Goal: Information Seeking & Learning: Compare options

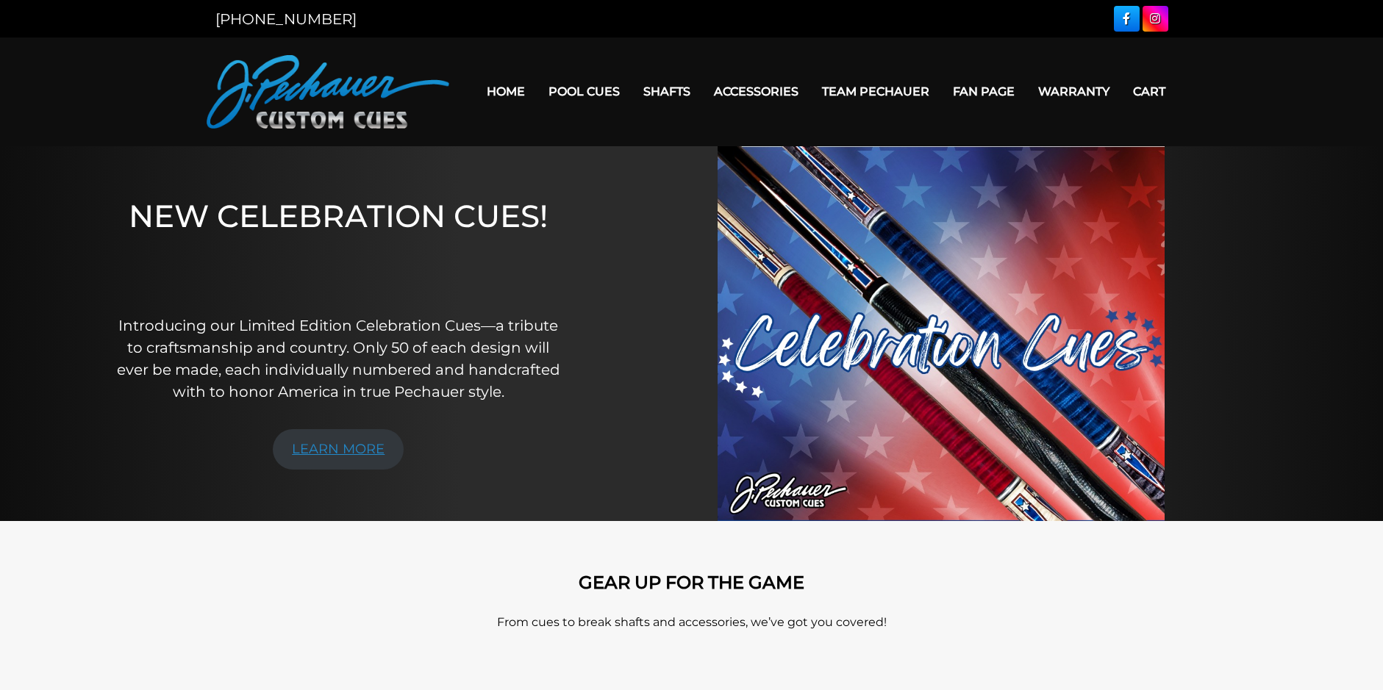
click at [373, 450] on link "LEARN MORE" at bounding box center [338, 449] width 131 height 40
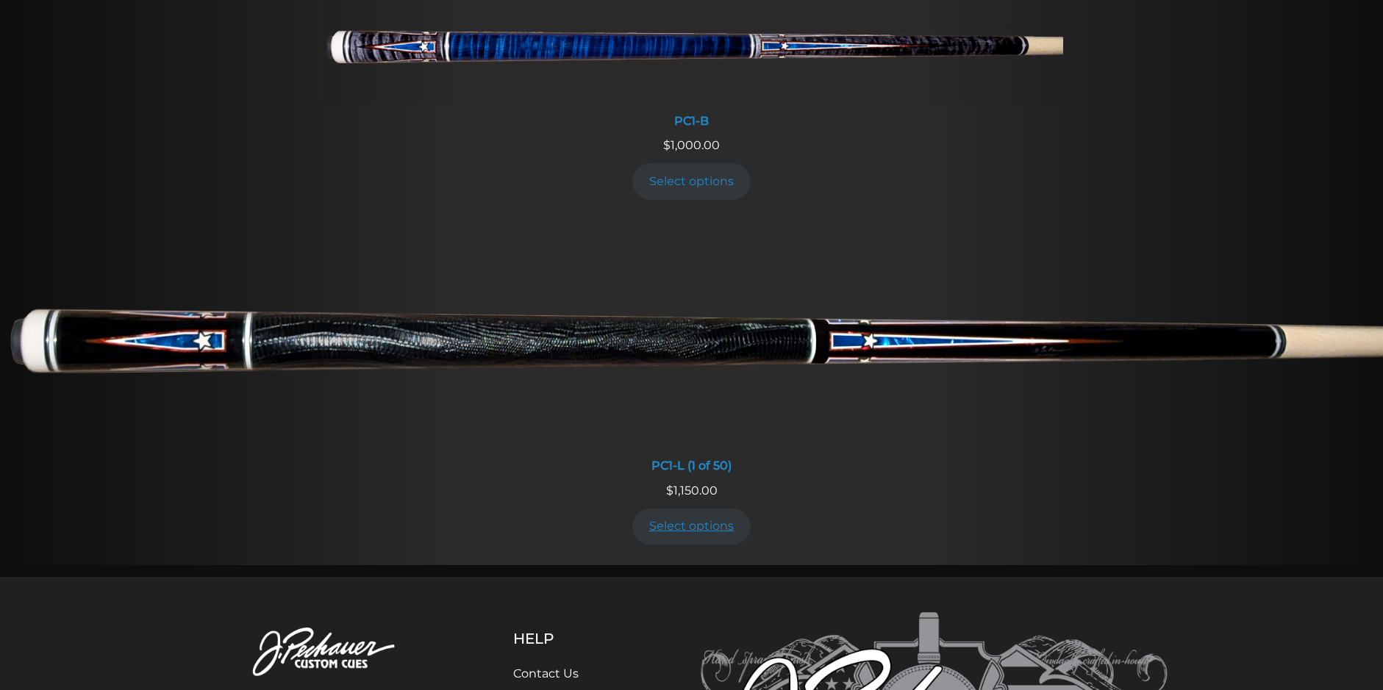
scroll to position [906, 0]
click at [694, 526] on link "Select options" at bounding box center [691, 526] width 119 height 36
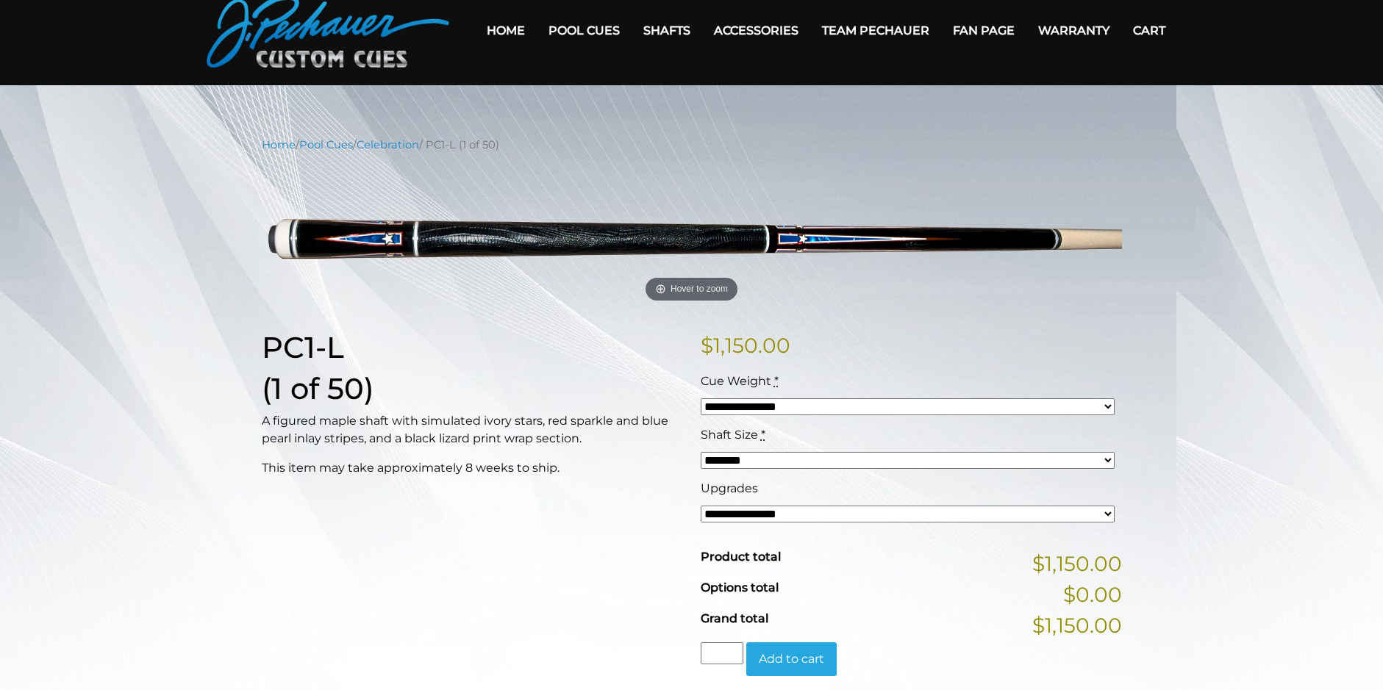
scroll to position [74, 0]
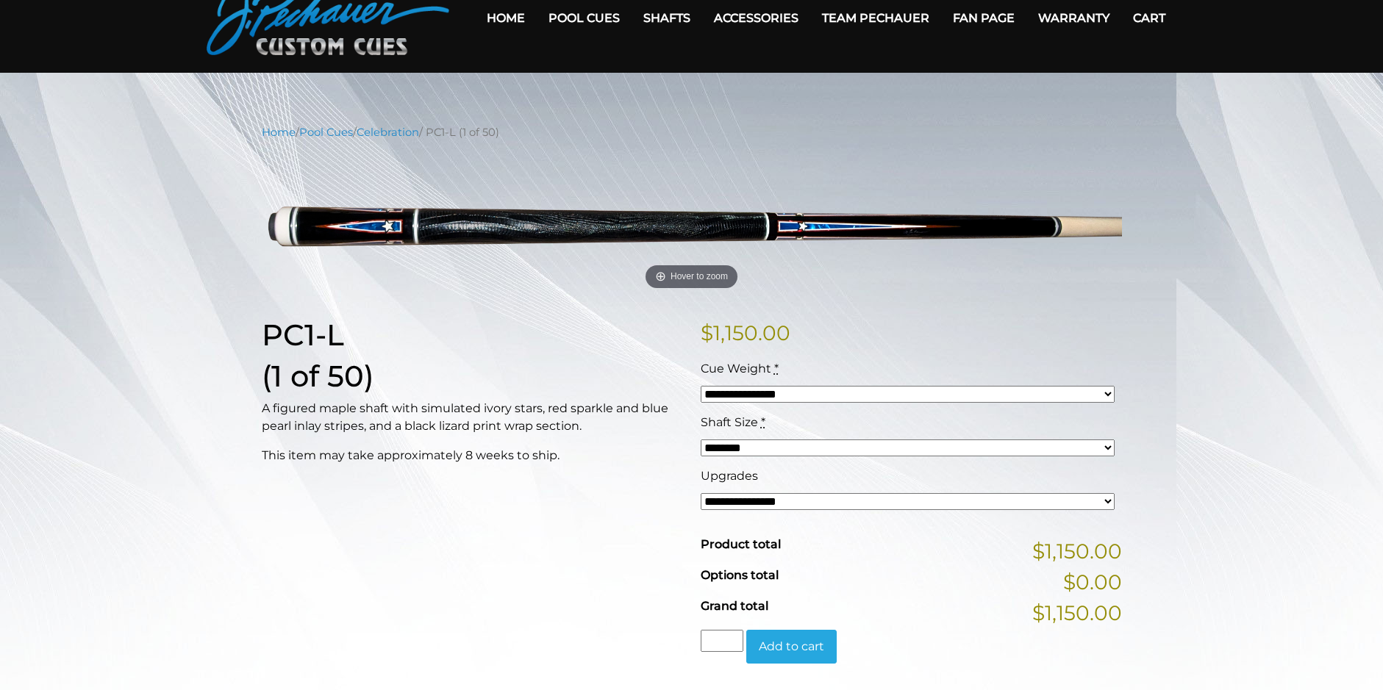
click at [851, 395] on select "**********" at bounding box center [907, 394] width 414 height 17
select select "*****"
click at [700, 386] on select "**********" at bounding box center [907, 394] width 414 height 17
click at [851, 452] on select "******** ******** ******* ********" at bounding box center [907, 448] width 414 height 17
click at [628, 534] on div "PC1-L (1 of 50) A figured maple shaft with simulated ivory stars, red sparkle a…" at bounding box center [472, 503] width 439 height 370
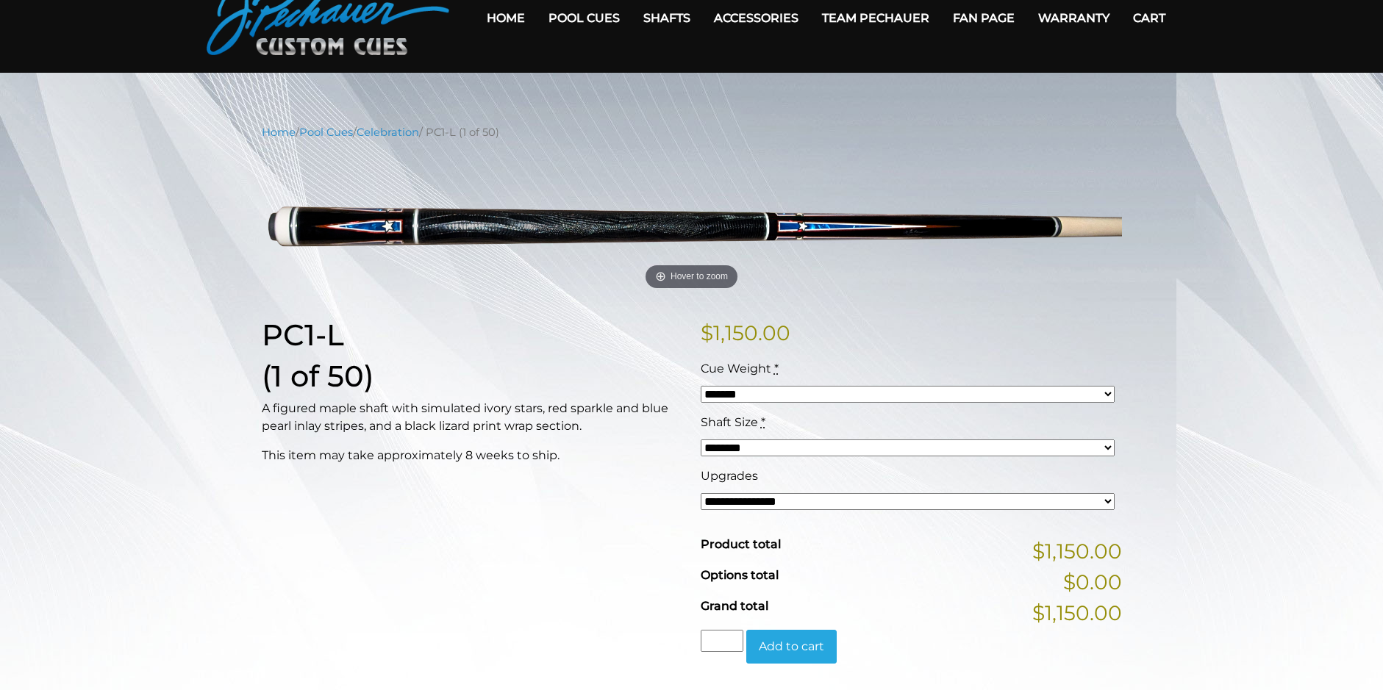
click at [899, 451] on select "******** ******** ******* ********" at bounding box center [907, 448] width 414 height 17
click at [893, 452] on select "******** ******** ******* ********" at bounding box center [907, 448] width 414 height 17
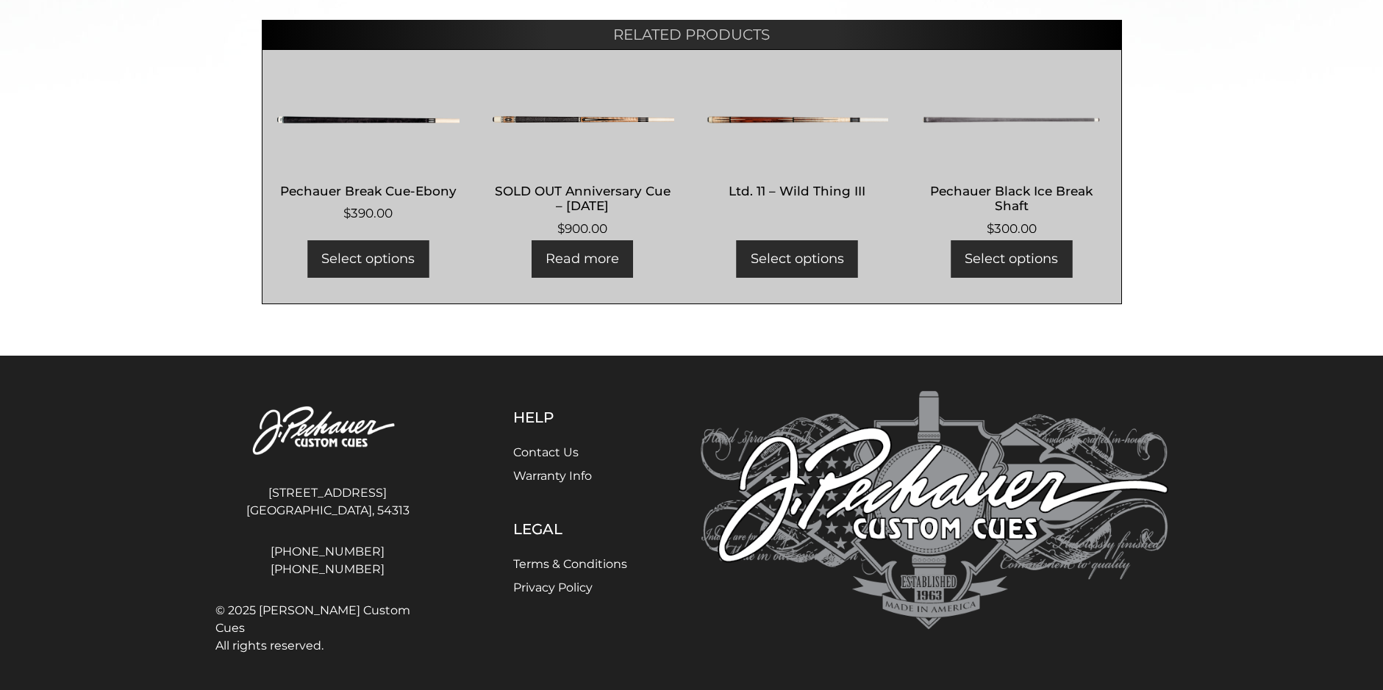
scroll to position [0, 0]
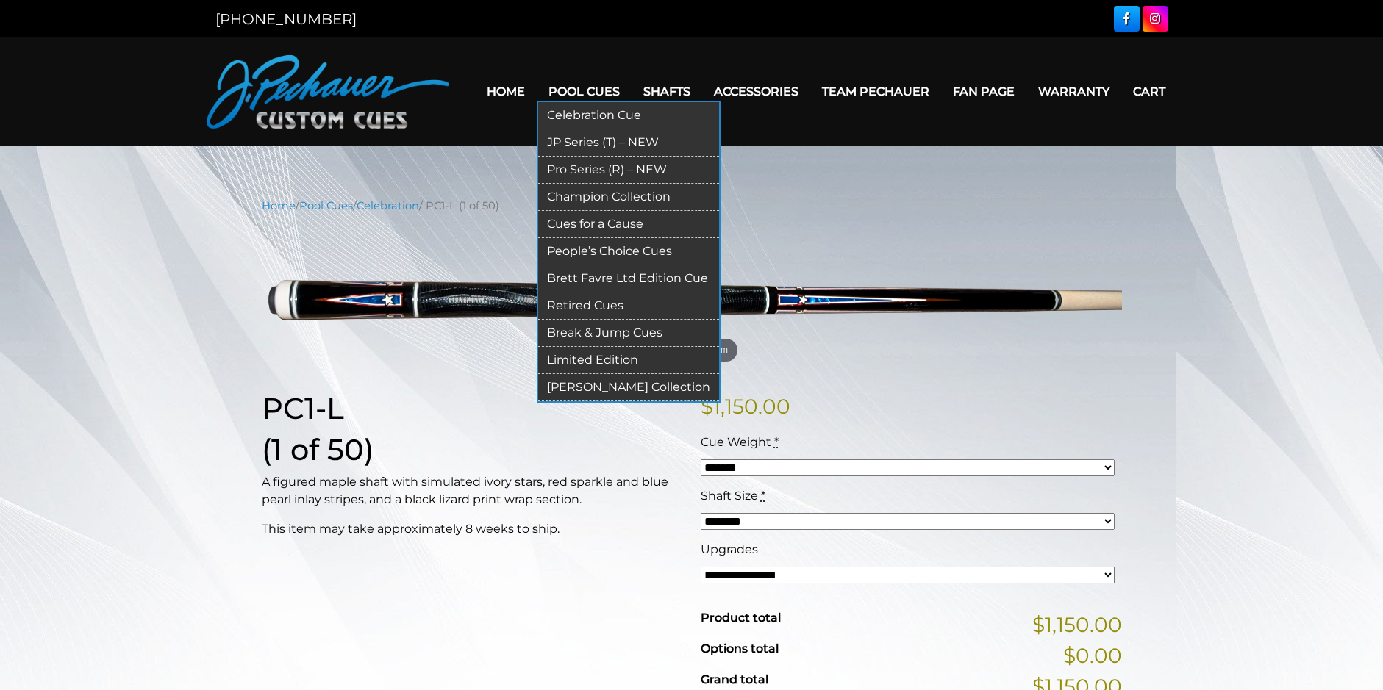
click at [654, 392] on link "[PERSON_NAME] Collection" at bounding box center [628, 387] width 181 height 27
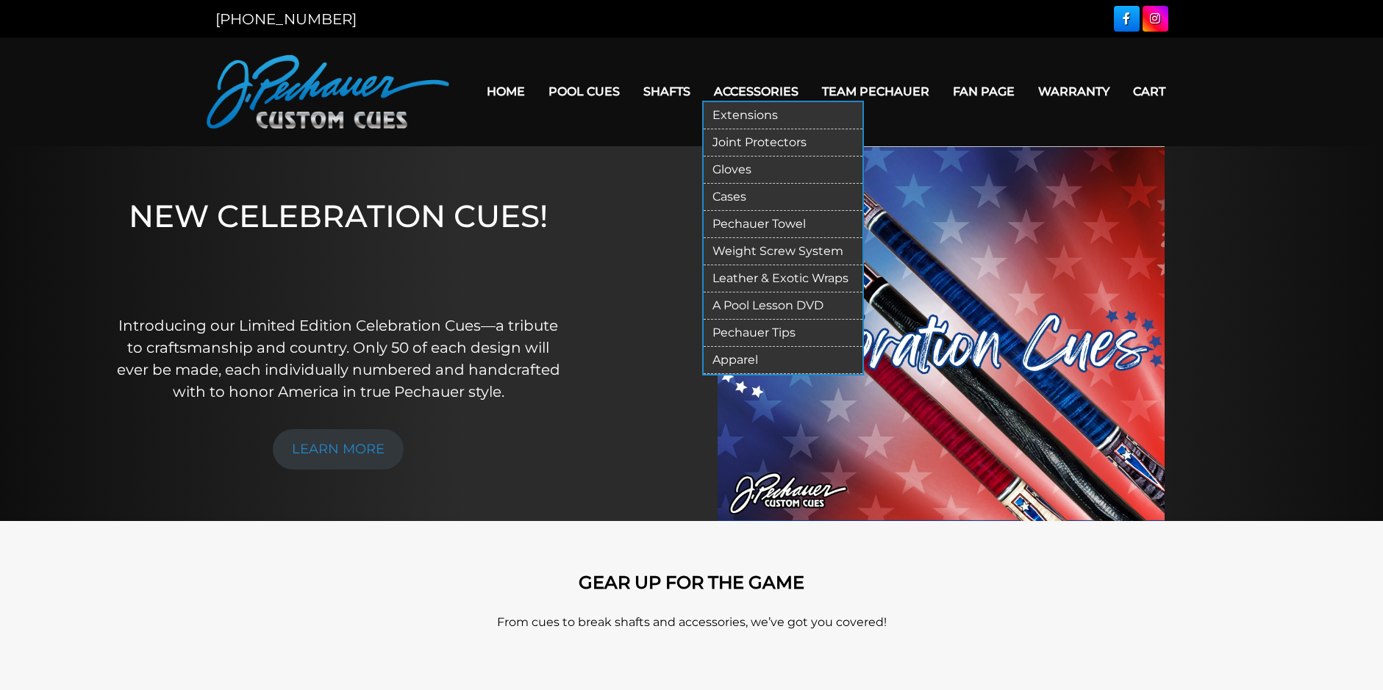
click at [786, 246] on link "Weight Screw System" at bounding box center [782, 251] width 159 height 27
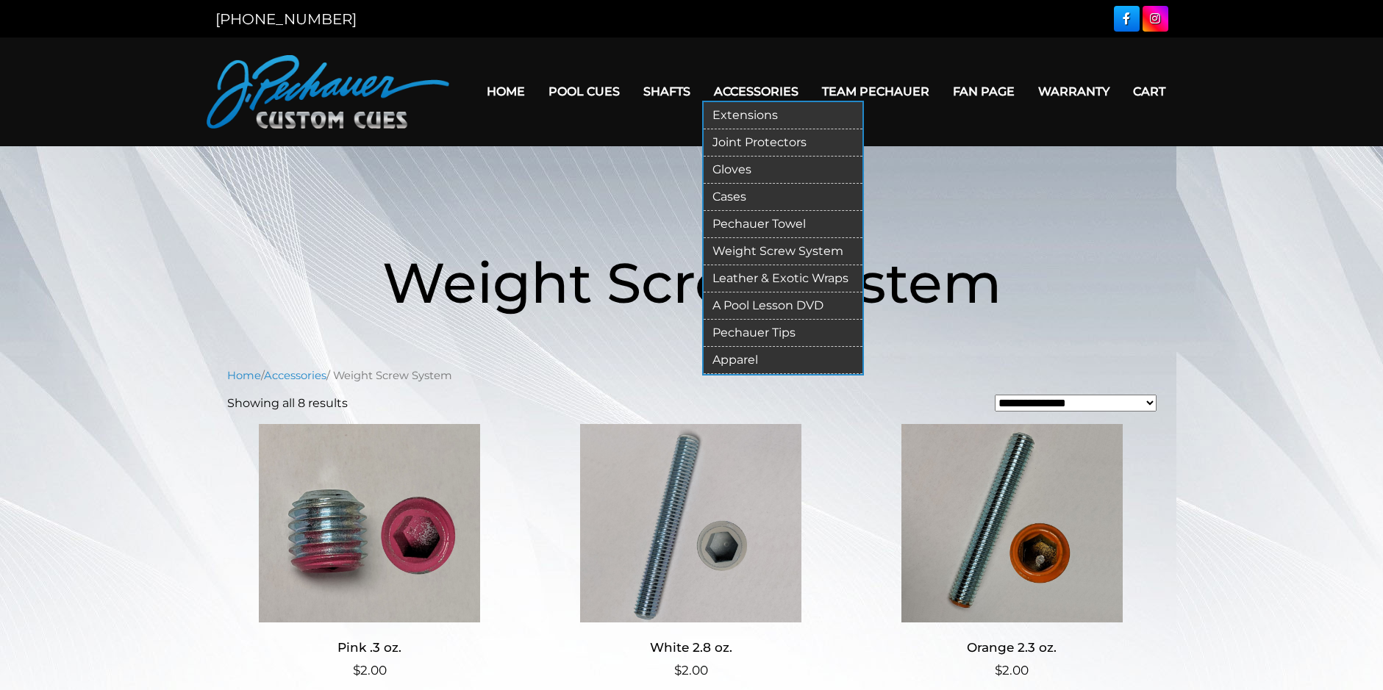
click at [776, 282] on link "Leather & Exotic Wraps" at bounding box center [782, 278] width 159 height 27
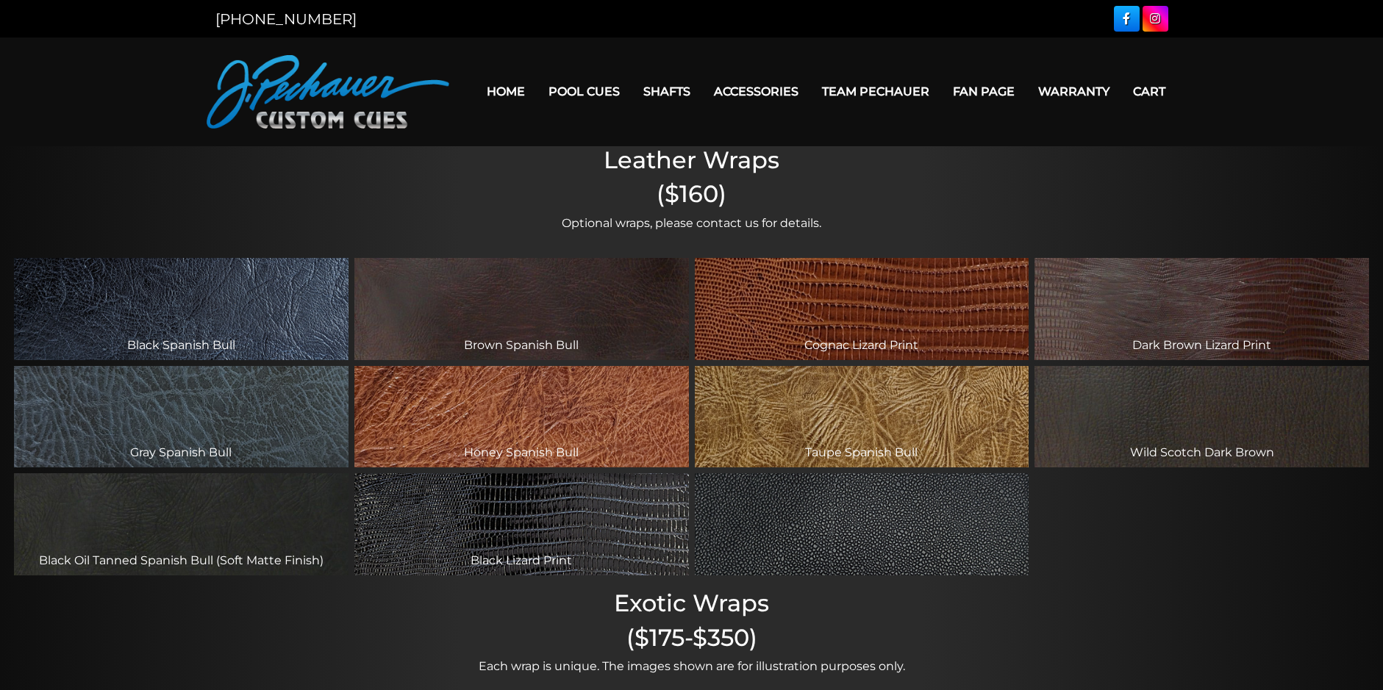
click at [996, 547] on div "Florida Black Pebble" at bounding box center [862, 524] width 334 height 102
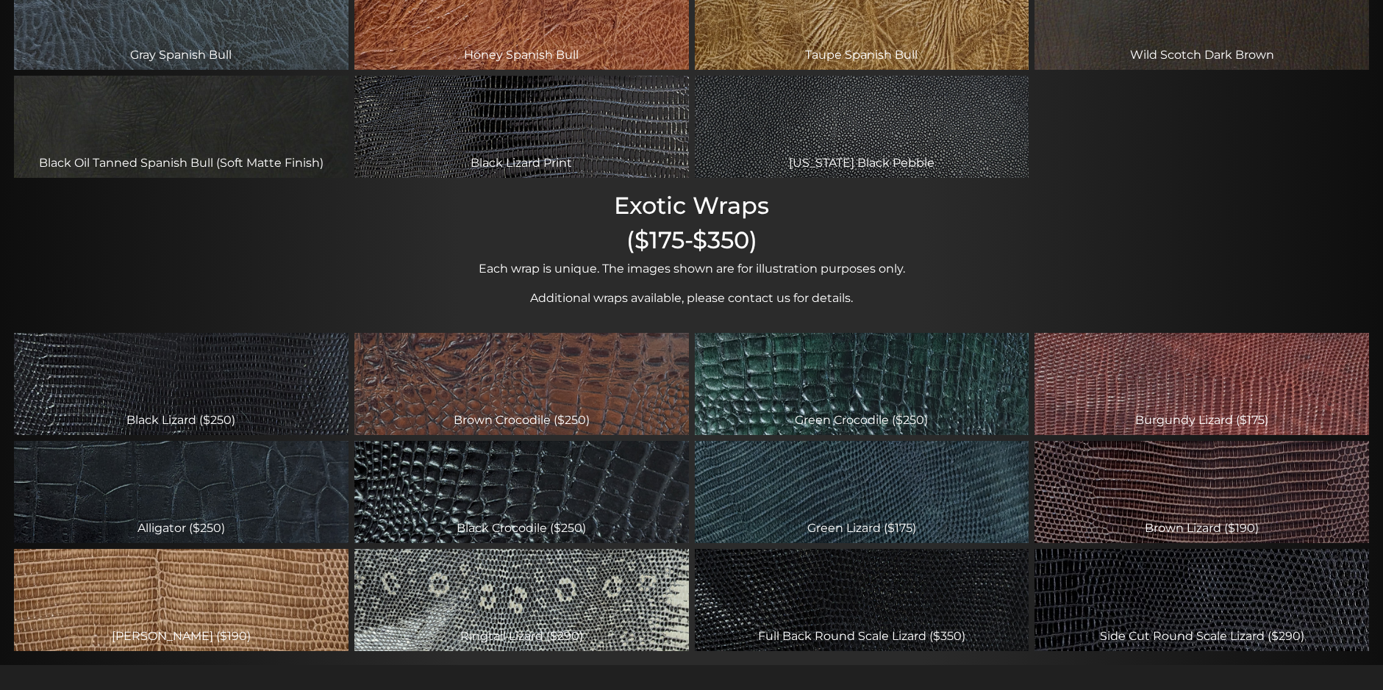
scroll to position [404, 0]
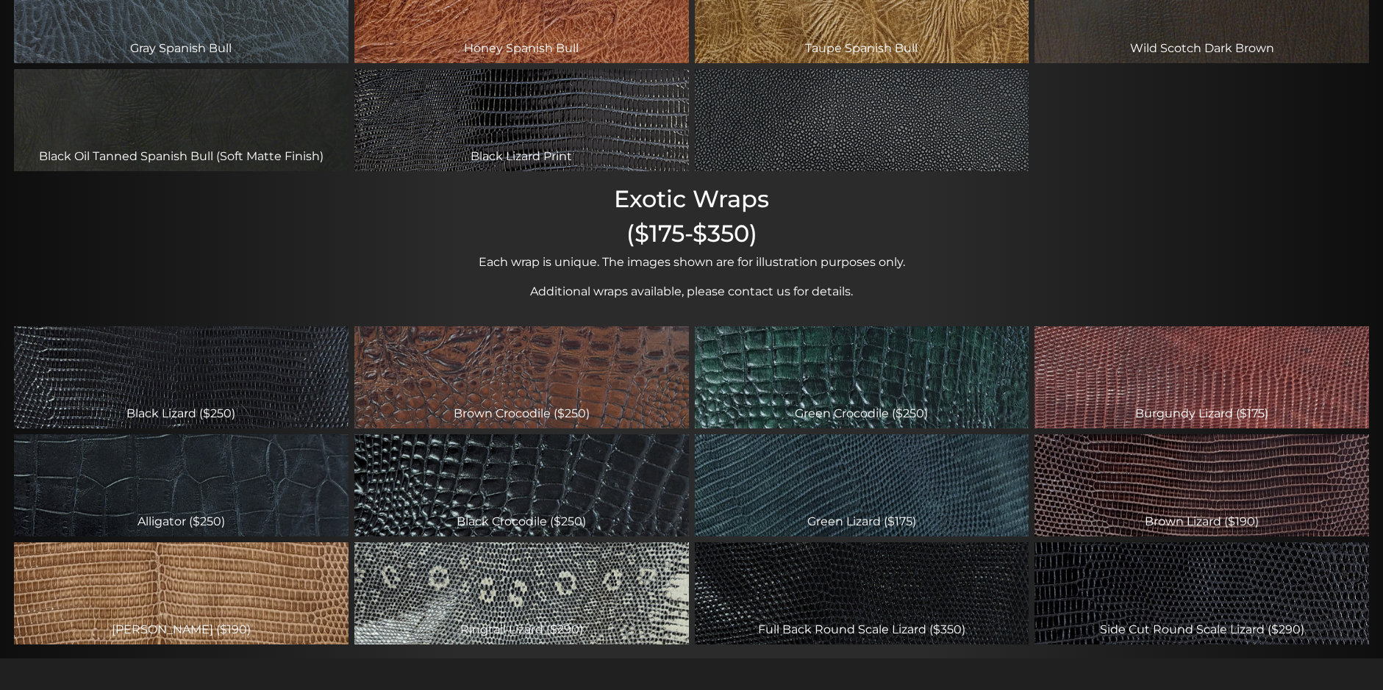
click at [965, 130] on div "Florida Black Pebble" at bounding box center [862, 120] width 334 height 102
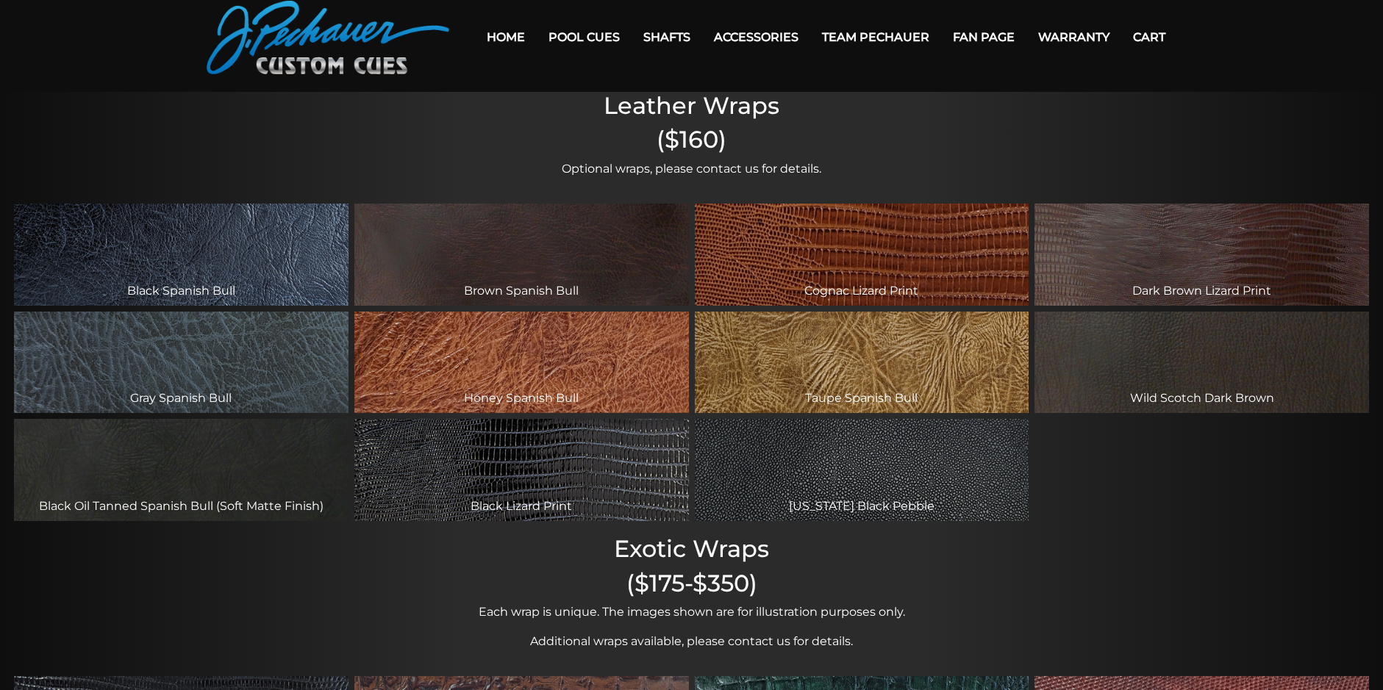
scroll to position [0, 0]
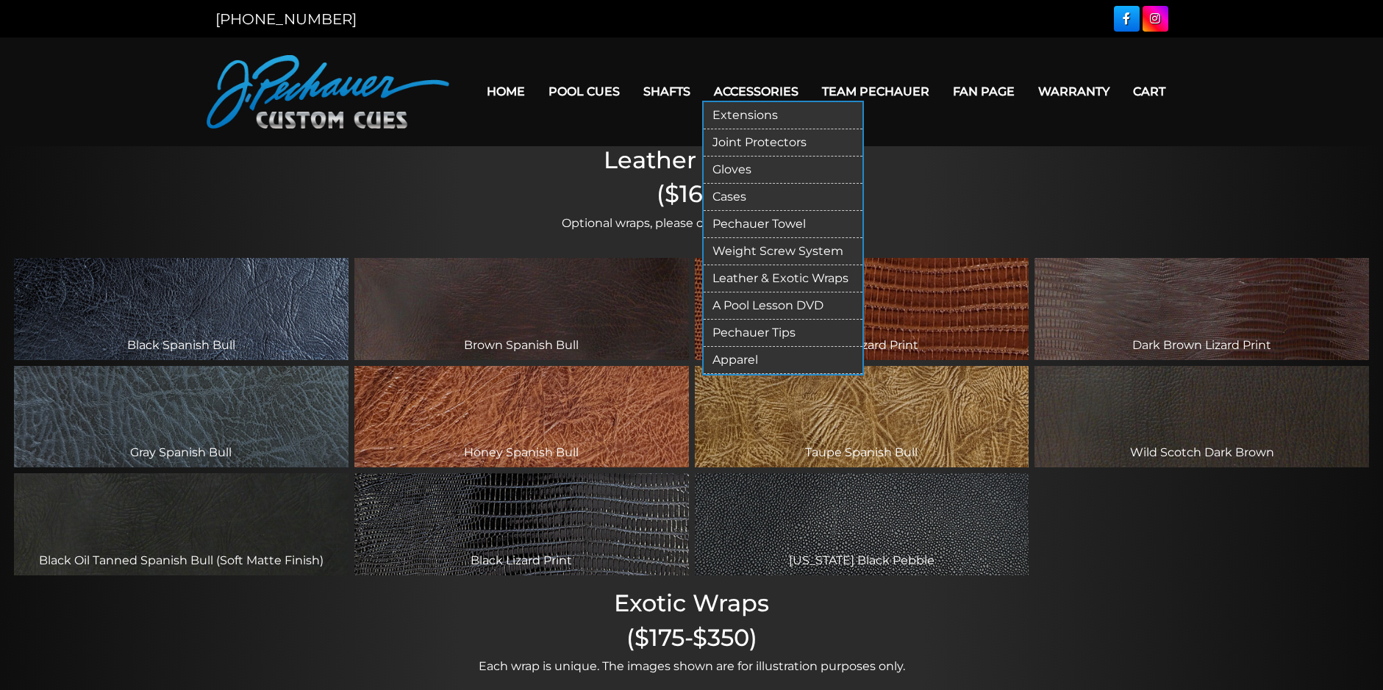
click at [814, 303] on link "A Pool Lesson DVD" at bounding box center [782, 306] width 159 height 27
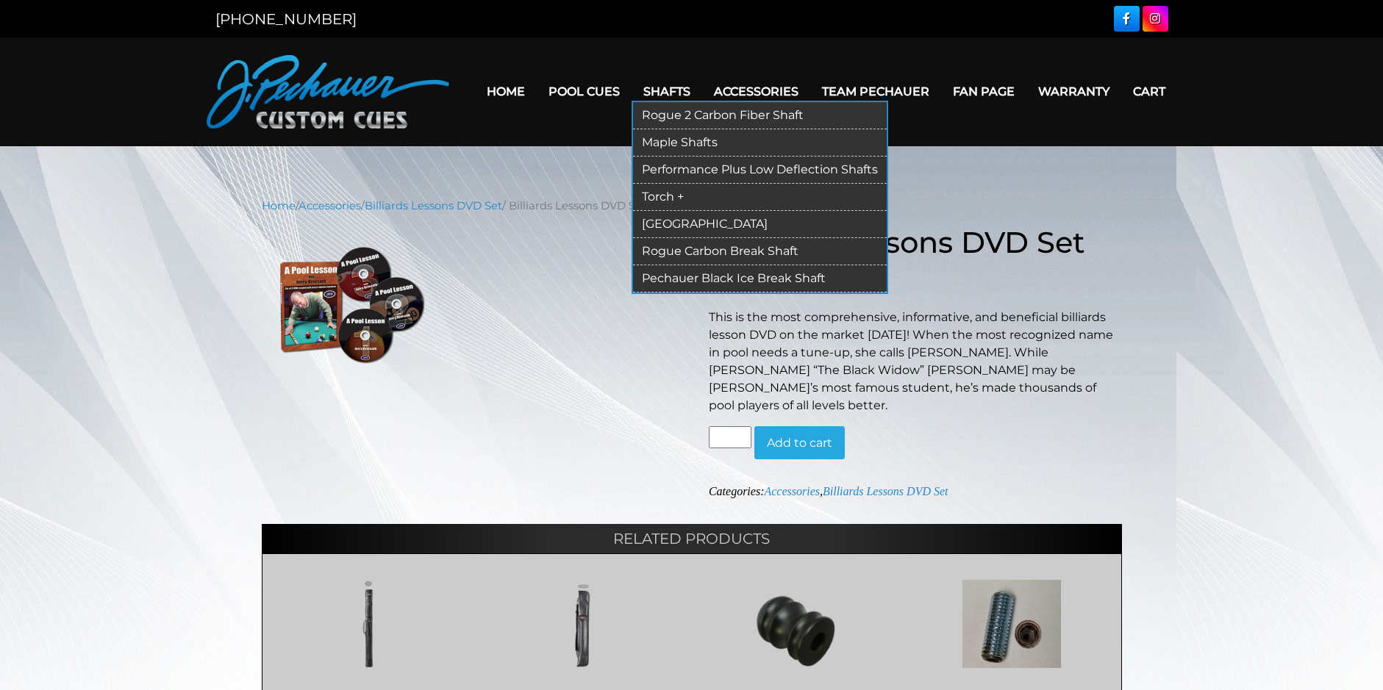
click at [693, 171] on link "Performance Plus Low Deflection Shafts" at bounding box center [760, 170] width 254 height 27
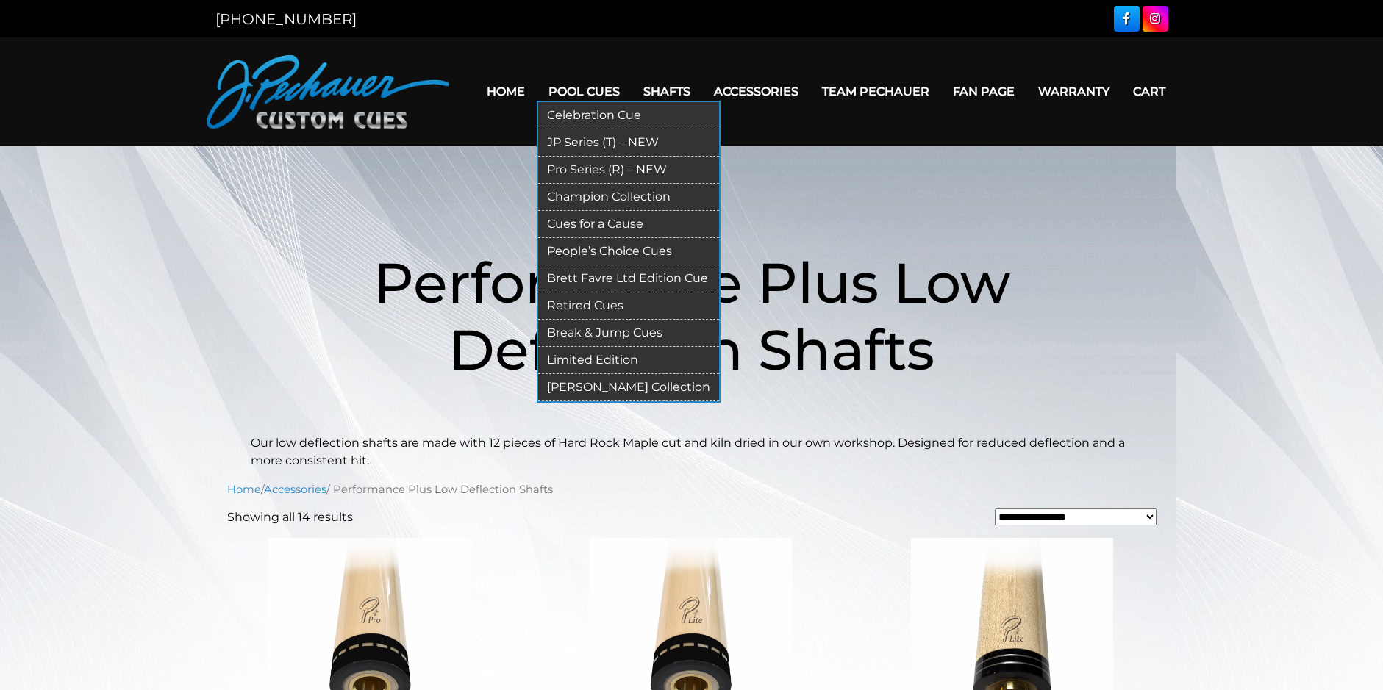
click at [615, 303] on link "Retired Cues" at bounding box center [628, 306] width 181 height 27
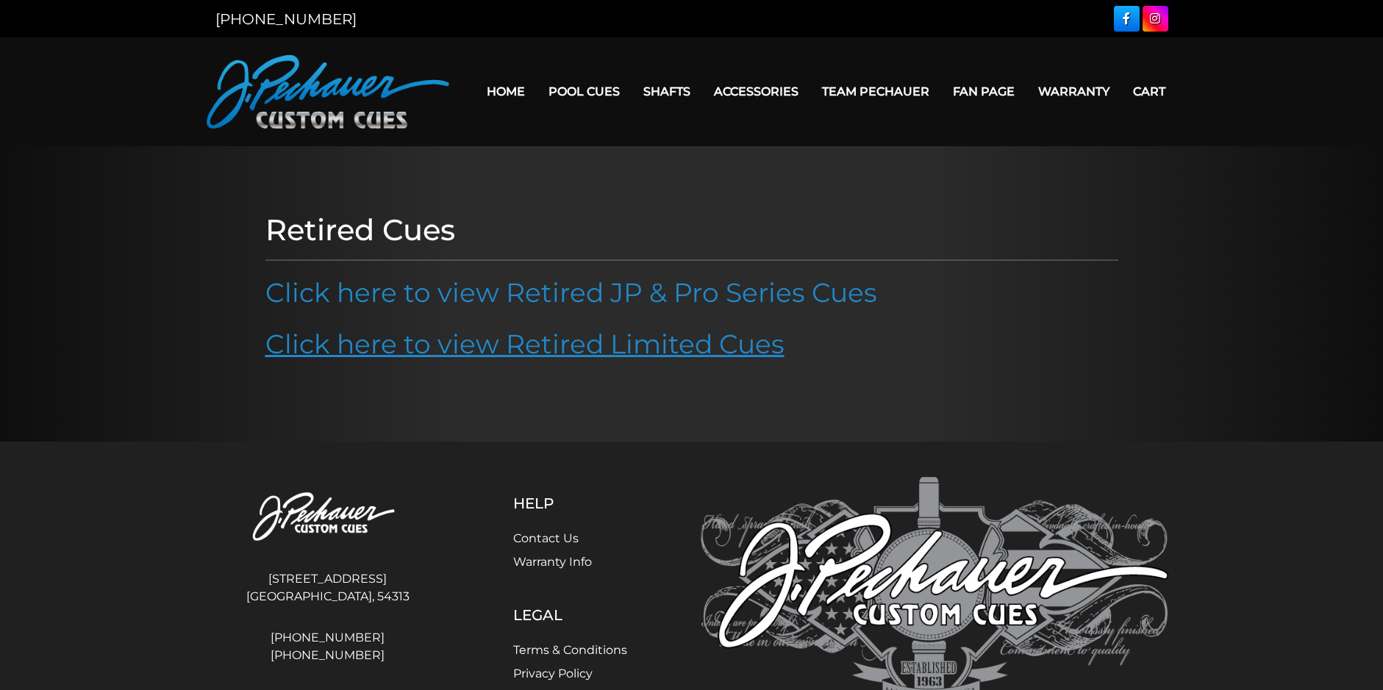
click at [722, 353] on link "Click here to view Retired Limited Cues" at bounding box center [524, 344] width 519 height 32
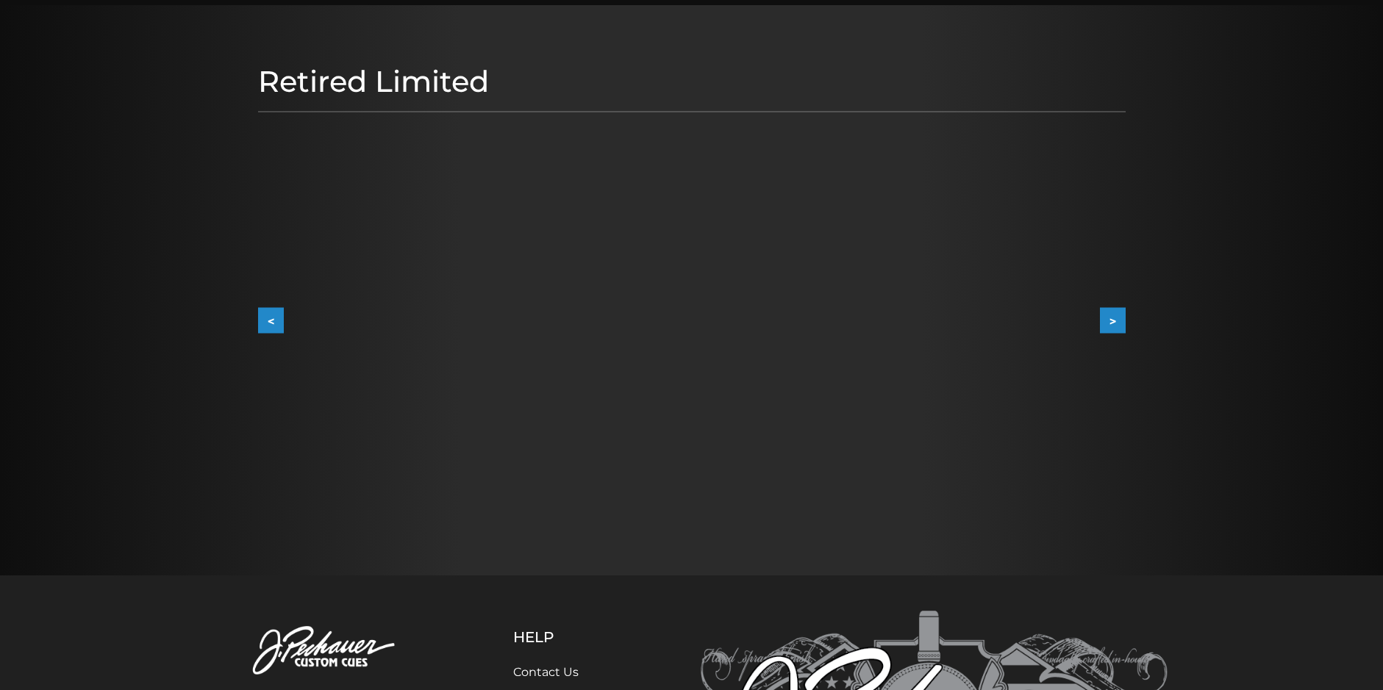
scroll to position [147, 0]
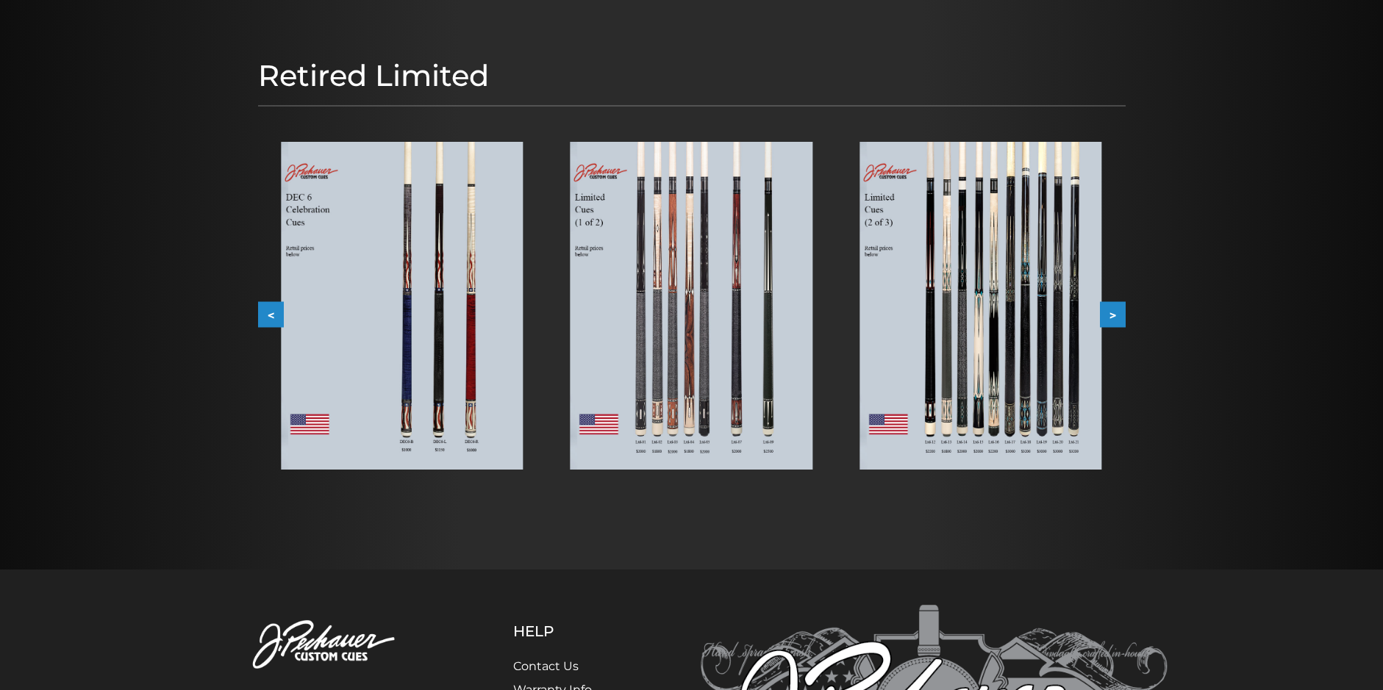
click at [1107, 315] on button ">" at bounding box center [1113, 314] width 26 height 26
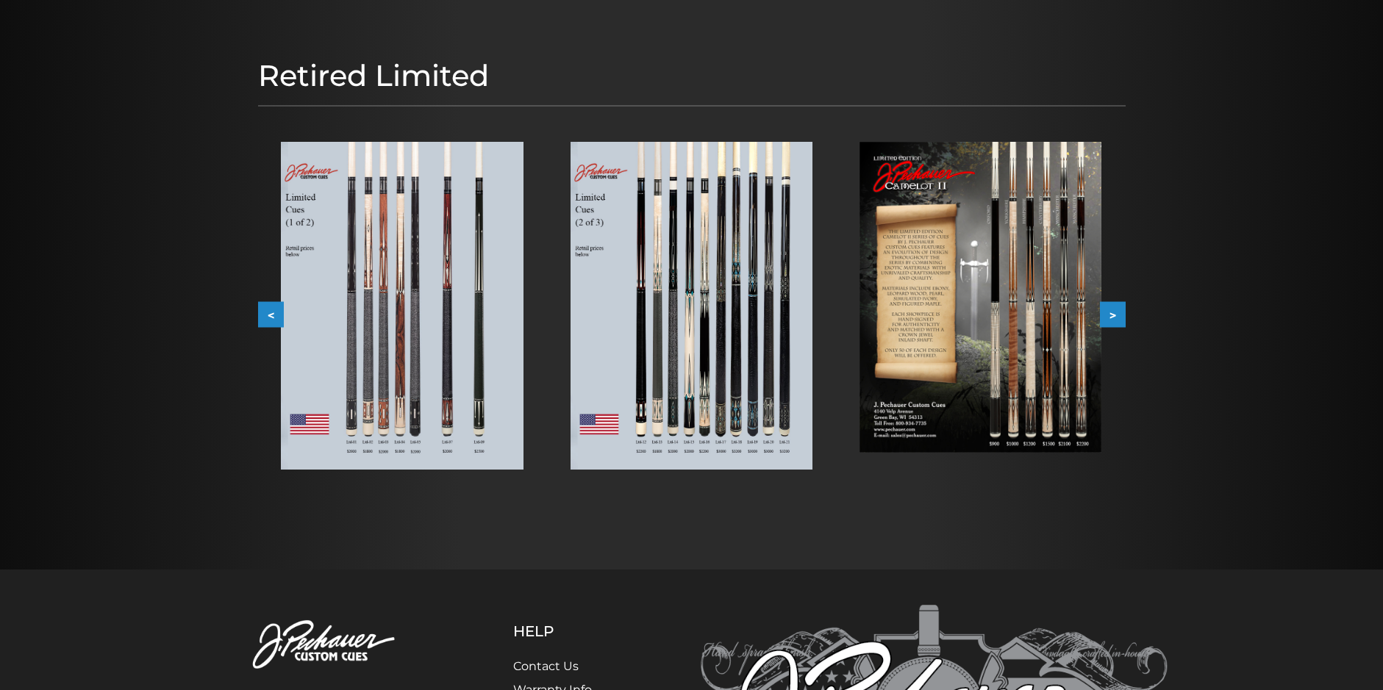
click at [1107, 315] on button ">" at bounding box center [1113, 314] width 26 height 26
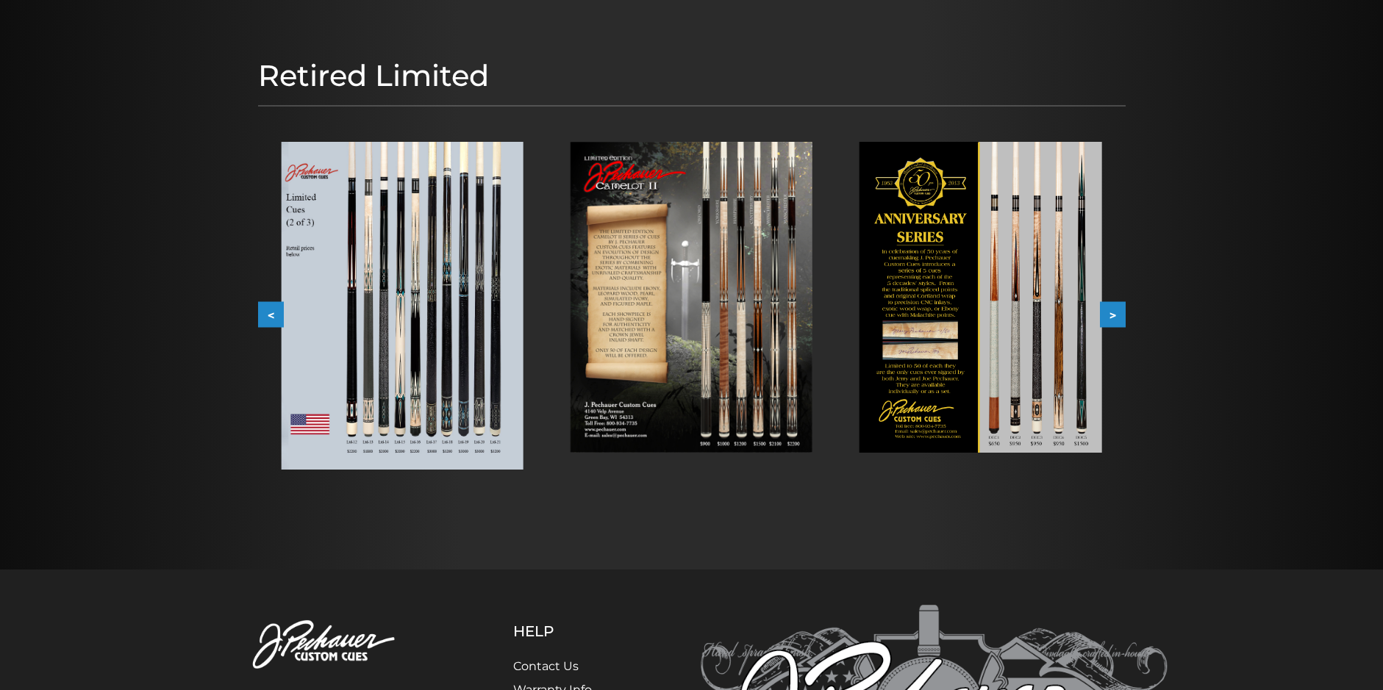
click at [1107, 315] on button ">" at bounding box center [1113, 314] width 26 height 26
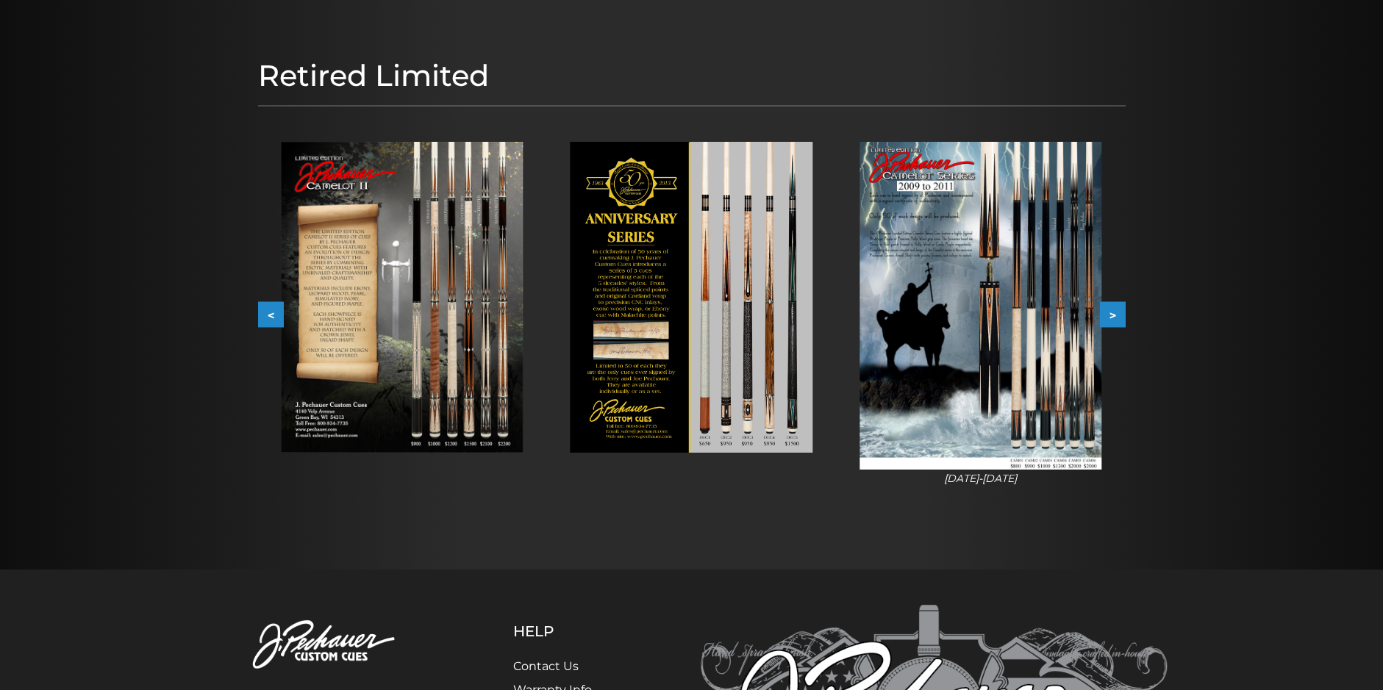
click at [1107, 315] on button ">" at bounding box center [1113, 314] width 26 height 26
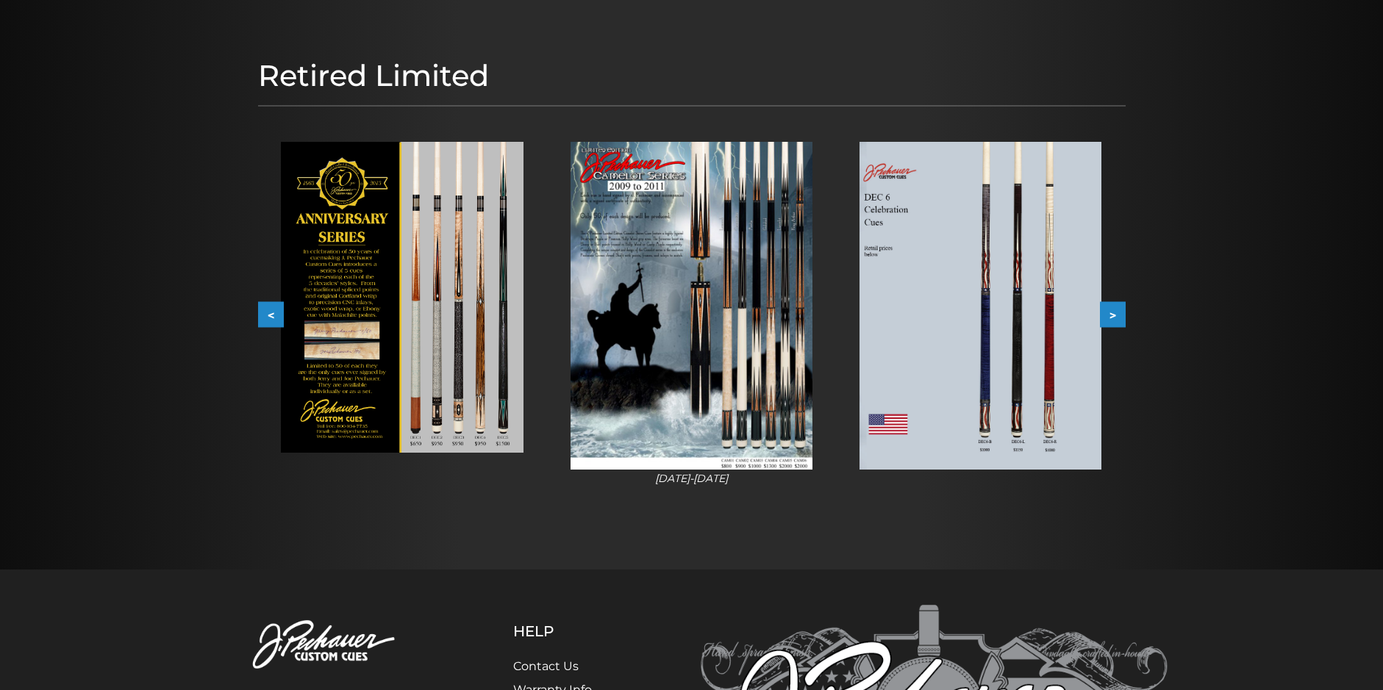
click at [771, 357] on img at bounding box center [691, 306] width 242 height 328
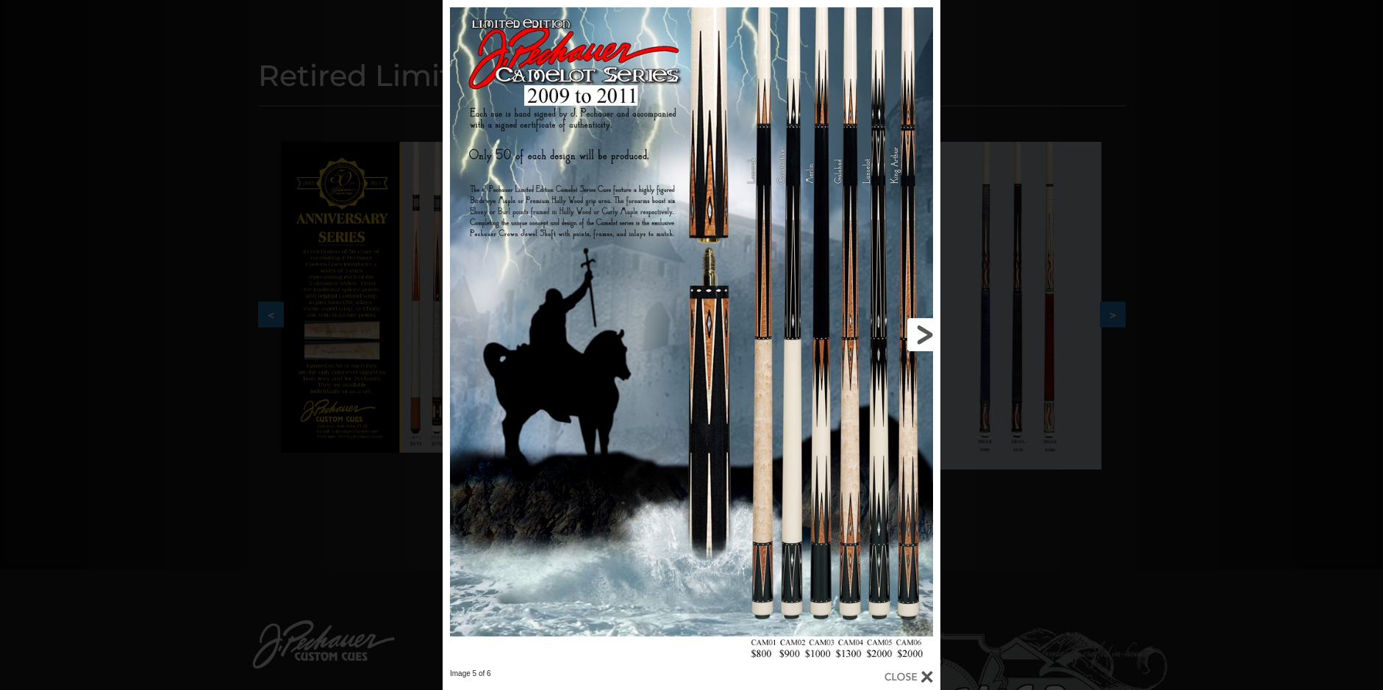
click at [909, 340] on link at bounding box center [828, 334] width 224 height 669
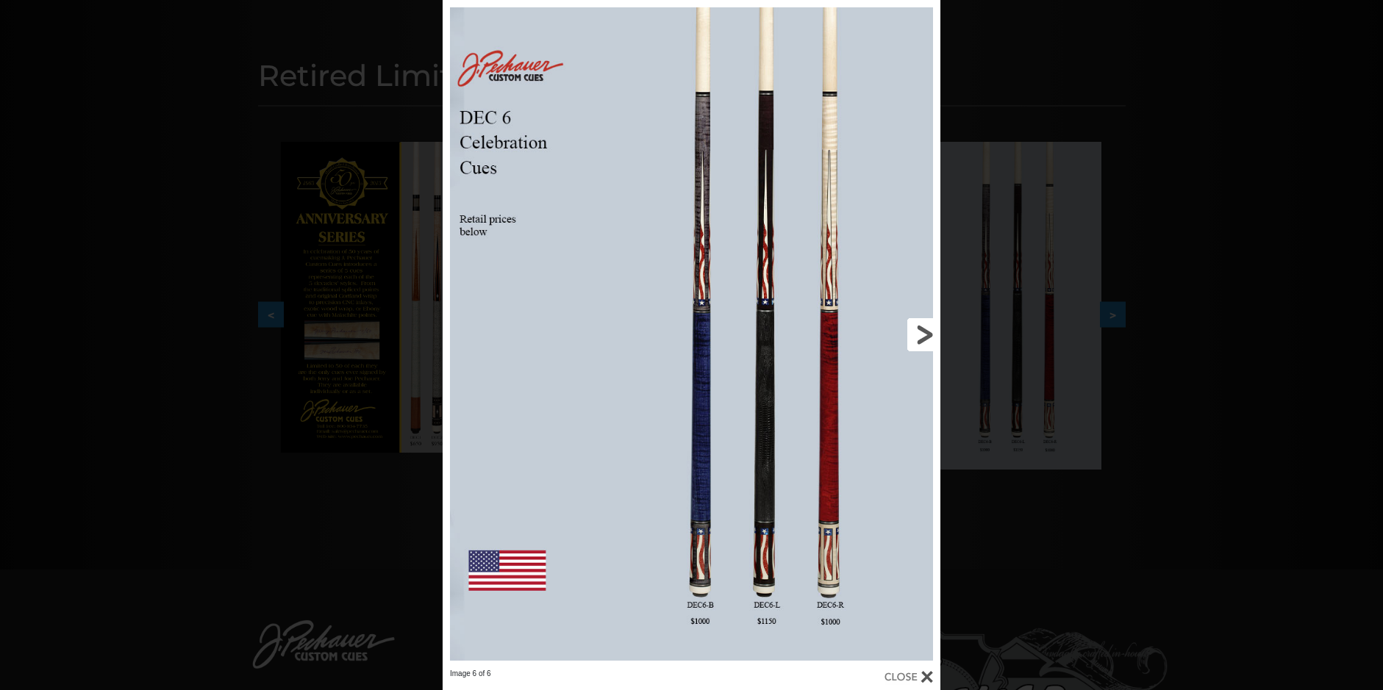
click at [909, 340] on link at bounding box center [828, 334] width 224 height 669
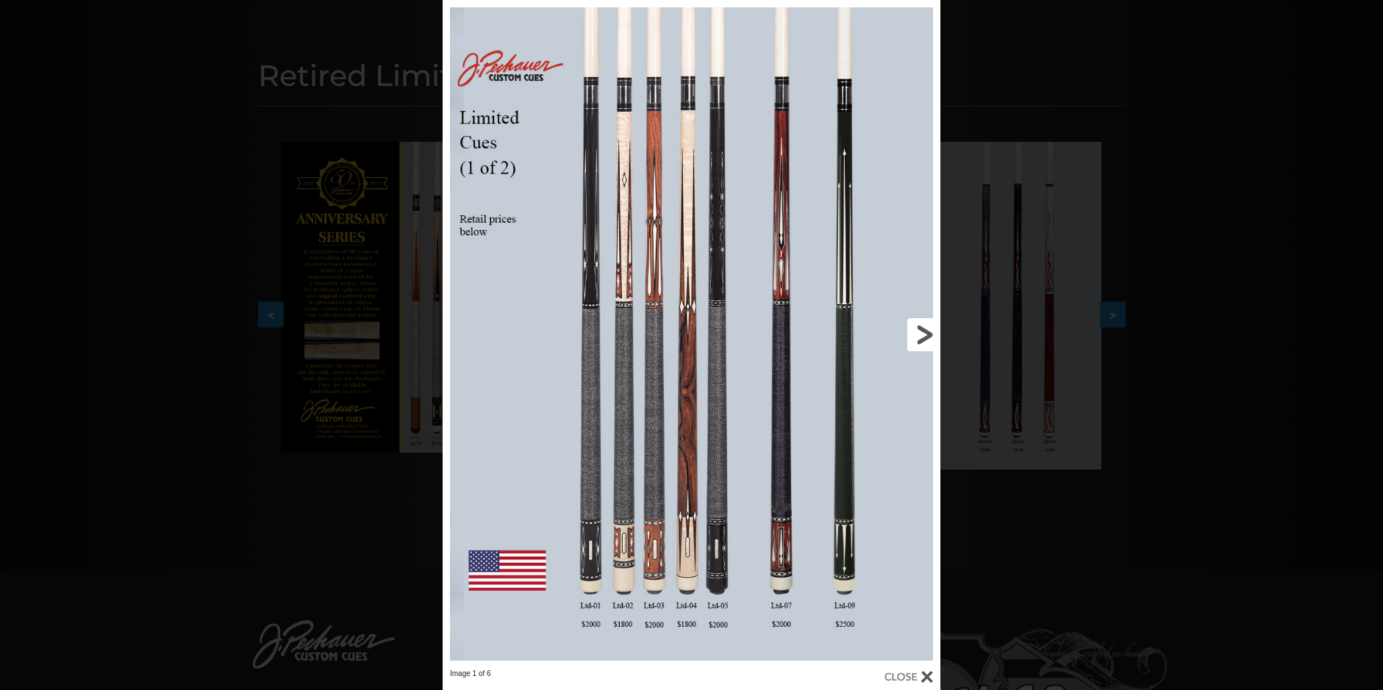
click at [917, 336] on link at bounding box center [828, 334] width 224 height 669
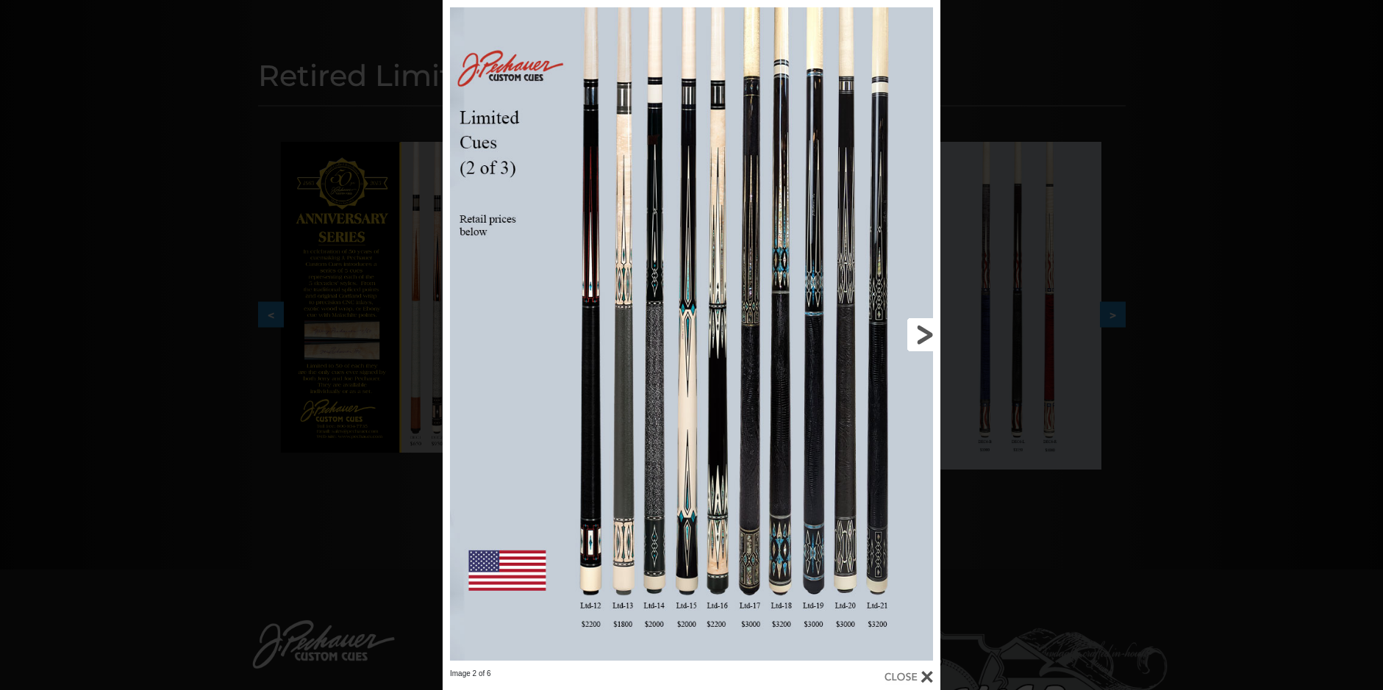
click at [917, 336] on link at bounding box center [828, 334] width 224 height 669
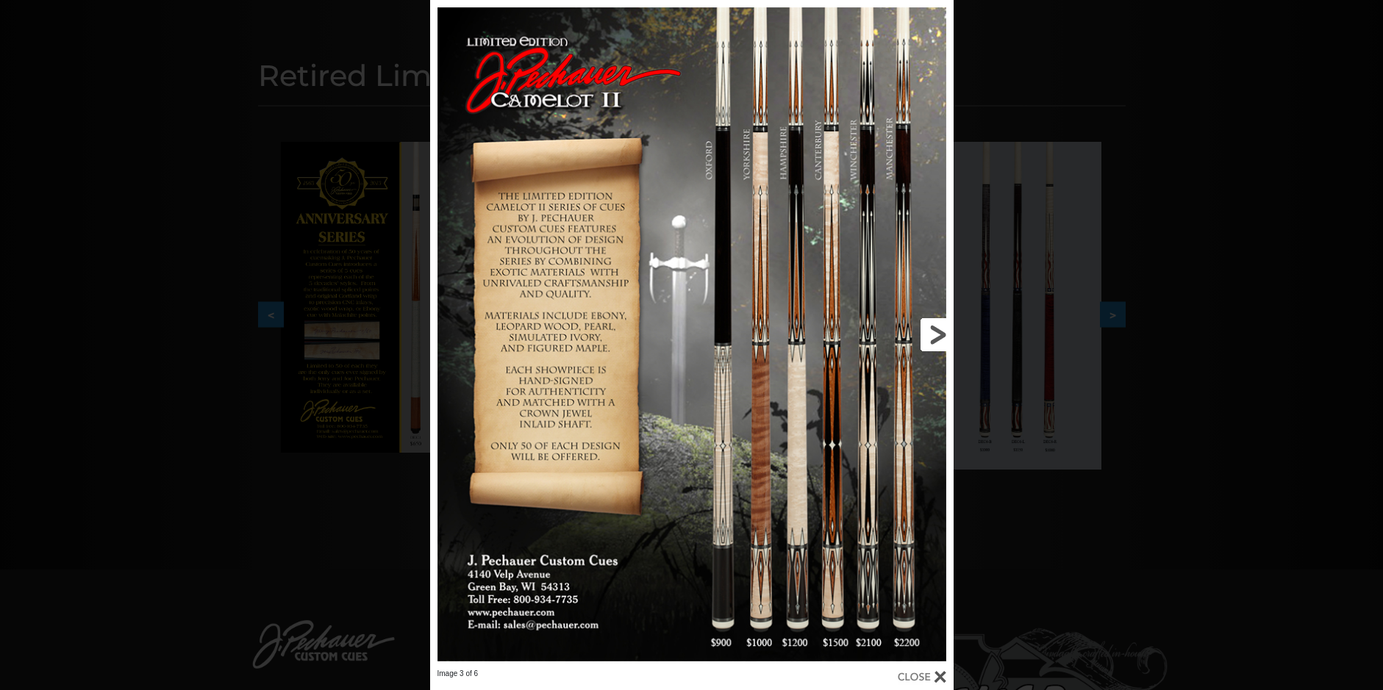
click at [930, 329] on link at bounding box center [834, 334] width 235 height 669
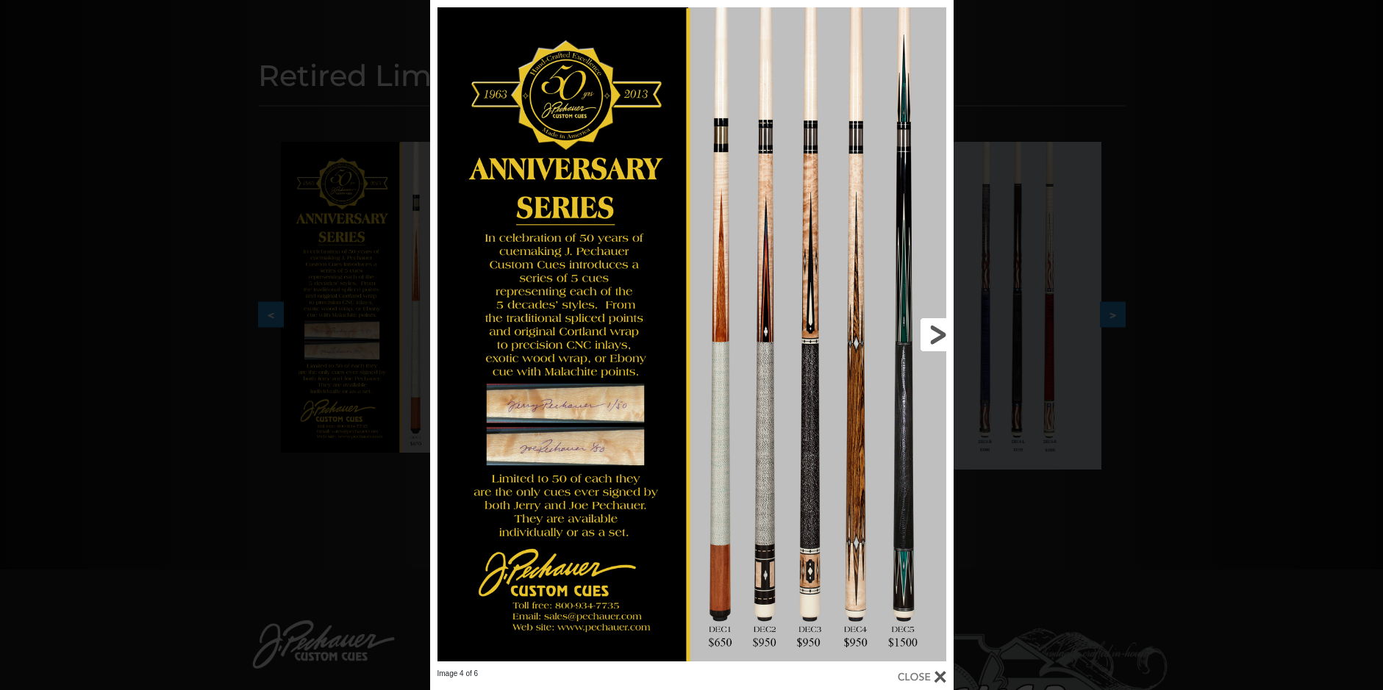
click at [930, 329] on link at bounding box center [834, 334] width 235 height 669
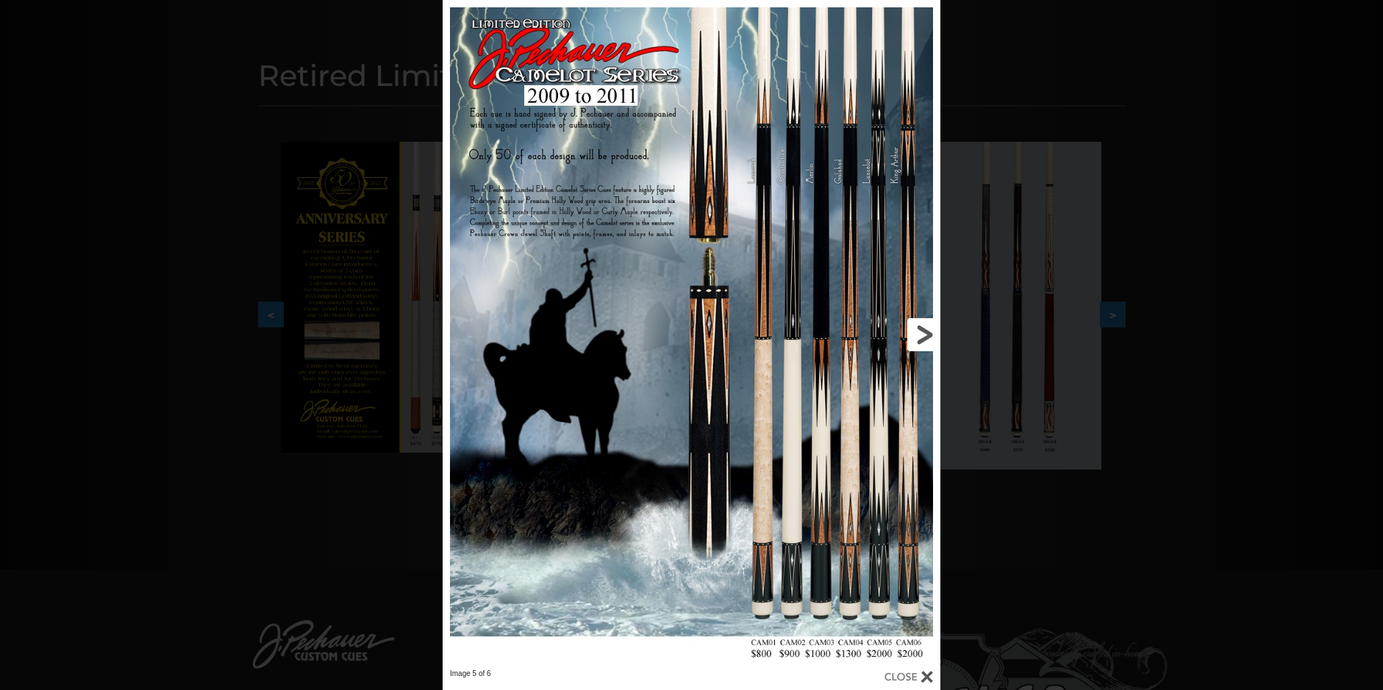
click at [925, 332] on link at bounding box center [828, 334] width 224 height 669
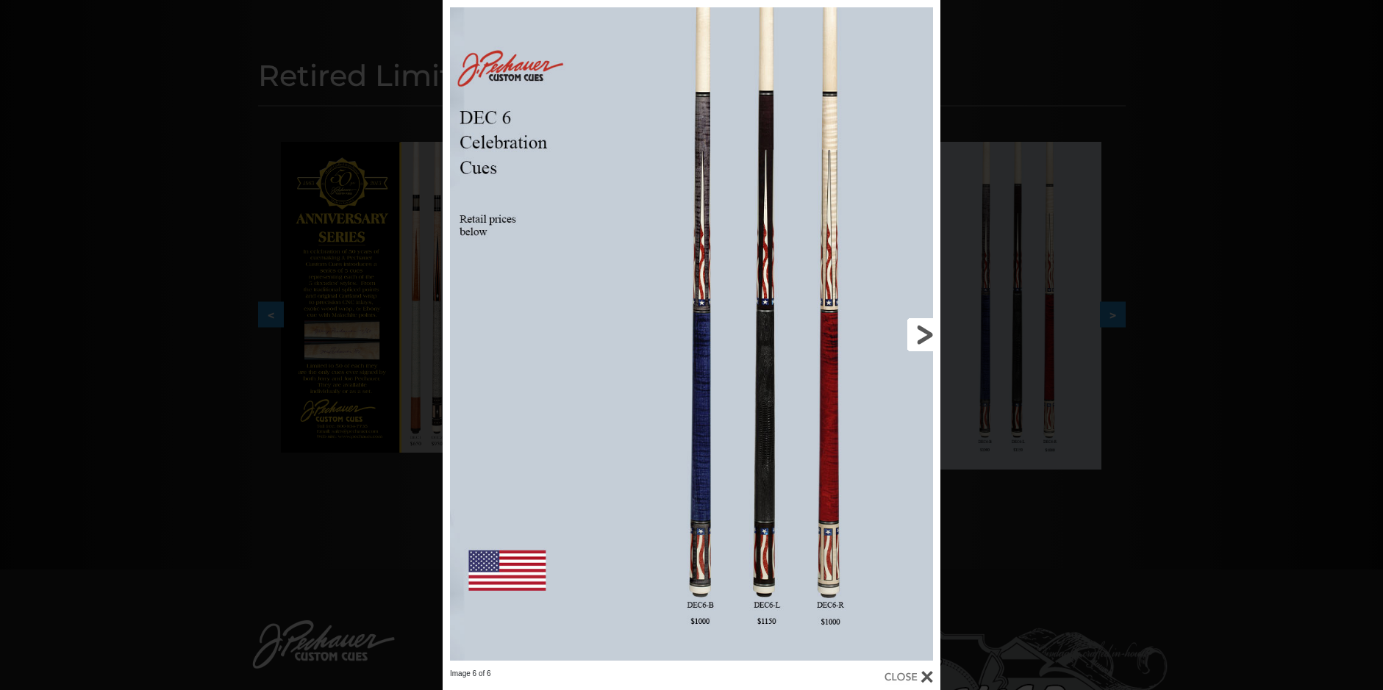
click at [925, 332] on link at bounding box center [828, 334] width 224 height 669
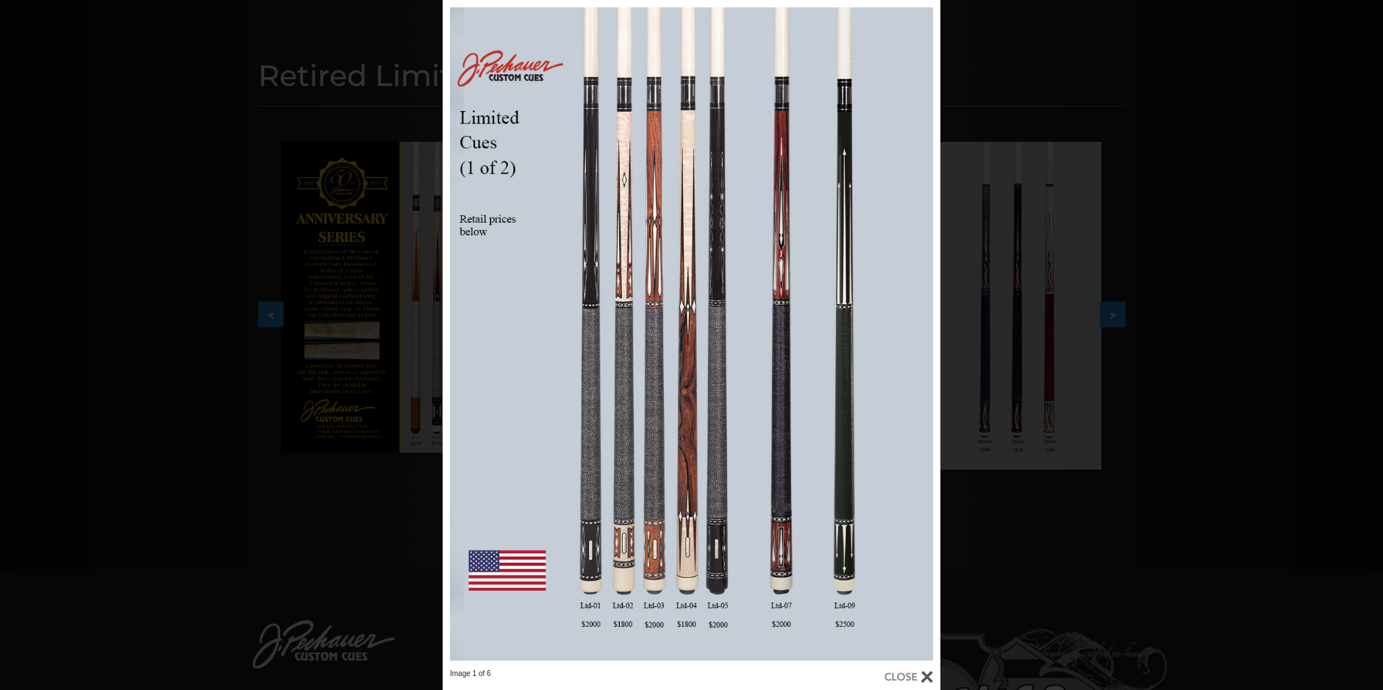
click at [1150, 147] on div "Image 1 of 6" at bounding box center [691, 345] width 1383 height 690
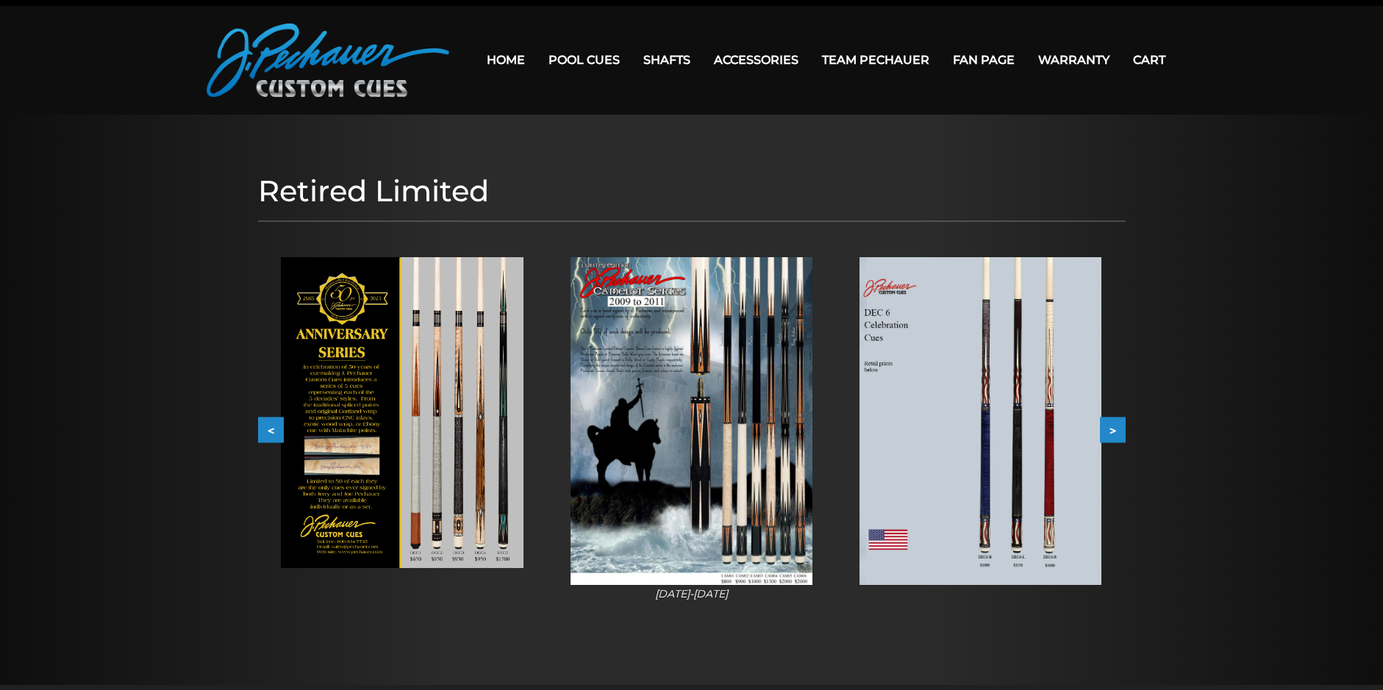
scroll to position [0, 0]
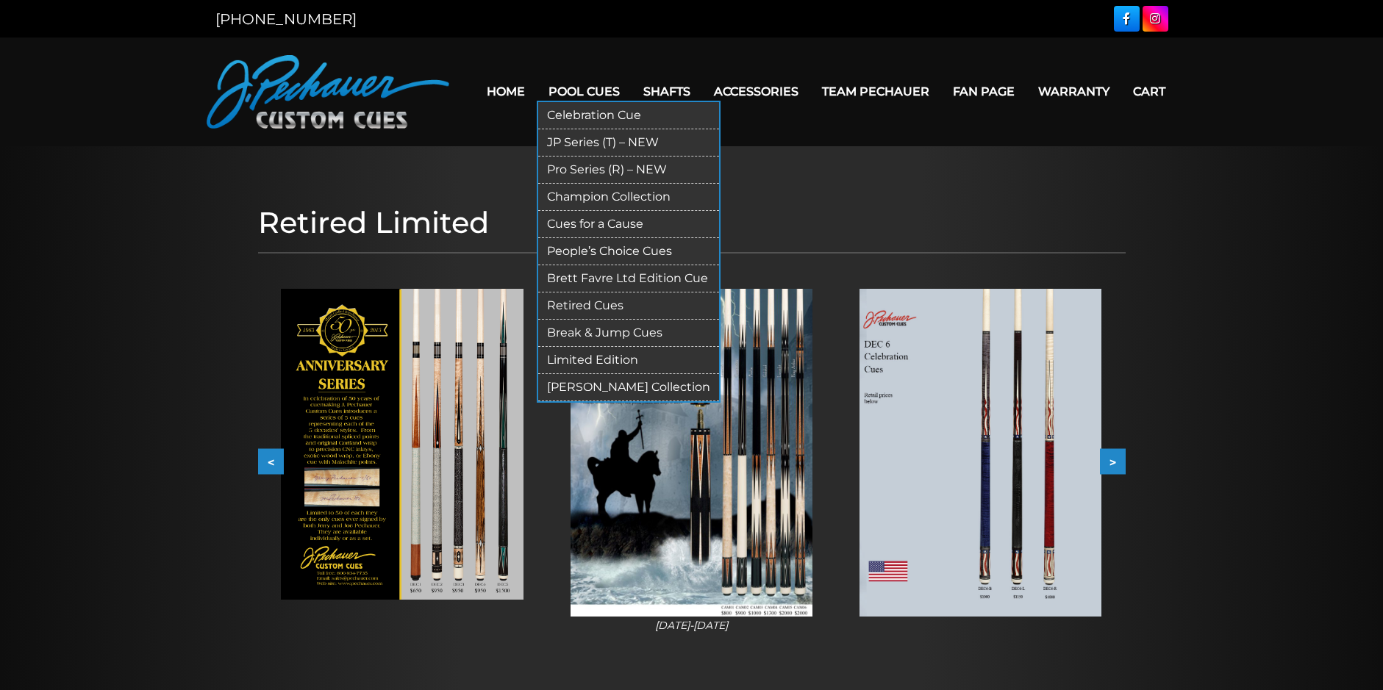
click at [618, 161] on link "Pro Series (R) – NEW" at bounding box center [628, 170] width 181 height 27
click at [619, 303] on link "Retired Cues" at bounding box center [628, 306] width 181 height 27
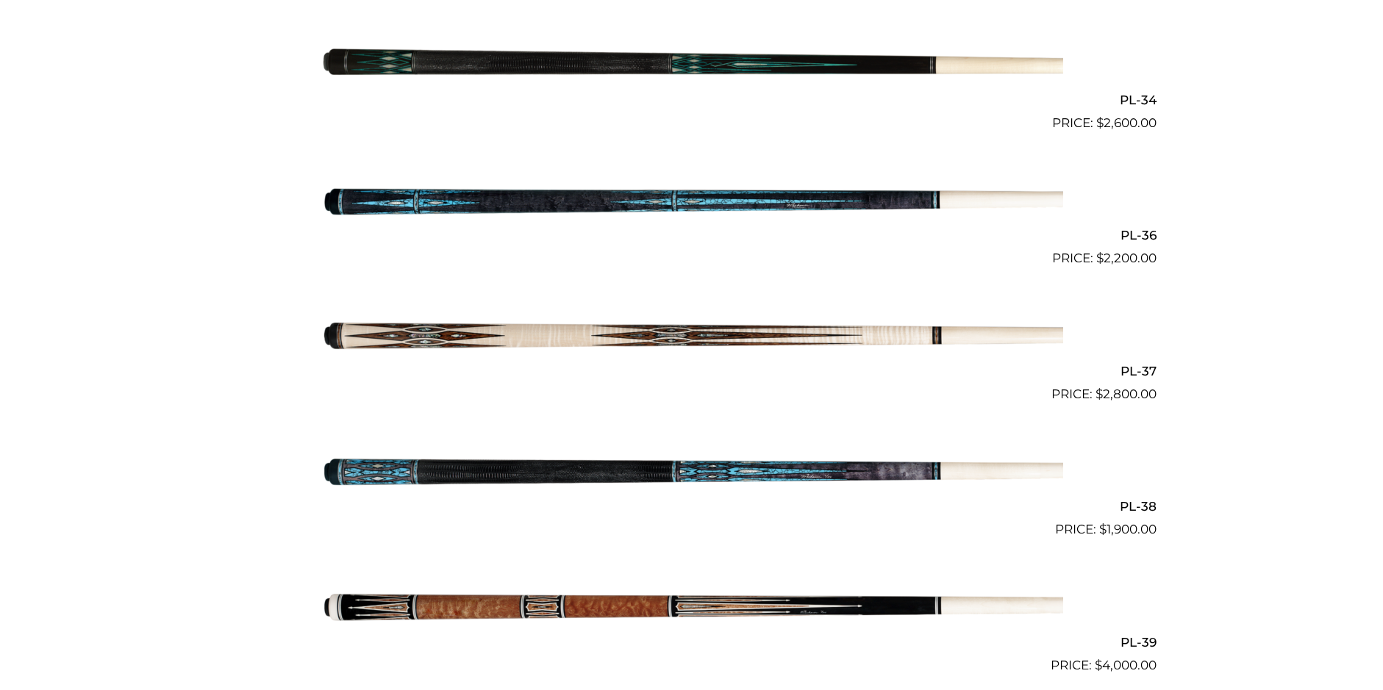
scroll to position [3860, 0]
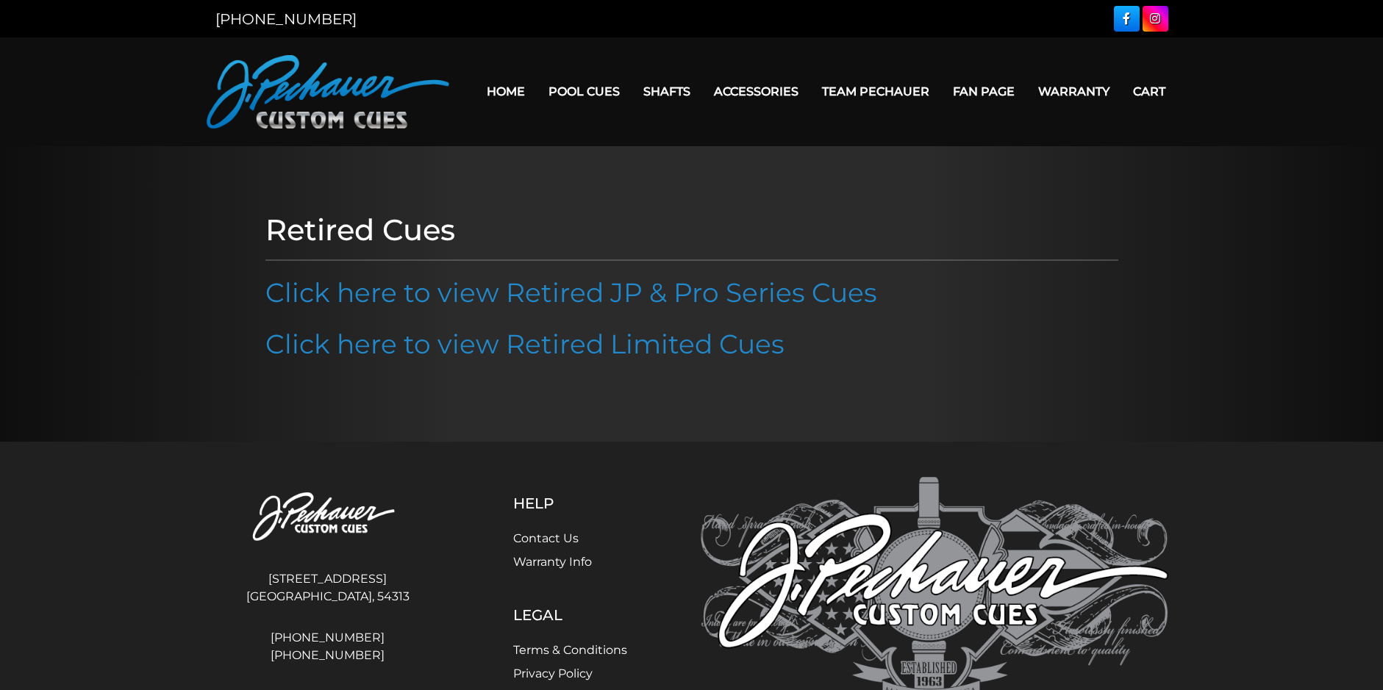
click at [619, 303] on link "Click here to view Retired JP & Pro Series Cues" at bounding box center [571, 292] width 612 height 32
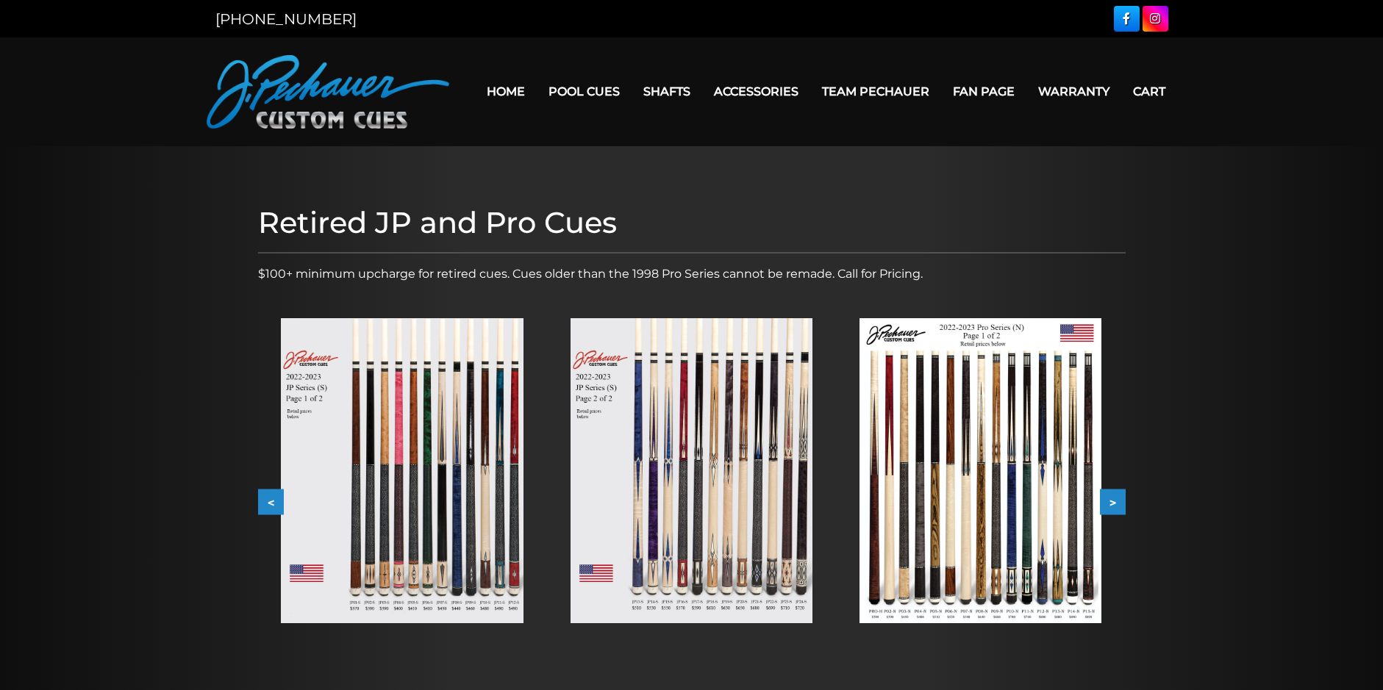
click at [459, 494] on img at bounding box center [402, 470] width 242 height 305
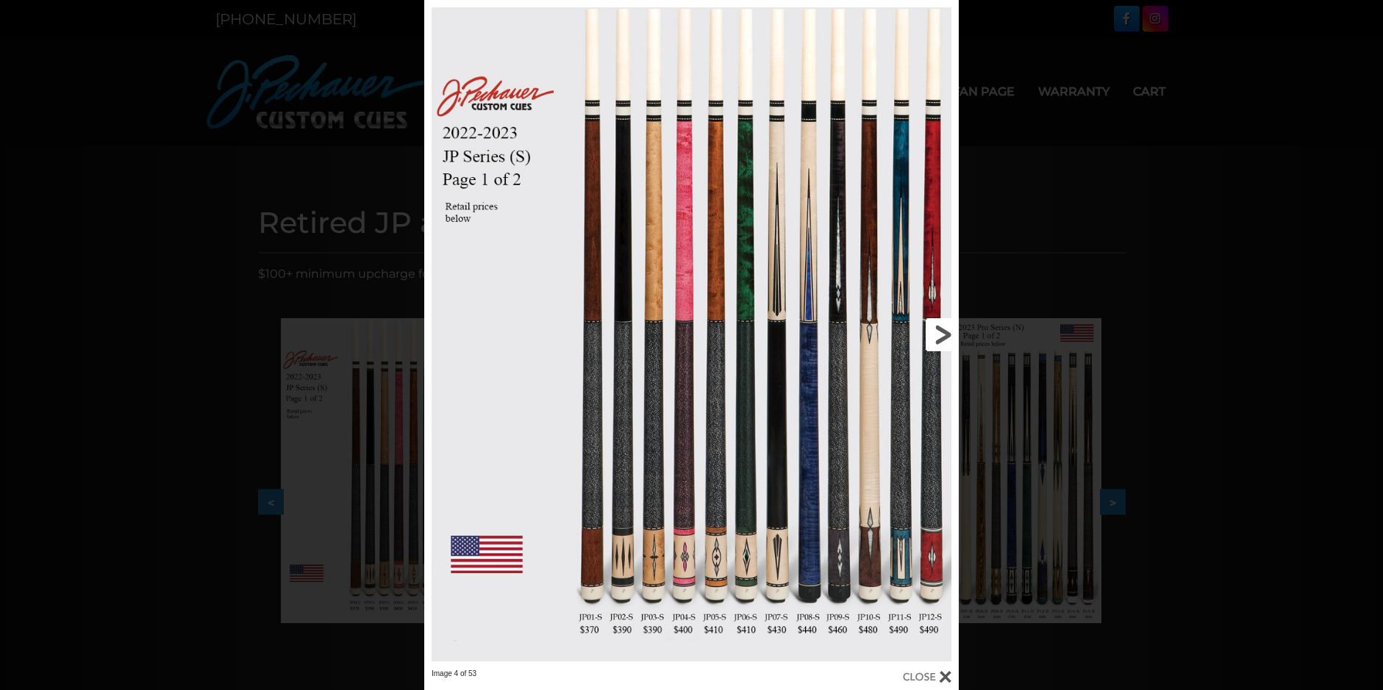
click at [943, 345] on link at bounding box center [838, 334] width 240 height 669
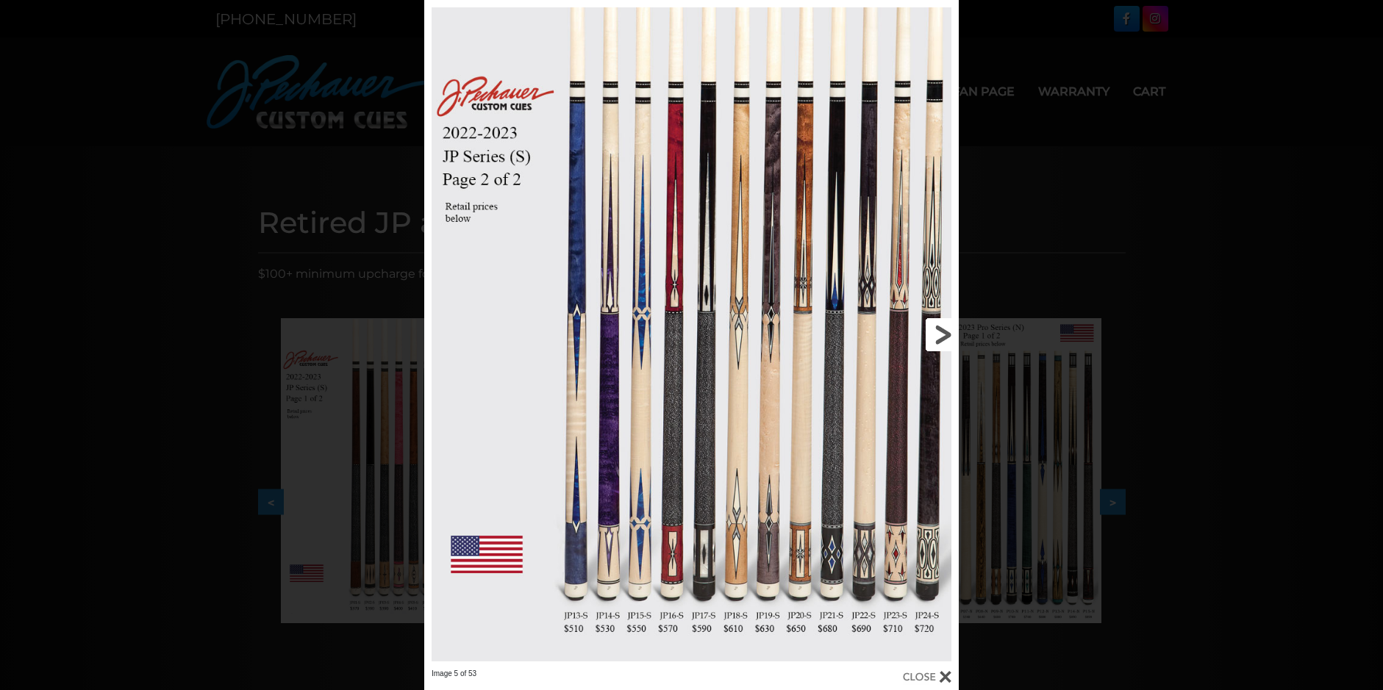
click at [936, 335] on link at bounding box center [838, 334] width 240 height 669
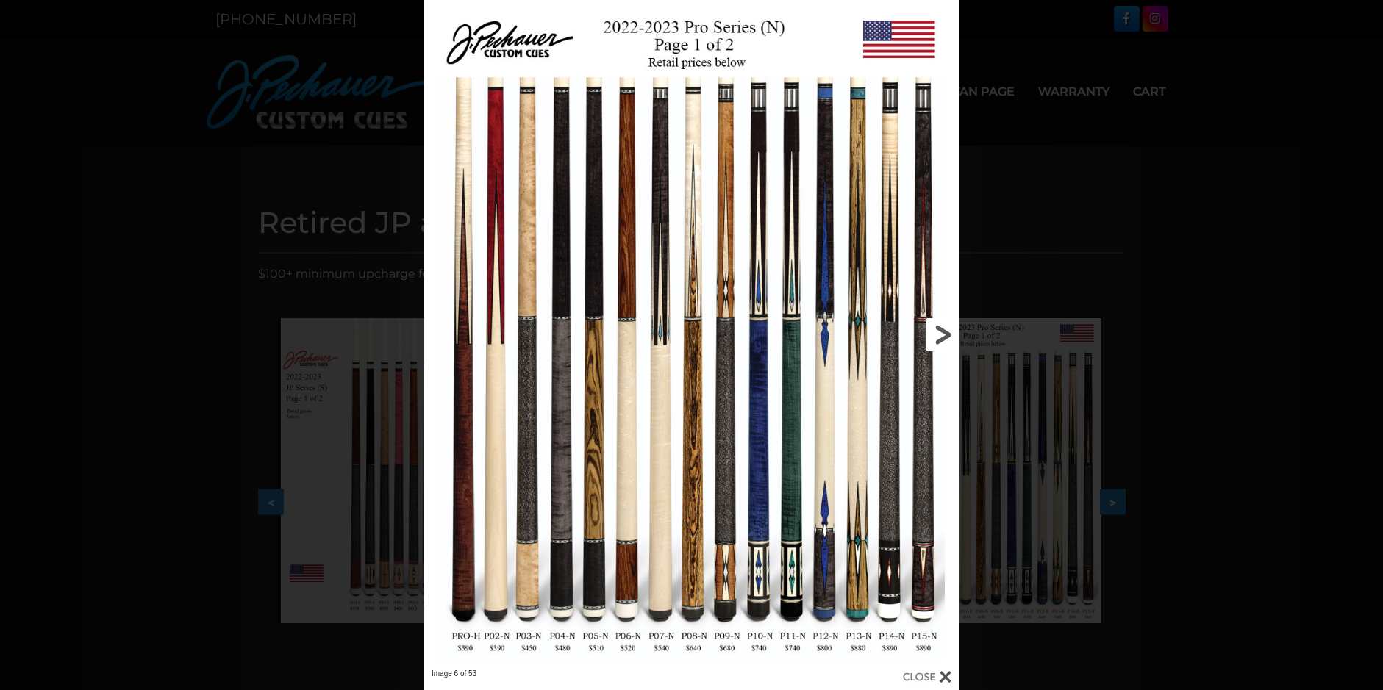
click at [936, 335] on link at bounding box center [838, 334] width 240 height 669
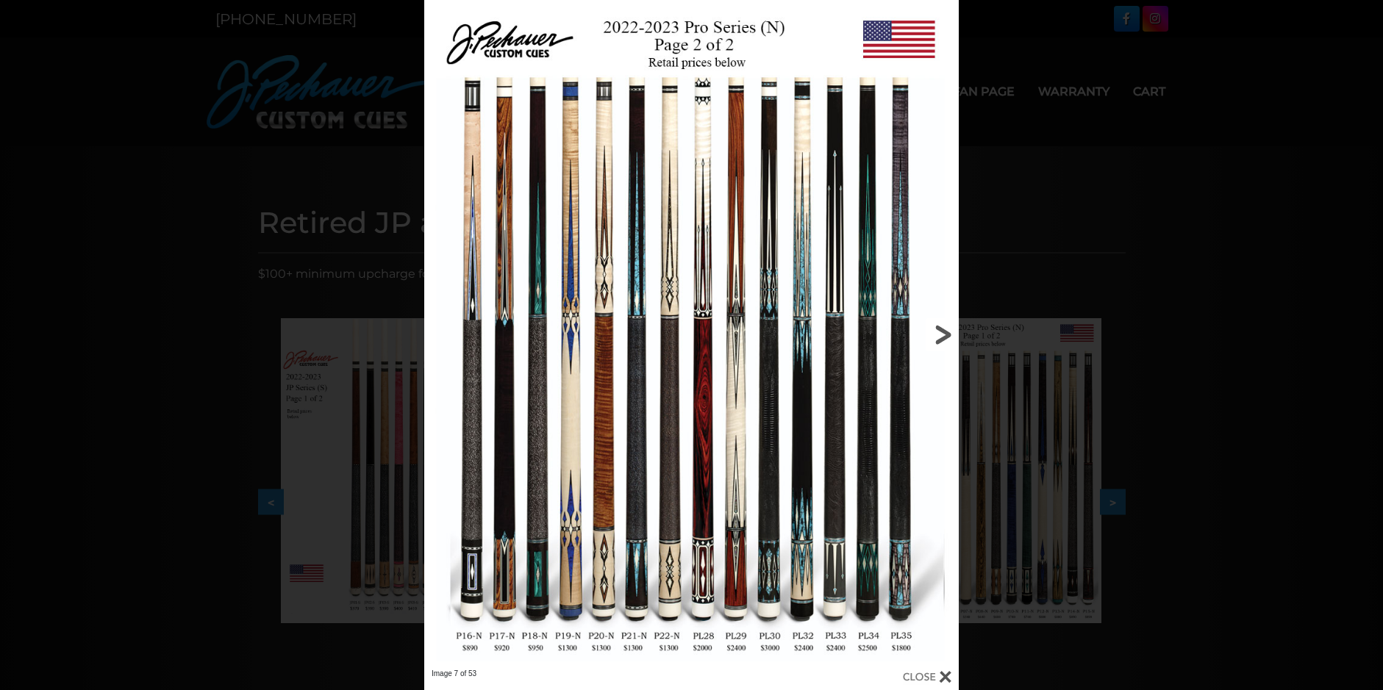
click at [936, 335] on link at bounding box center [838, 334] width 240 height 669
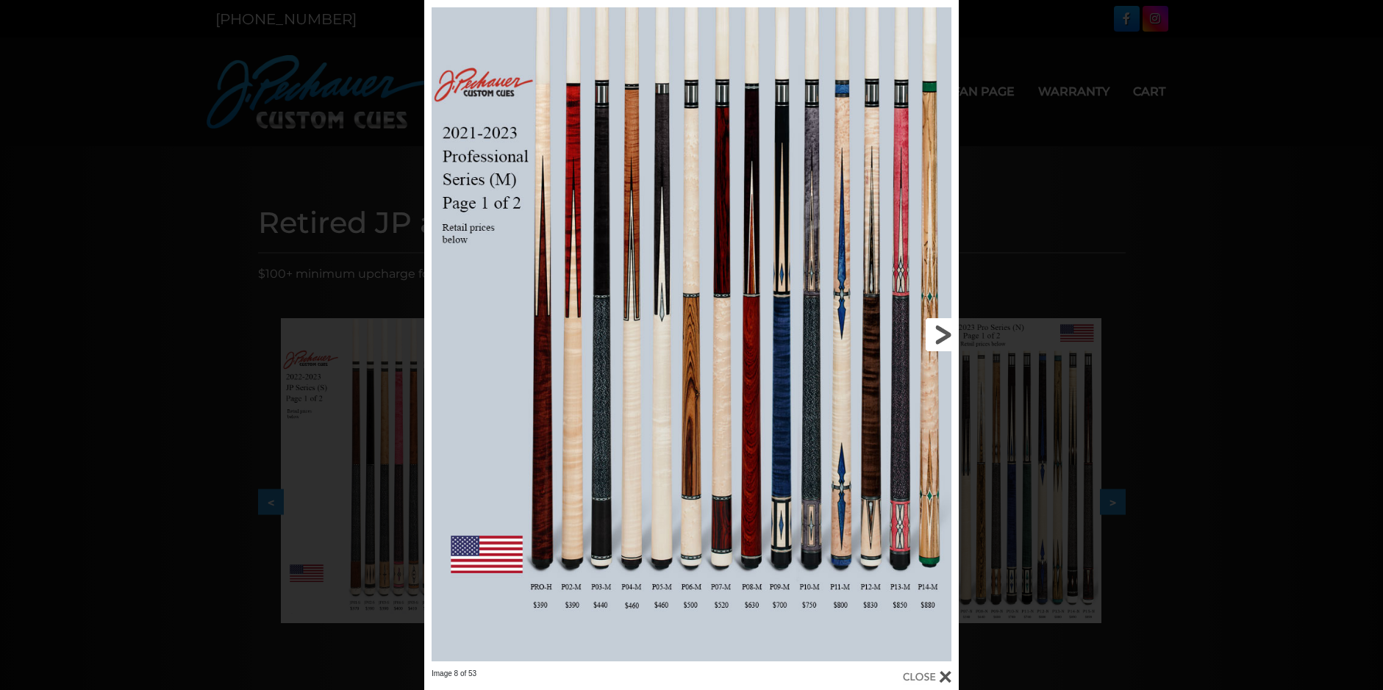
click at [936, 335] on link at bounding box center [838, 334] width 240 height 669
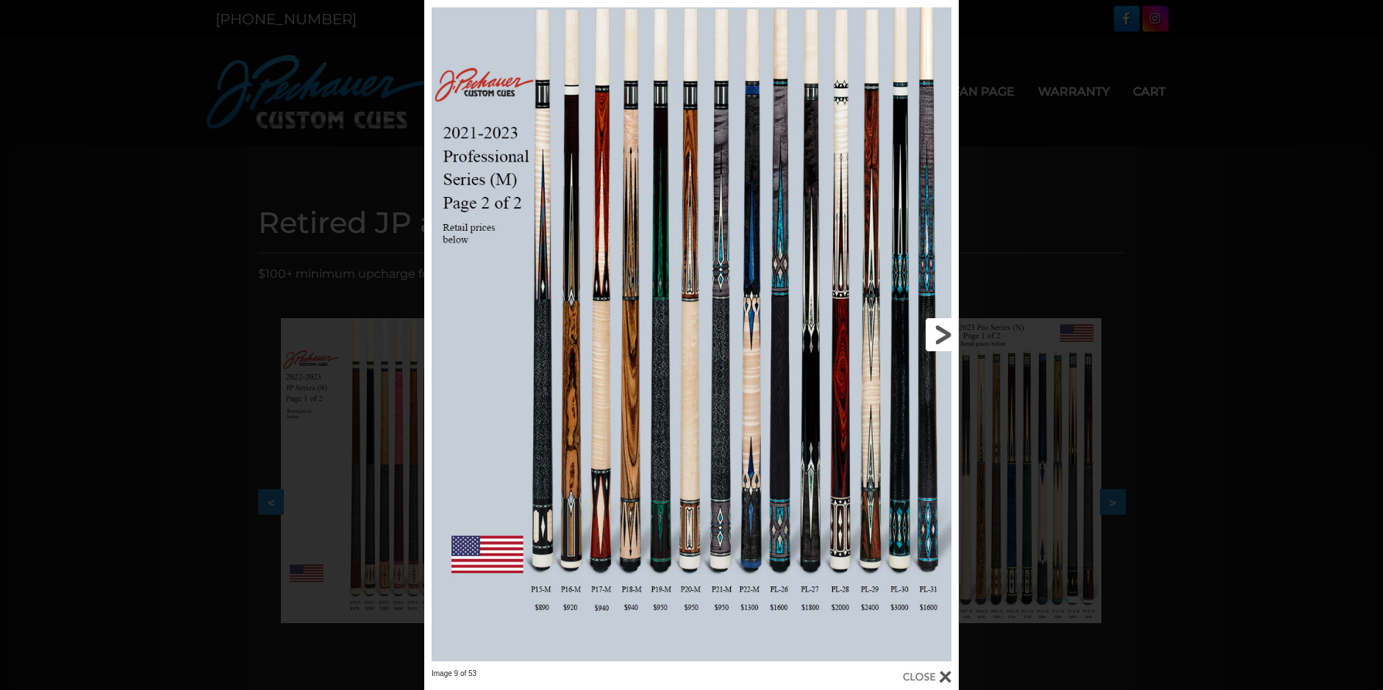
click at [936, 335] on link at bounding box center [838, 334] width 240 height 669
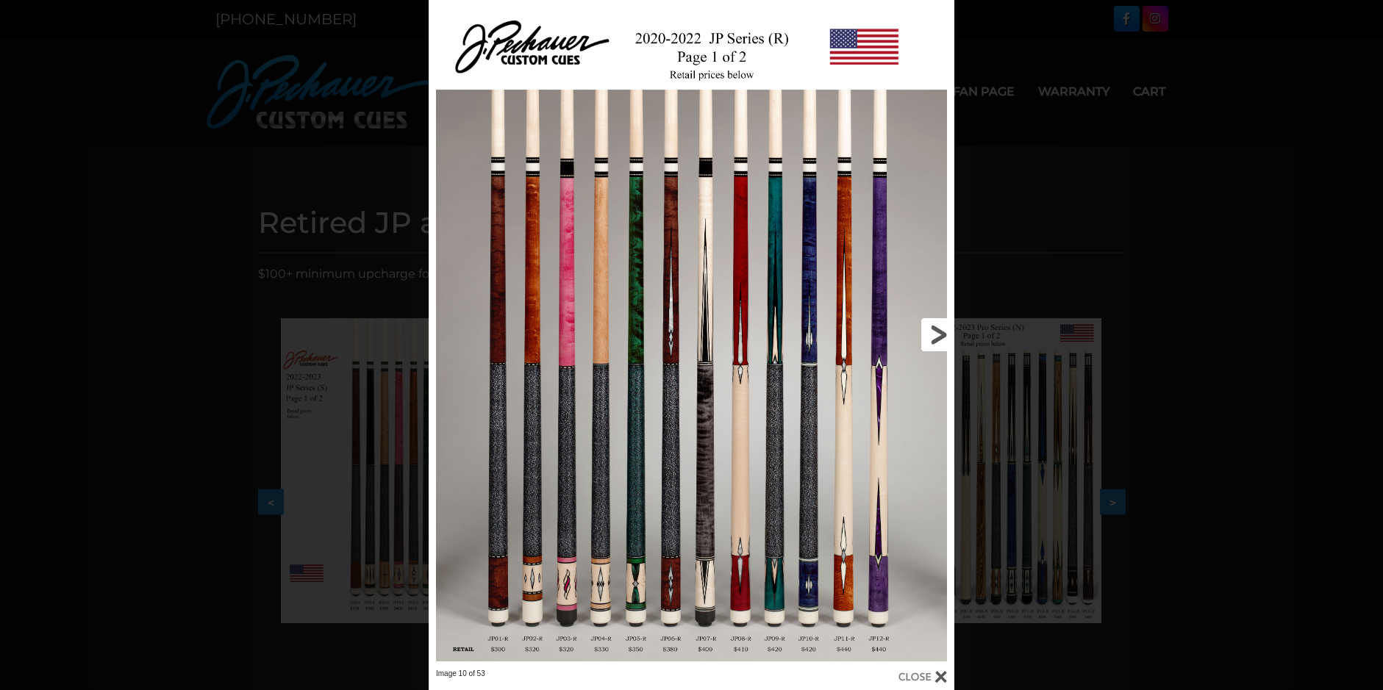
click at [936, 335] on link at bounding box center [835, 334] width 237 height 669
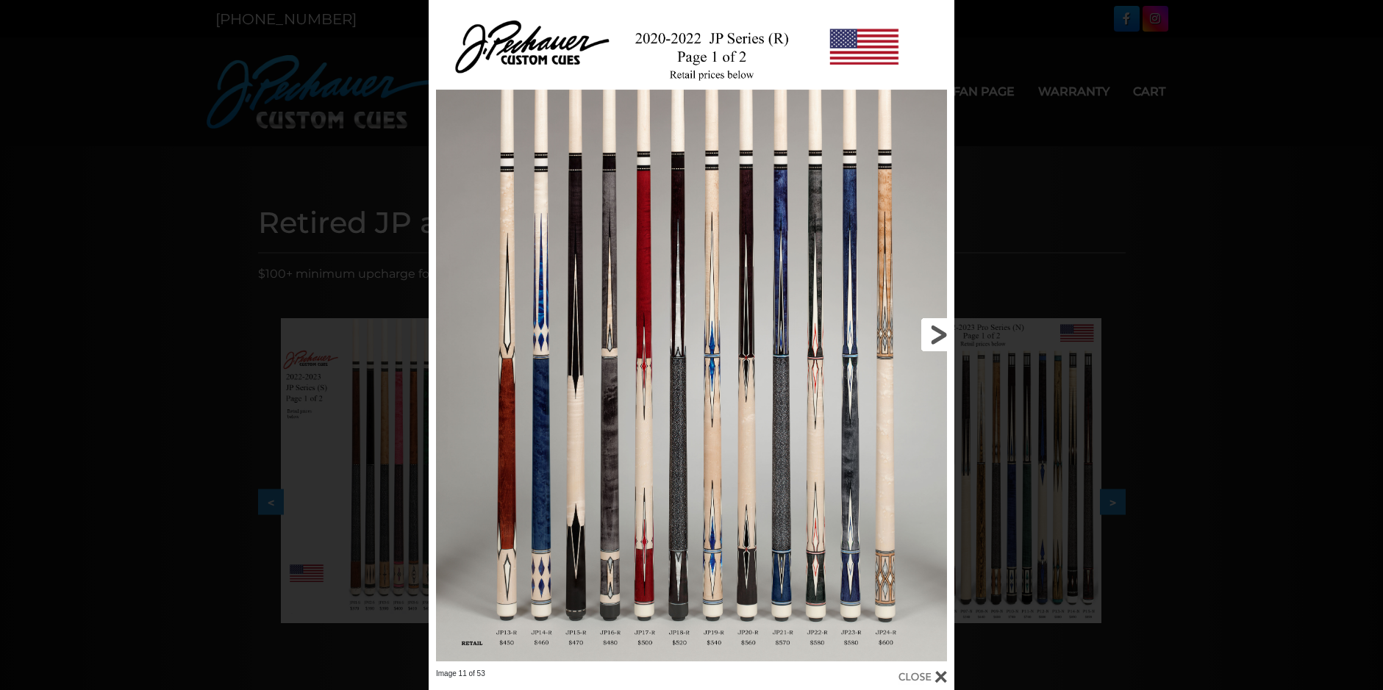
click at [936, 335] on link at bounding box center [835, 334] width 237 height 669
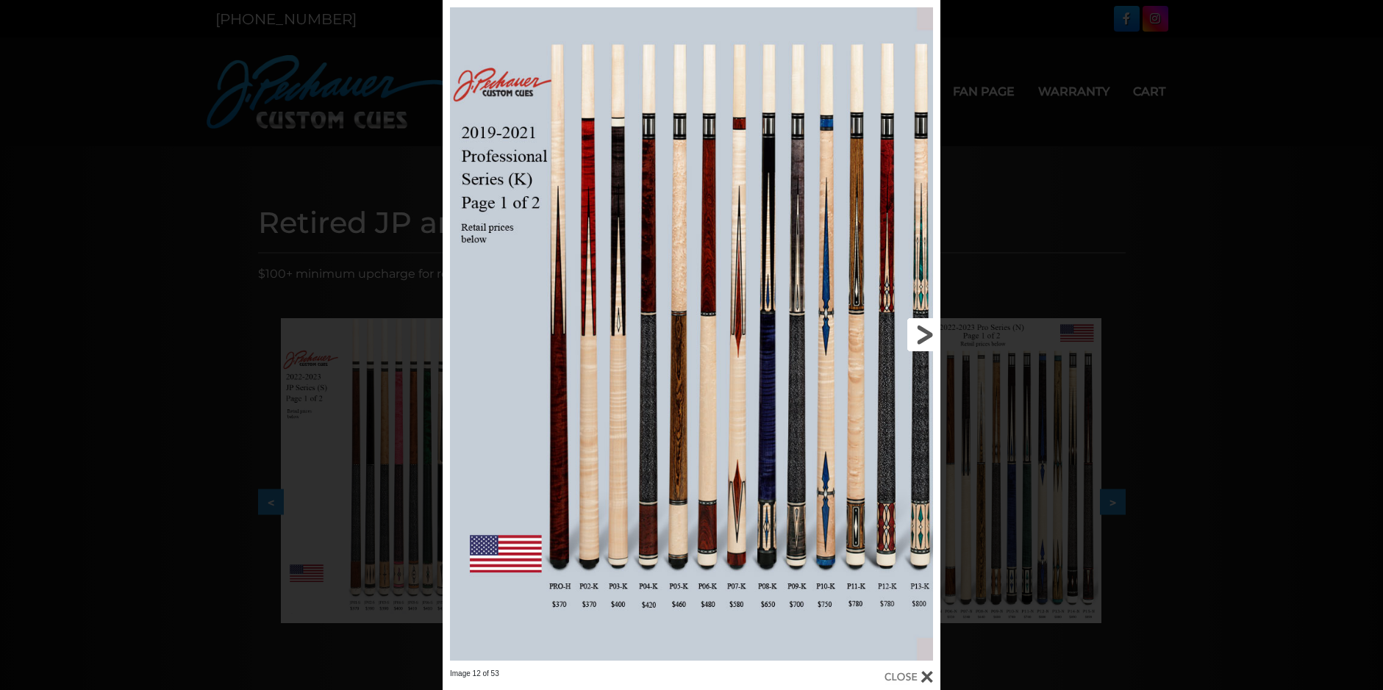
click at [936, 335] on link at bounding box center [828, 334] width 224 height 669
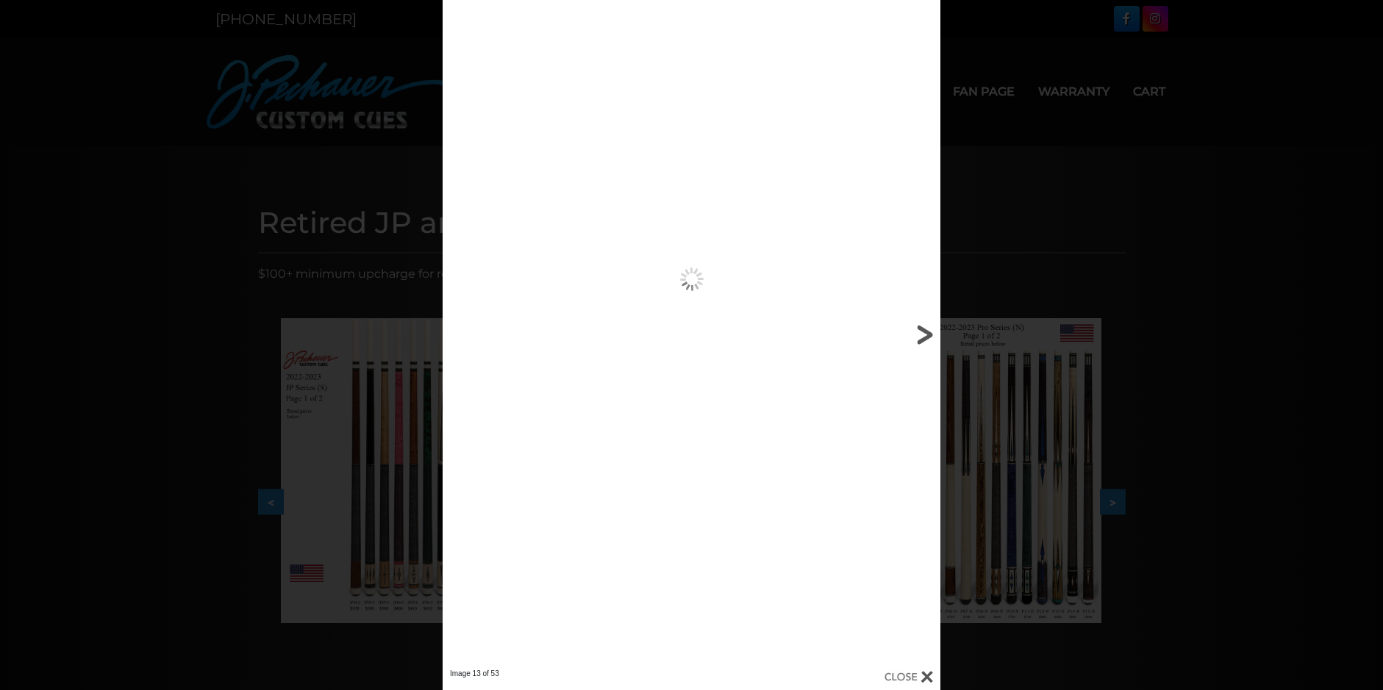
click at [936, 335] on link at bounding box center [828, 334] width 224 height 669
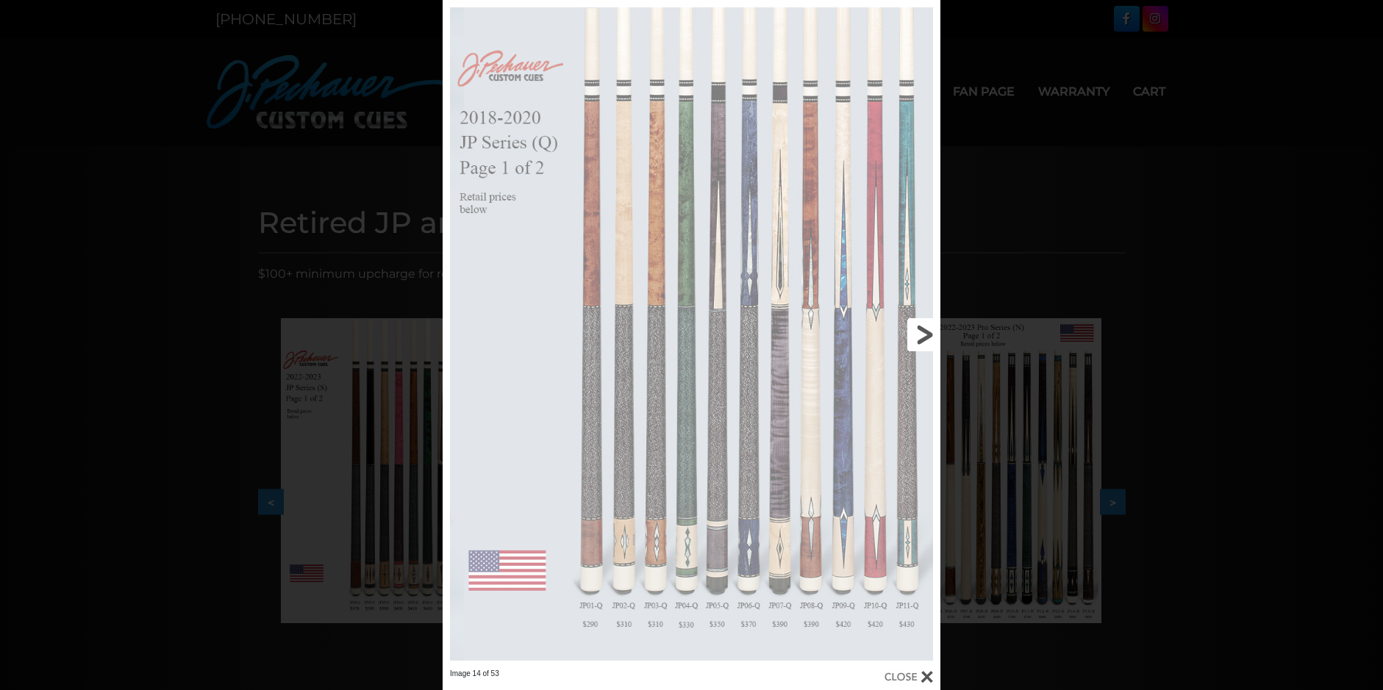
click at [936, 335] on link at bounding box center [828, 334] width 224 height 669
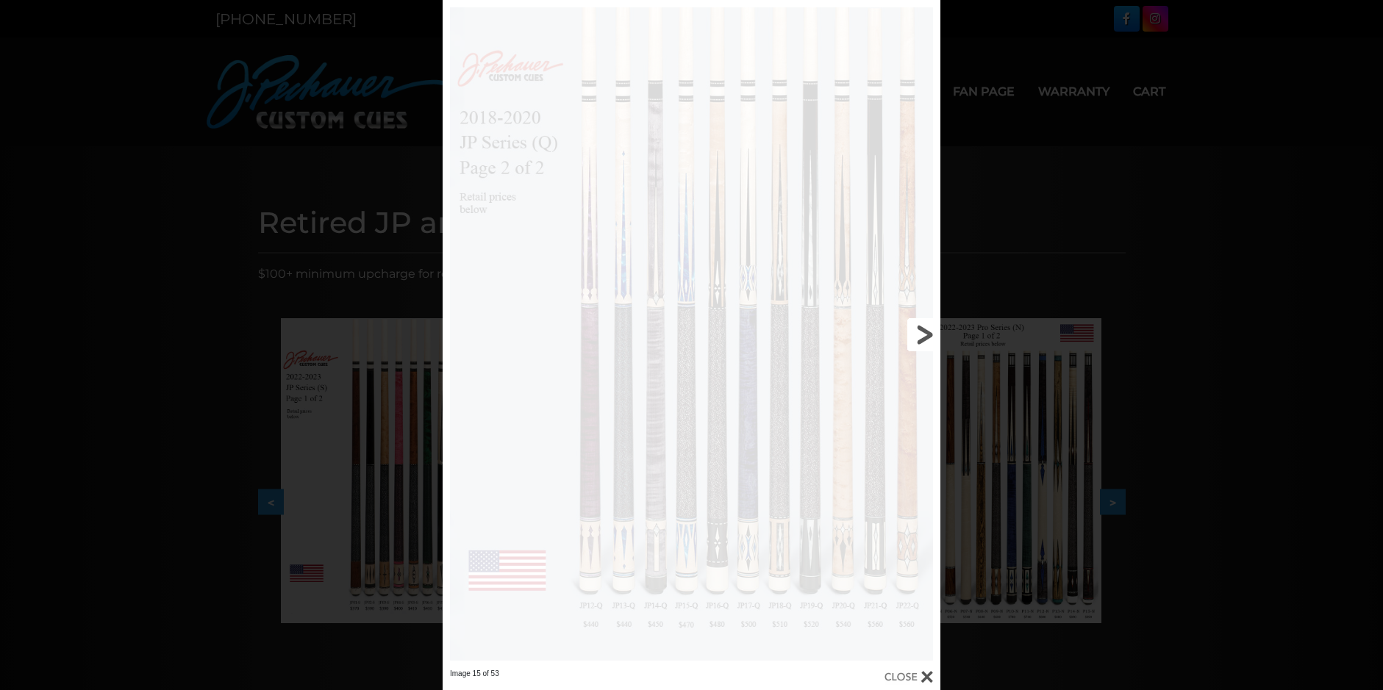
click at [929, 333] on link at bounding box center [828, 334] width 224 height 669
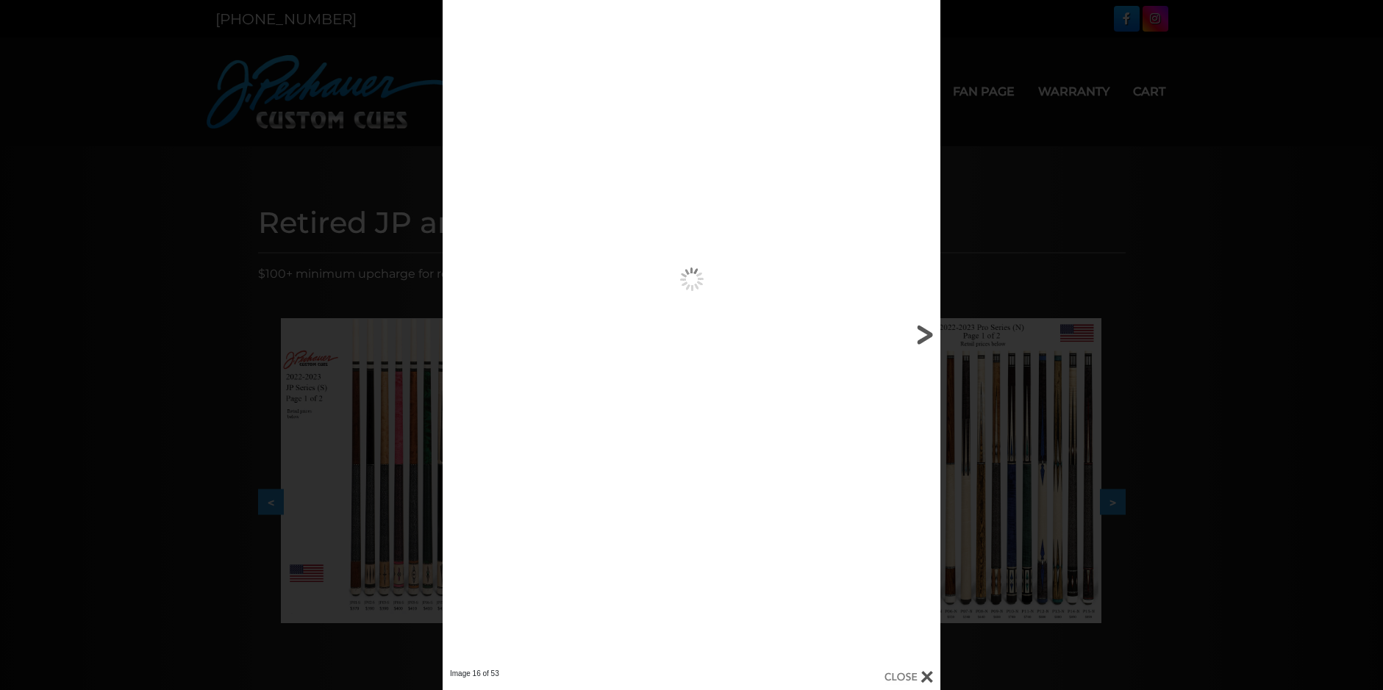
click at [929, 333] on link at bounding box center [828, 334] width 224 height 669
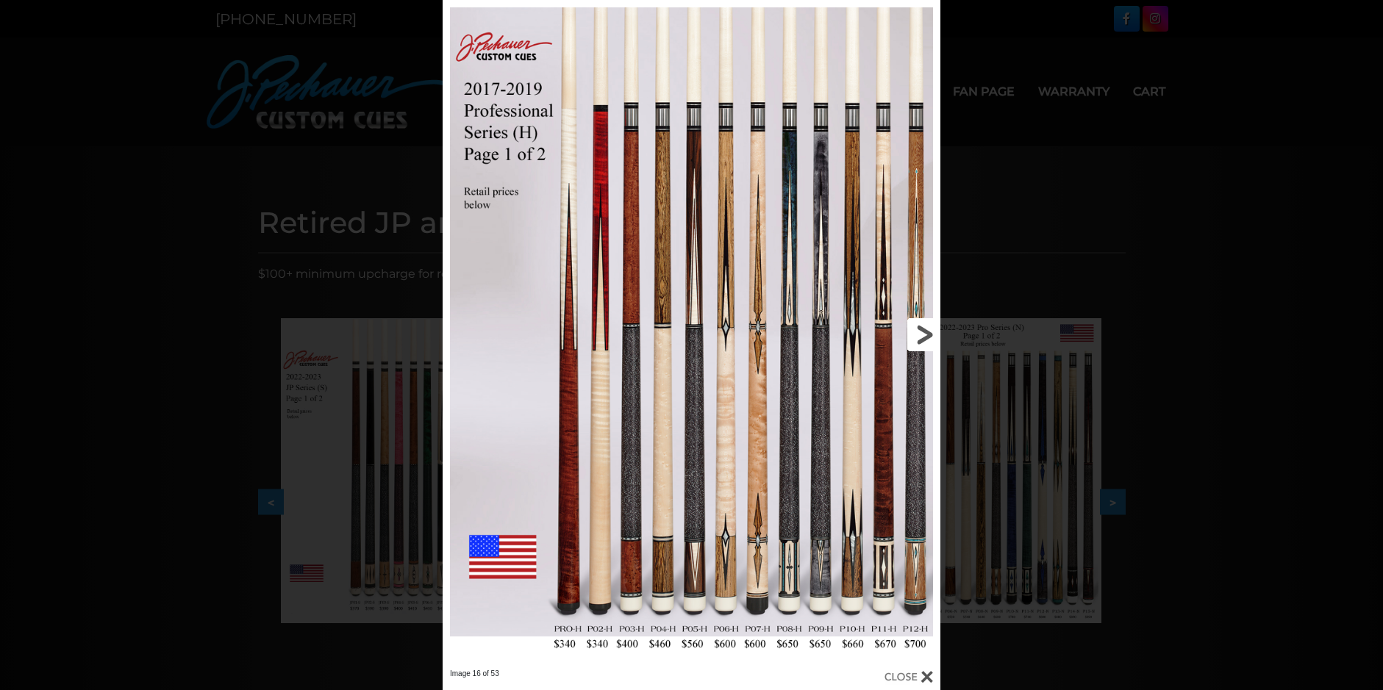
click at [920, 335] on link at bounding box center [828, 334] width 224 height 669
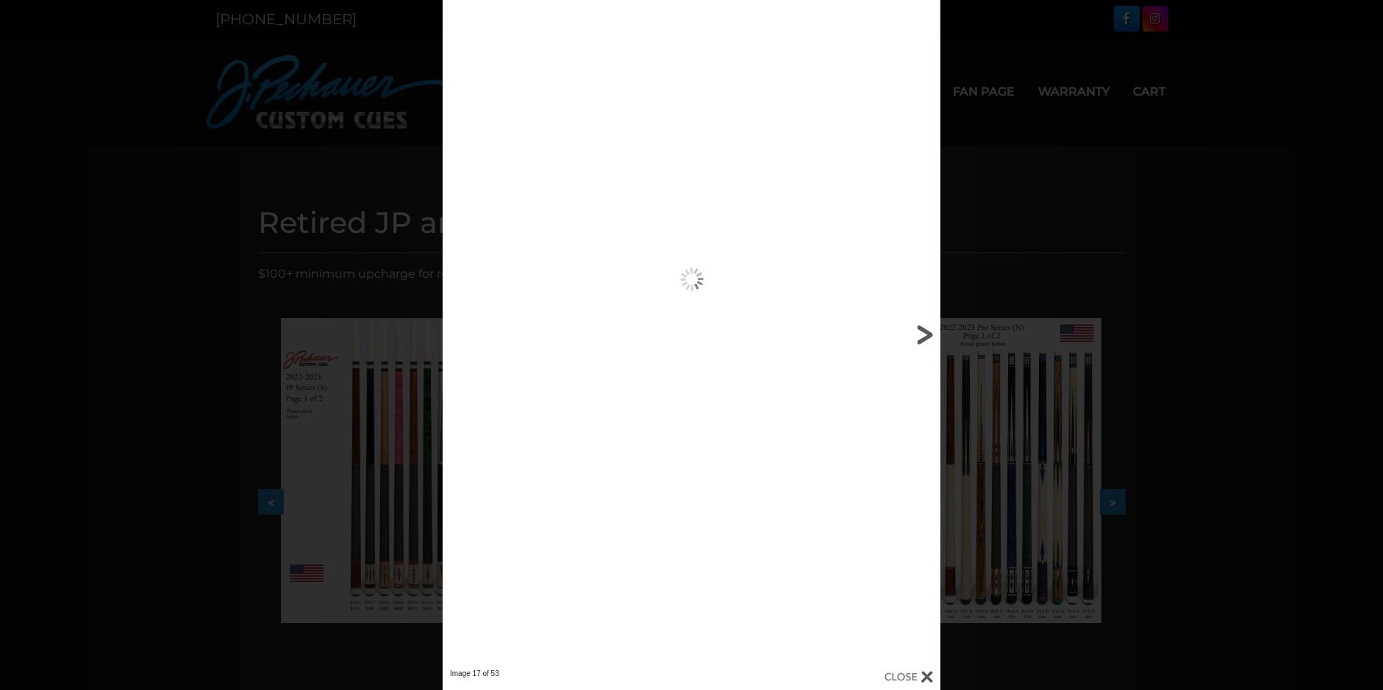
click at [920, 335] on link at bounding box center [828, 334] width 224 height 669
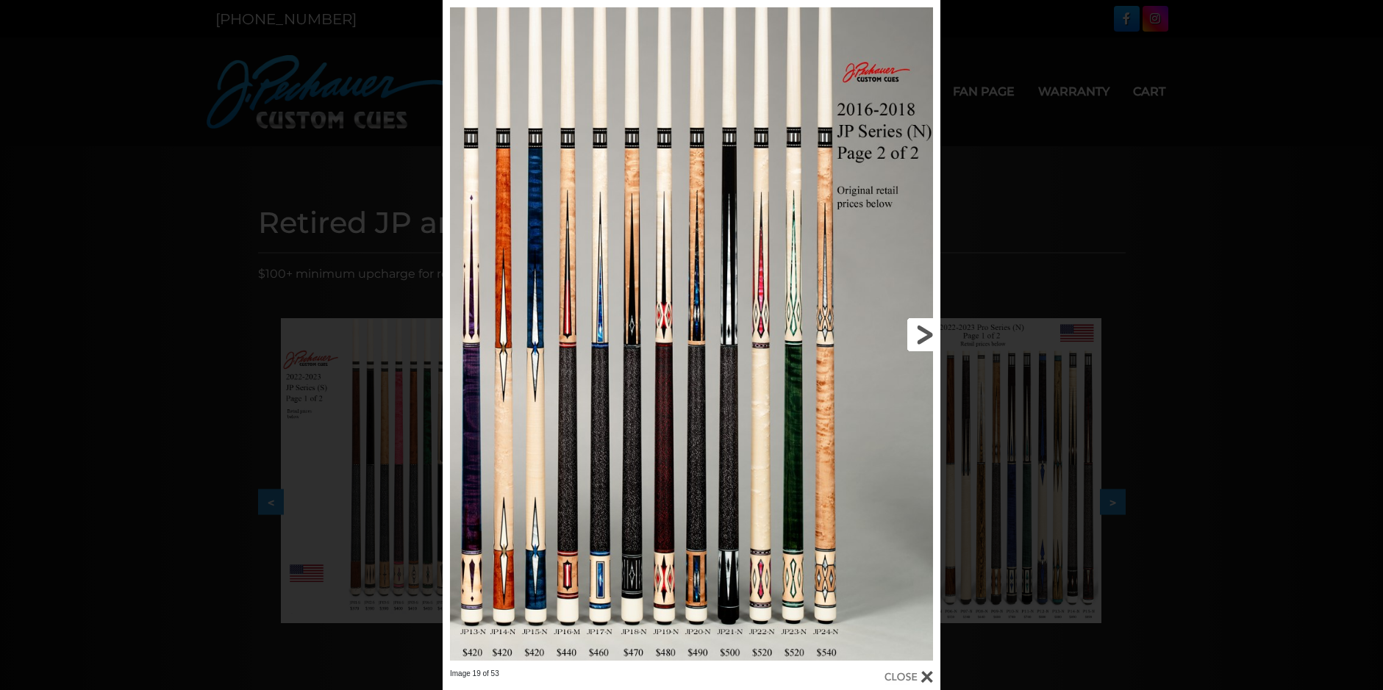
click at [920, 335] on link at bounding box center [828, 334] width 224 height 669
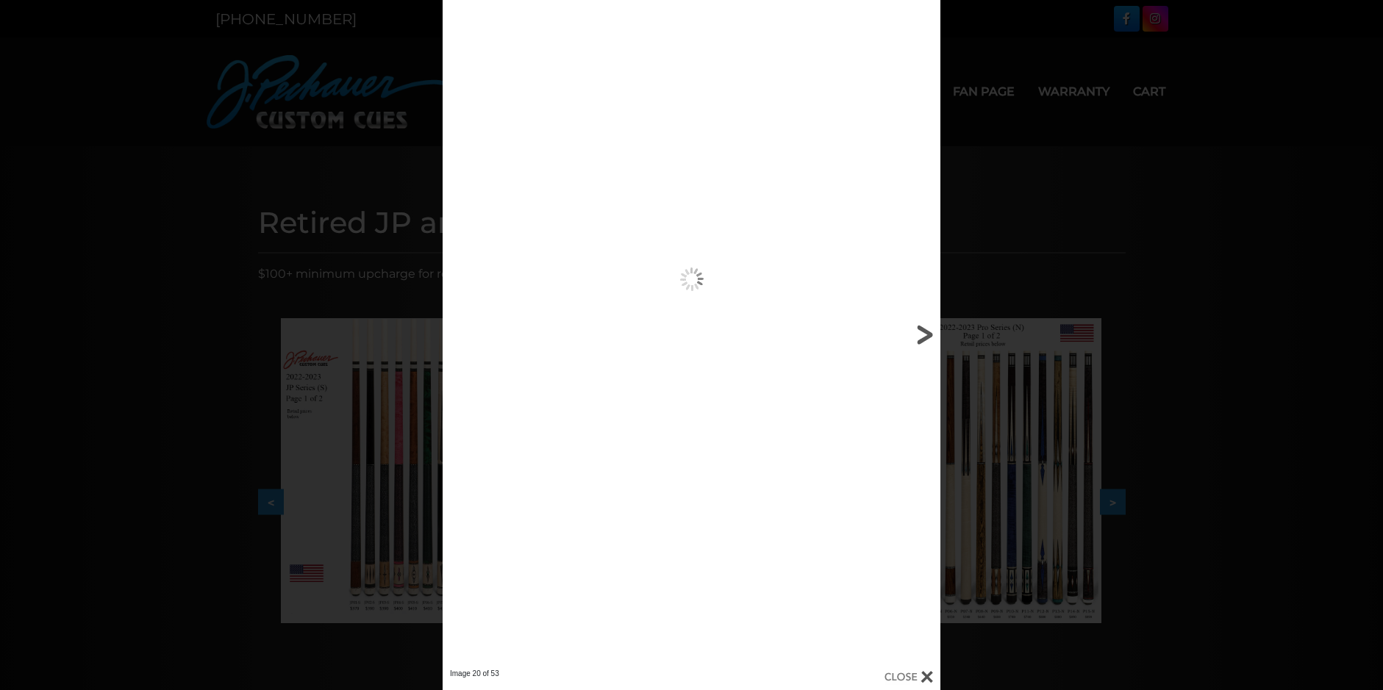
click at [920, 335] on link at bounding box center [828, 334] width 224 height 669
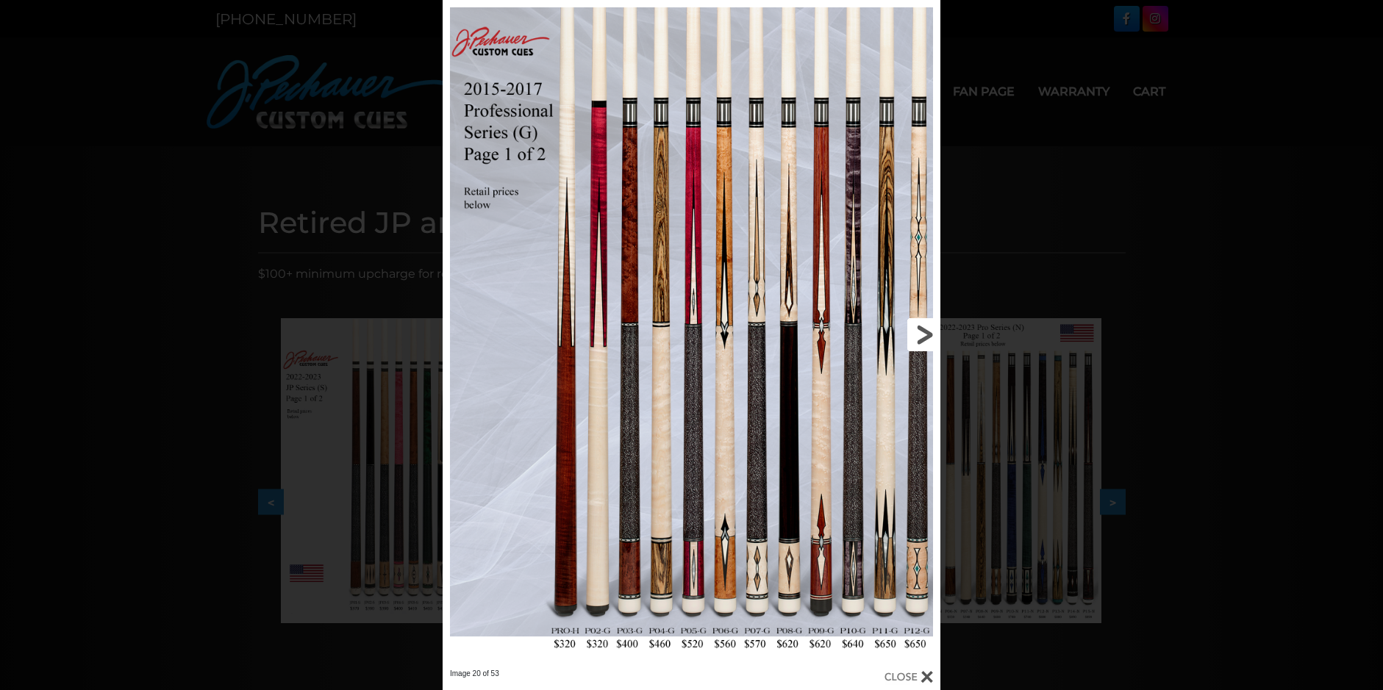
click at [920, 335] on link at bounding box center [828, 334] width 224 height 669
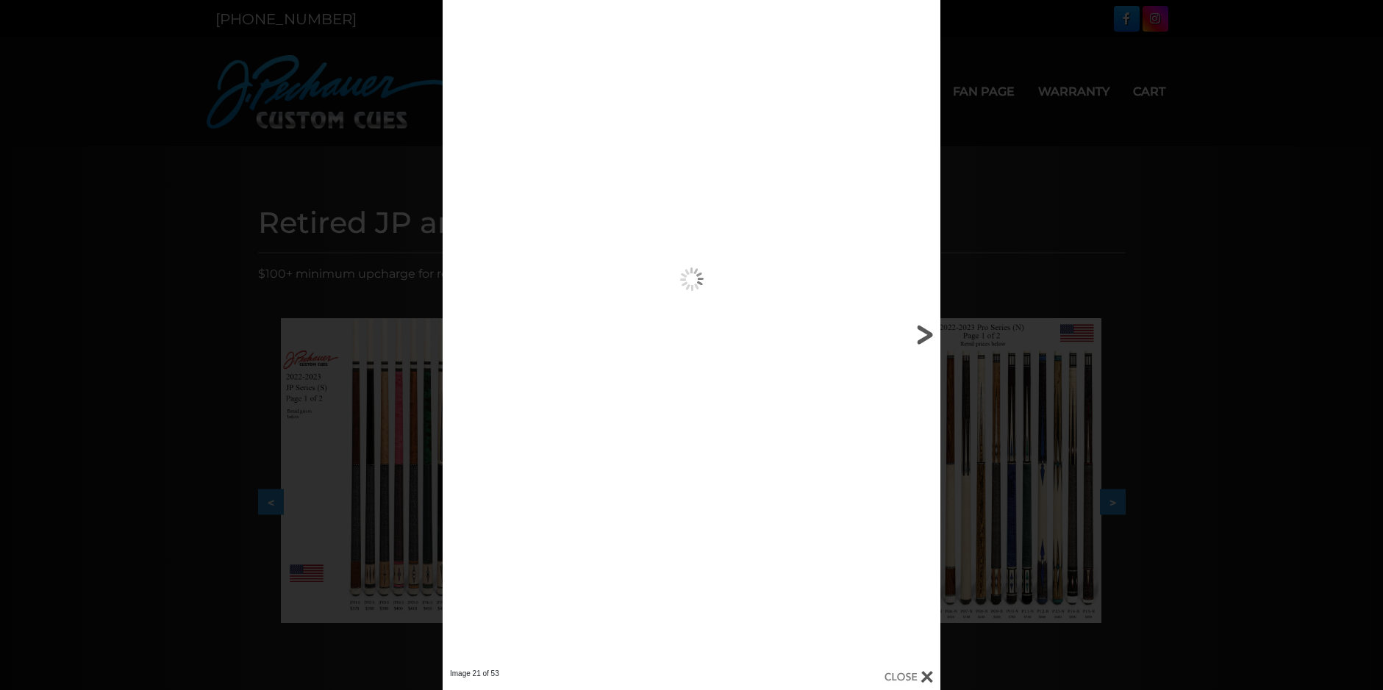
click at [920, 335] on link at bounding box center [828, 334] width 224 height 669
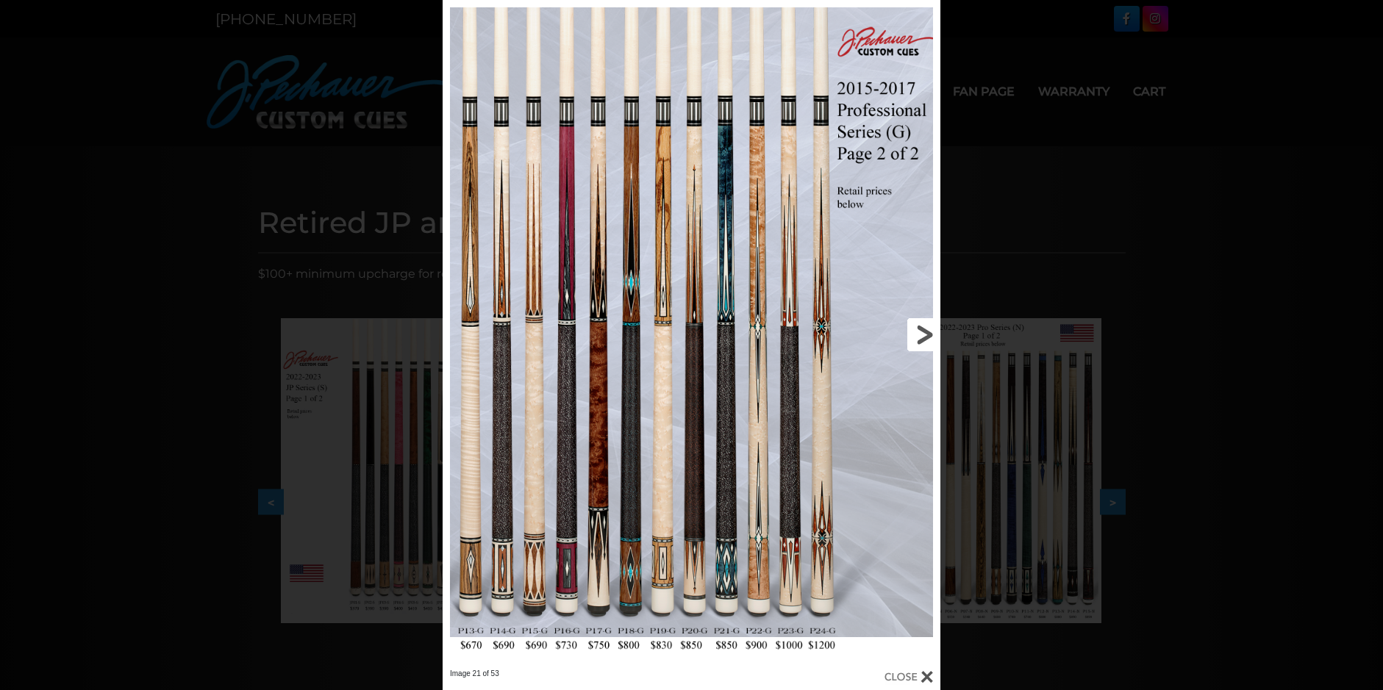
click at [920, 335] on link at bounding box center [828, 334] width 224 height 669
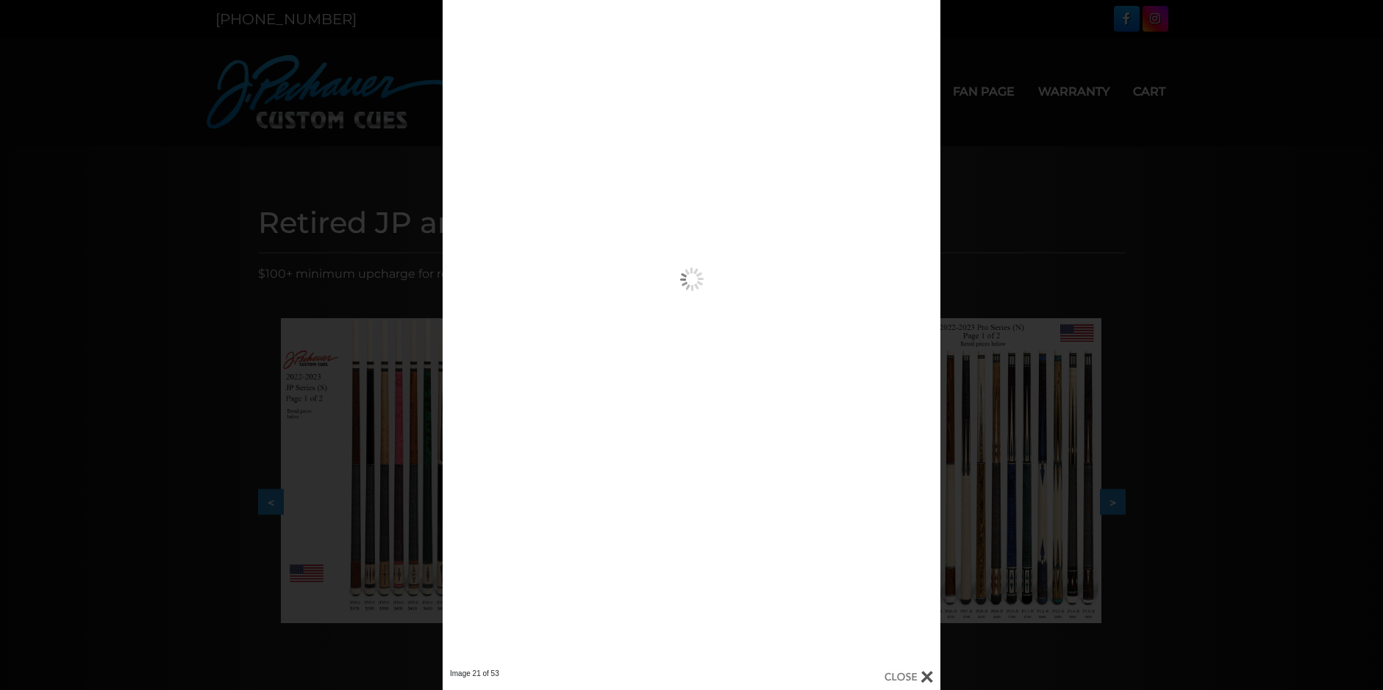
click at [0, 0] on link at bounding box center [0, 0] width 0 height 0
click at [920, 335] on link at bounding box center [828, 334] width 224 height 669
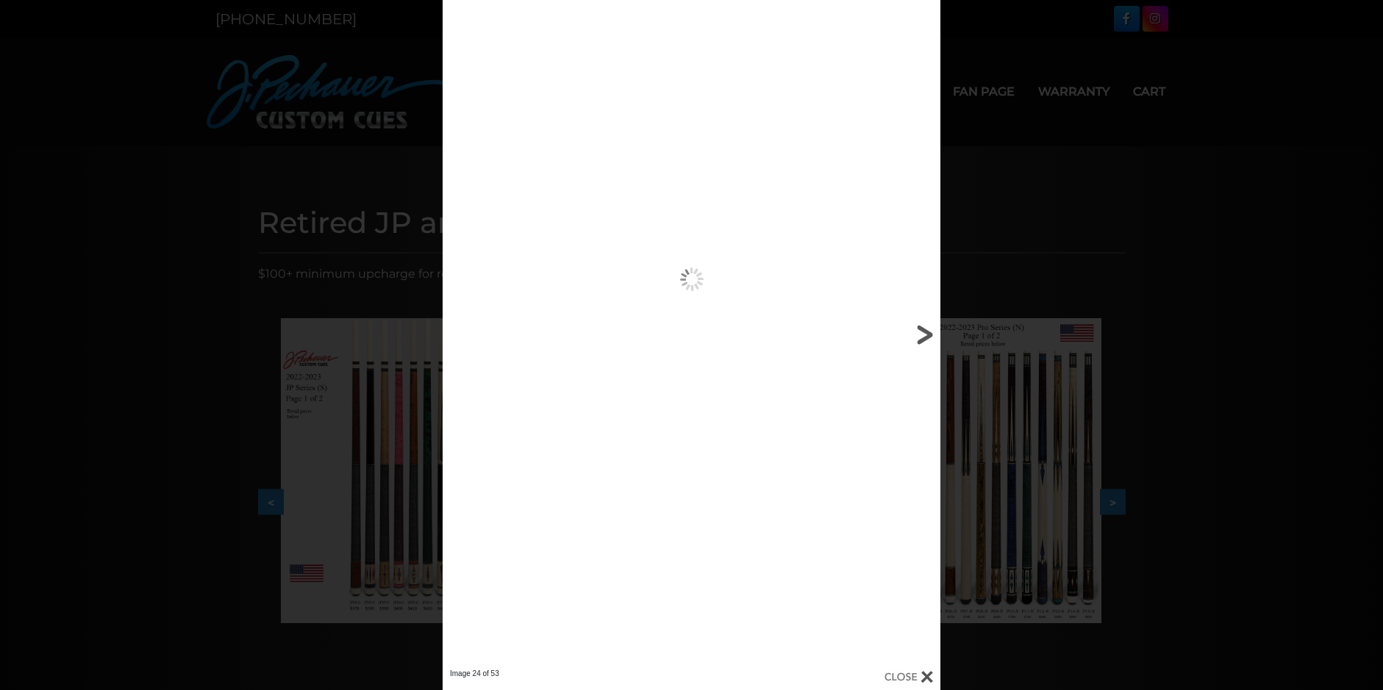
click at [920, 335] on link at bounding box center [828, 334] width 224 height 669
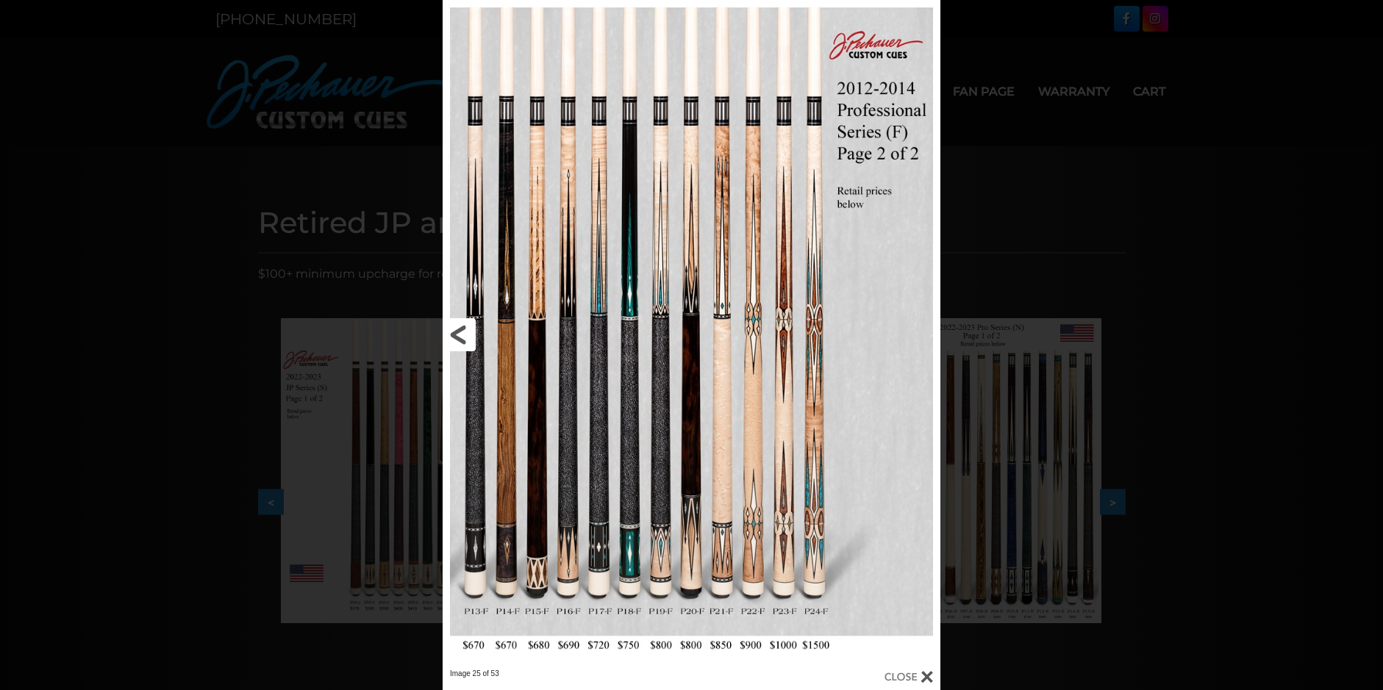
click at [467, 331] on link at bounding box center [554, 334] width 224 height 669
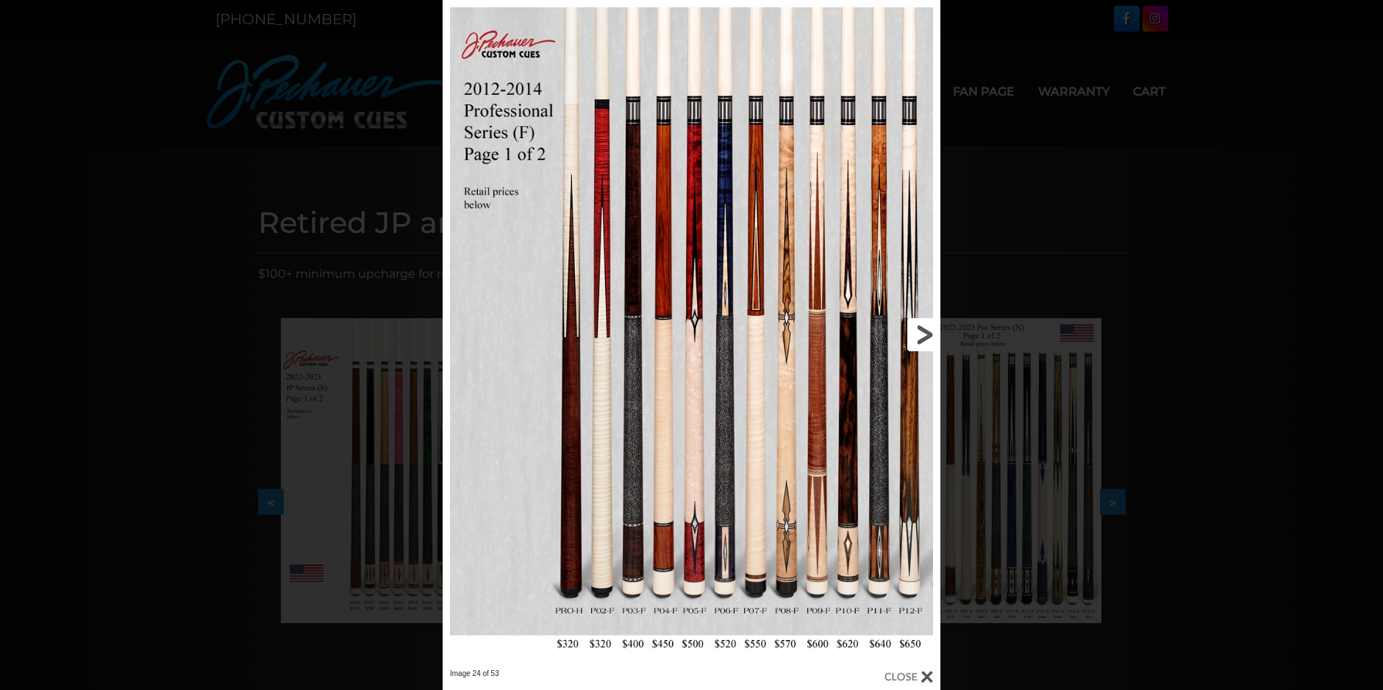
click at [930, 326] on link at bounding box center [828, 334] width 224 height 669
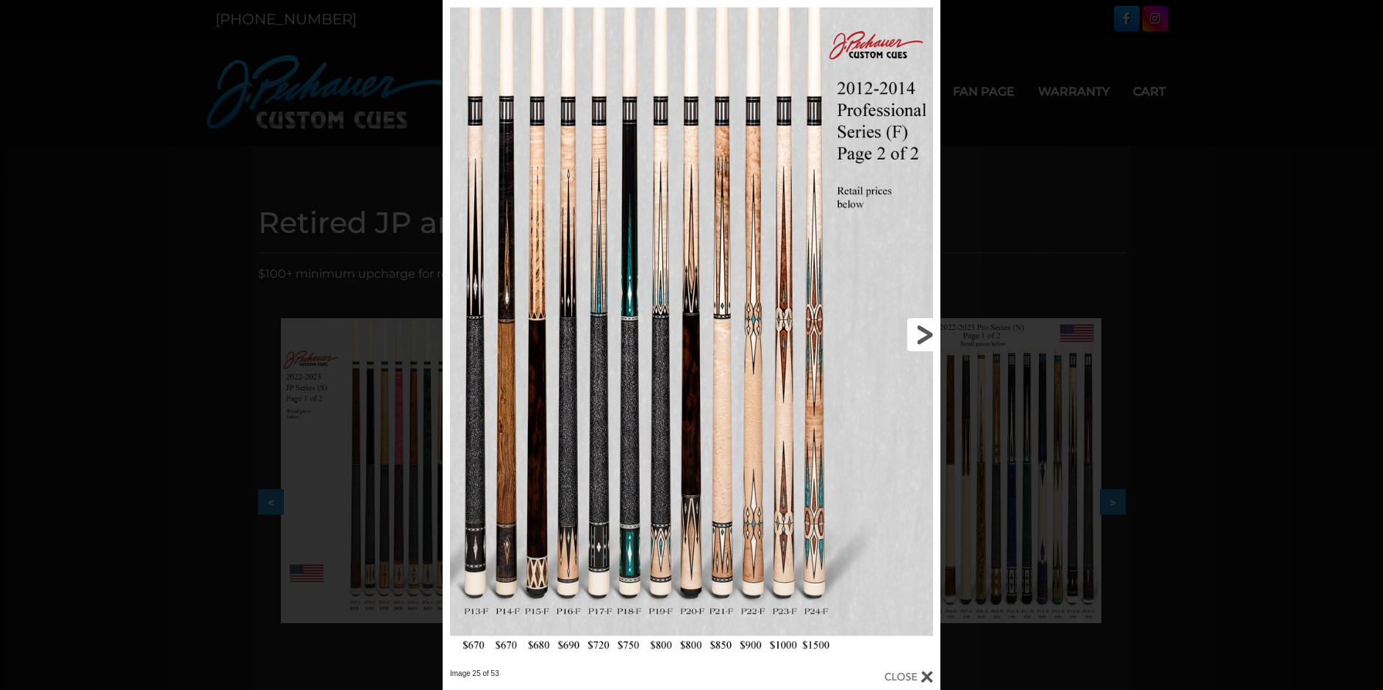
click at [922, 334] on link at bounding box center [828, 334] width 224 height 669
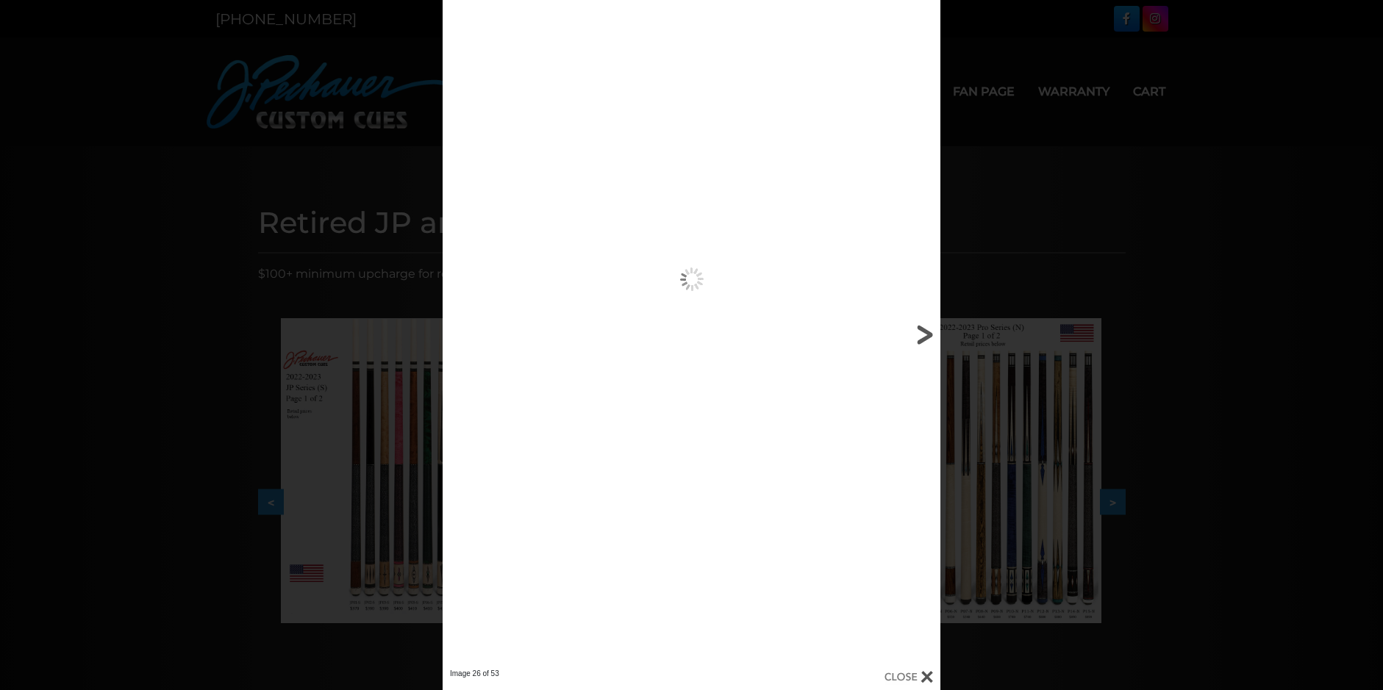
click at [922, 334] on link at bounding box center [828, 334] width 224 height 669
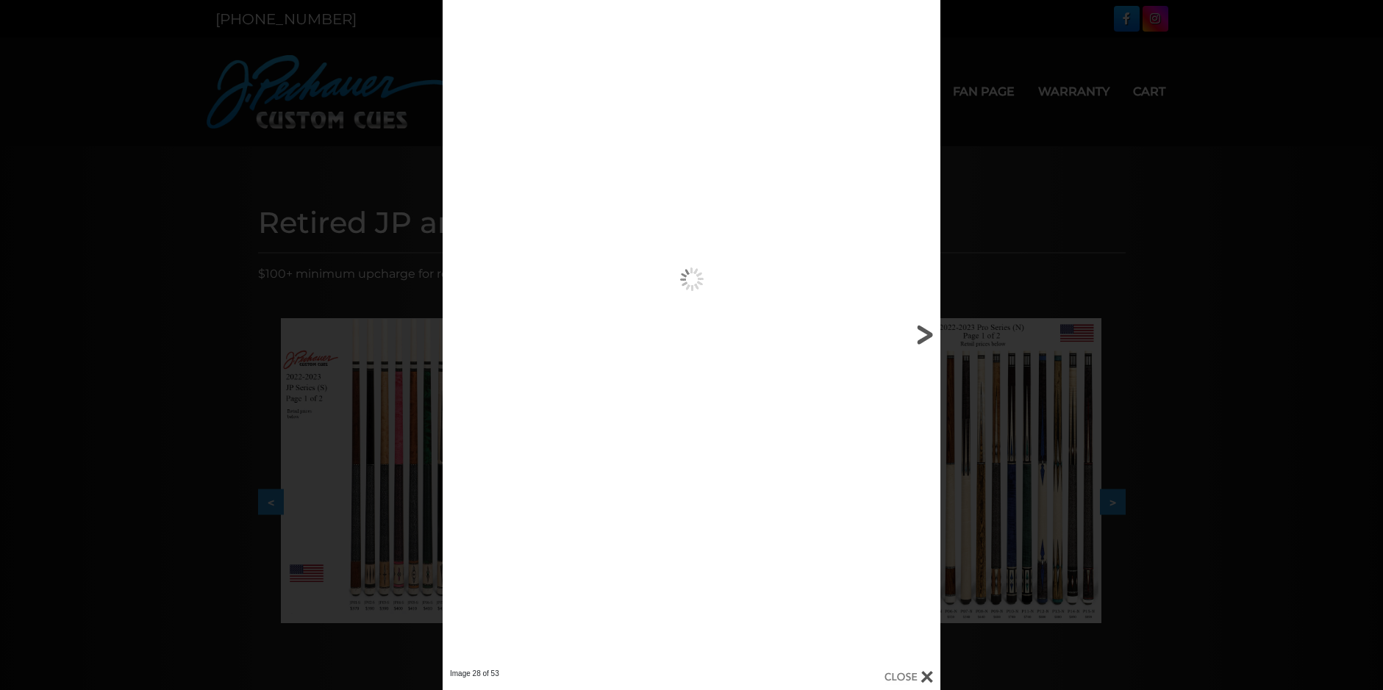
click at [922, 334] on link at bounding box center [828, 334] width 224 height 669
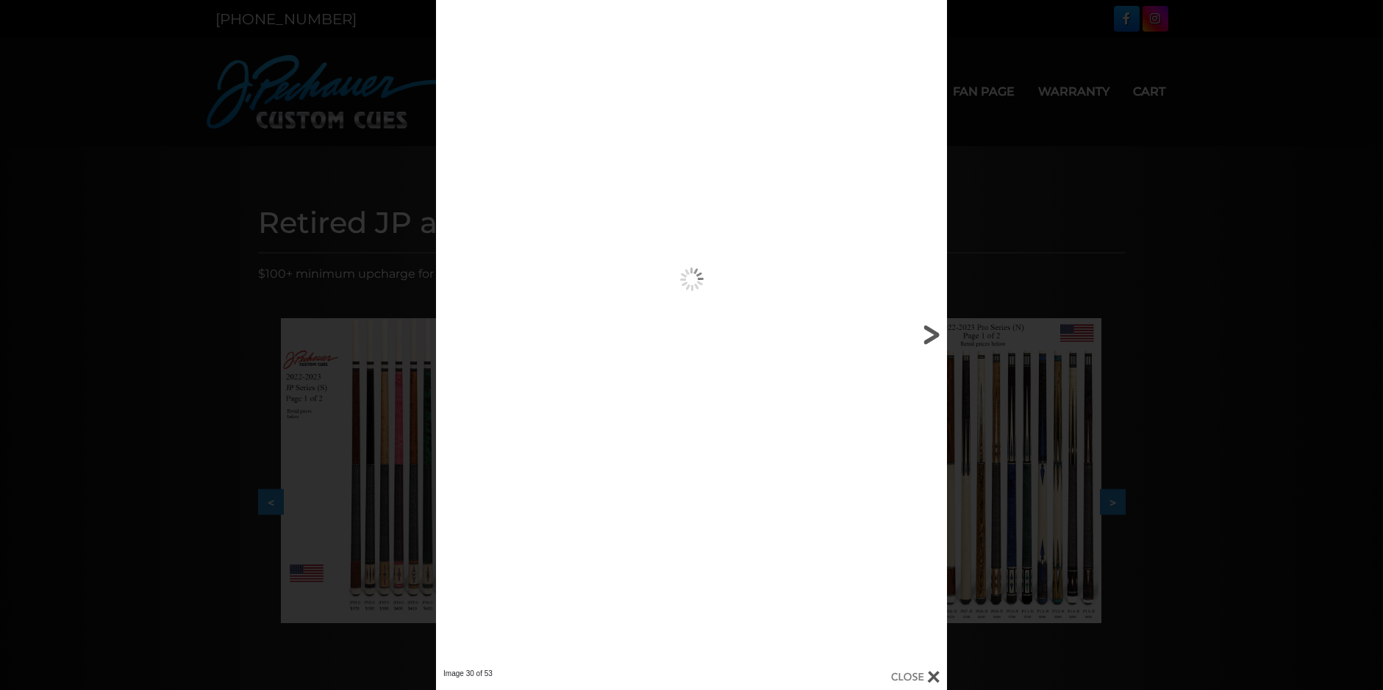
click at [922, 334] on link at bounding box center [832, 334] width 230 height 669
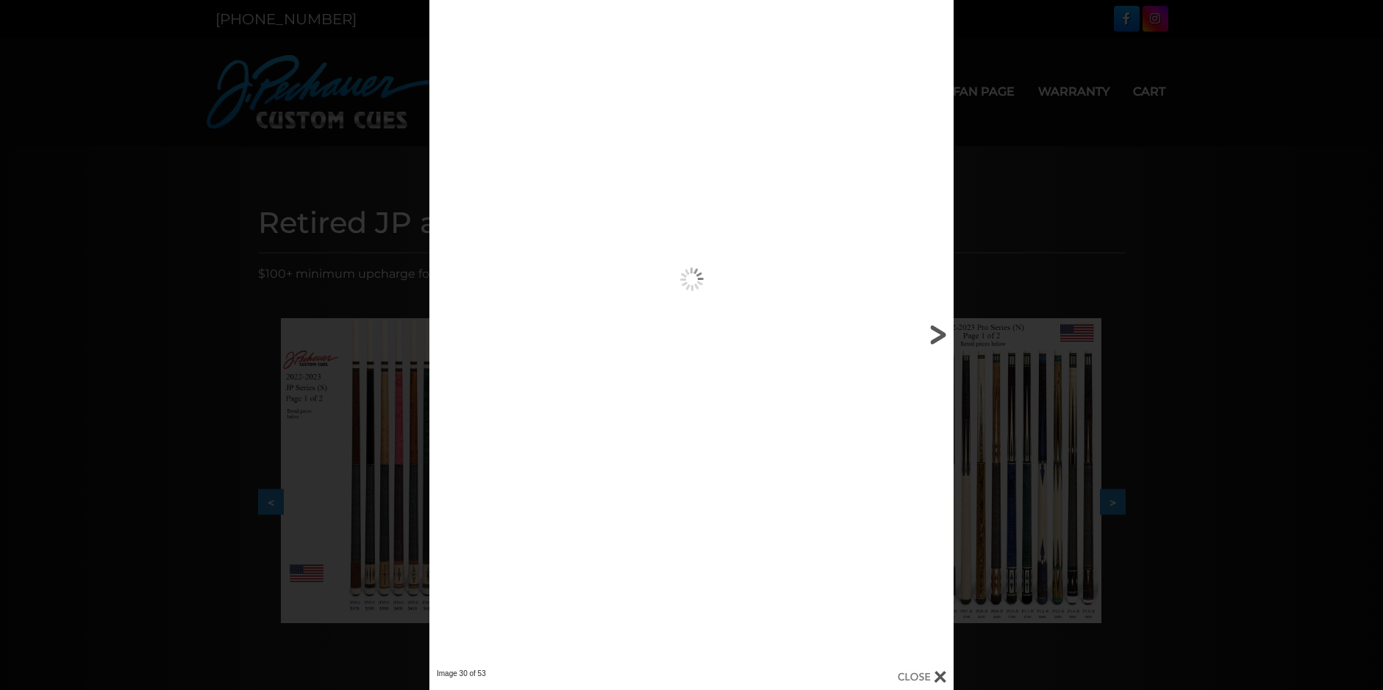
click at [922, 334] on link at bounding box center [835, 334] width 236 height 669
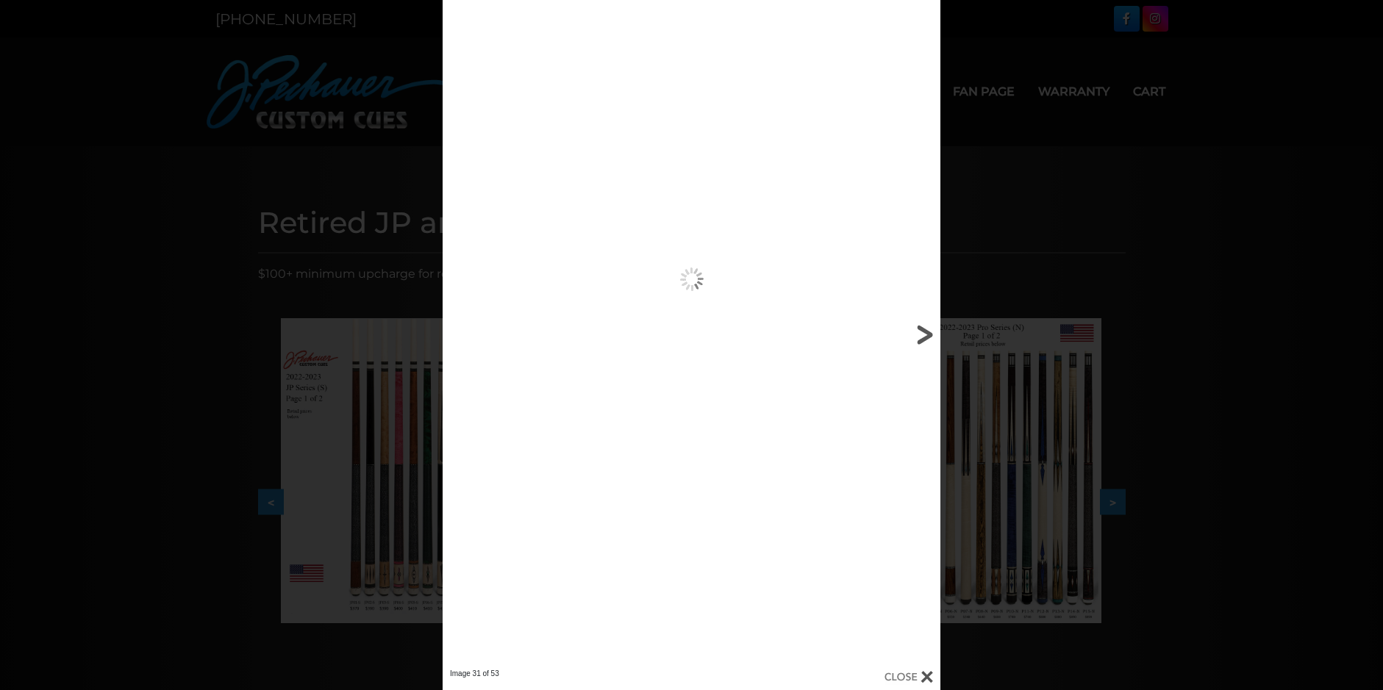
click at [922, 334] on link at bounding box center [828, 334] width 224 height 669
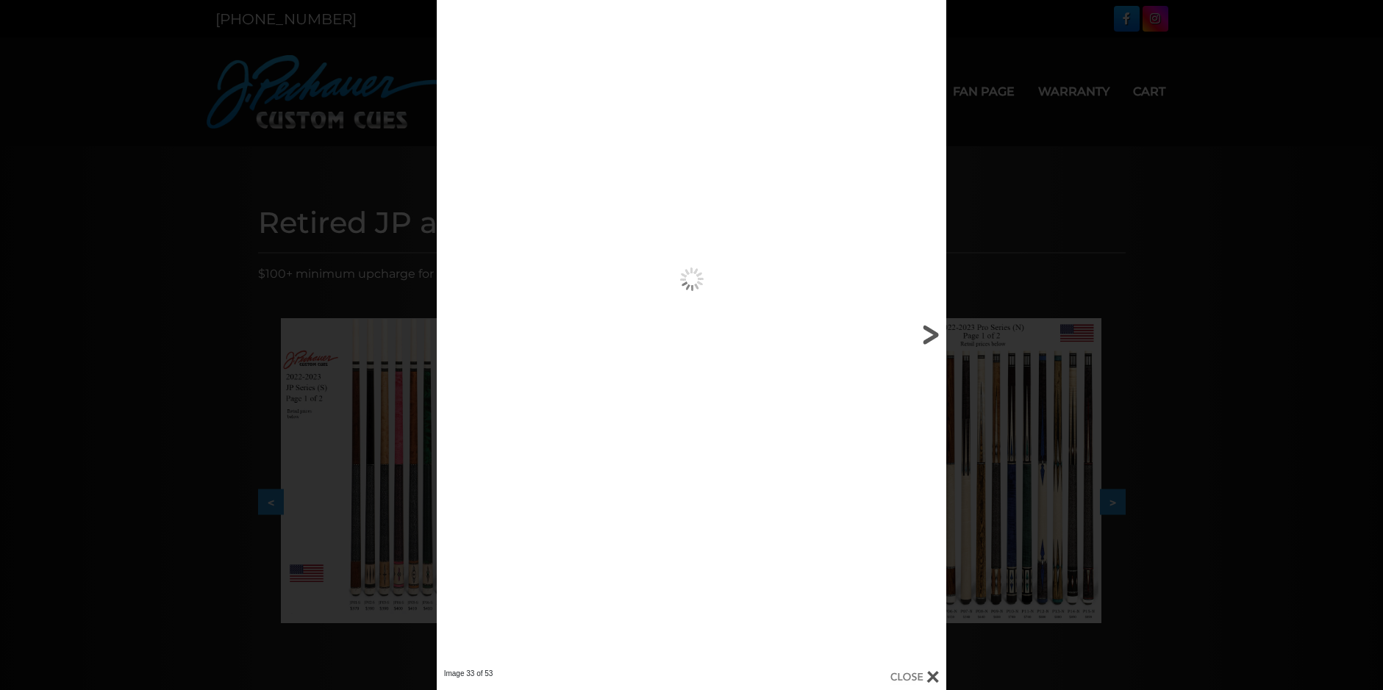
click at [922, 334] on link at bounding box center [831, 334] width 229 height 669
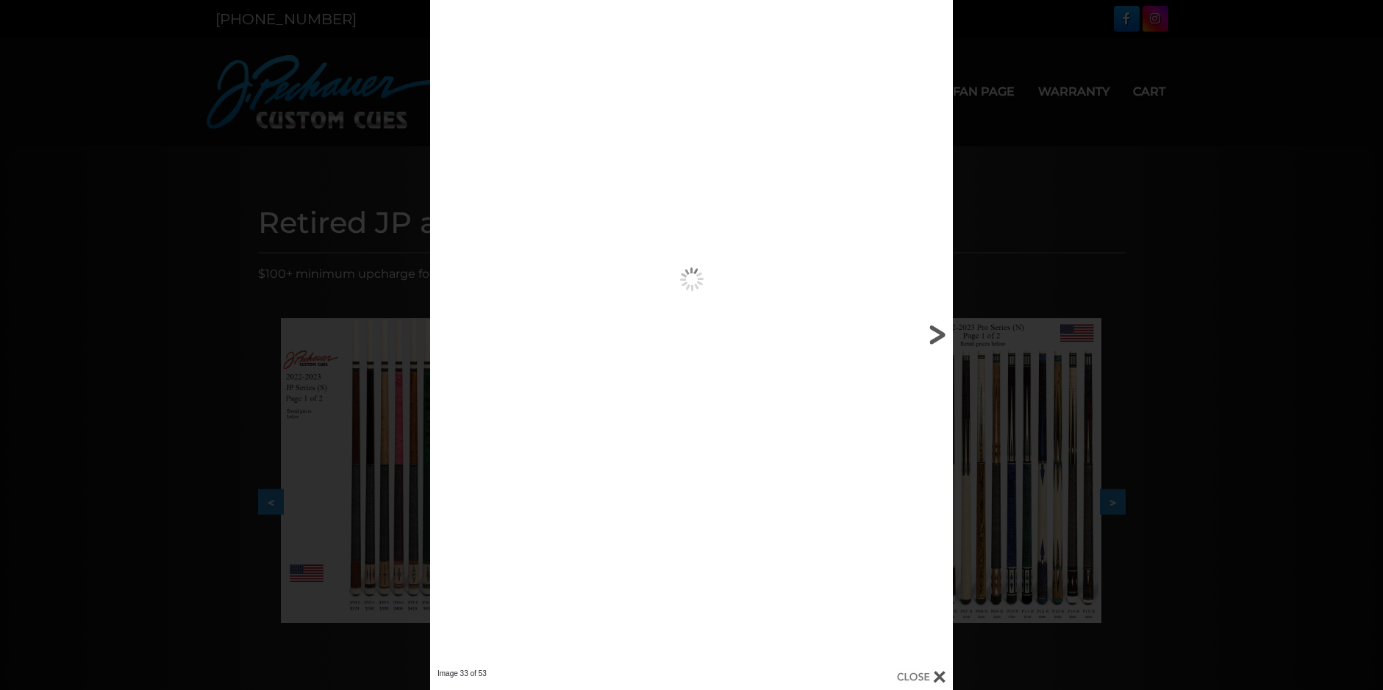
click at [922, 334] on link at bounding box center [834, 334] width 235 height 669
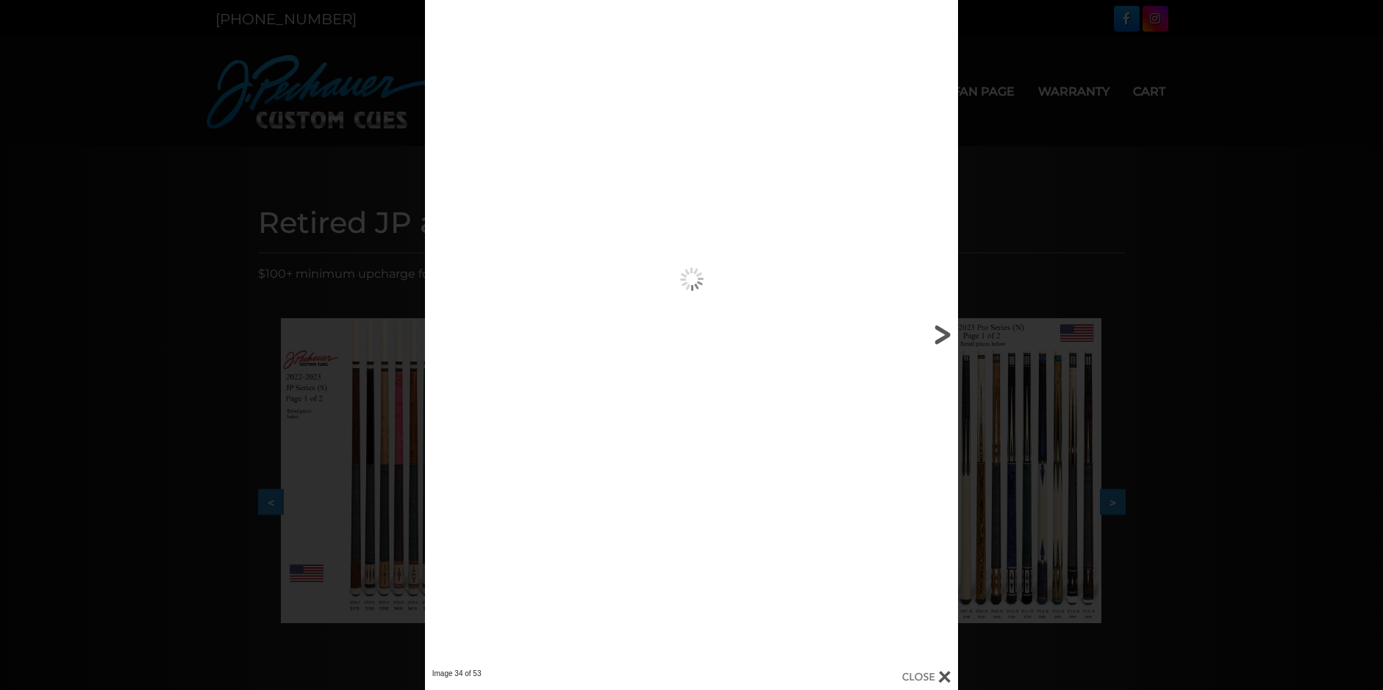
click at [922, 334] on link at bounding box center [838, 334] width 240 height 669
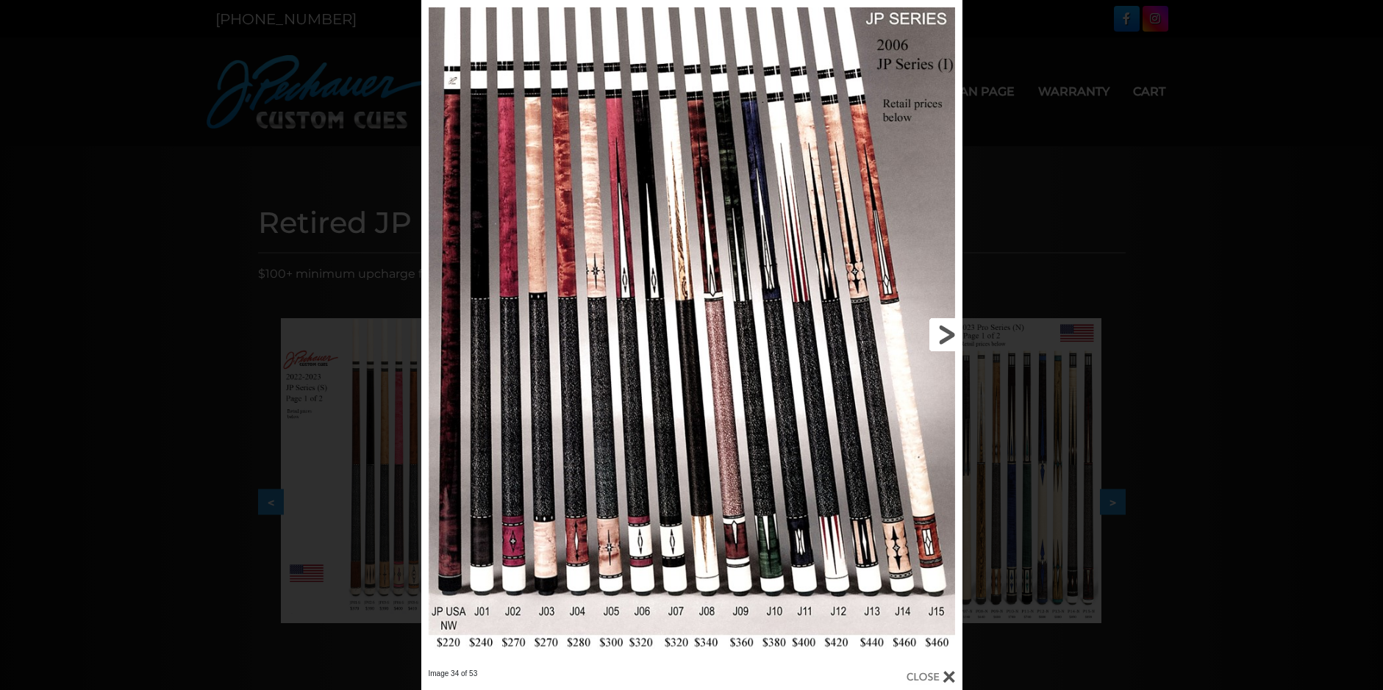
click at [931, 332] on link at bounding box center [839, 334] width 243 height 669
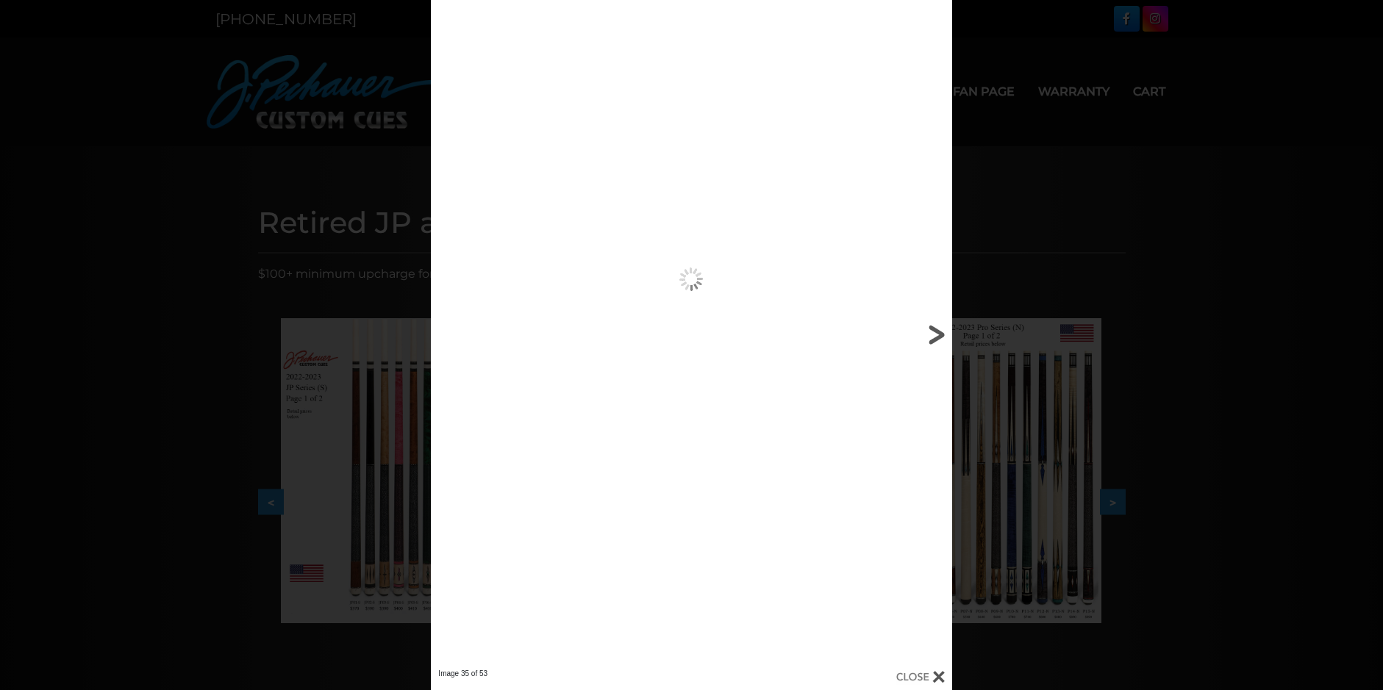
click at [937, 332] on link at bounding box center [834, 334] width 234 height 669
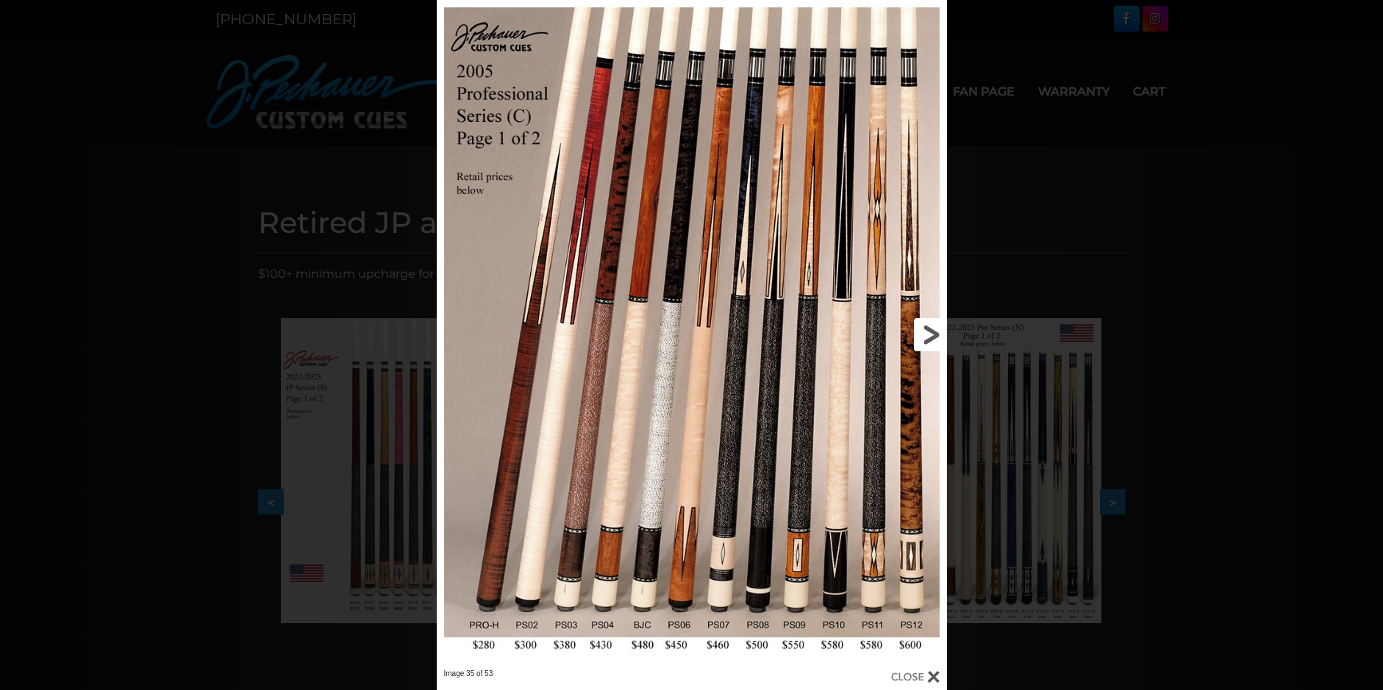
click at [934, 332] on link at bounding box center [831, 334] width 229 height 669
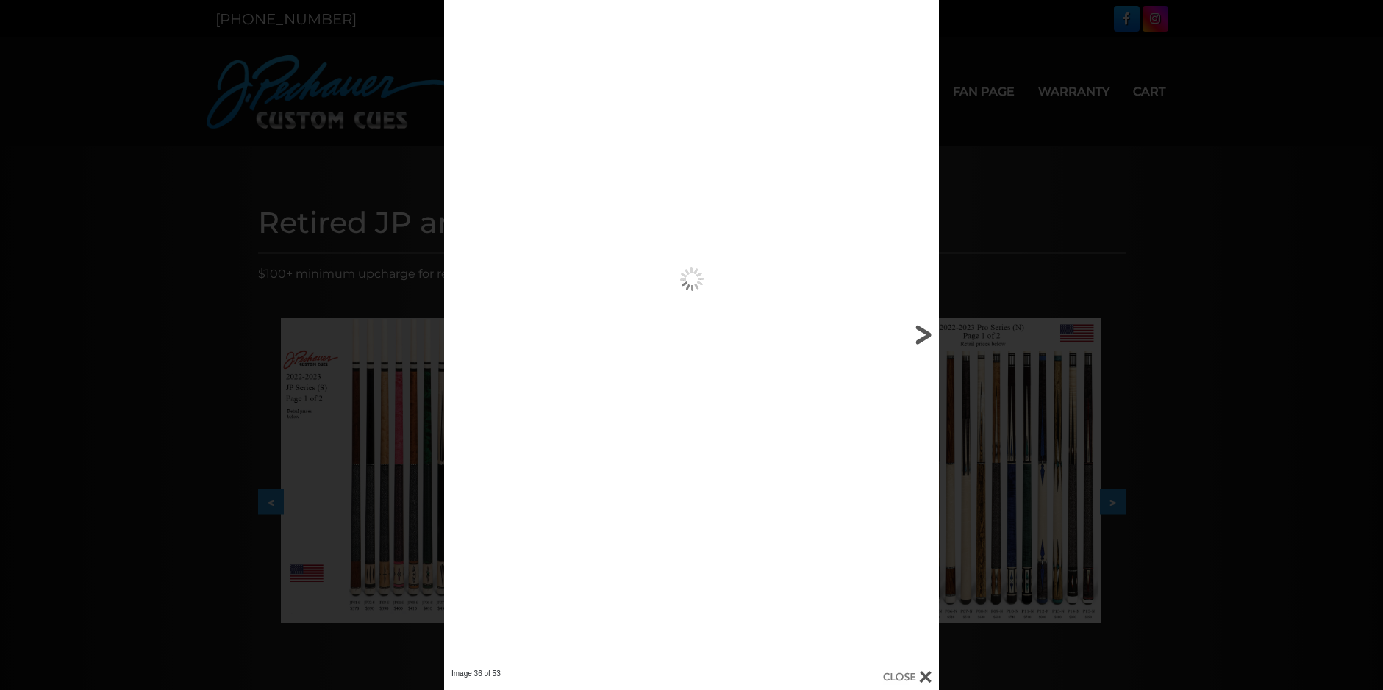
click at [934, 332] on link at bounding box center [827, 334] width 223 height 669
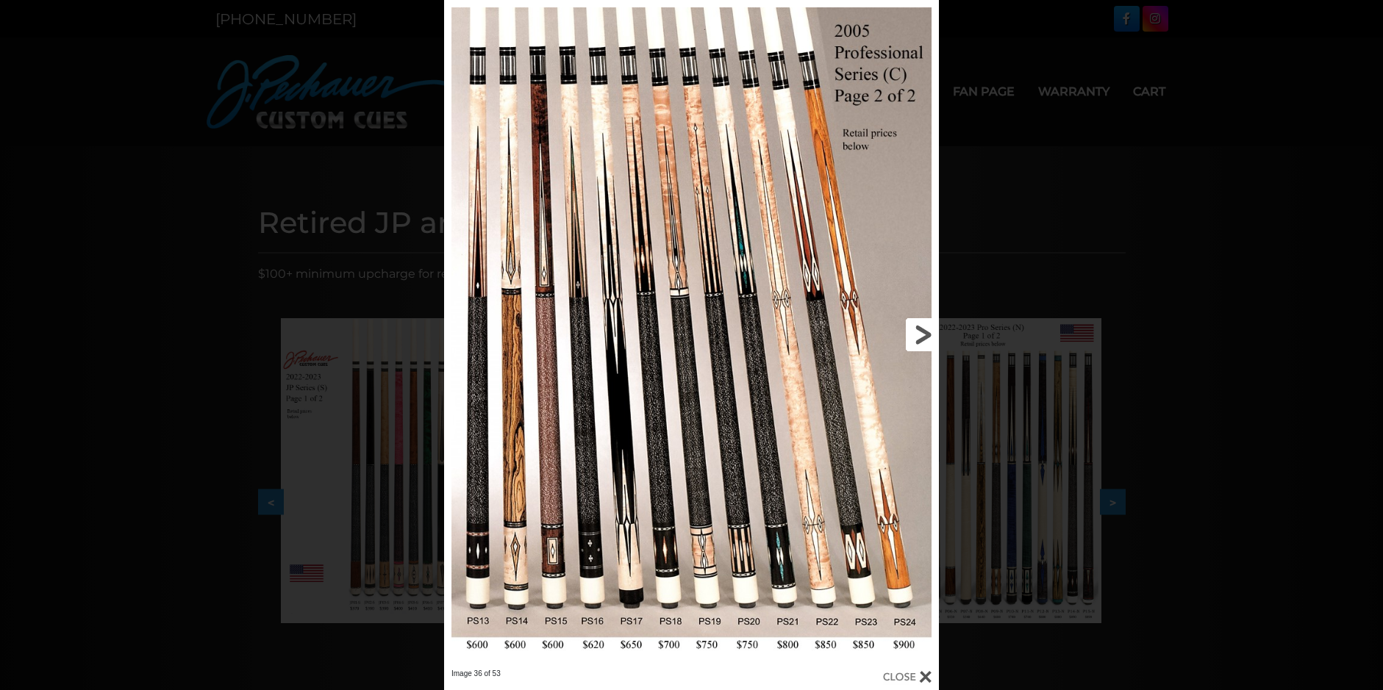
click at [929, 334] on link at bounding box center [827, 334] width 223 height 669
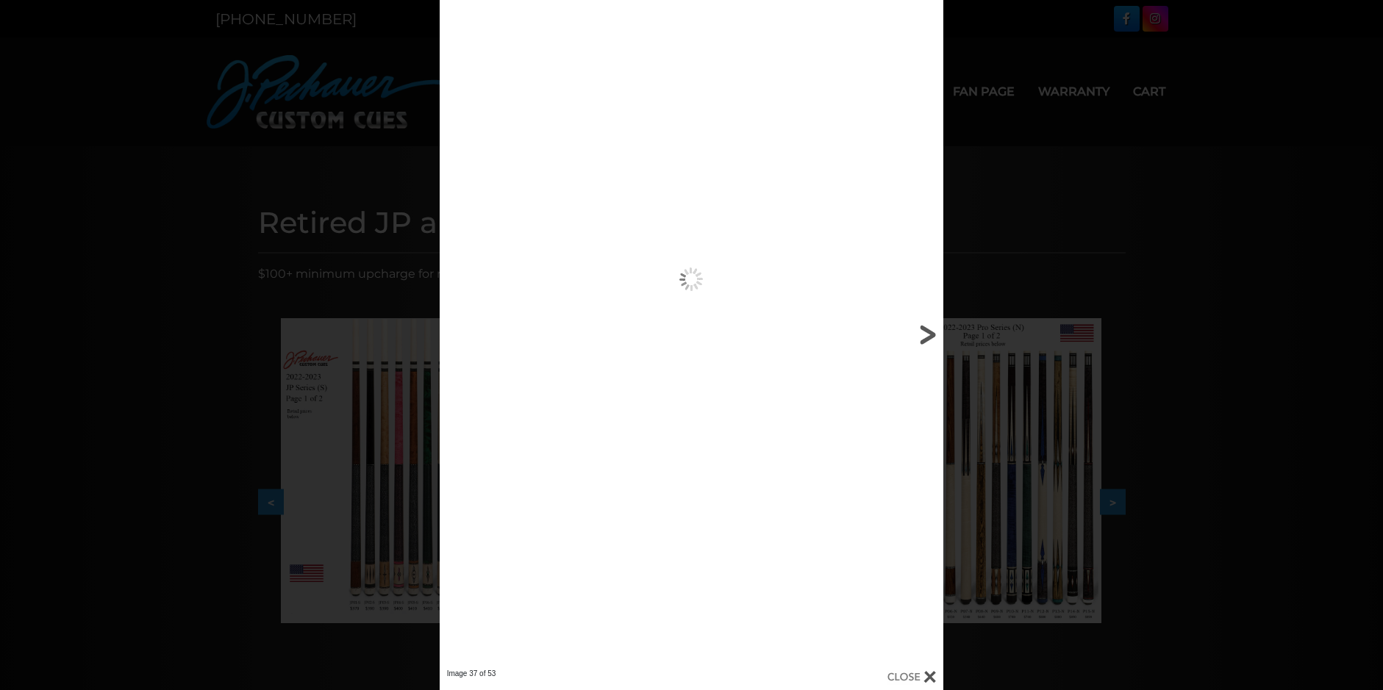
click at [929, 334] on link at bounding box center [830, 334] width 227 height 669
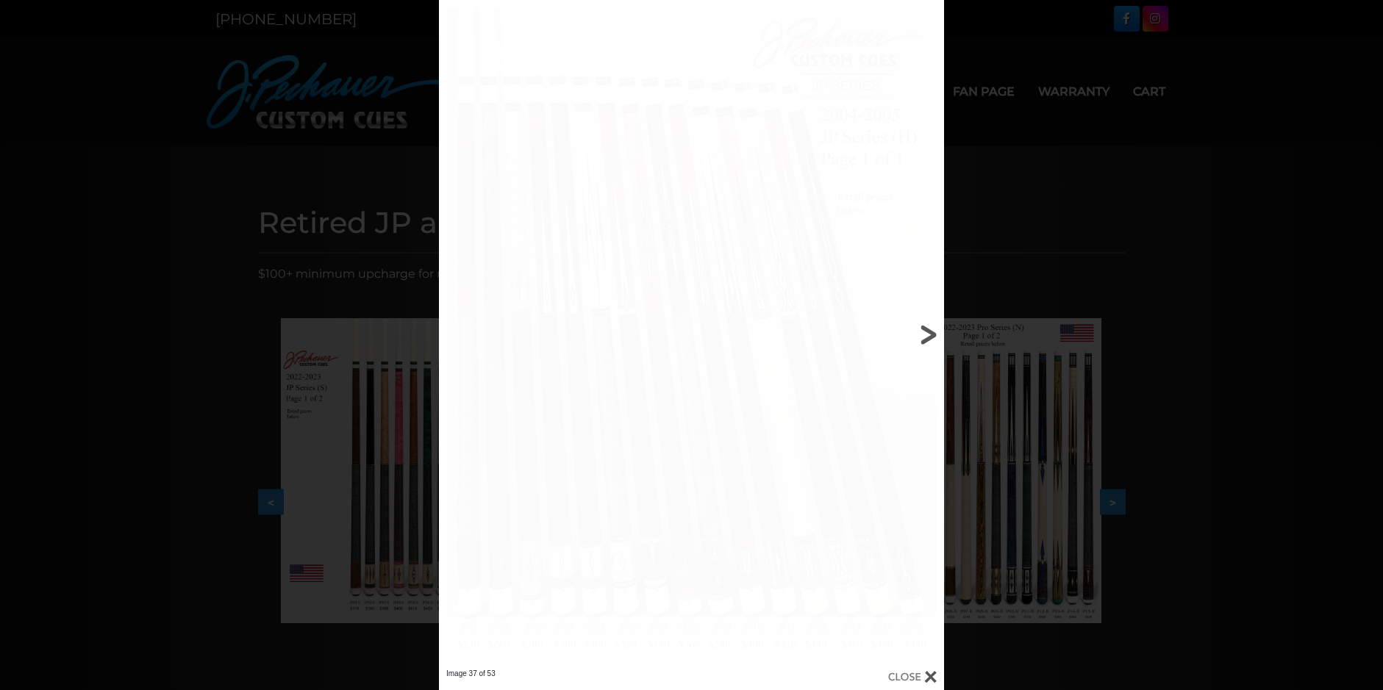
click at [929, 334] on link at bounding box center [830, 334] width 227 height 669
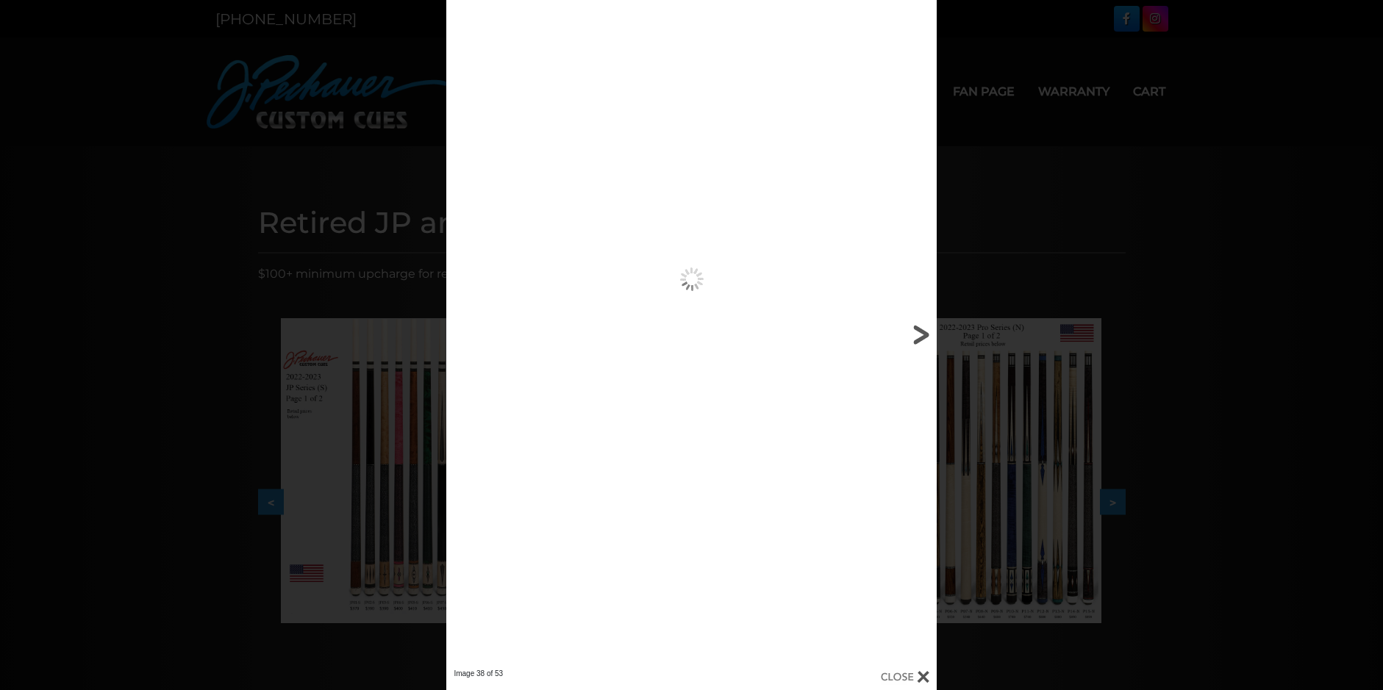
click at [929, 334] on link at bounding box center [826, 334] width 221 height 669
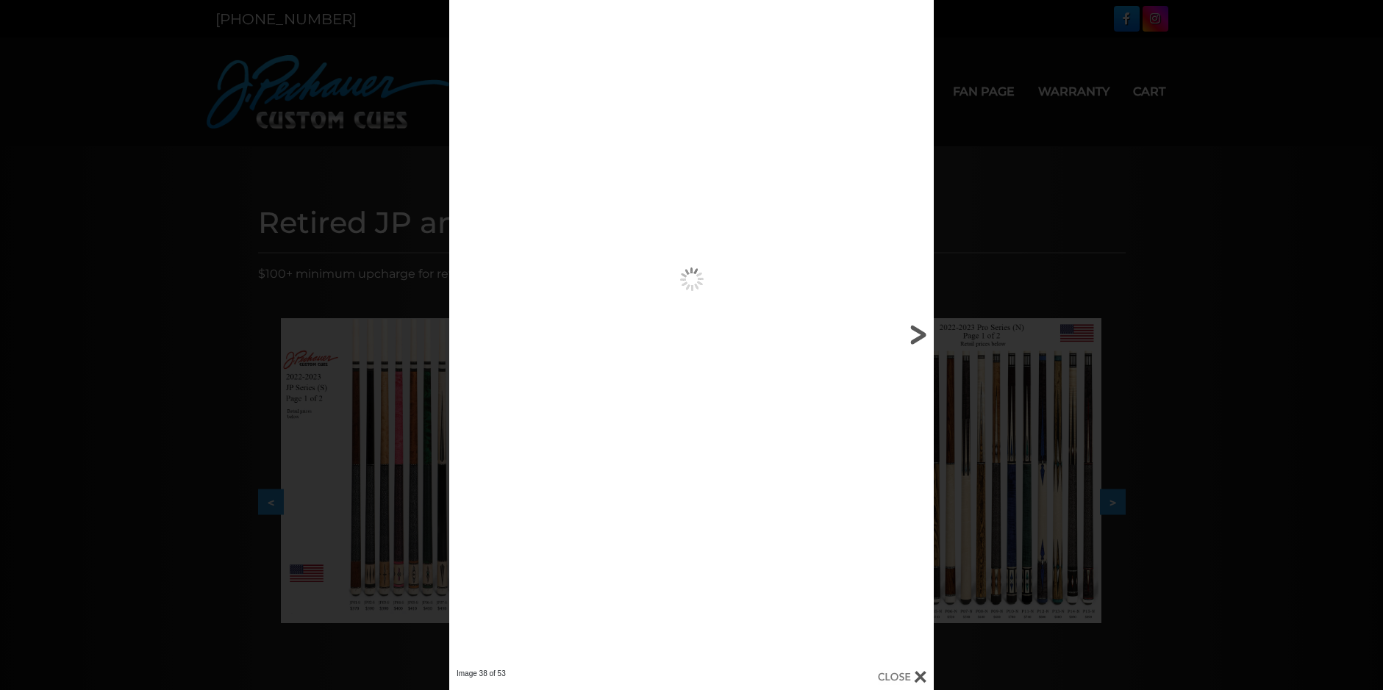
click at [929, 334] on link at bounding box center [824, 334] width 218 height 669
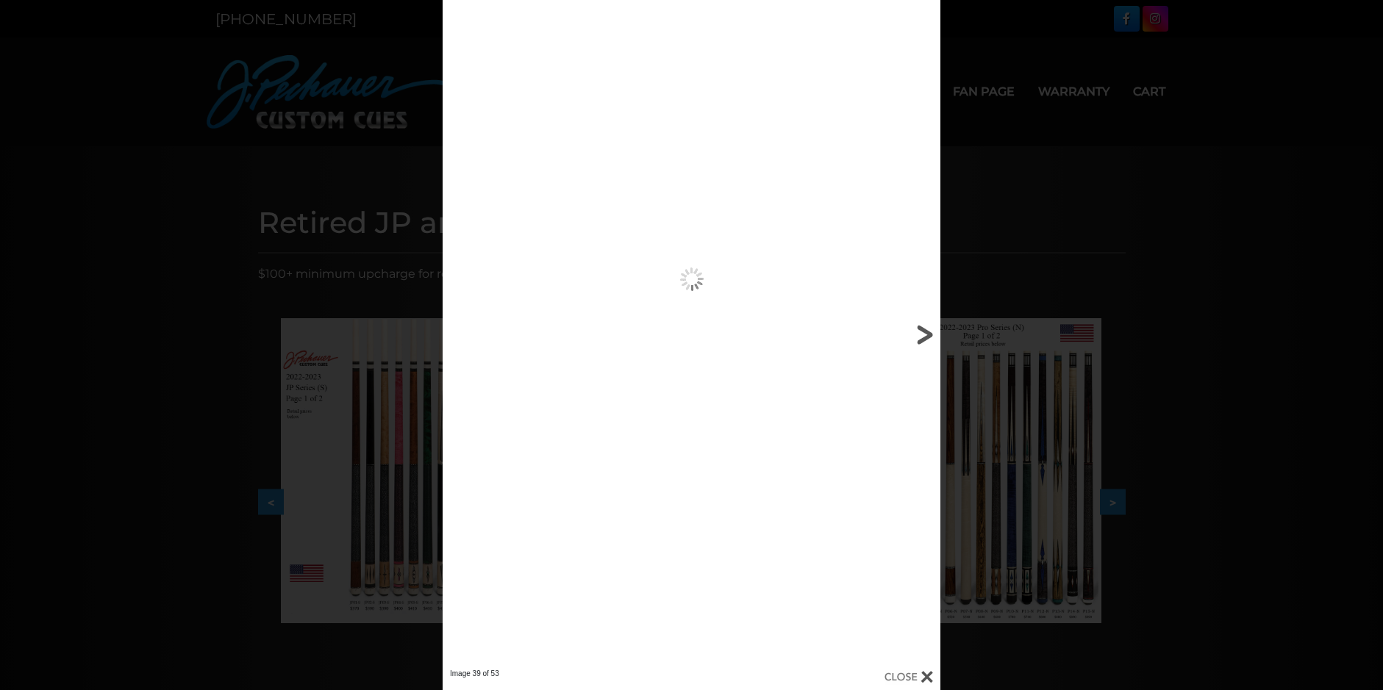
click at [926, 334] on link at bounding box center [828, 334] width 224 height 669
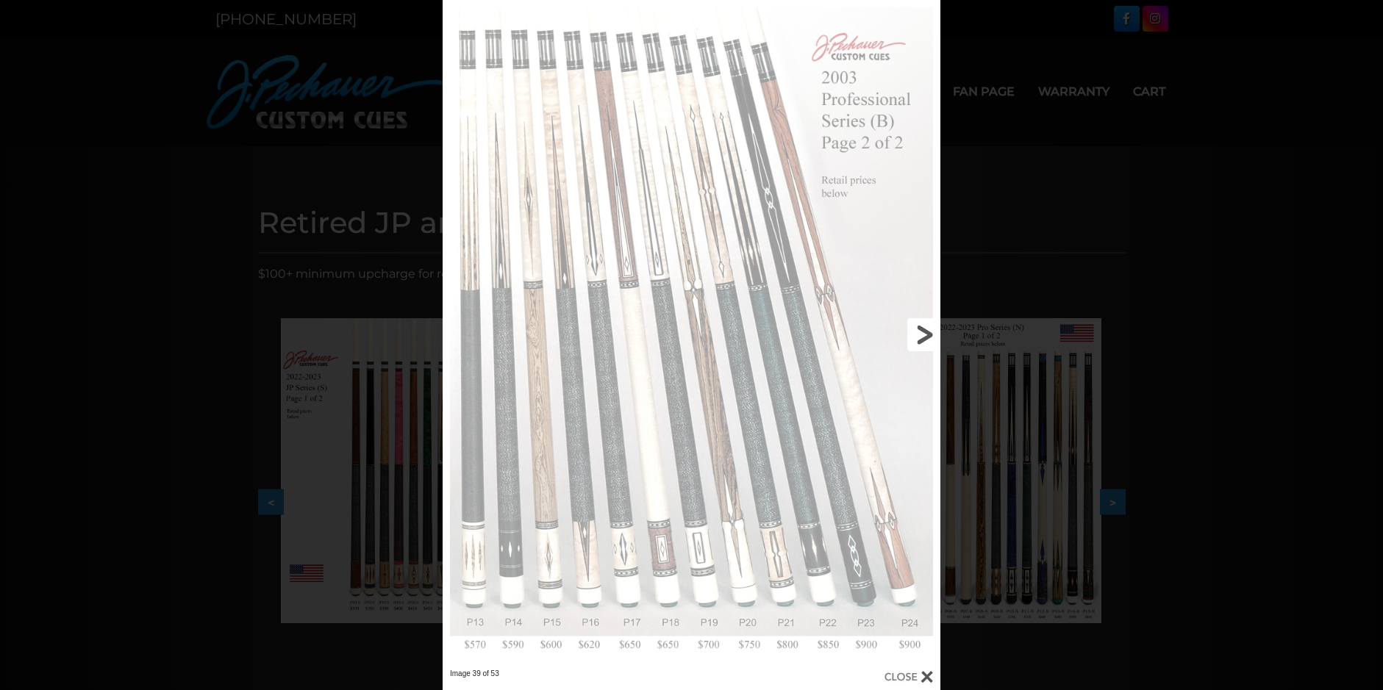
click at [926, 334] on link at bounding box center [828, 334] width 224 height 669
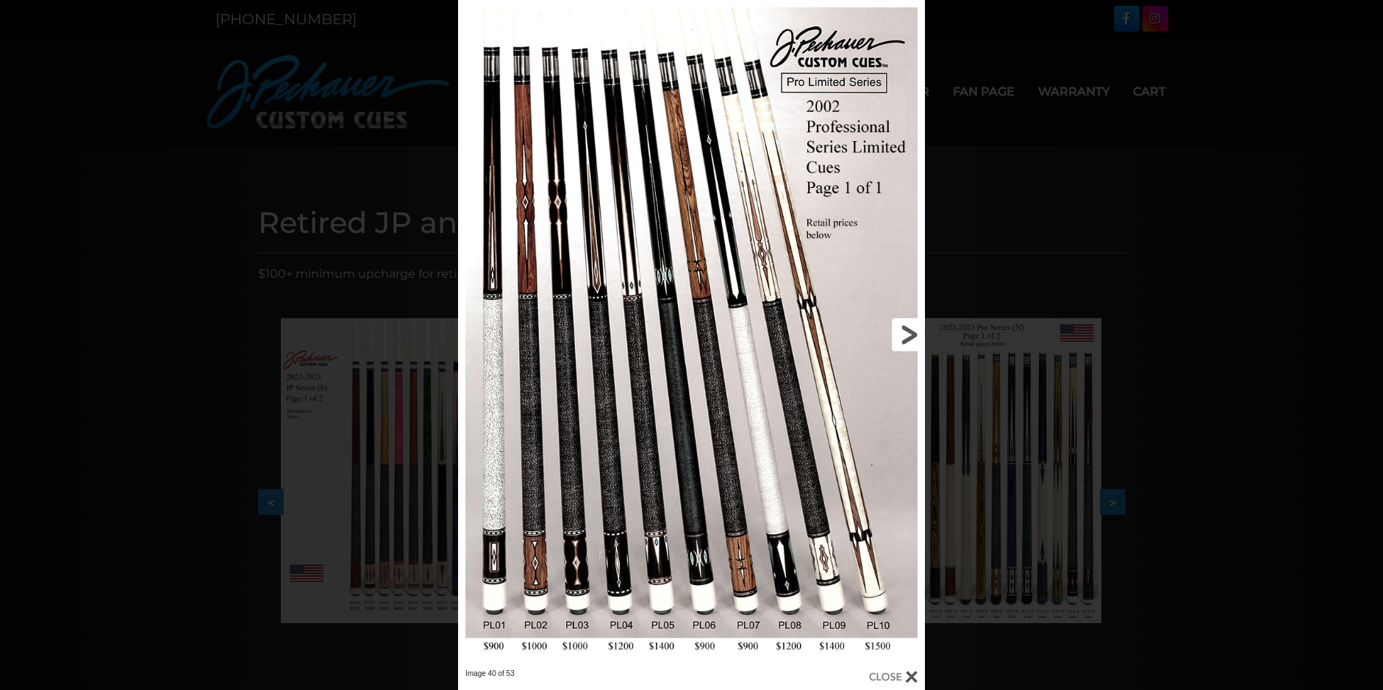
click at [926, 334] on div "Image 40 of 53" at bounding box center [691, 345] width 1383 height 690
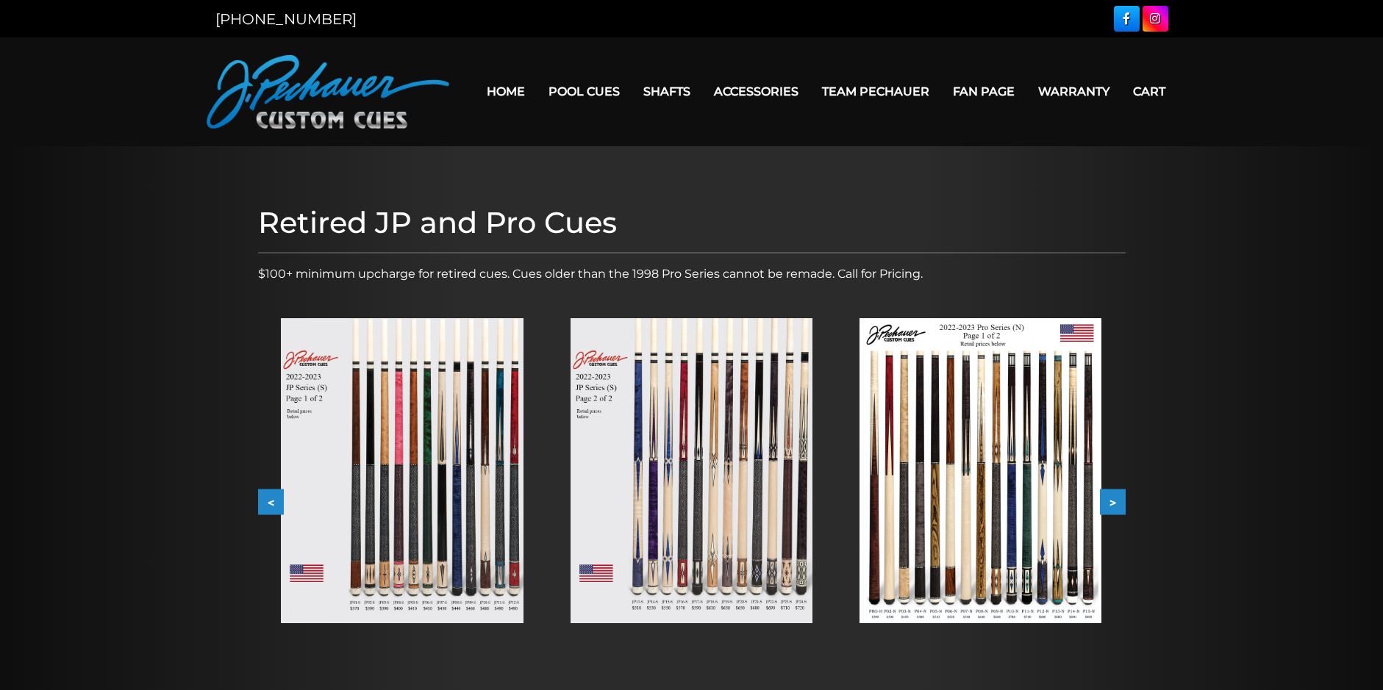
click at [276, 496] on button "<" at bounding box center [271, 503] width 26 height 26
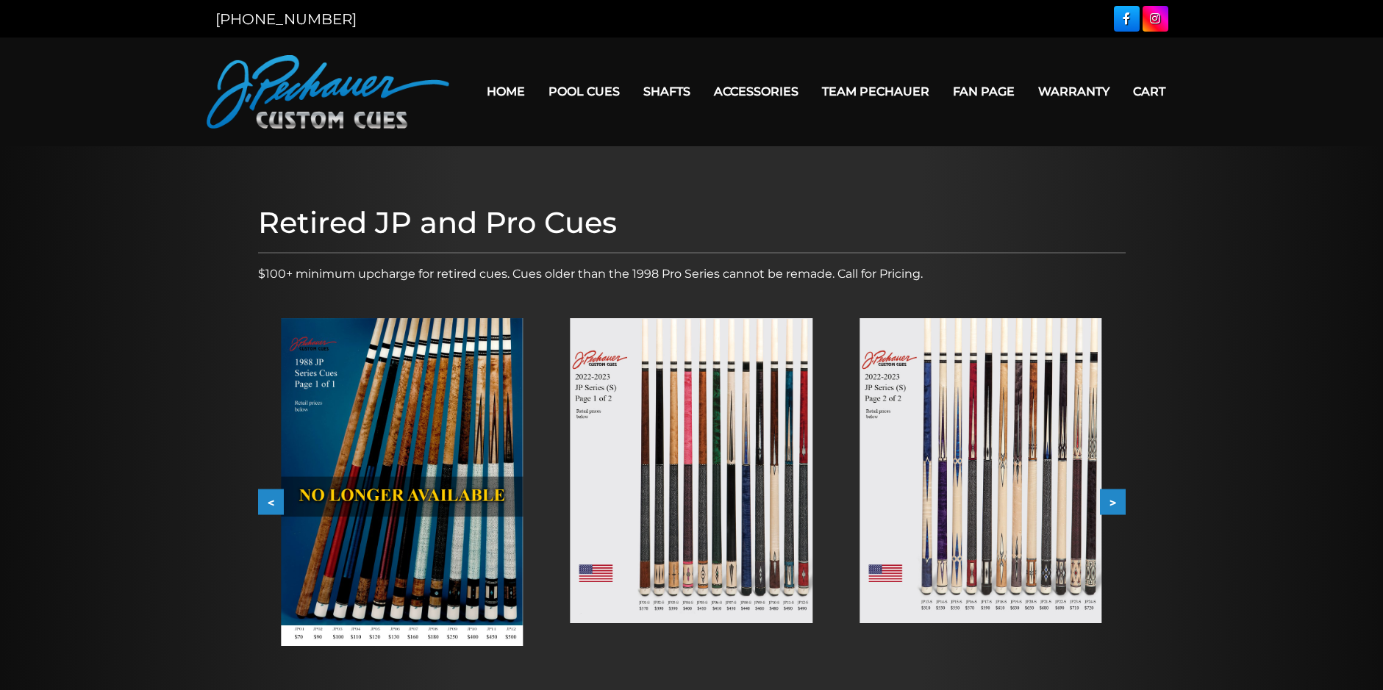
click at [273, 496] on button "<" at bounding box center [271, 503] width 26 height 26
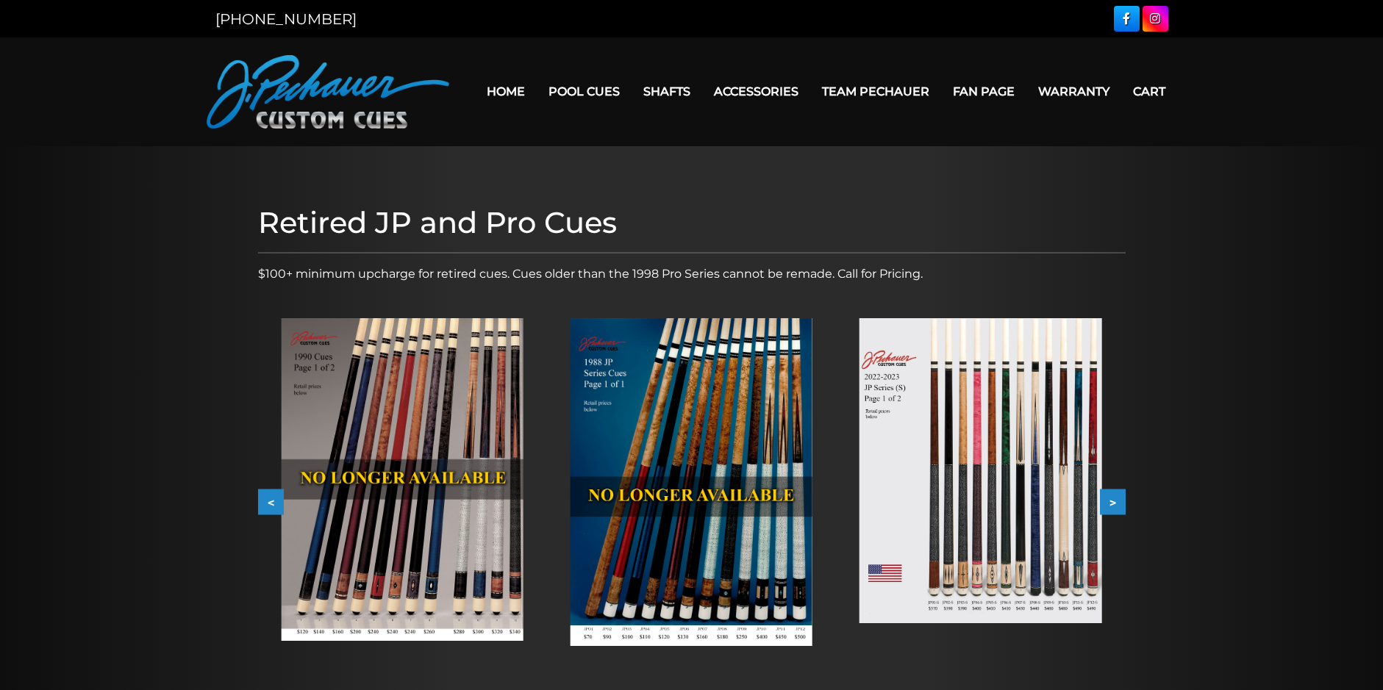
click at [273, 496] on button "<" at bounding box center [271, 503] width 26 height 26
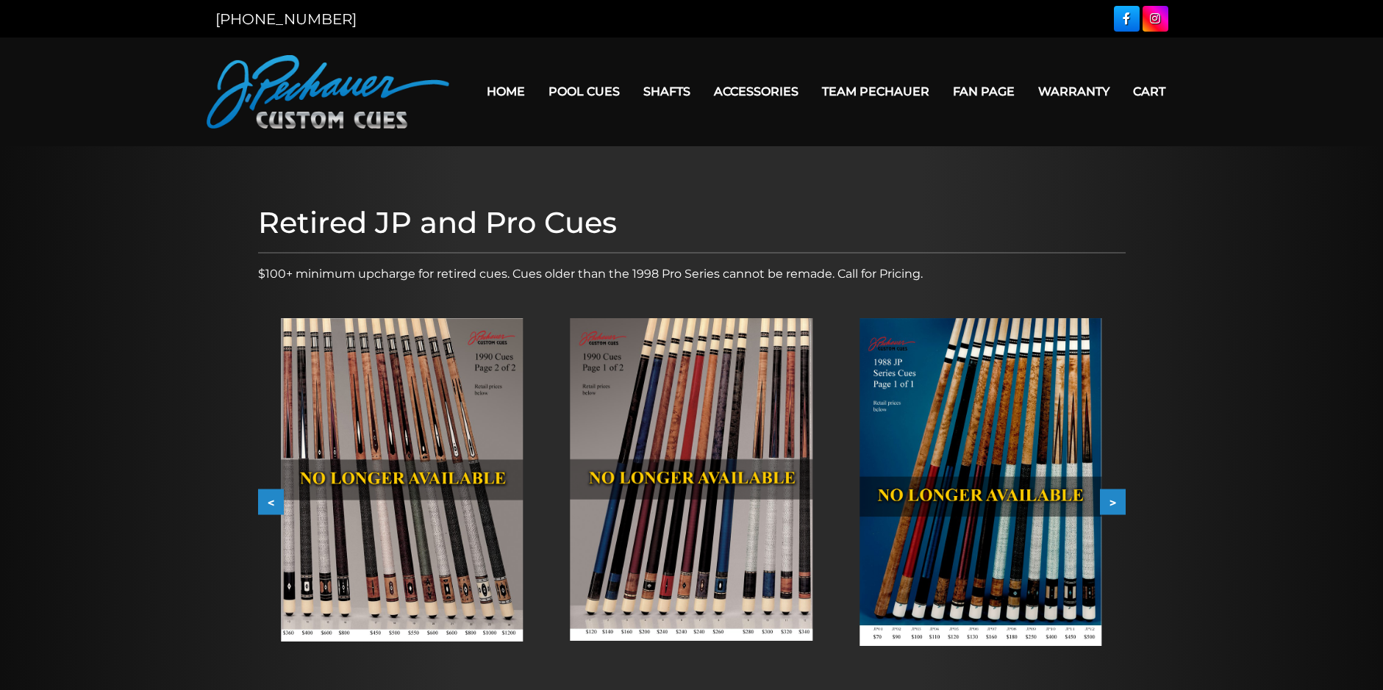
click at [273, 496] on button "<" at bounding box center [271, 503] width 26 height 26
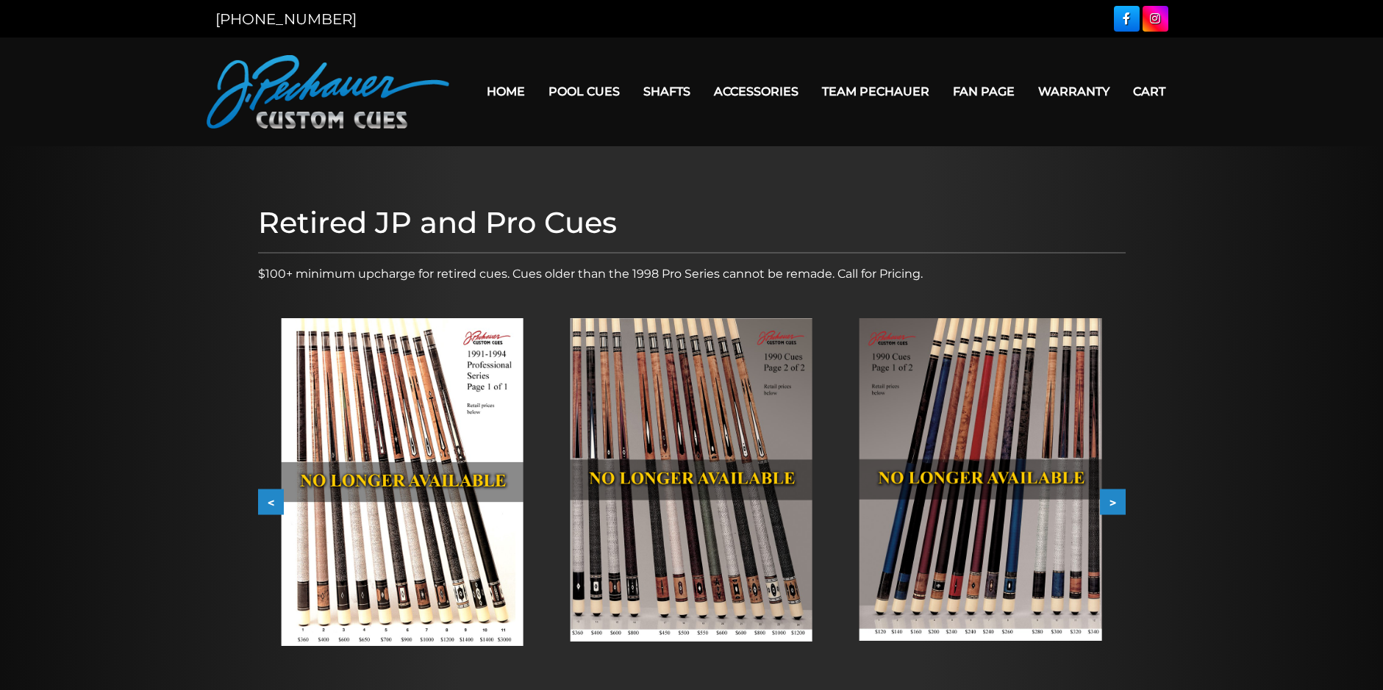
click at [273, 496] on button "<" at bounding box center [271, 503] width 26 height 26
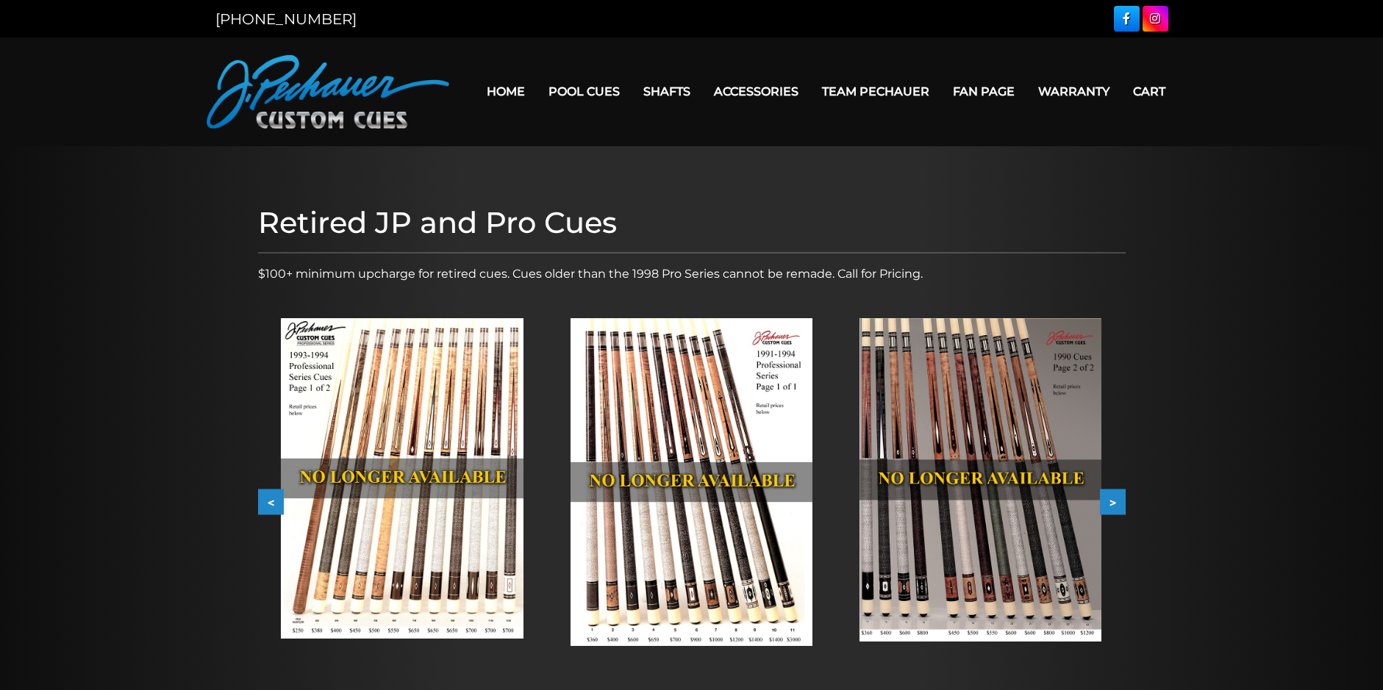
click at [273, 496] on button "<" at bounding box center [271, 503] width 26 height 26
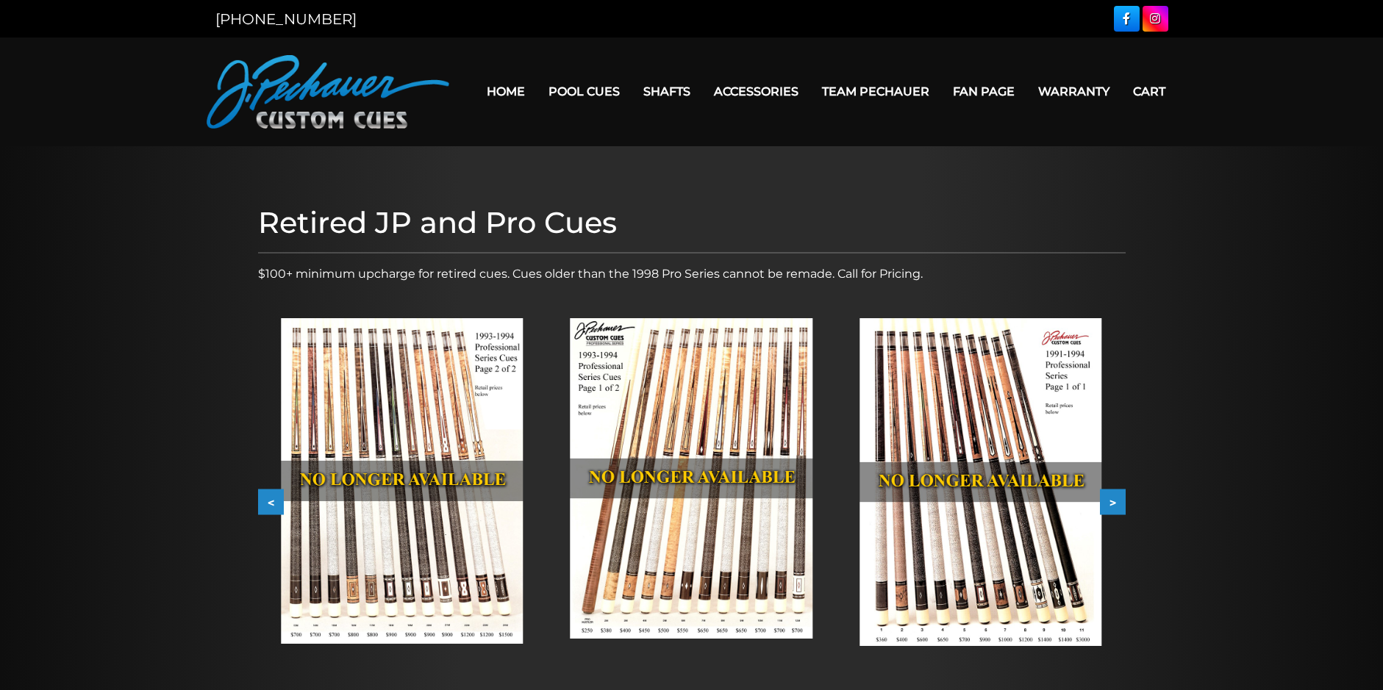
click at [273, 496] on button "<" at bounding box center [271, 503] width 26 height 26
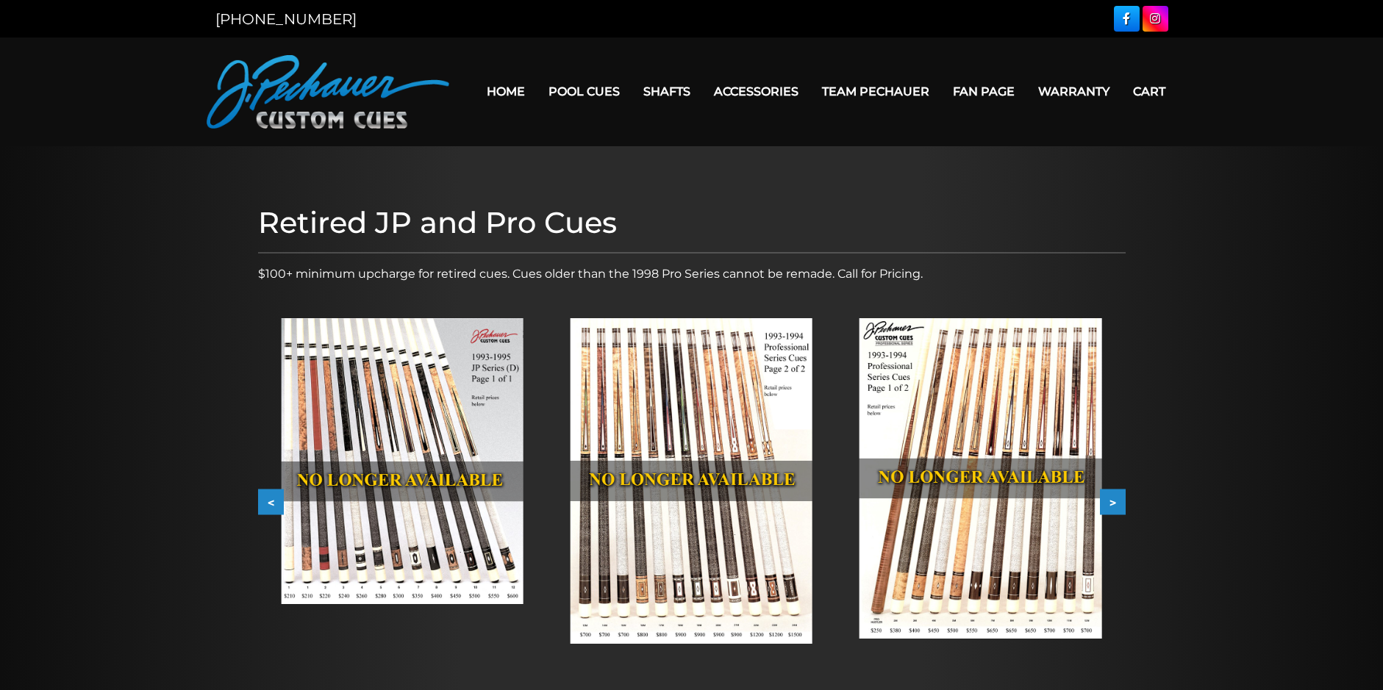
click at [273, 496] on button "<" at bounding box center [271, 503] width 26 height 26
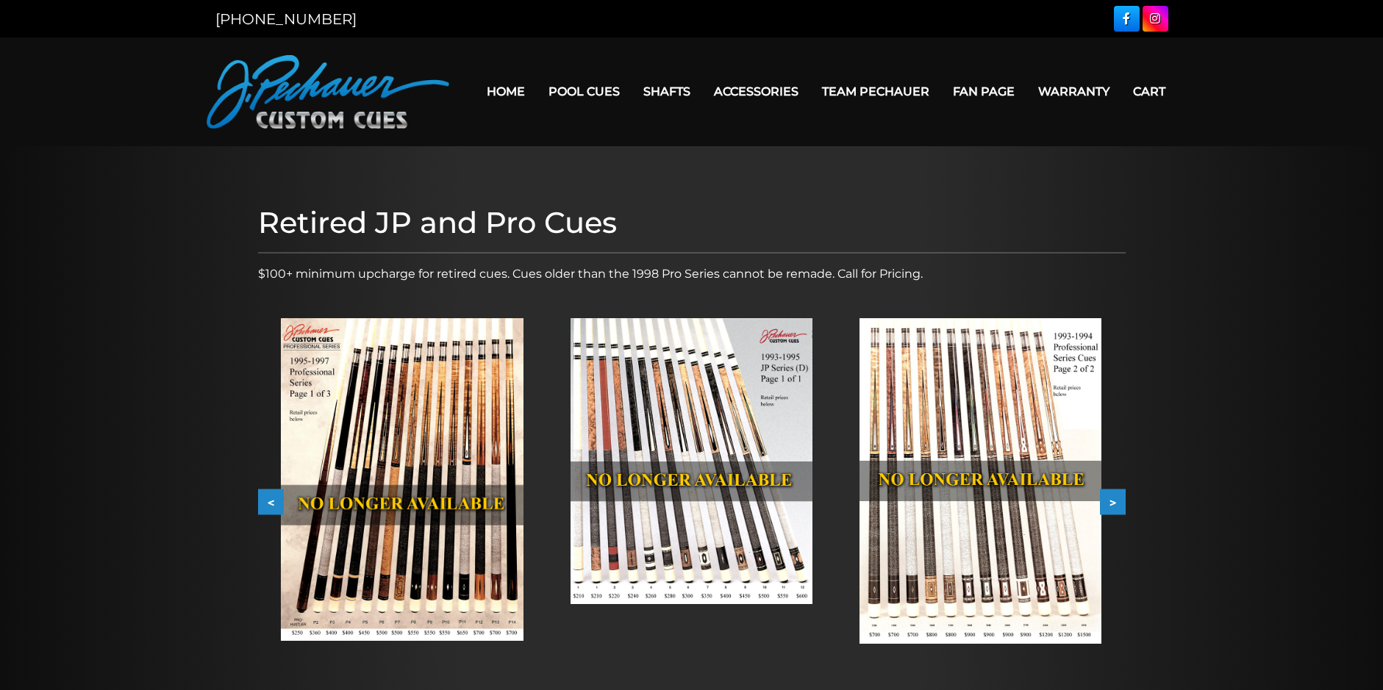
click at [273, 496] on button "<" at bounding box center [271, 503] width 26 height 26
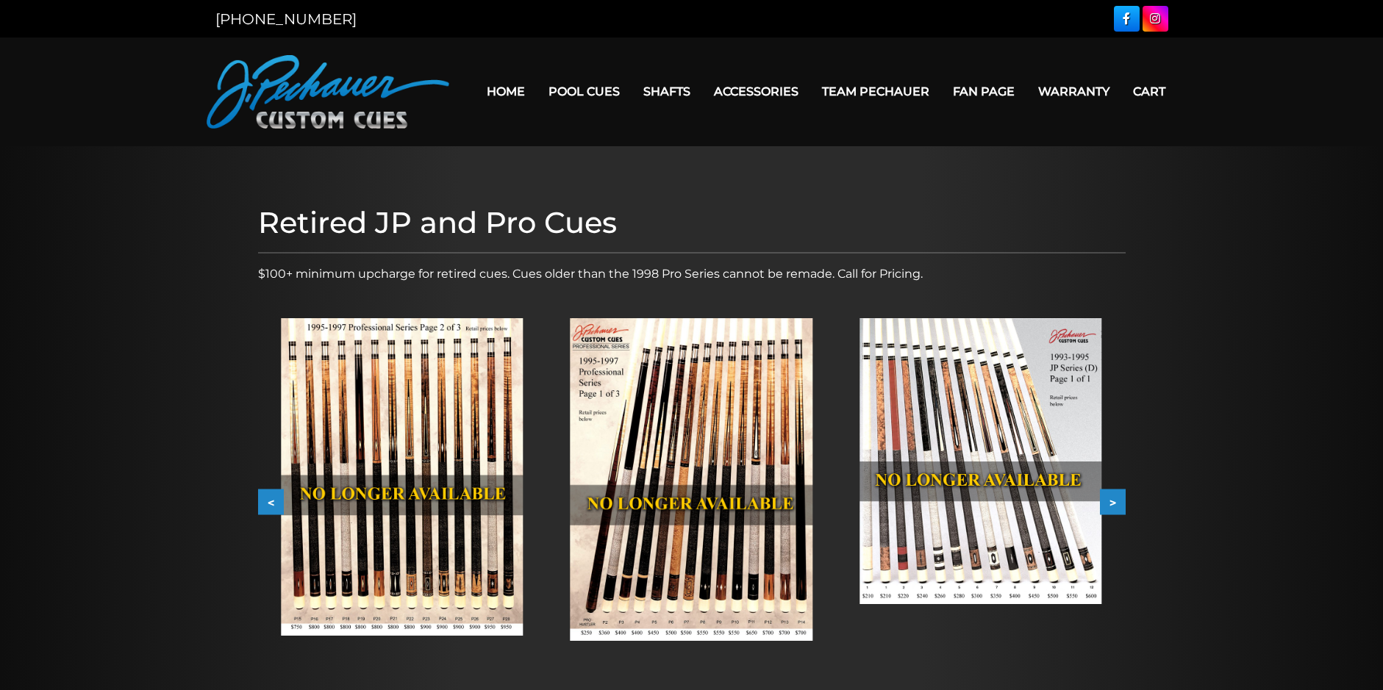
click at [273, 496] on button "<" at bounding box center [271, 503] width 26 height 26
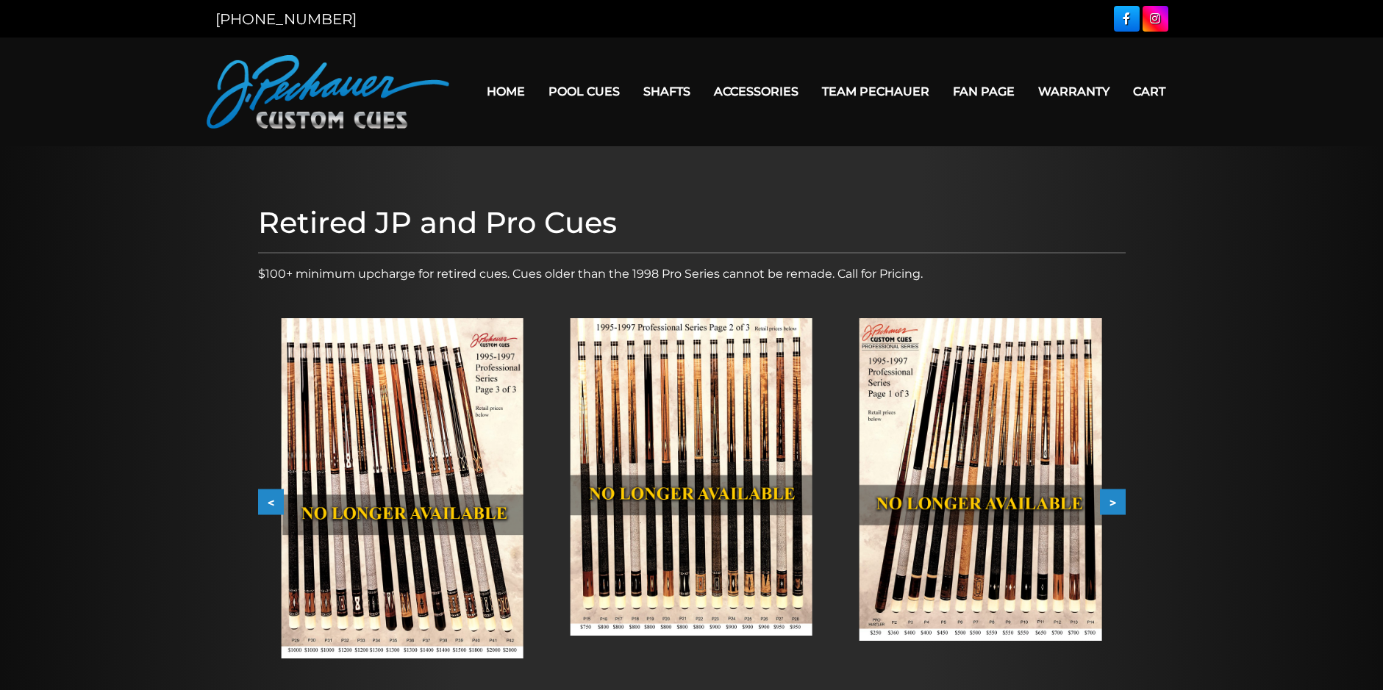
click at [273, 496] on button "<" at bounding box center [271, 503] width 26 height 26
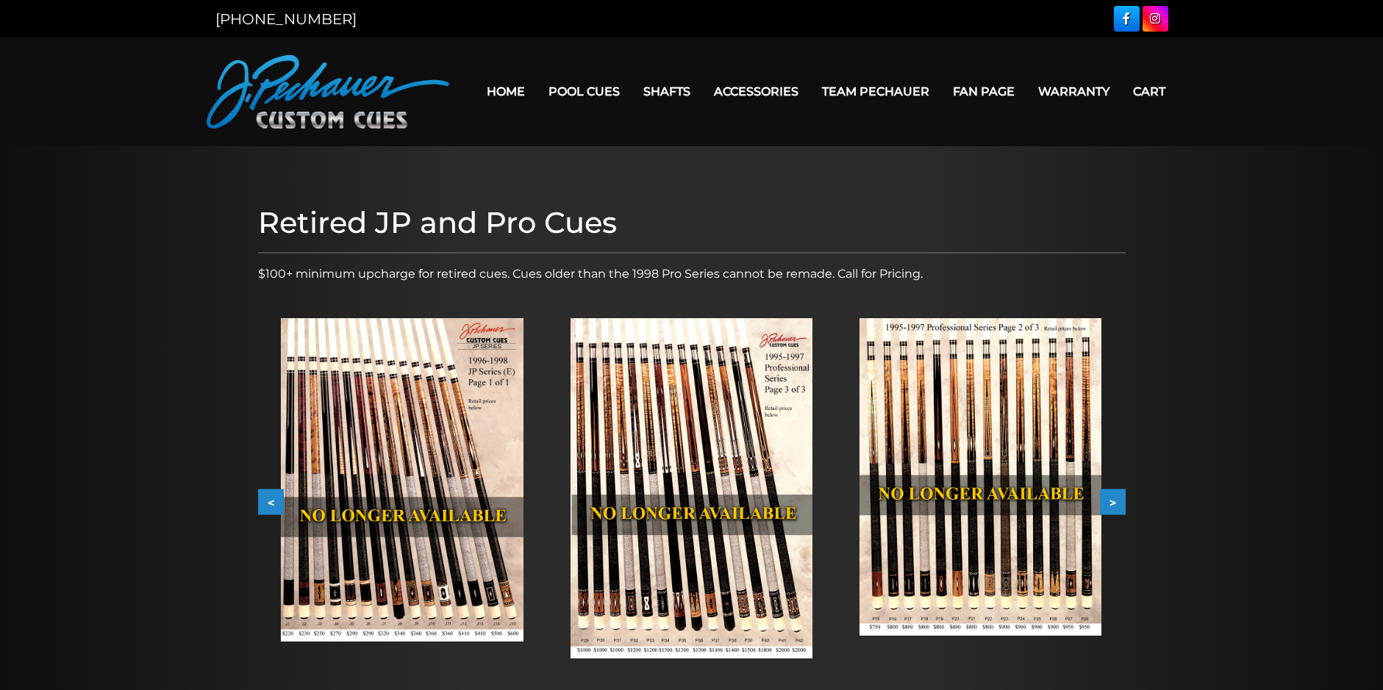
click at [273, 496] on button "<" at bounding box center [271, 503] width 26 height 26
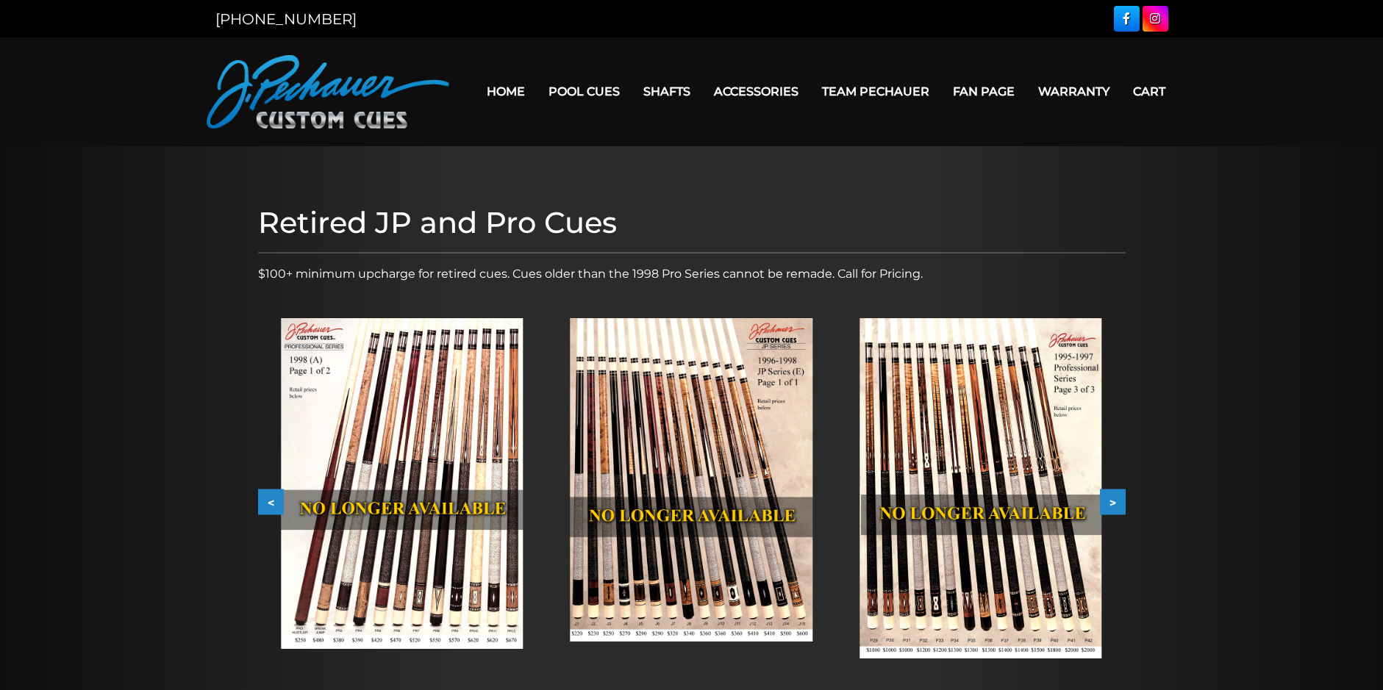
click at [273, 496] on button "<" at bounding box center [271, 503] width 26 height 26
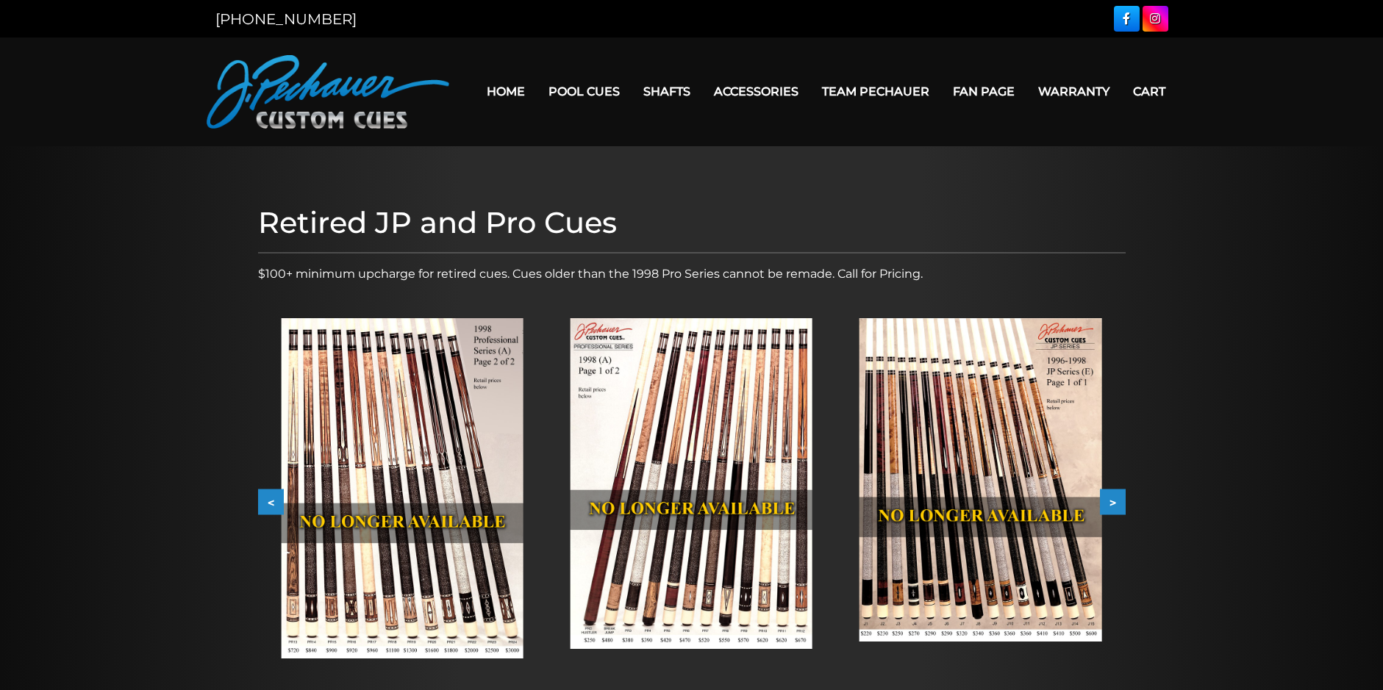
click at [273, 496] on button "<" at bounding box center [271, 503] width 26 height 26
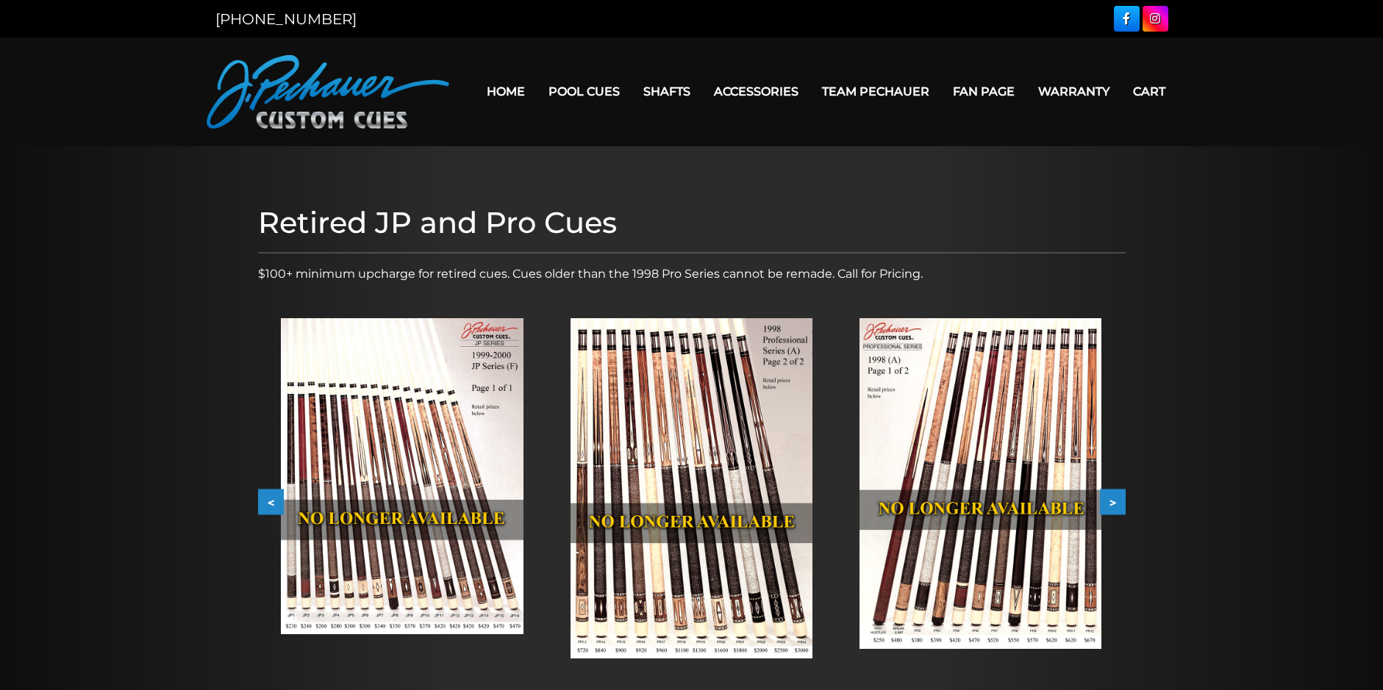
click at [772, 481] on img at bounding box center [691, 488] width 242 height 340
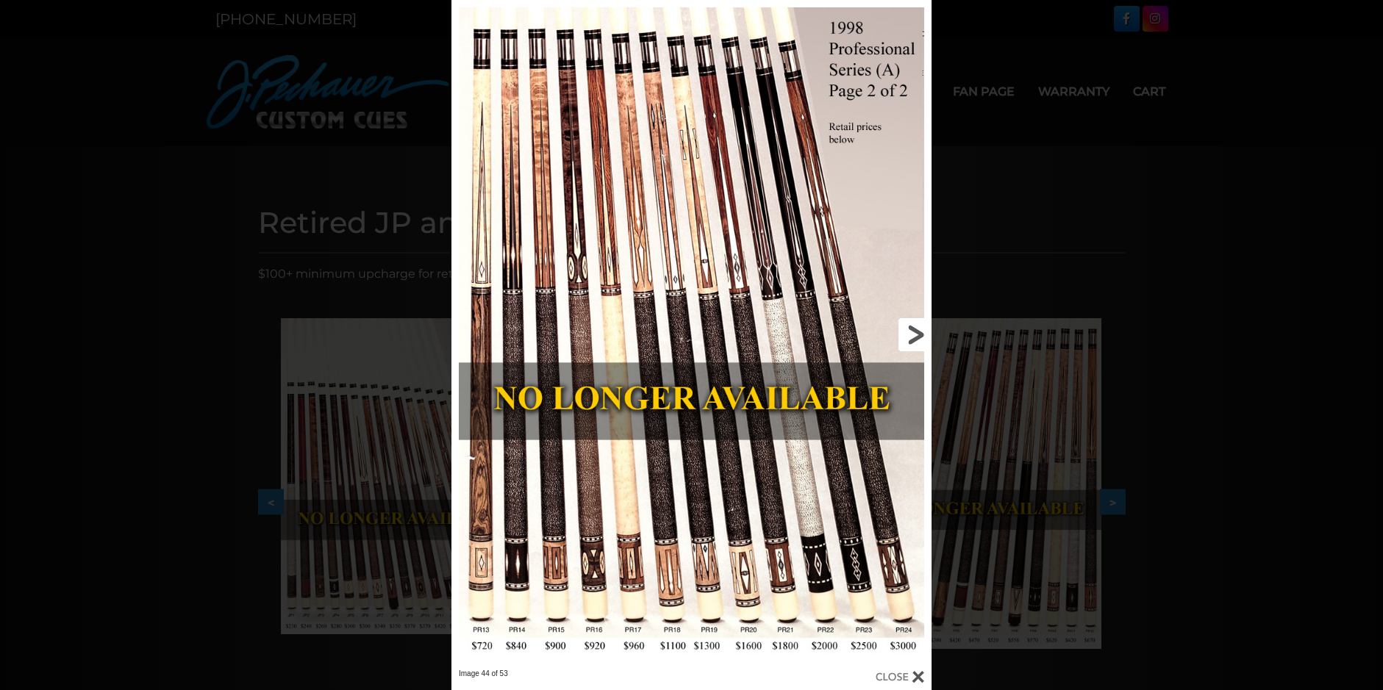
click at [916, 335] on link at bounding box center [823, 334] width 216 height 669
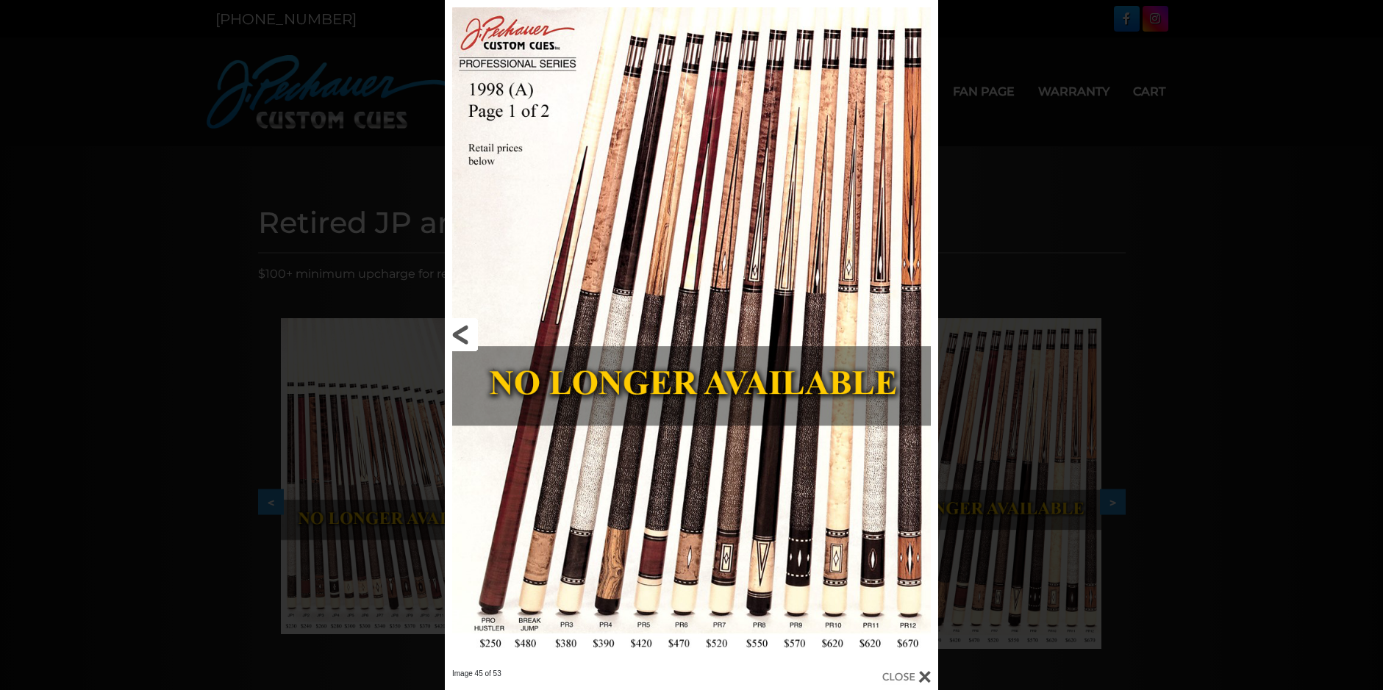
click at [459, 334] on link at bounding box center [556, 334] width 222 height 669
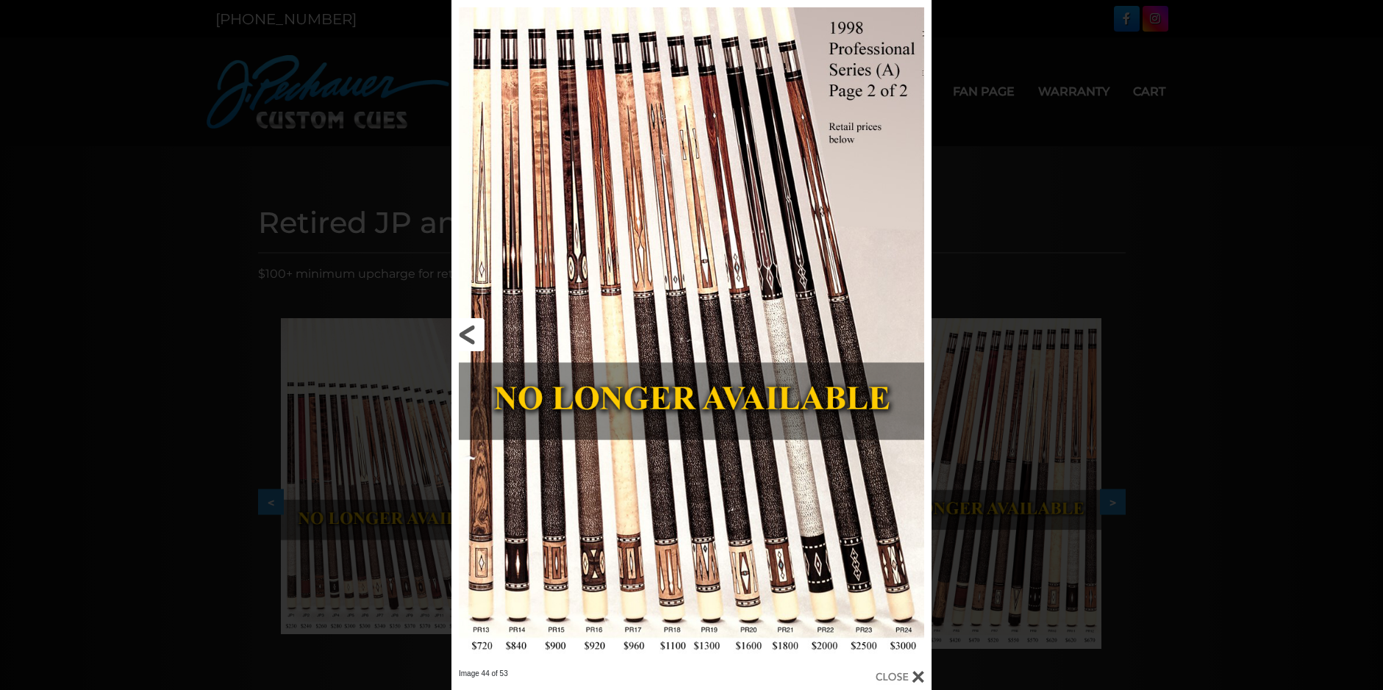
click at [459, 334] on link at bounding box center [559, 334] width 216 height 669
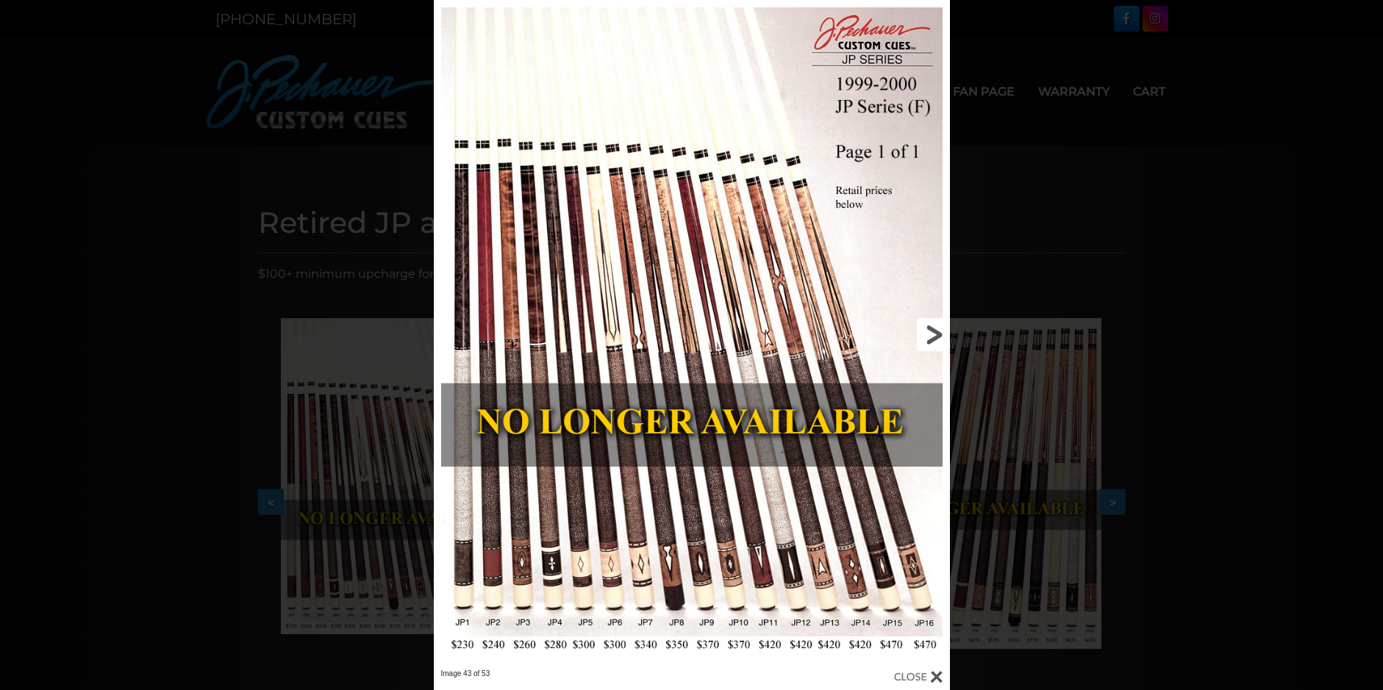
click at [935, 335] on link at bounding box center [833, 334] width 232 height 669
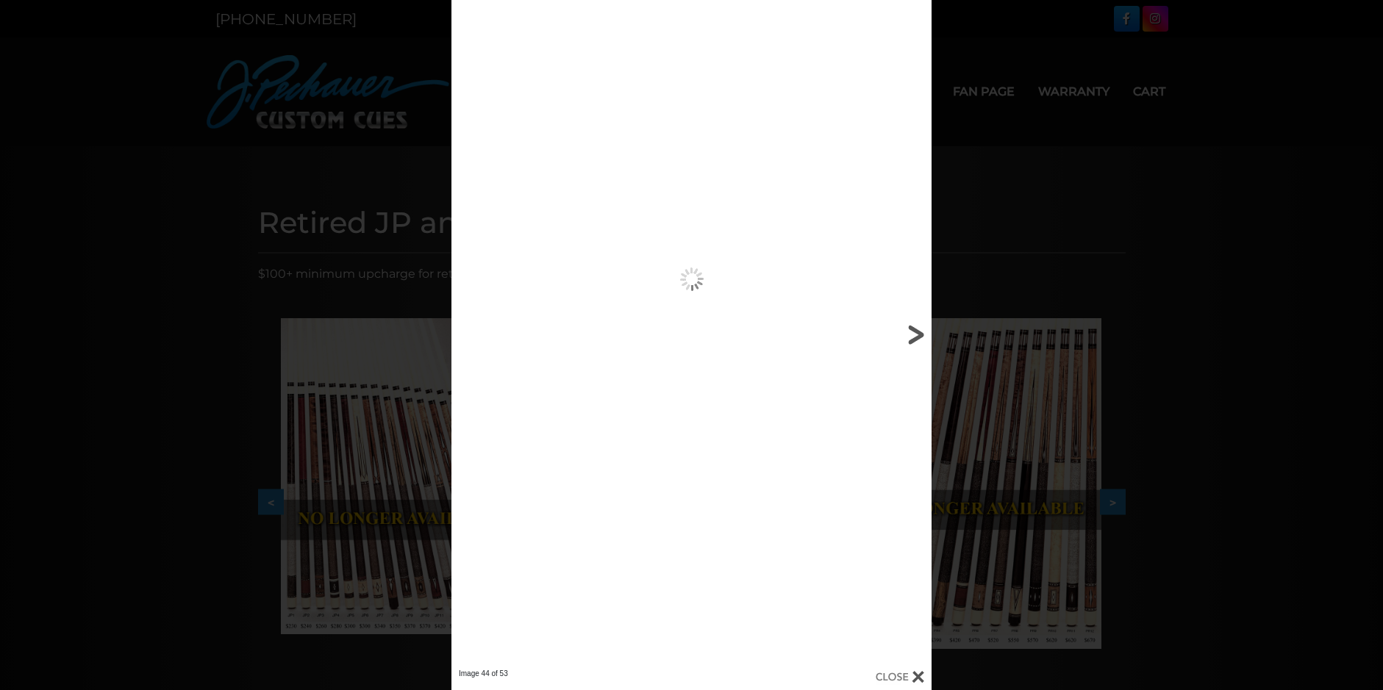
click at [935, 335] on div "Image 44 of 53" at bounding box center [691, 345] width 1383 height 690
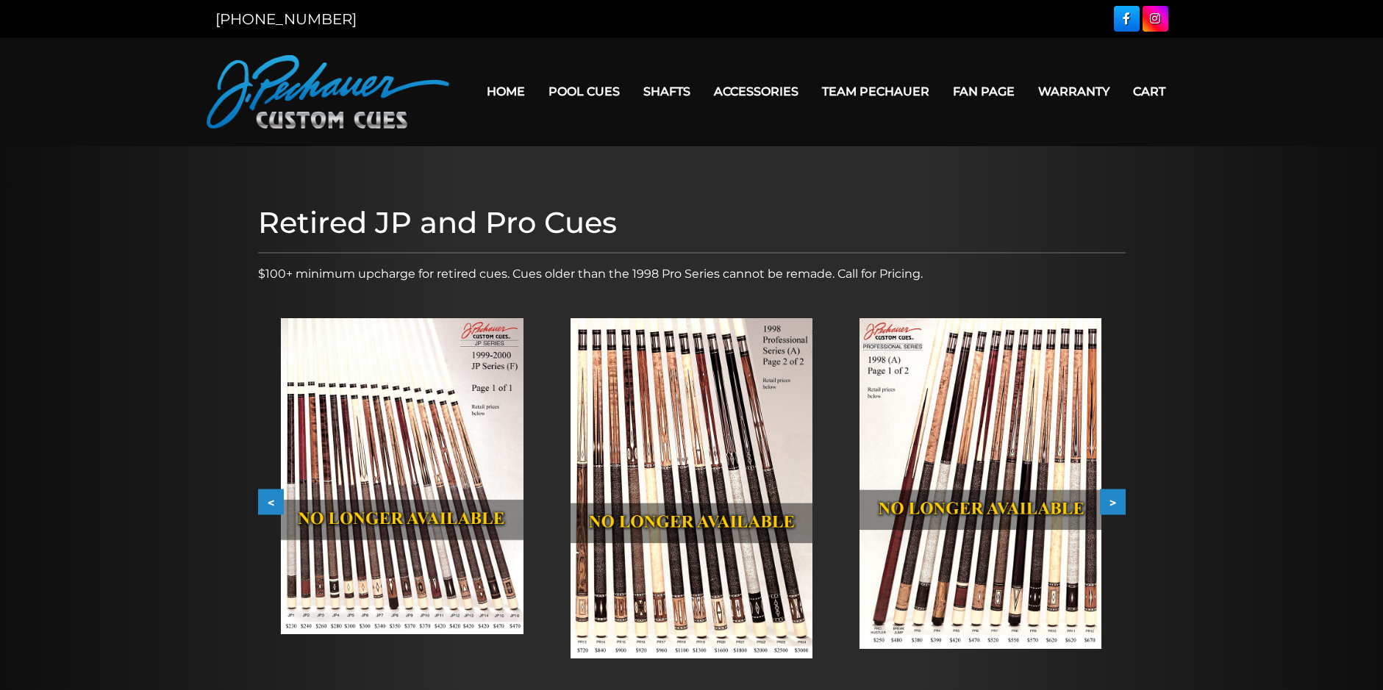
click at [665, 410] on img at bounding box center [691, 488] width 242 height 340
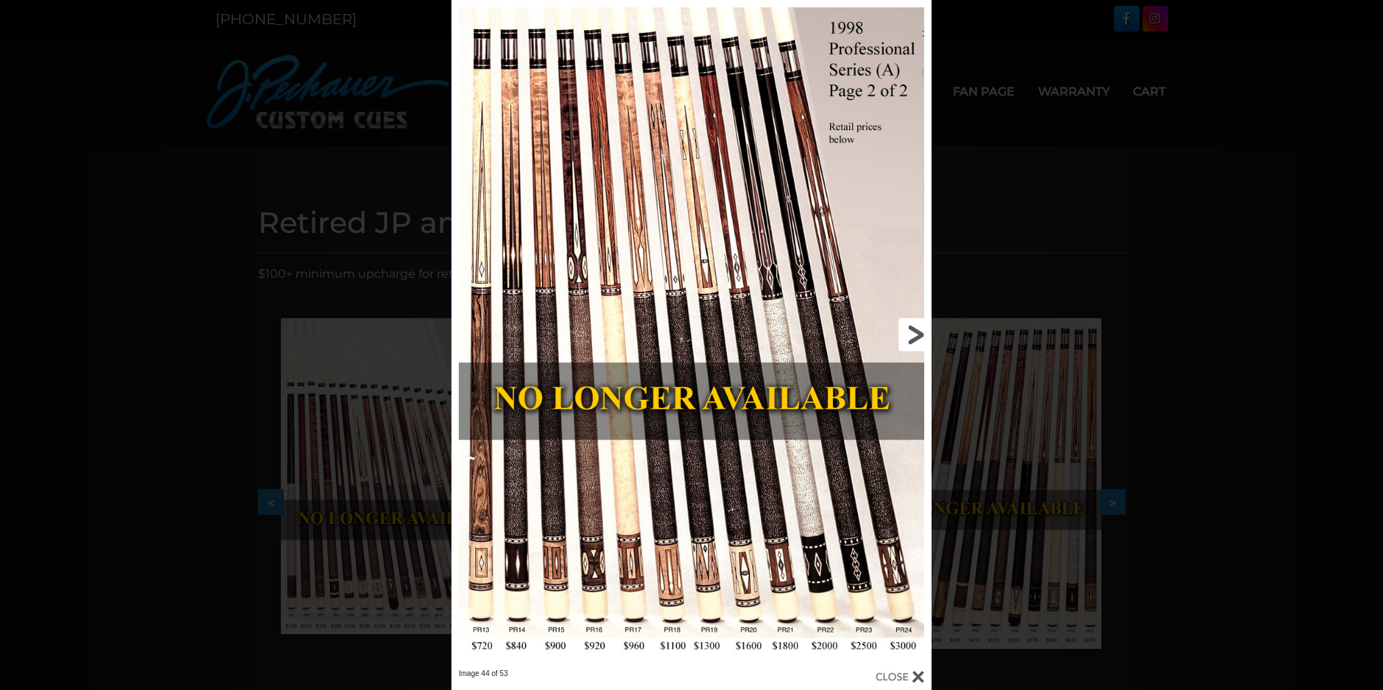
click at [919, 342] on link at bounding box center [823, 334] width 216 height 669
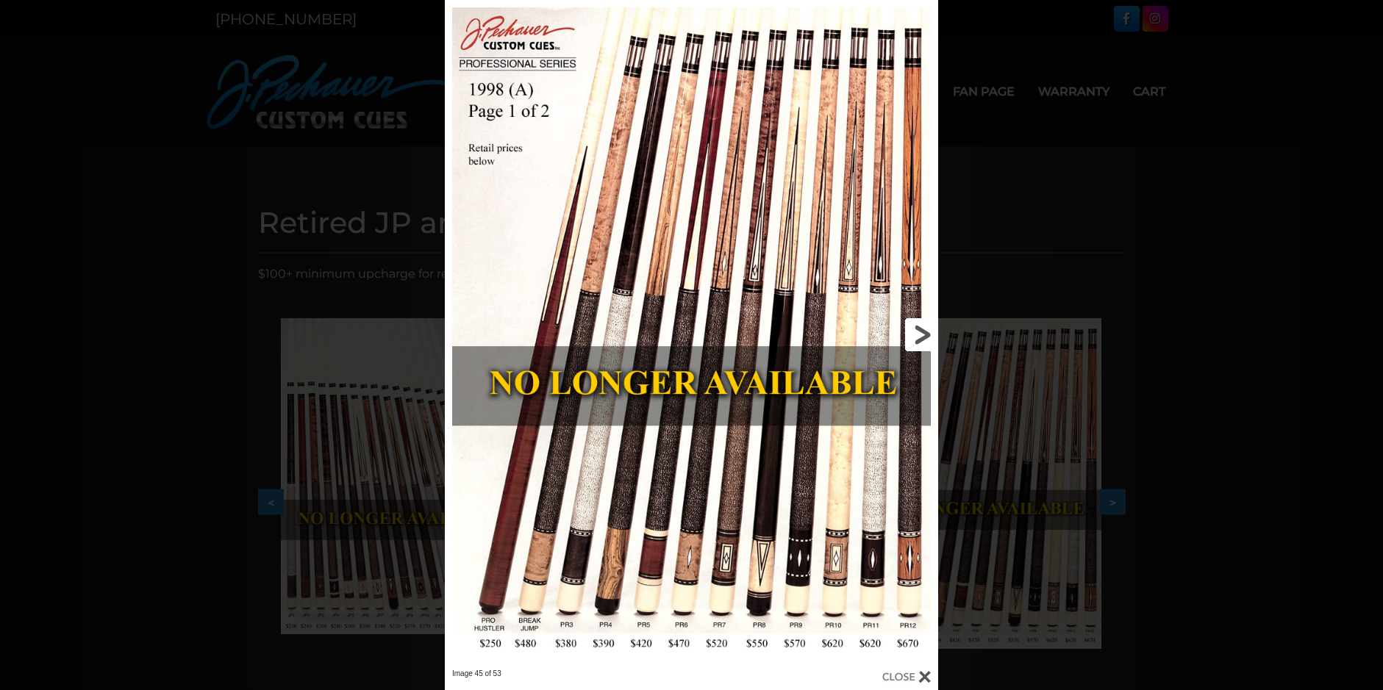
click at [917, 332] on link at bounding box center [827, 334] width 222 height 669
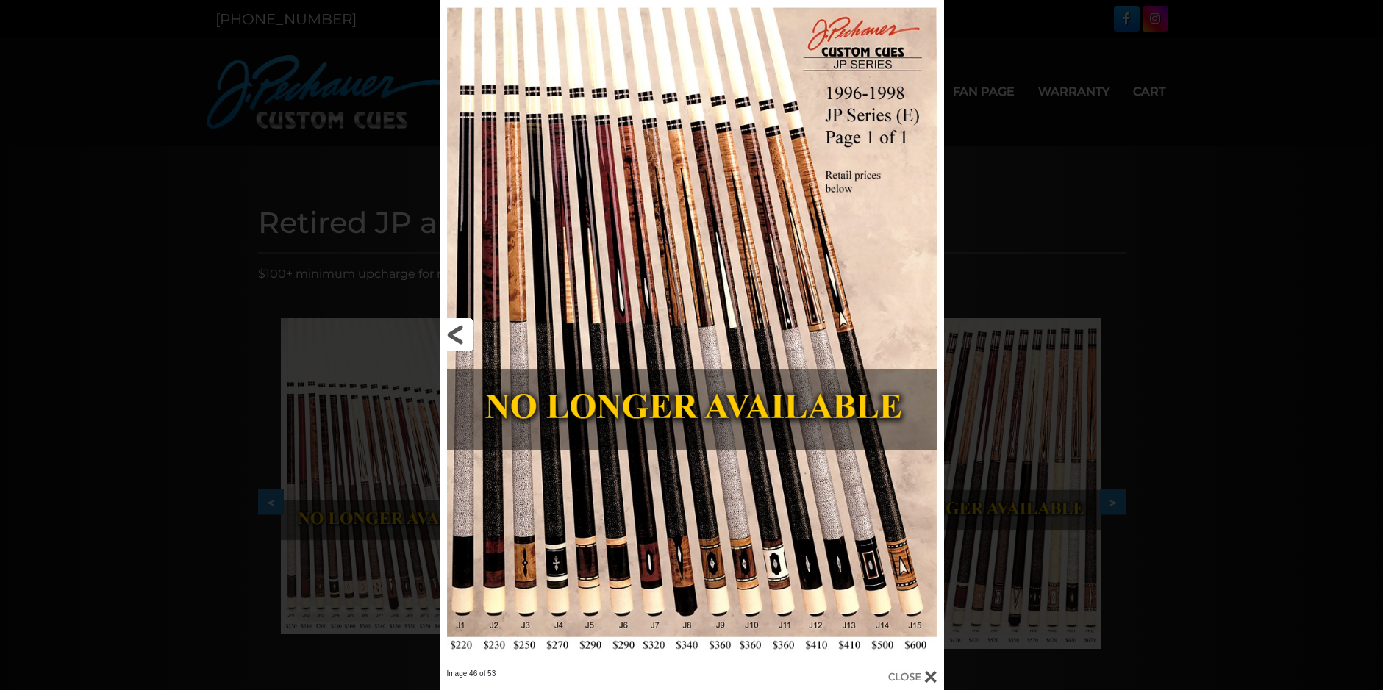
click at [461, 329] on link at bounding box center [553, 334] width 227 height 669
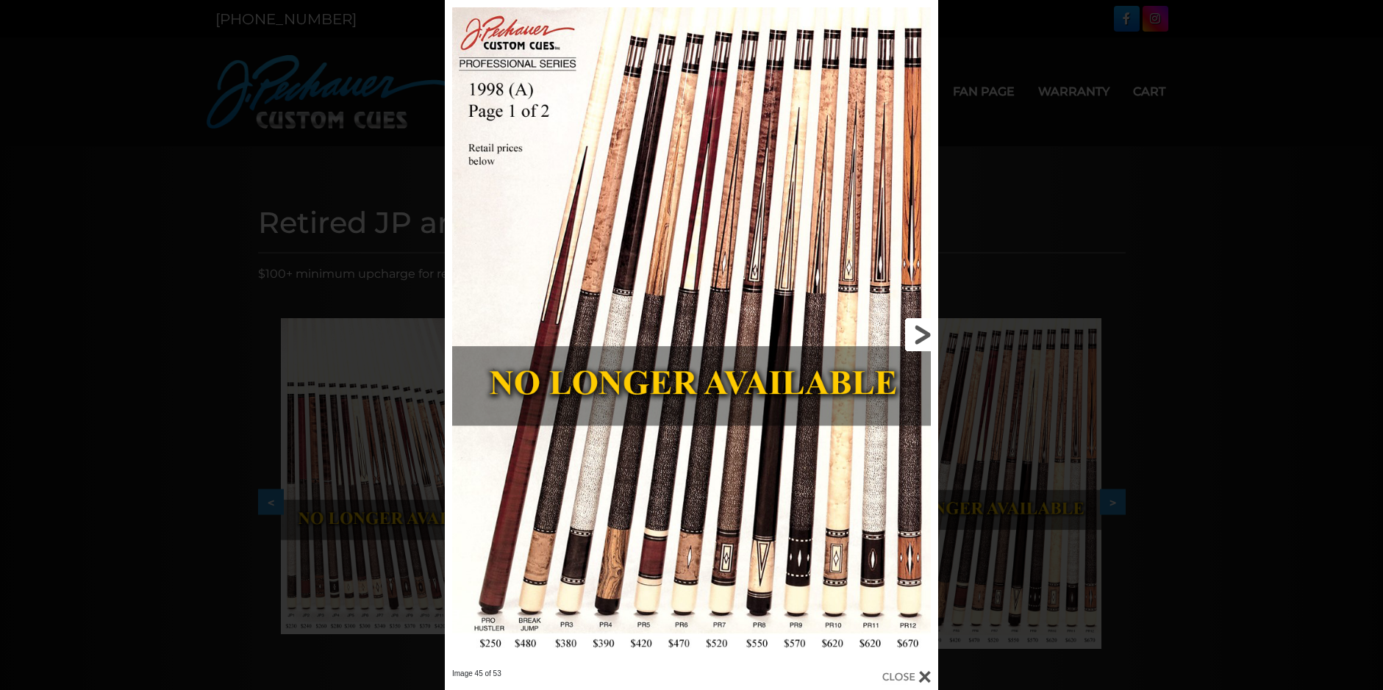
click at [925, 335] on link at bounding box center [827, 334] width 222 height 669
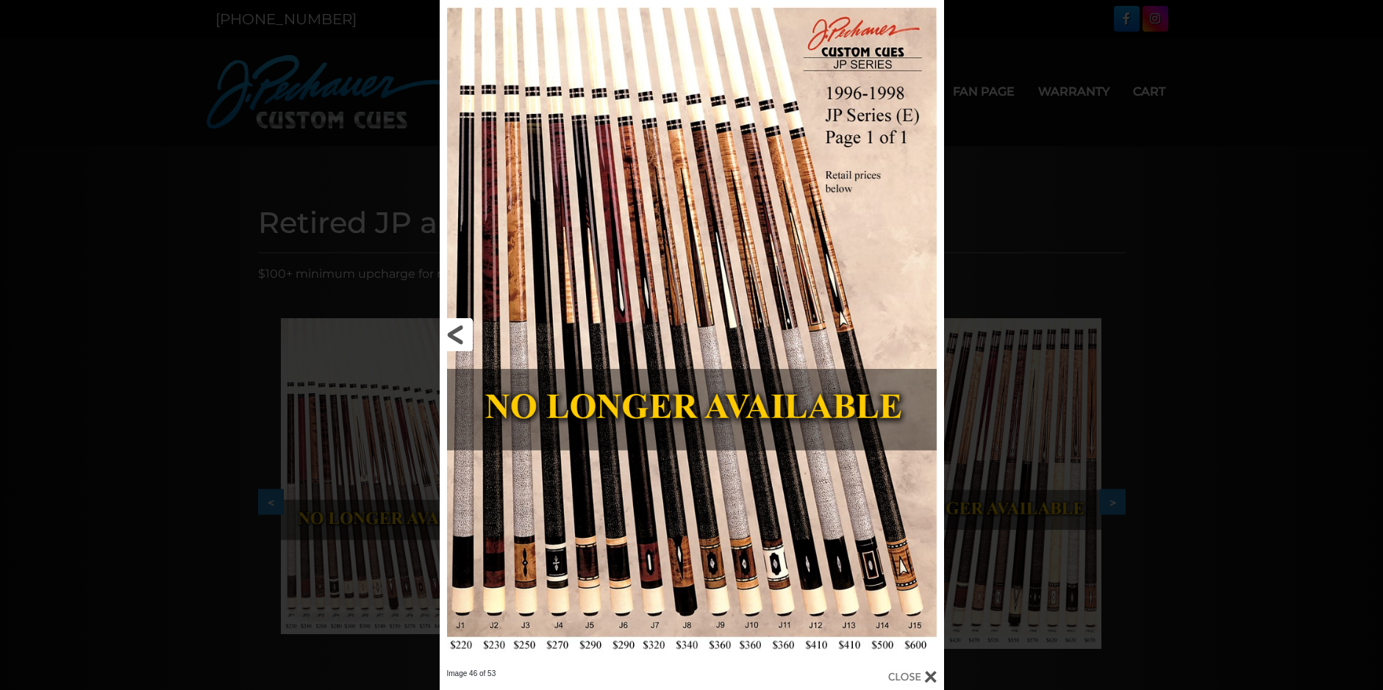
click at [451, 329] on link at bounding box center [553, 334] width 227 height 669
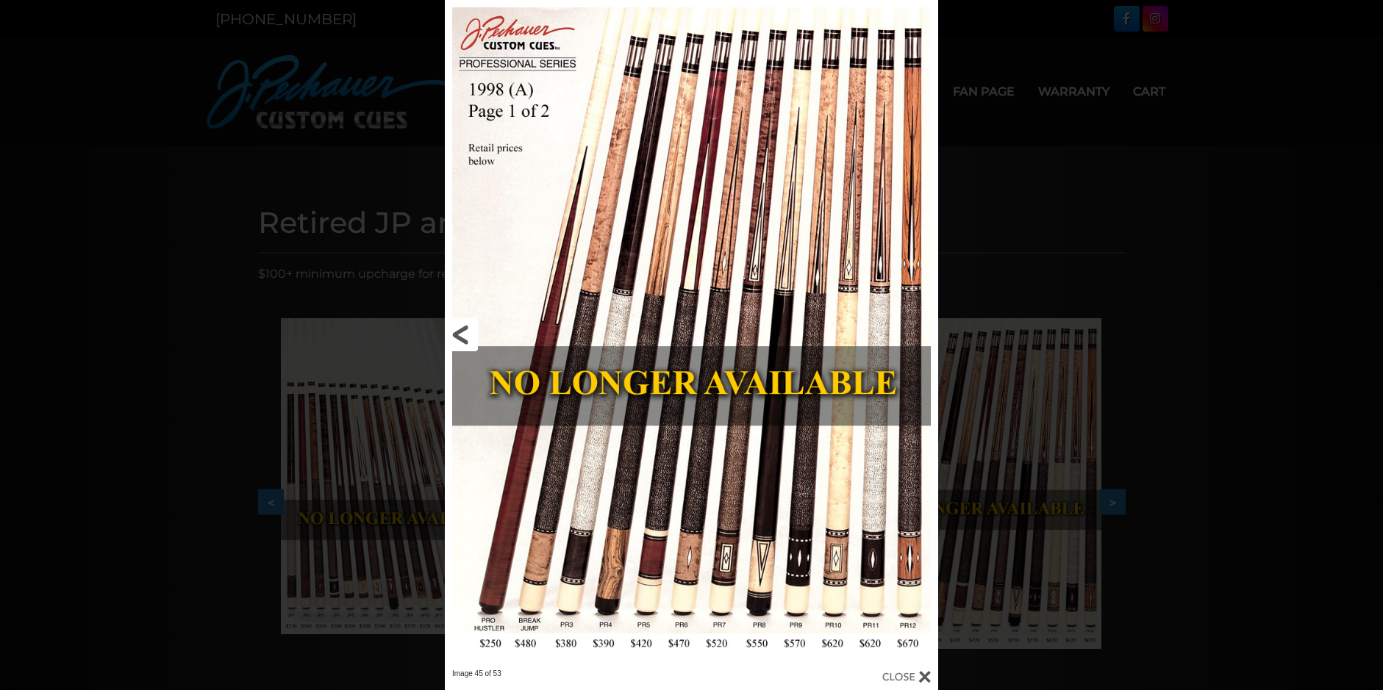
click at [451, 329] on link at bounding box center [556, 334] width 222 height 669
click at [467, 333] on link at bounding box center [556, 334] width 222 height 669
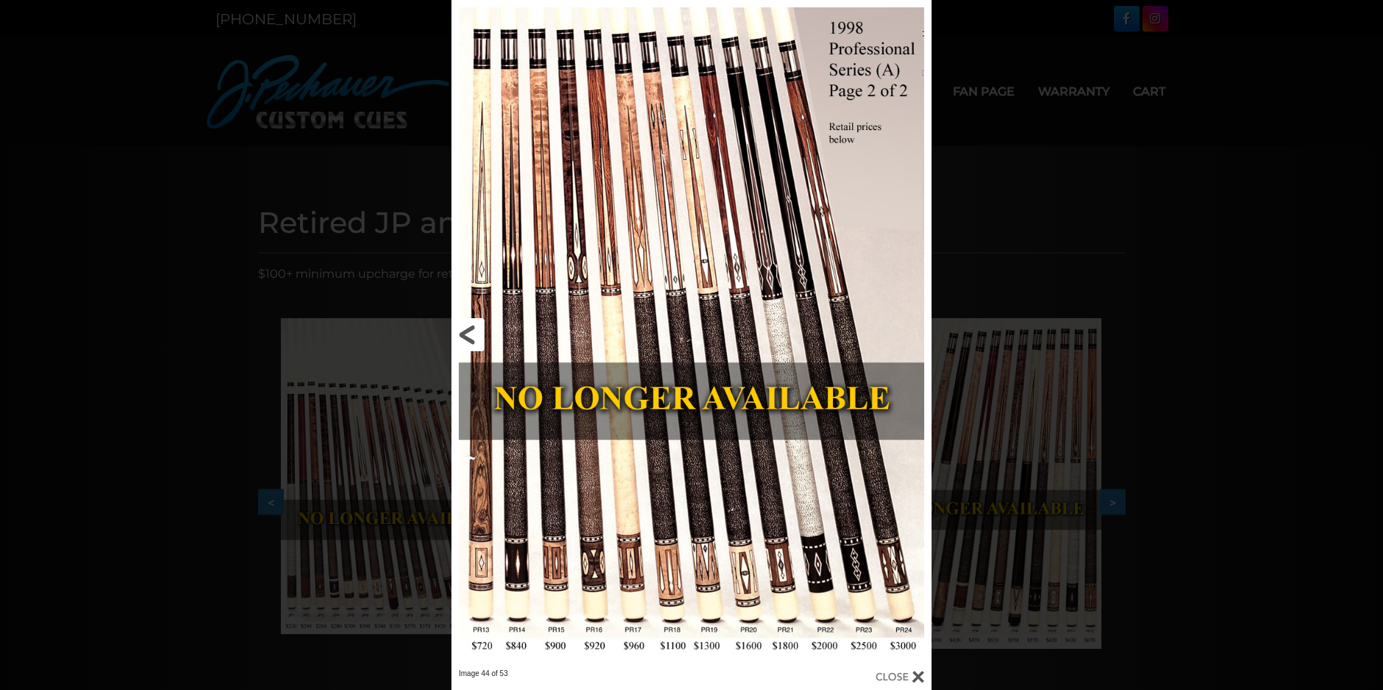
click at [461, 329] on link at bounding box center [559, 334] width 216 height 669
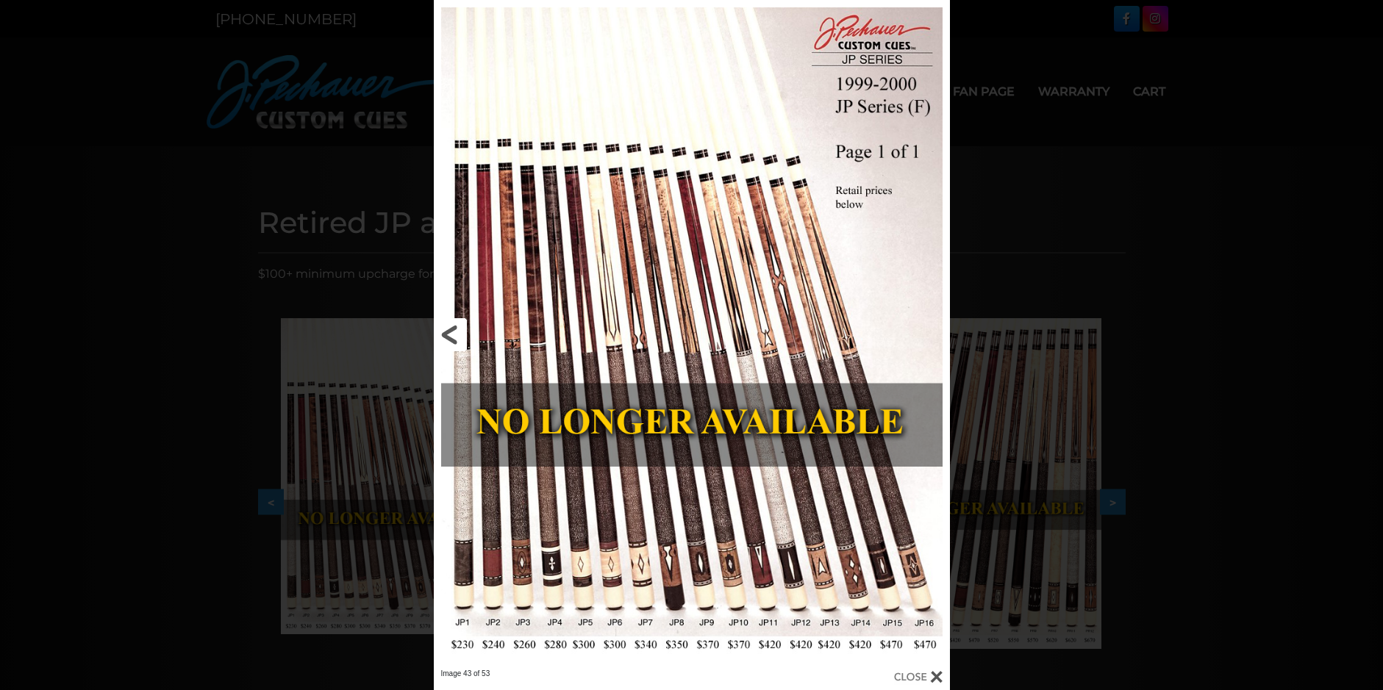
click at [459, 330] on link at bounding box center [550, 334] width 232 height 669
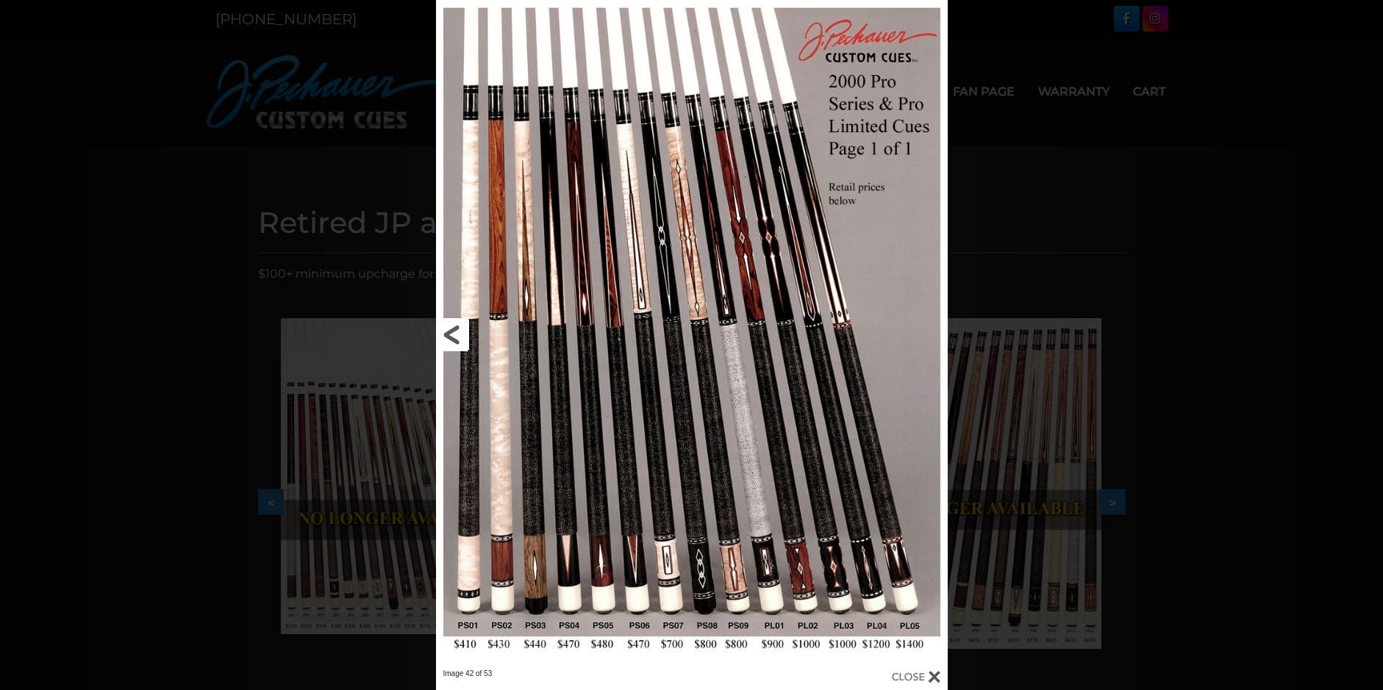
click at [459, 330] on link at bounding box center [551, 334] width 230 height 669
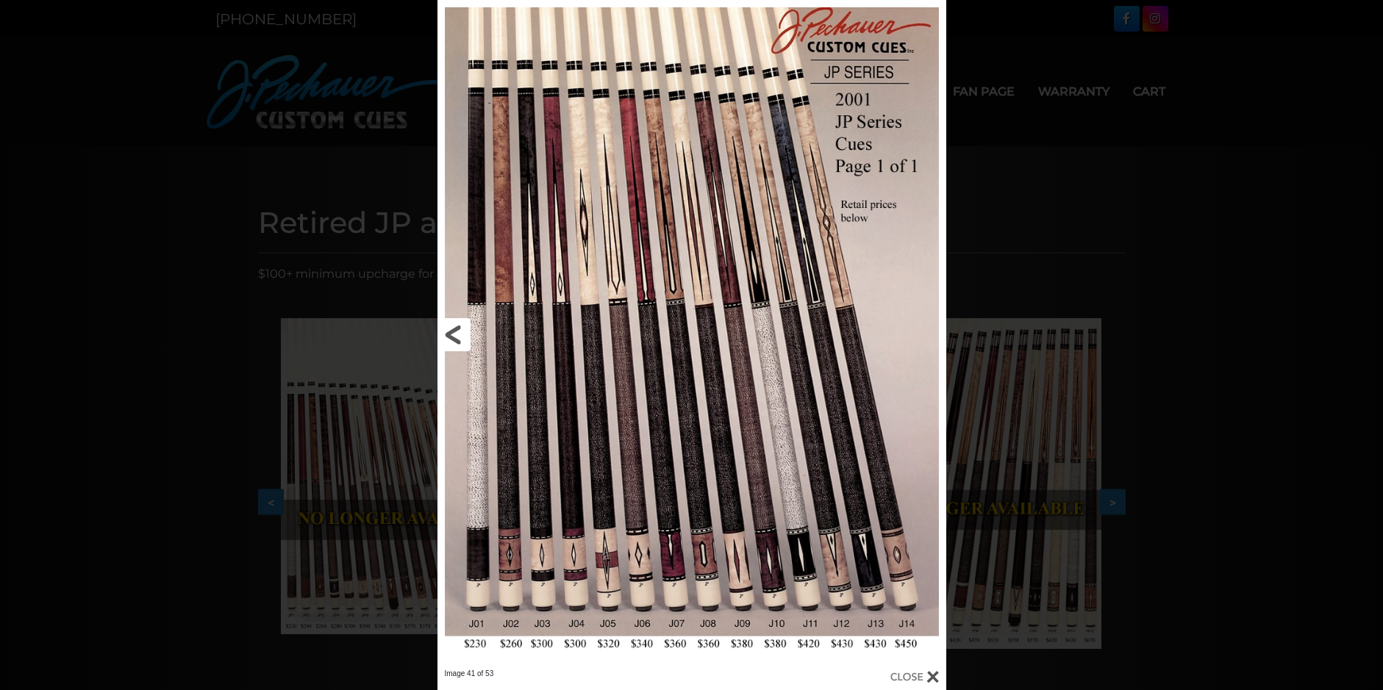
click at [468, 332] on link at bounding box center [551, 334] width 229 height 669
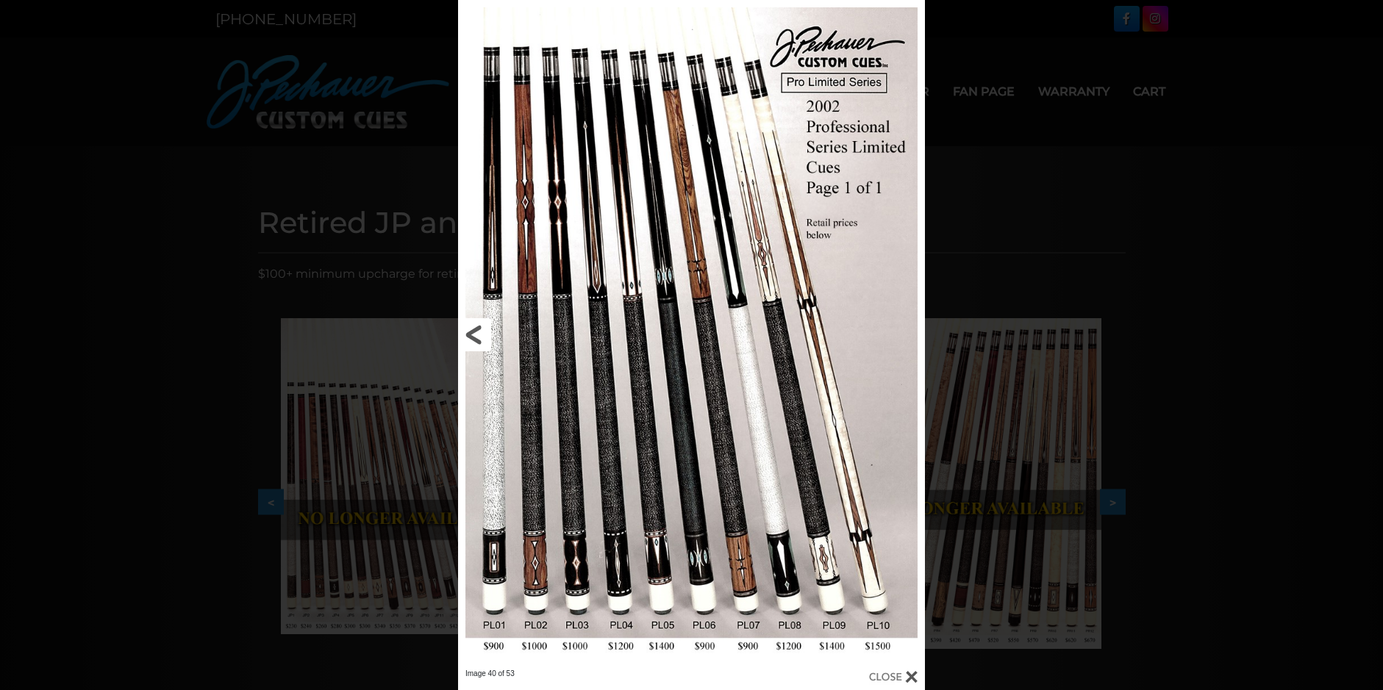
click at [473, 329] on link at bounding box center [563, 334] width 210 height 669
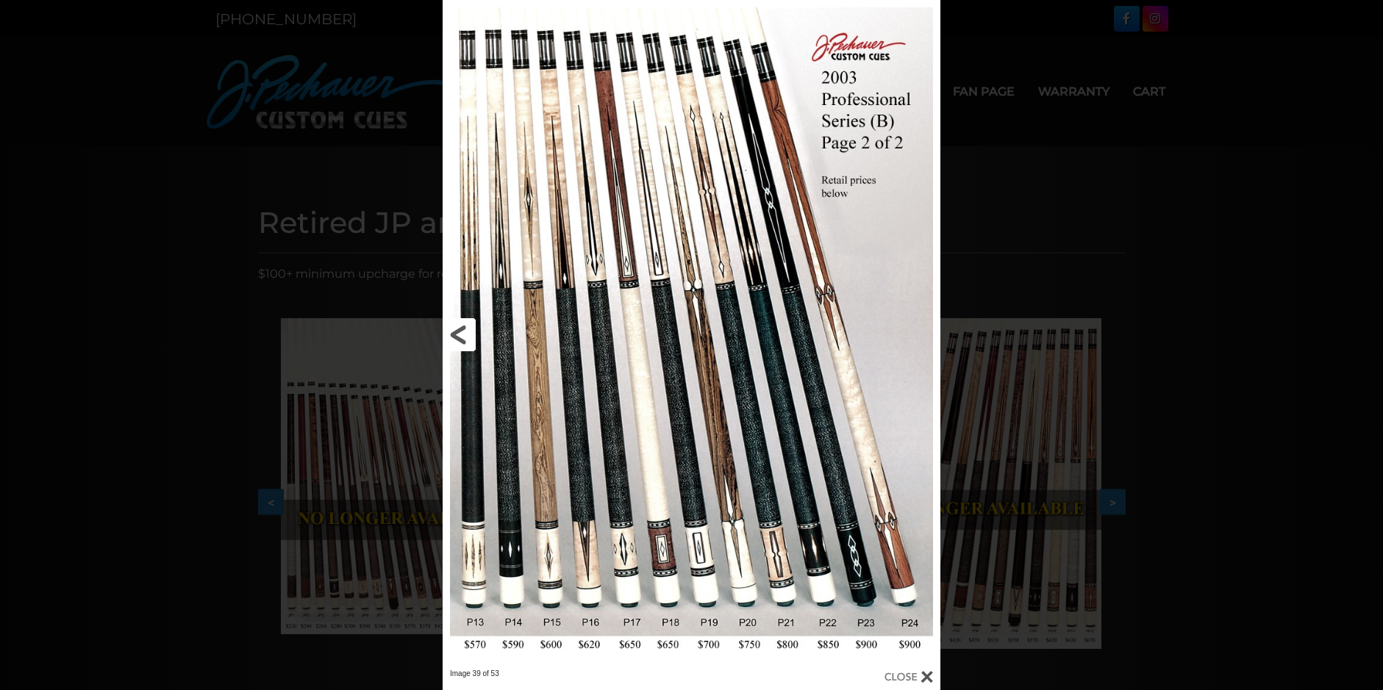
click at [465, 332] on link at bounding box center [554, 334] width 224 height 669
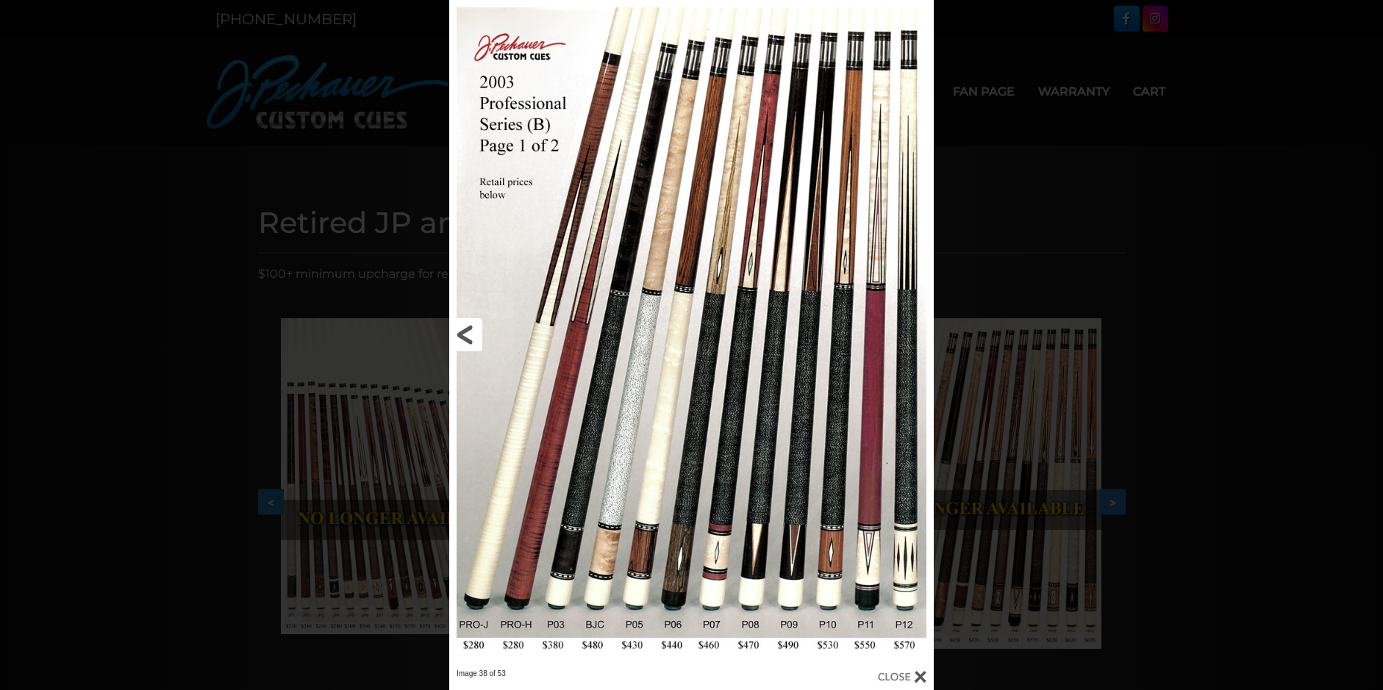
click at [465, 332] on link at bounding box center [558, 334] width 218 height 669
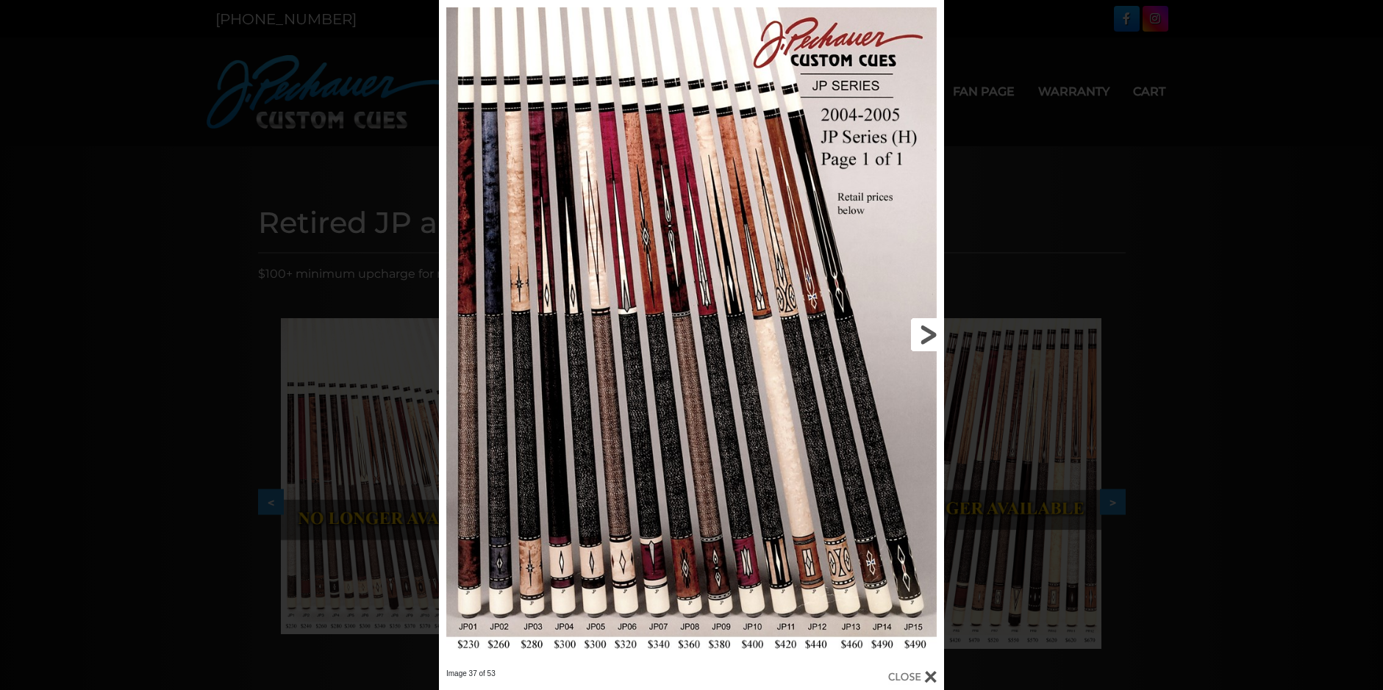
click at [921, 329] on link at bounding box center [830, 334] width 227 height 669
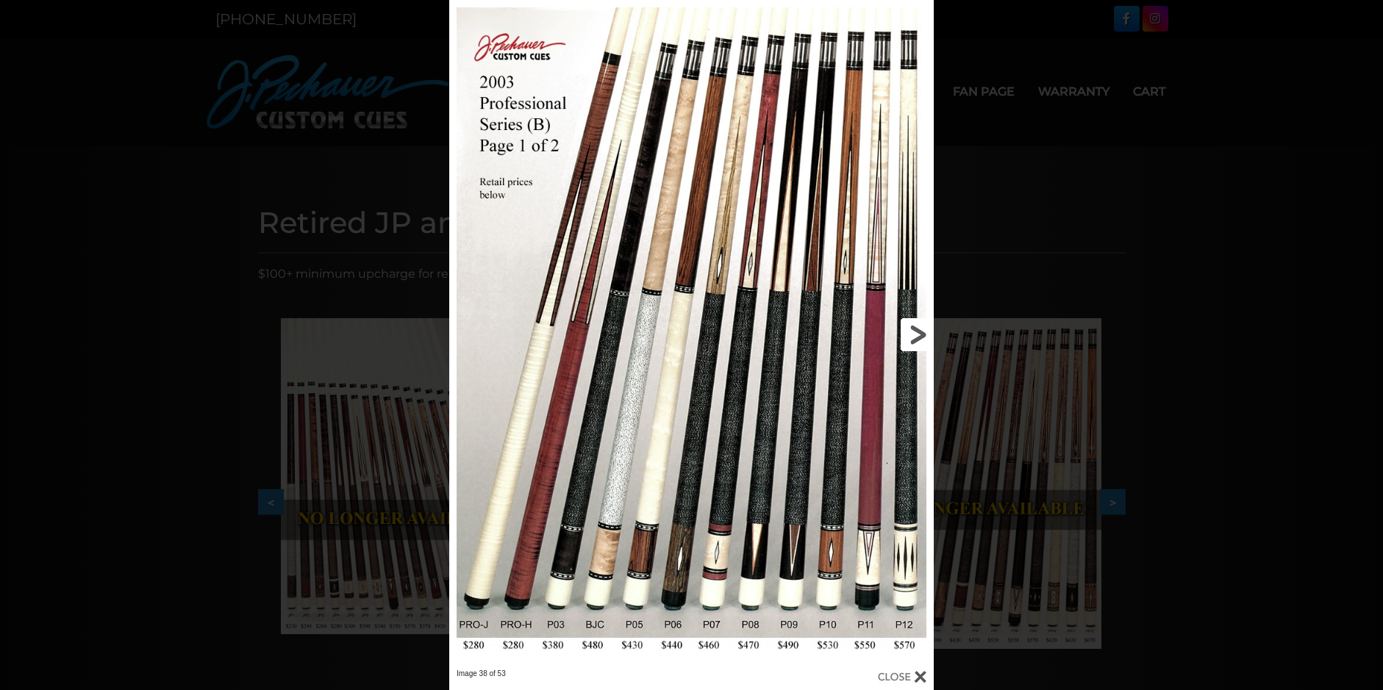
click at [921, 329] on link at bounding box center [824, 334] width 218 height 669
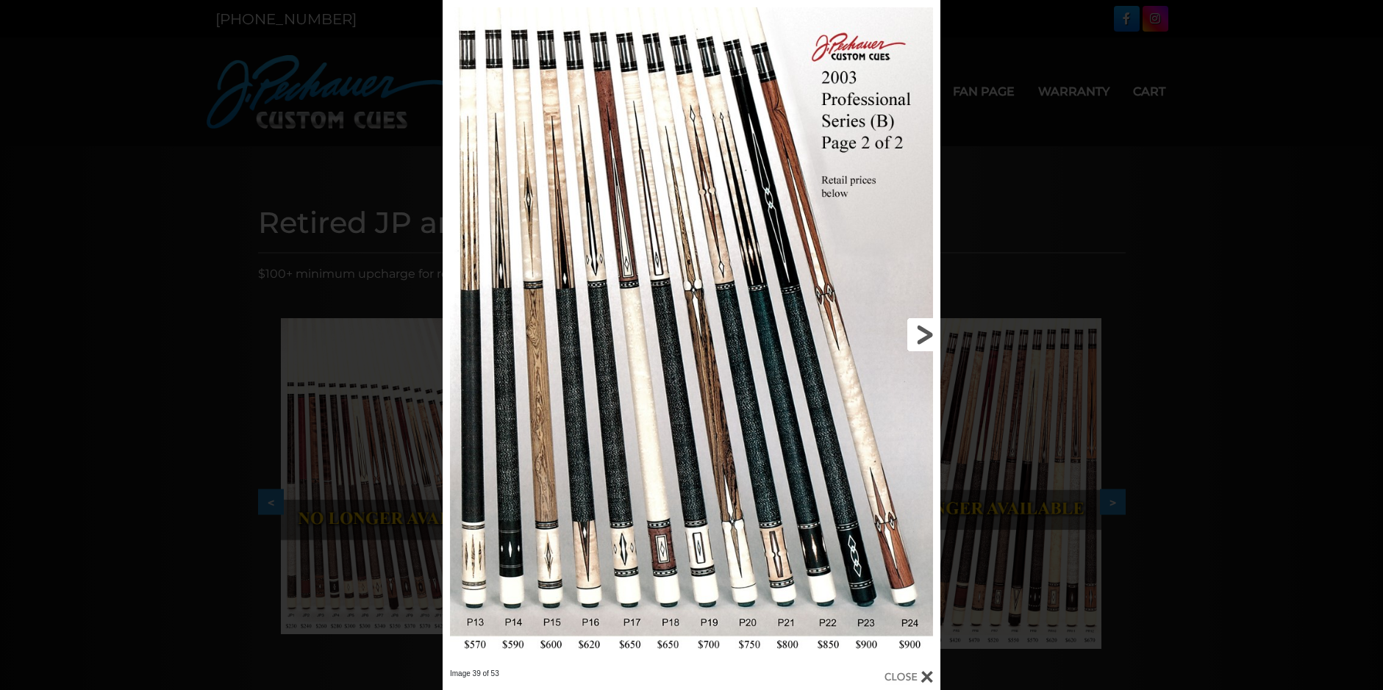
click at [921, 329] on link at bounding box center [828, 334] width 224 height 669
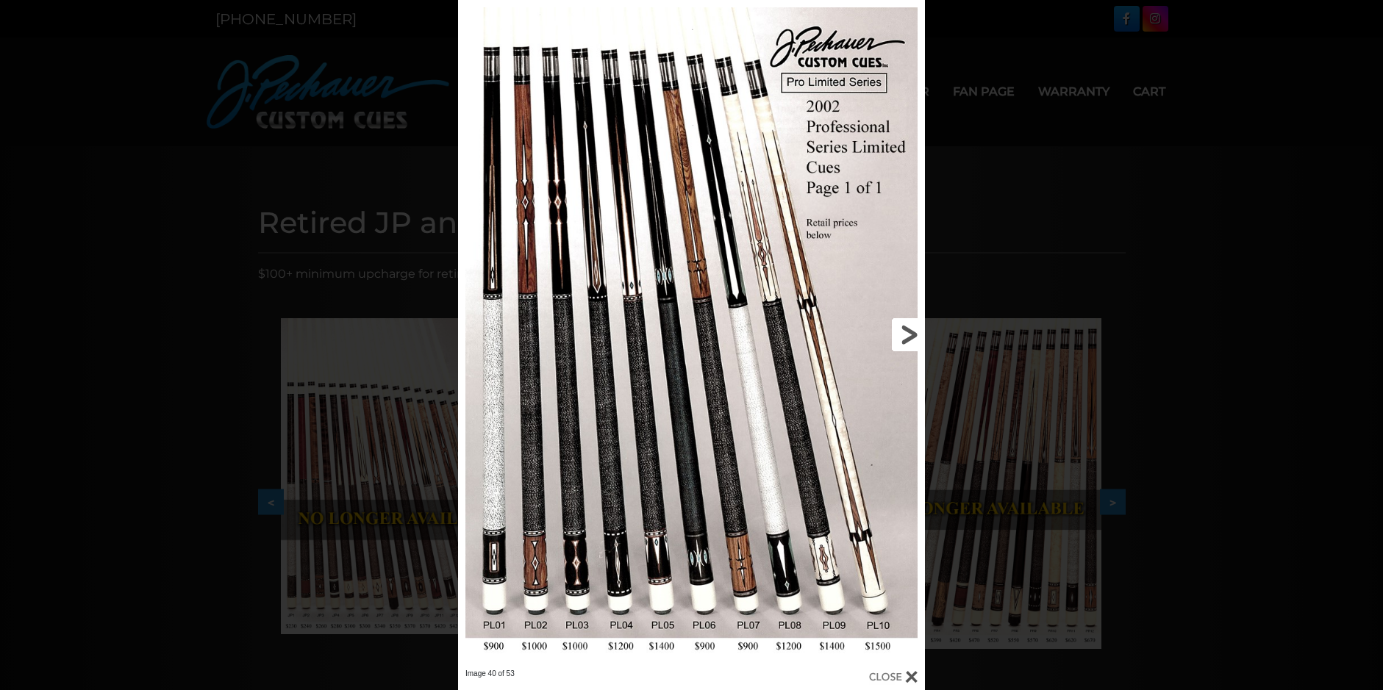
click at [917, 331] on link at bounding box center [819, 334] width 210 height 669
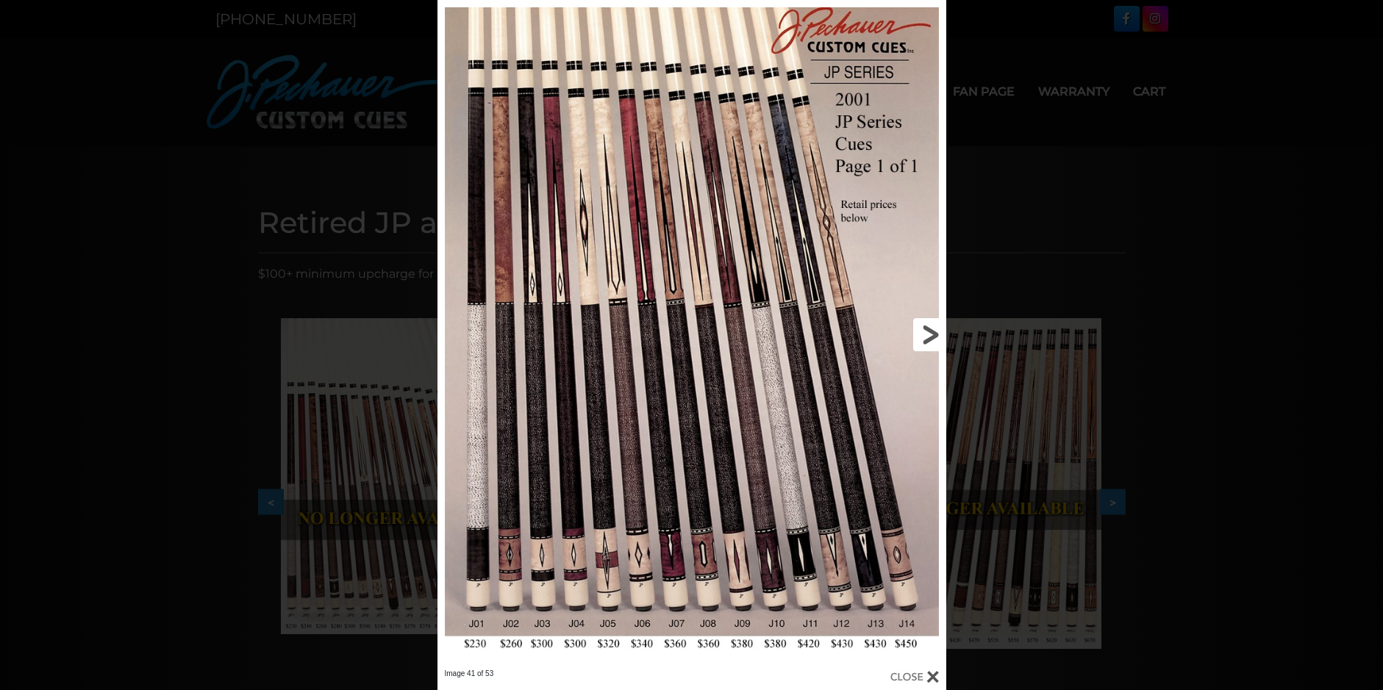
click at [928, 326] on link at bounding box center [831, 334] width 229 height 669
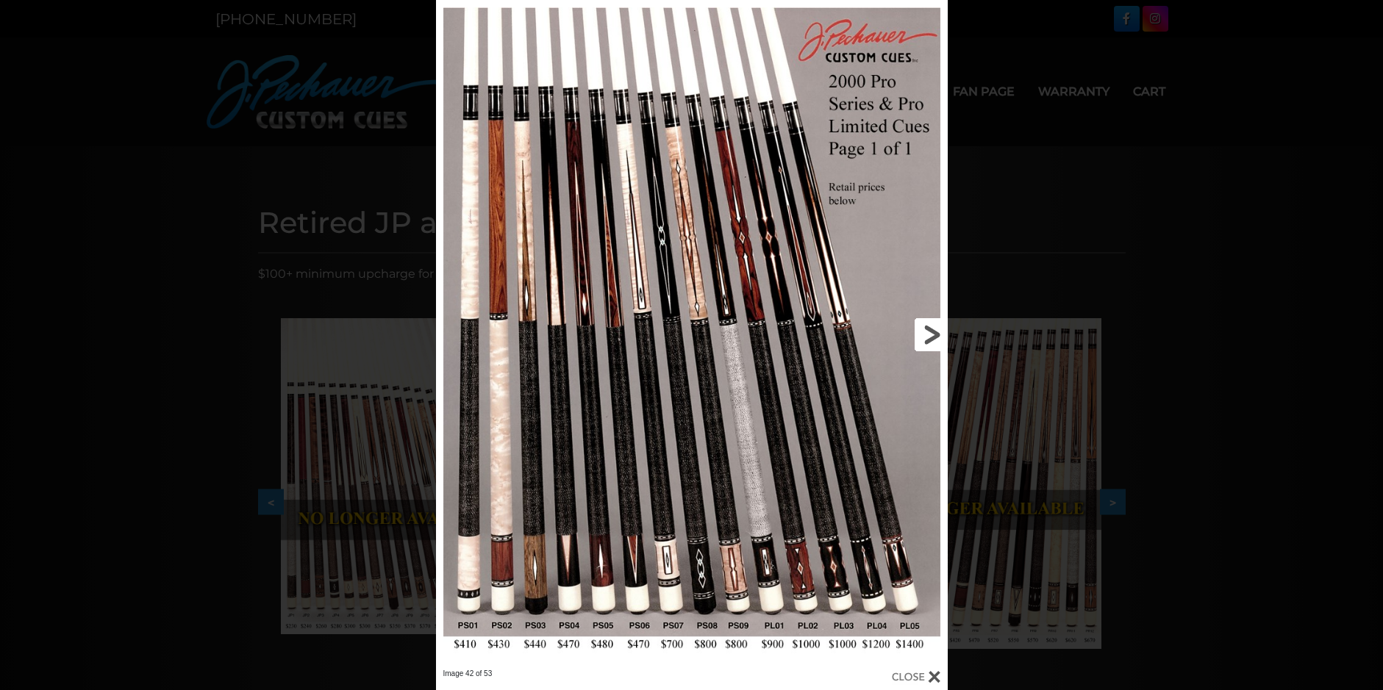
click at [928, 326] on link at bounding box center [832, 334] width 230 height 669
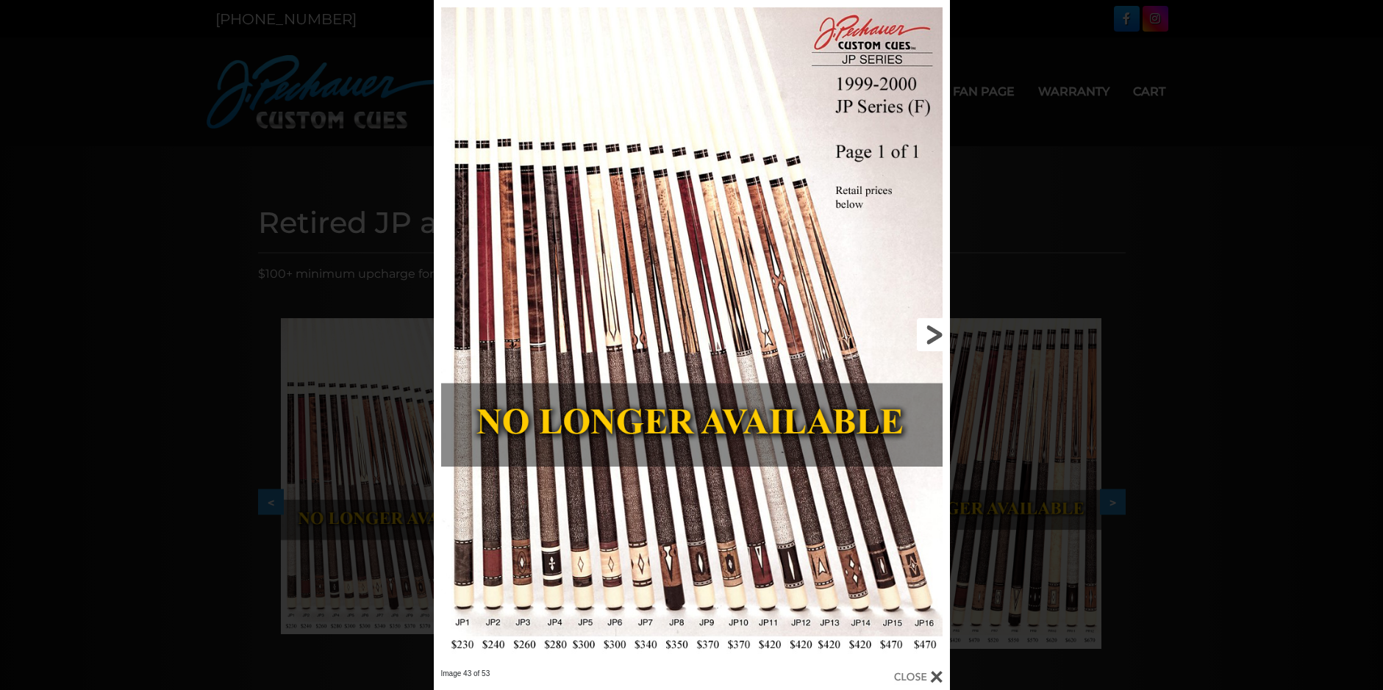
click at [928, 326] on link at bounding box center [833, 334] width 232 height 669
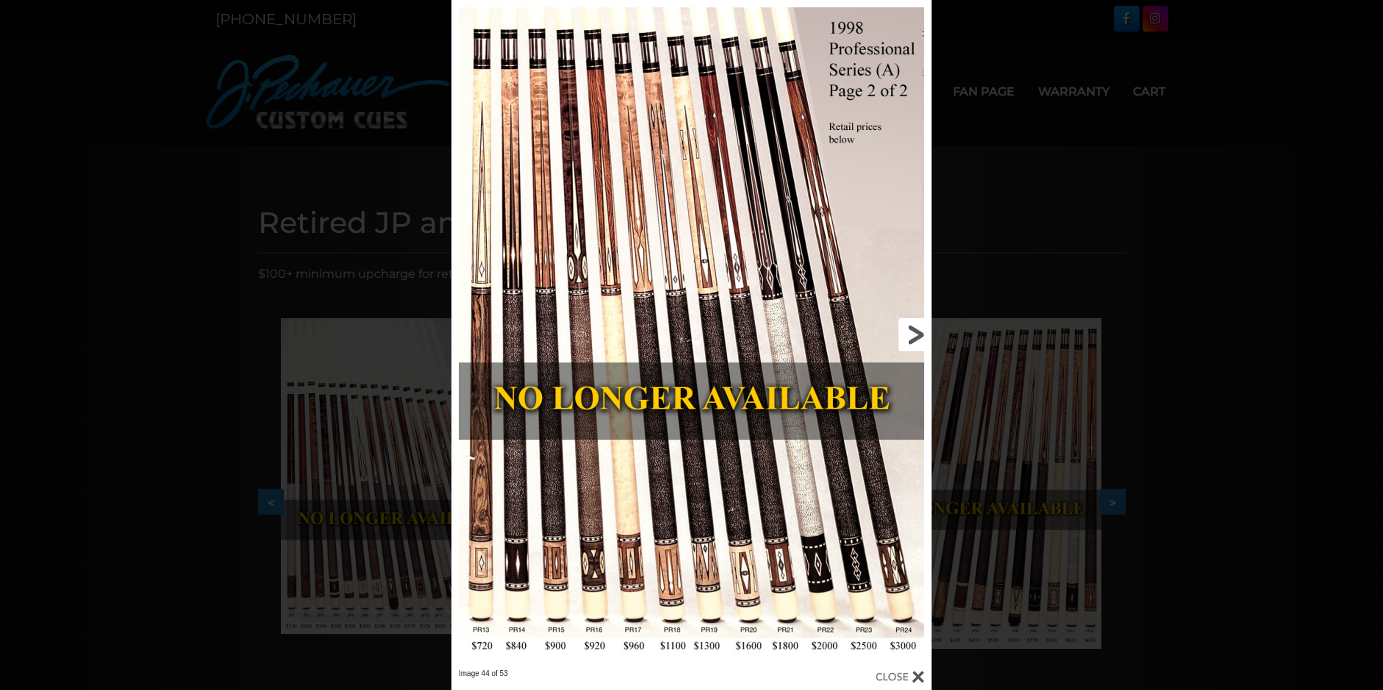
click at [925, 330] on link at bounding box center [823, 334] width 216 height 669
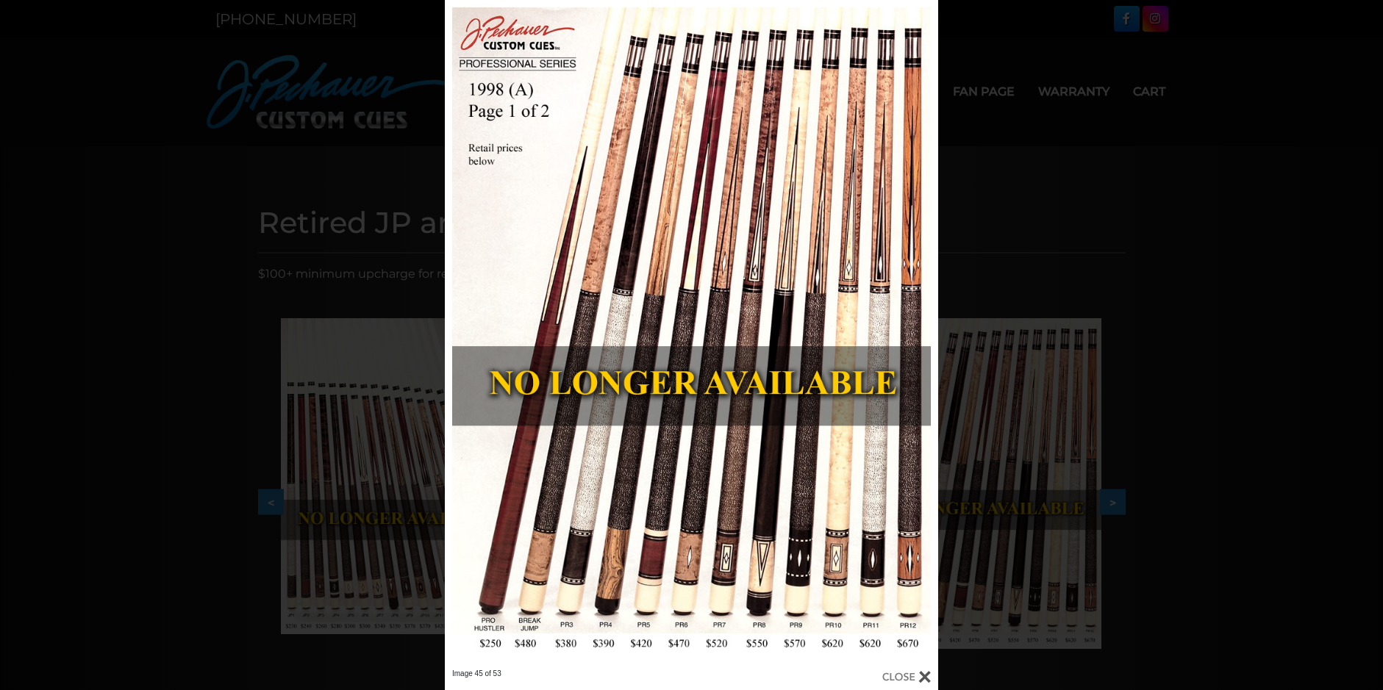
click at [1200, 265] on div "Image 45 of 53" at bounding box center [691, 345] width 1383 height 690
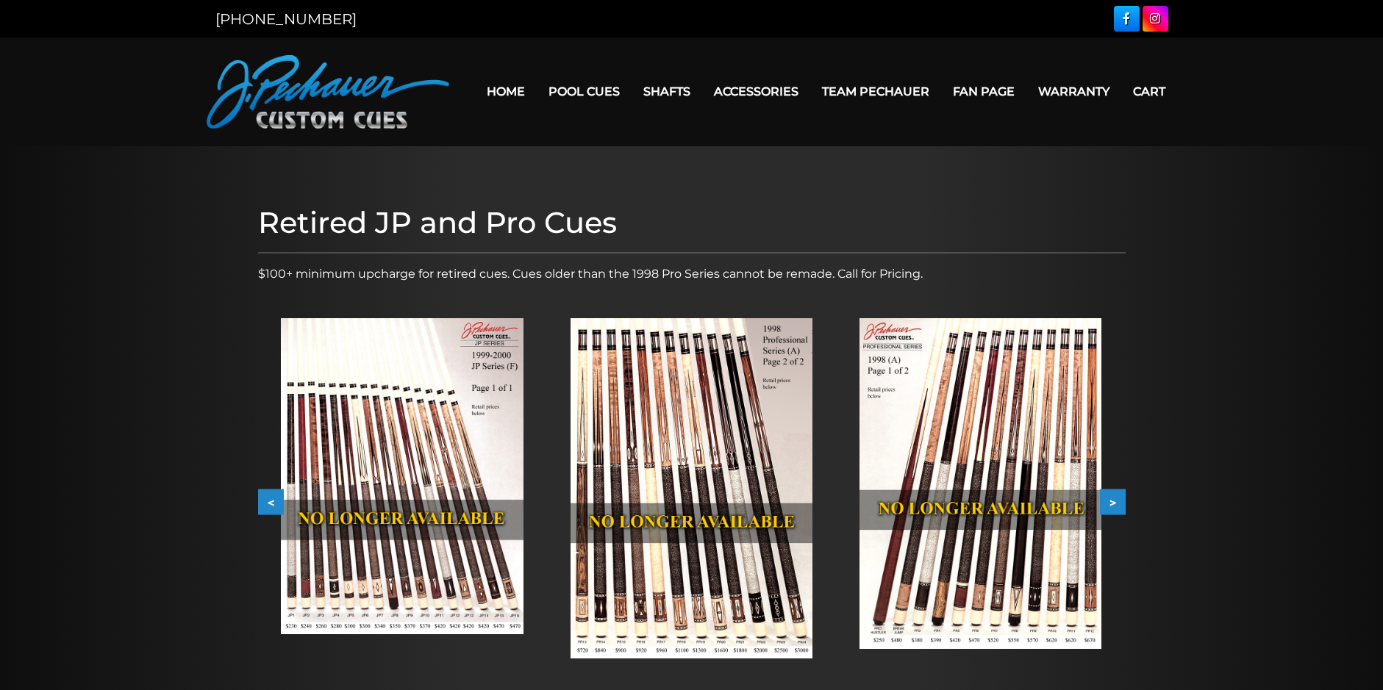
click at [1075, 91] on link "Warranty" at bounding box center [1073, 91] width 95 height 37
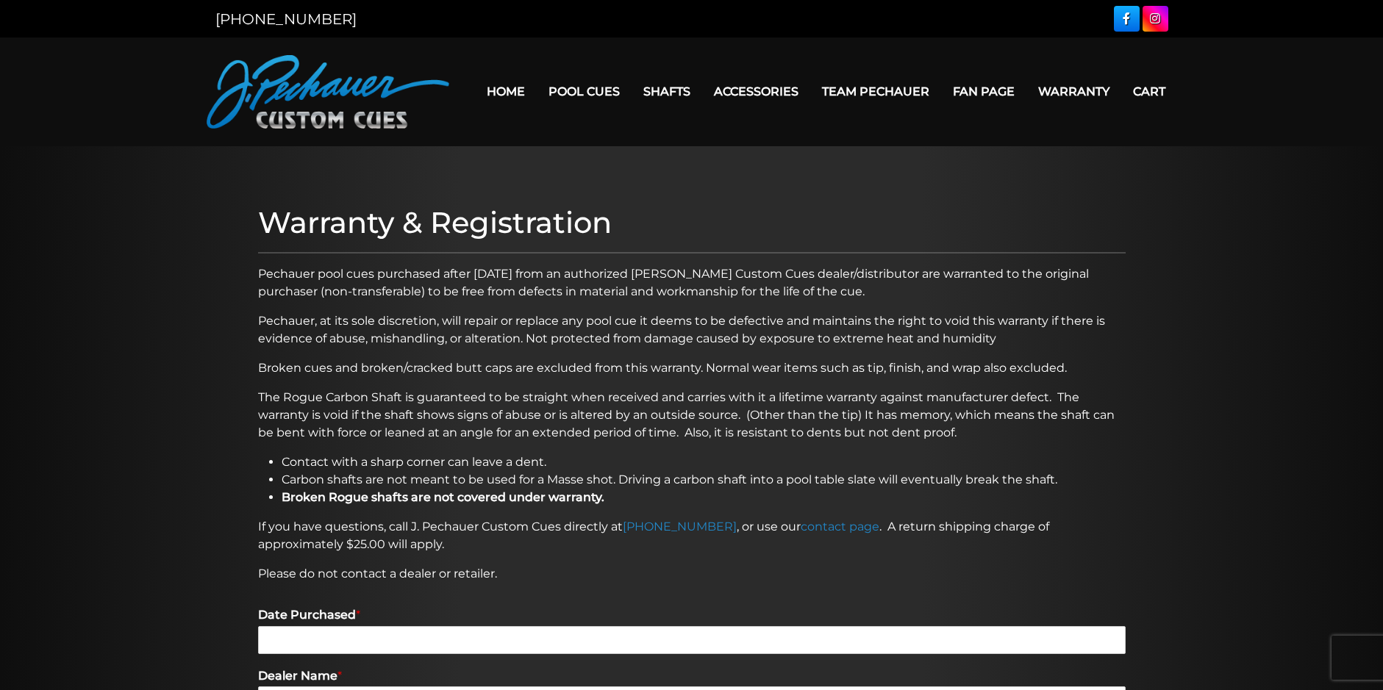
click at [516, 92] on link "Home" at bounding box center [506, 91] width 62 height 37
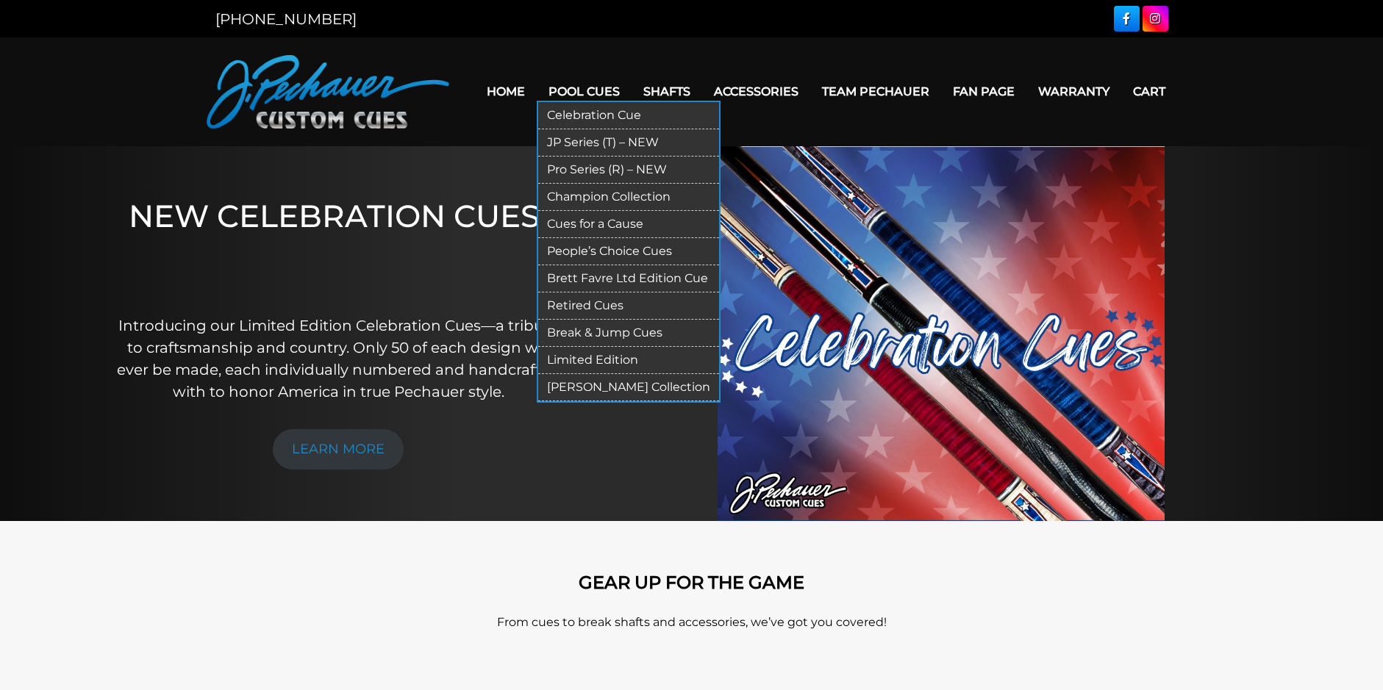
click at [633, 170] on link "Pro Series (R) – NEW" at bounding box center [628, 170] width 181 height 27
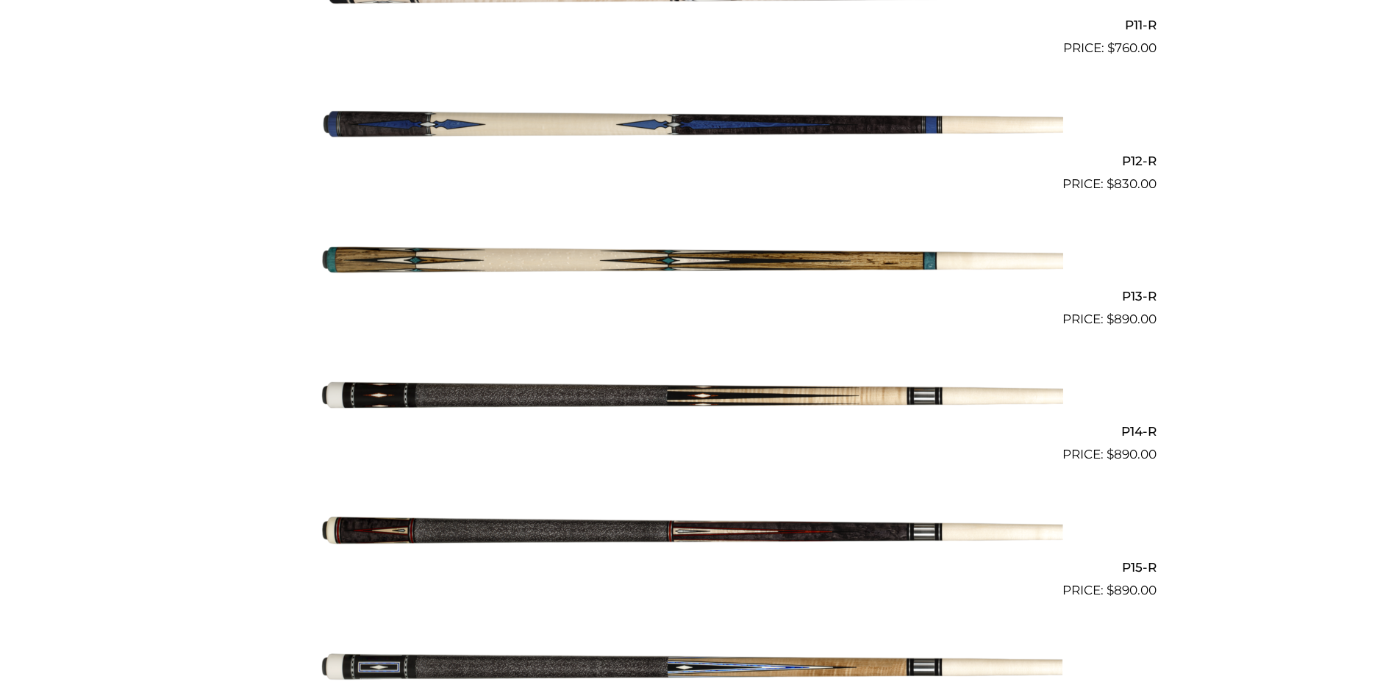
scroll to position [1907, 0]
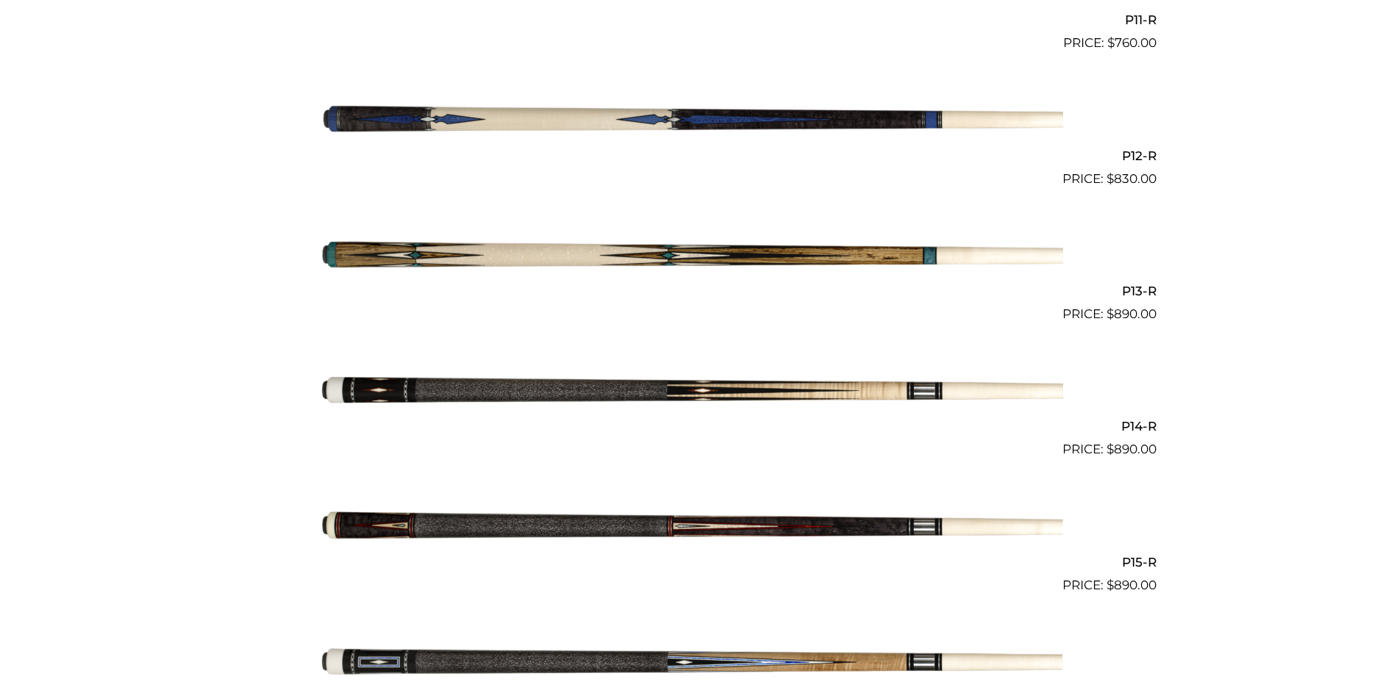
click at [906, 255] on img at bounding box center [691, 256] width 742 height 123
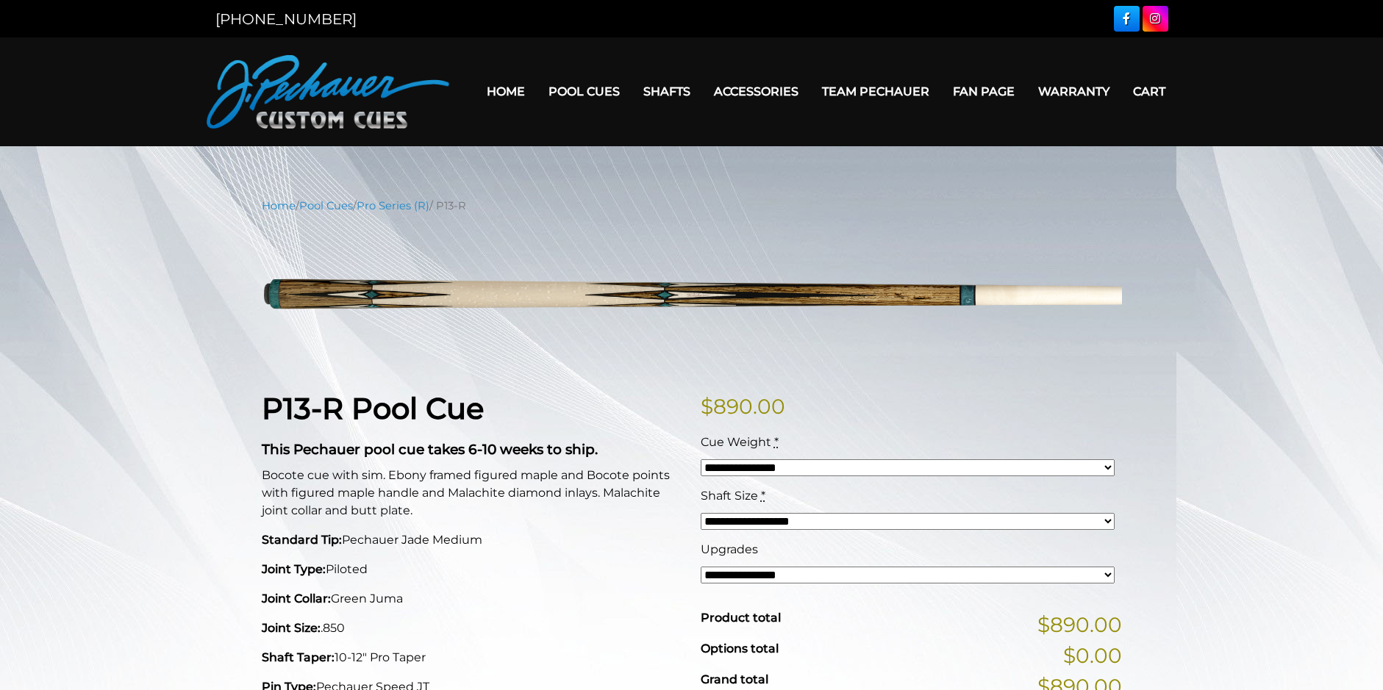
click at [958, 465] on select "**********" at bounding box center [907, 467] width 414 height 17
select select "*****"
click at [700, 459] on select "**********" at bounding box center [907, 467] width 414 height 17
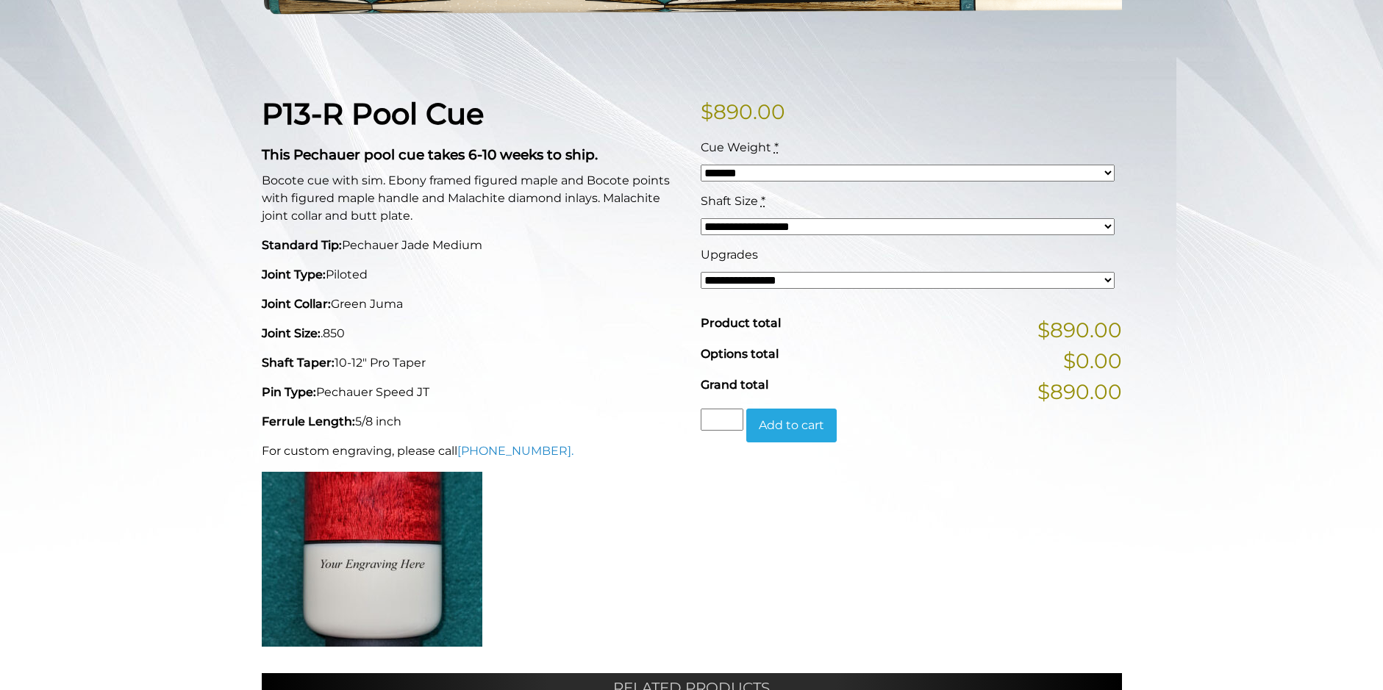
scroll to position [297, 0]
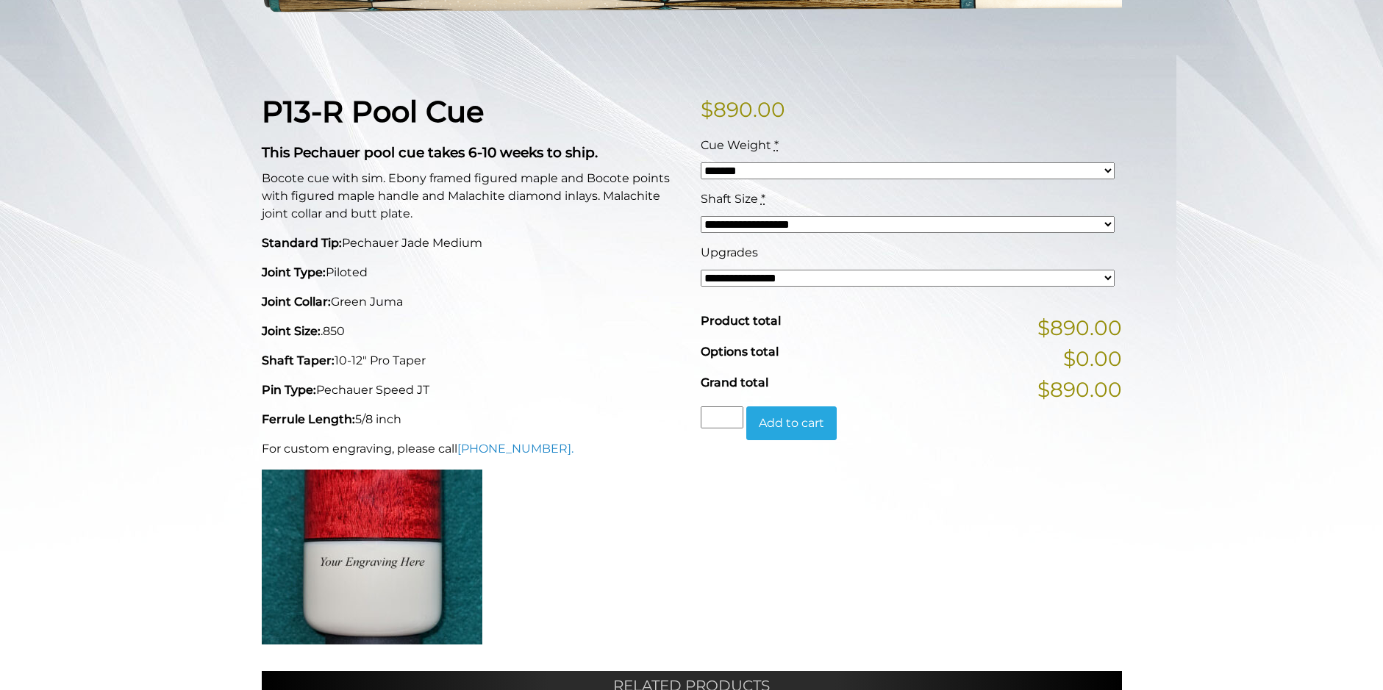
click at [886, 282] on select "**********" at bounding box center [907, 278] width 414 height 17
select select "*****"
click at [700, 270] on select "**********" at bounding box center [907, 278] width 414 height 17
click at [941, 285] on select "**********" at bounding box center [907, 278] width 414 height 17
select select "*****"
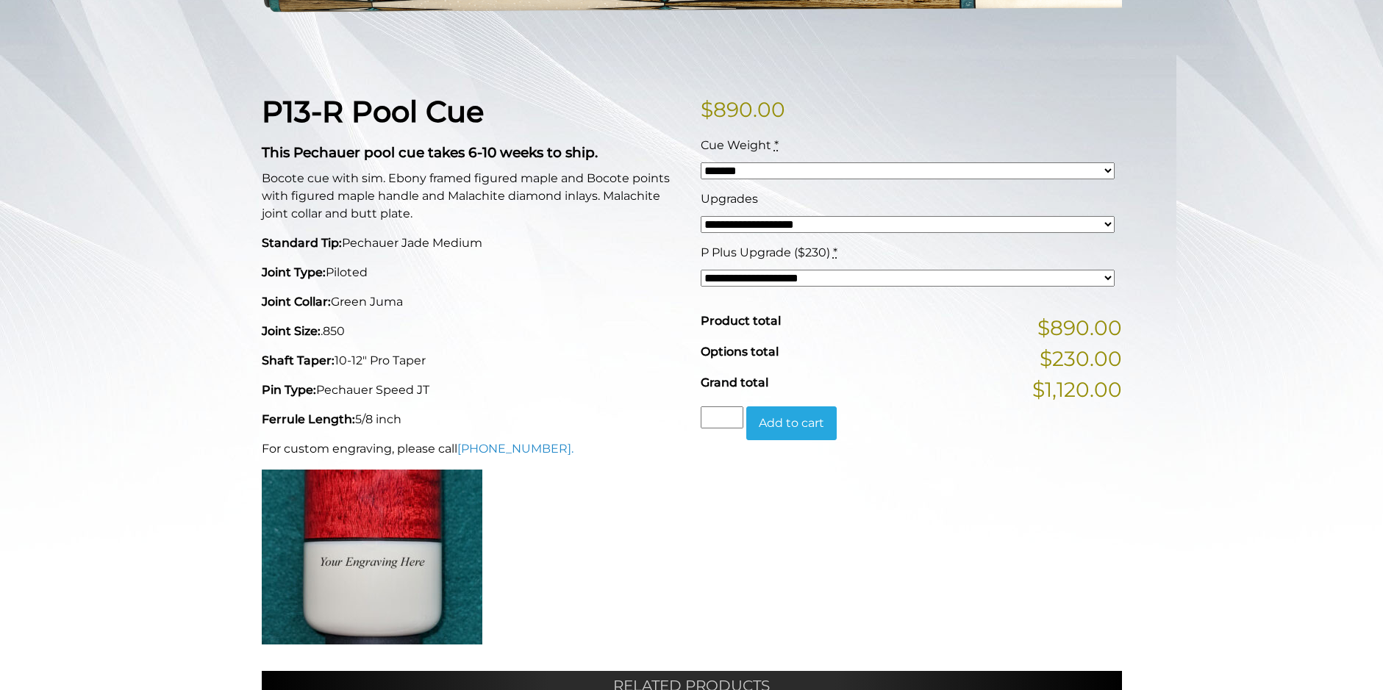
click at [700, 270] on select "**********" at bounding box center [907, 278] width 414 height 17
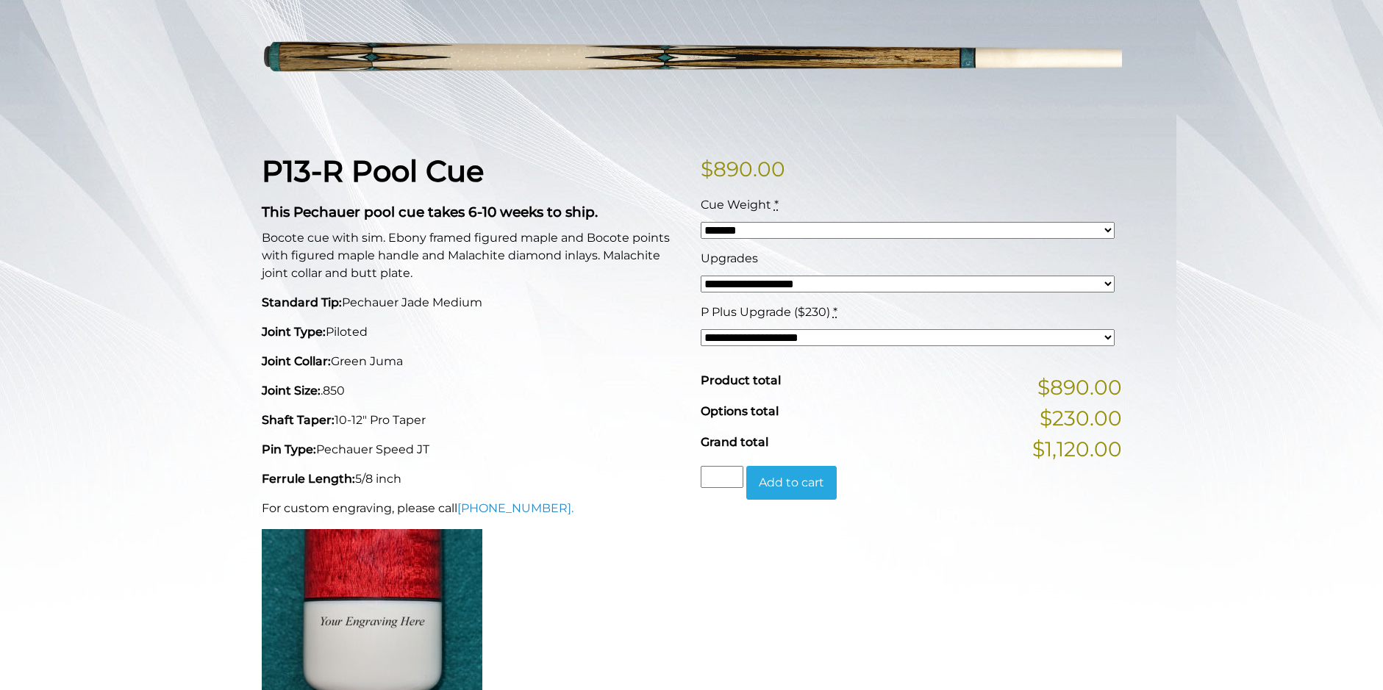
scroll to position [246, 0]
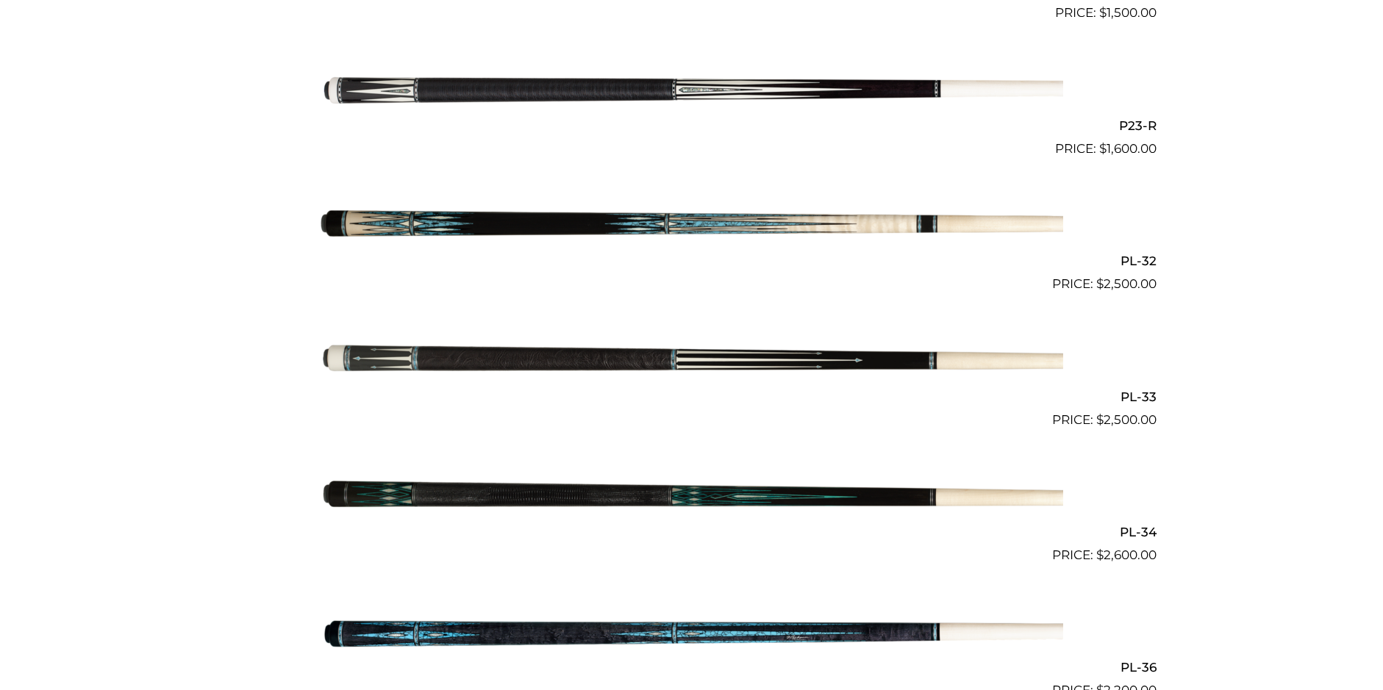
scroll to position [3432, 0]
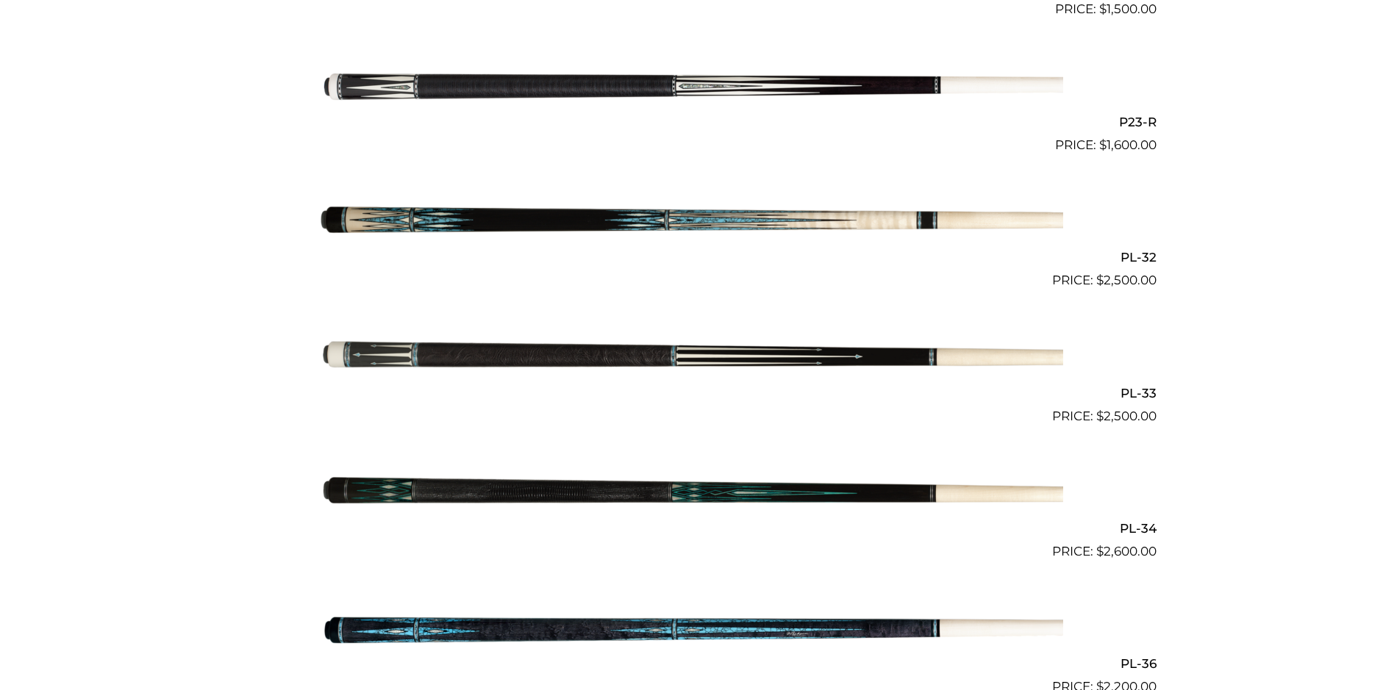
click at [750, 223] on img at bounding box center [691, 222] width 742 height 123
click at [583, 221] on img at bounding box center [691, 222] width 742 height 123
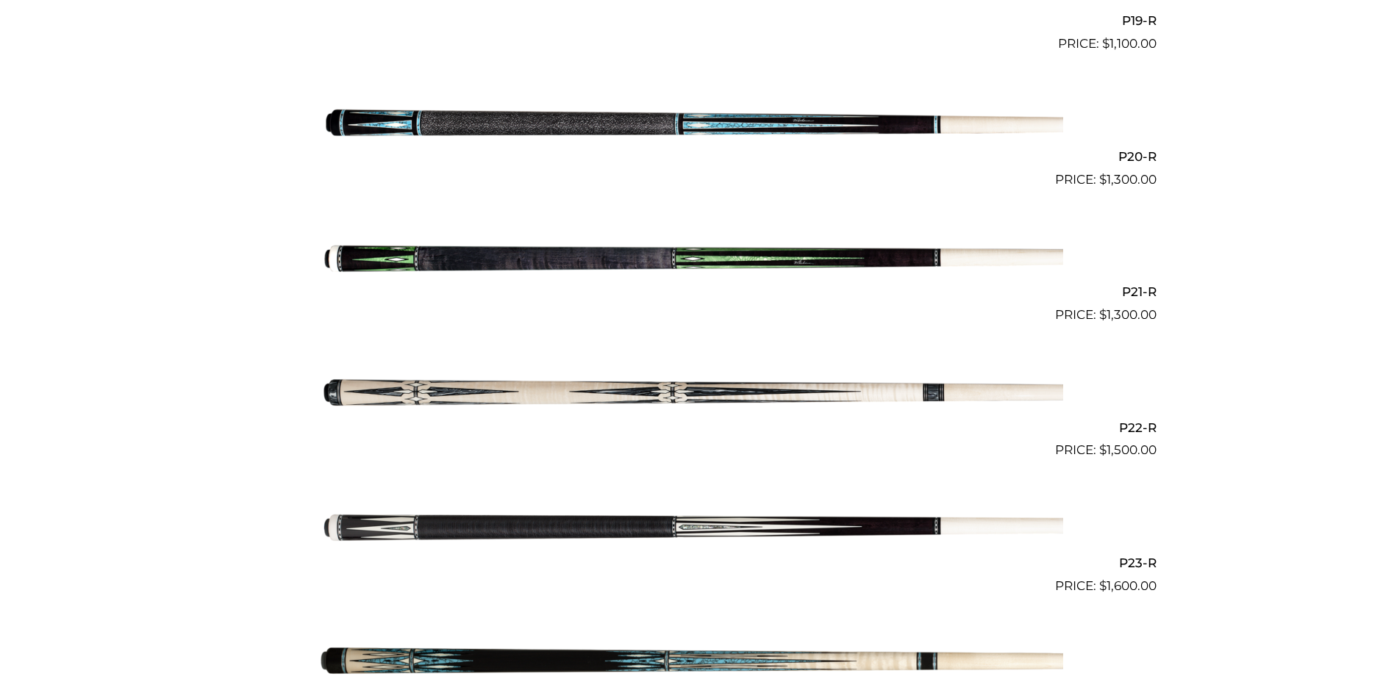
scroll to position [2989, 0]
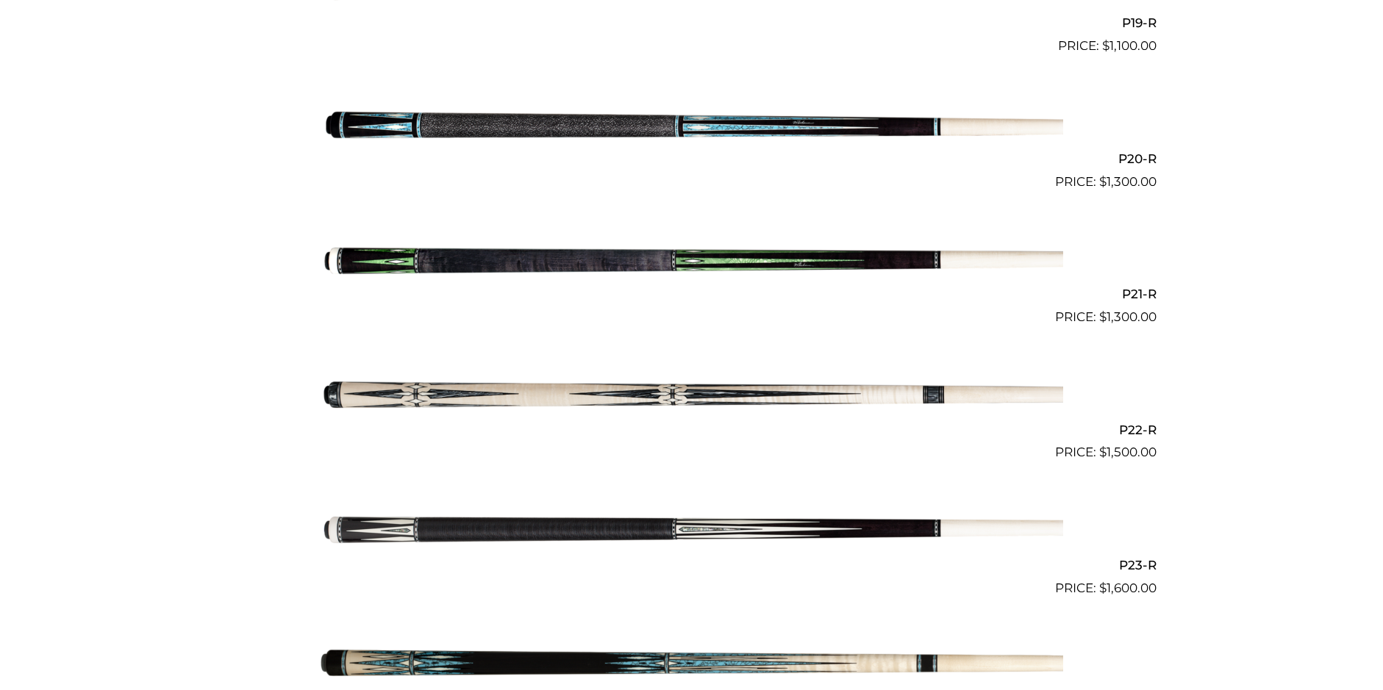
click at [687, 388] on img at bounding box center [691, 394] width 742 height 123
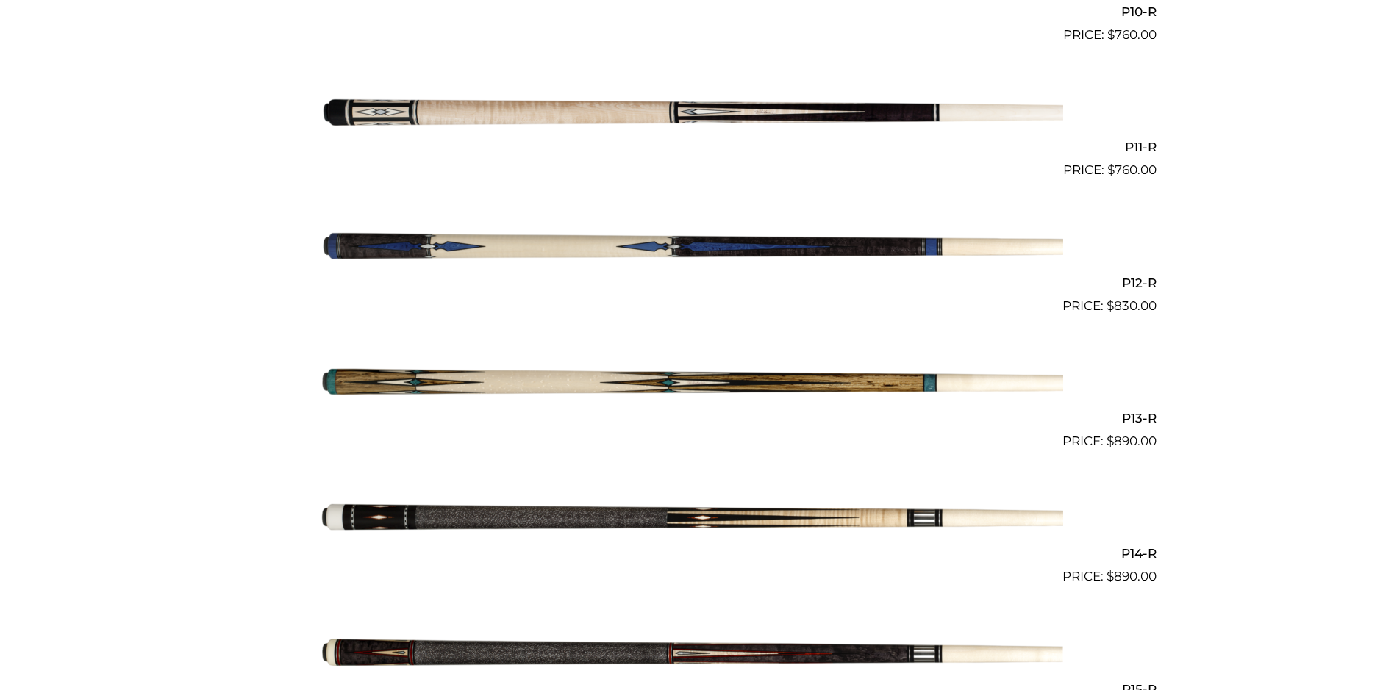
scroll to position [1777, 0]
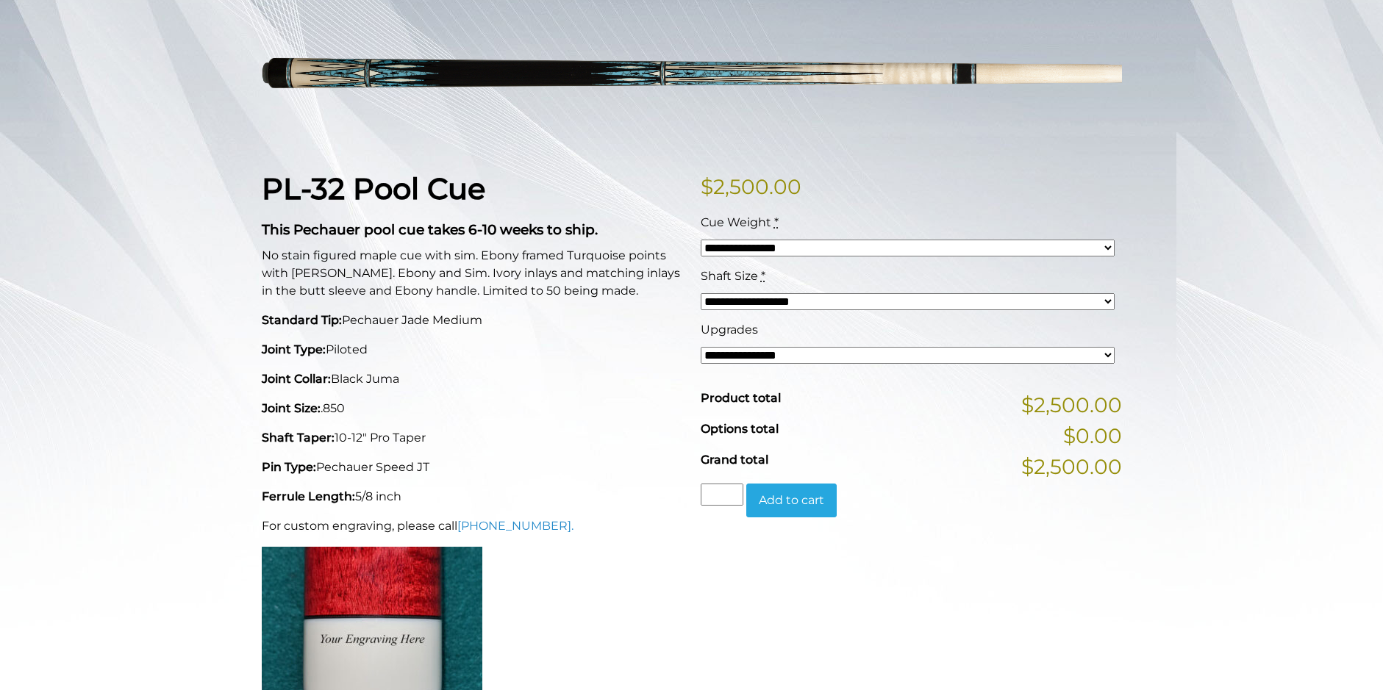
scroll to position [221, 0]
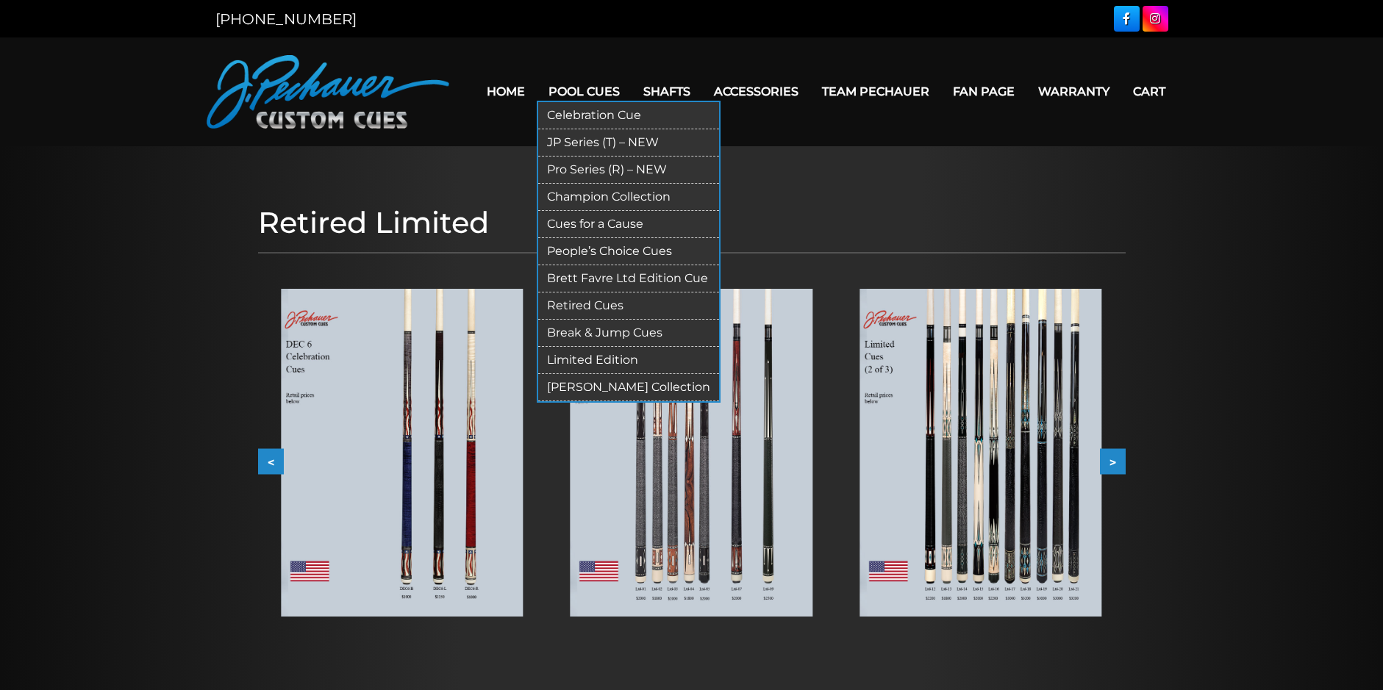
click at [606, 164] on link "Pro Series (R) – NEW" at bounding box center [628, 170] width 181 height 27
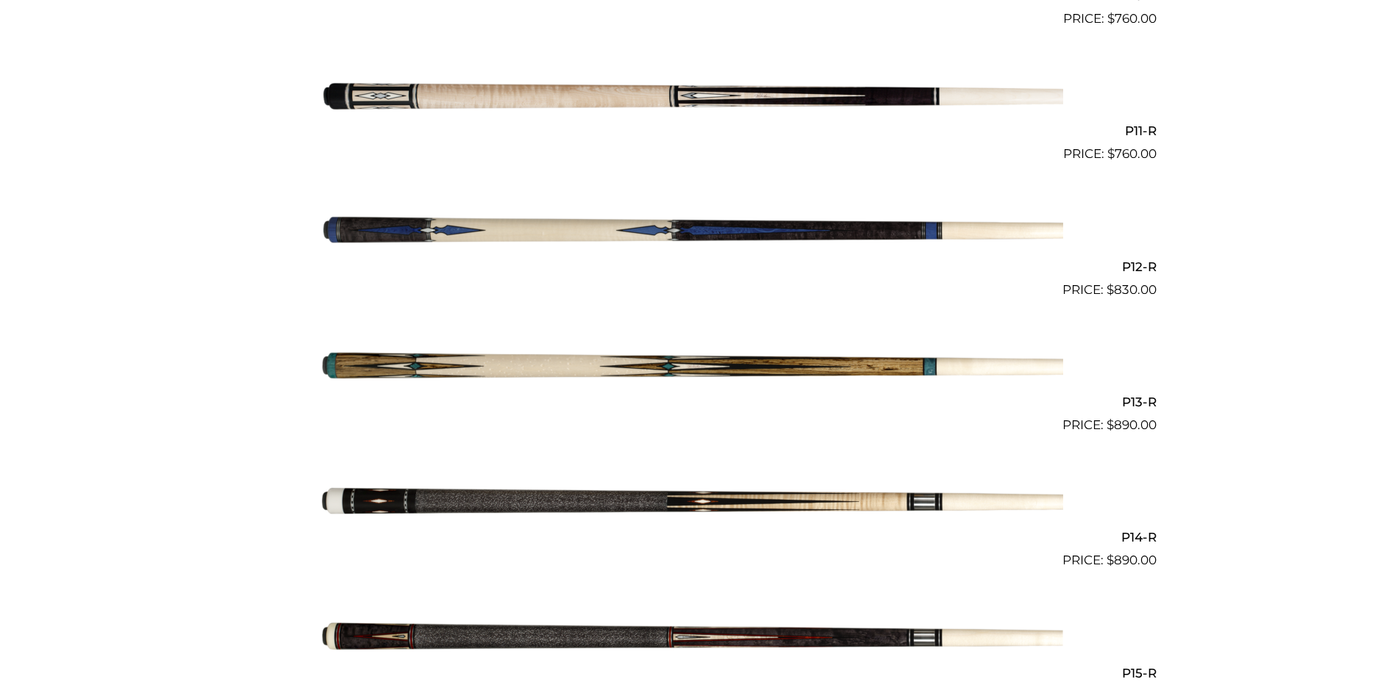
scroll to position [1809, 0]
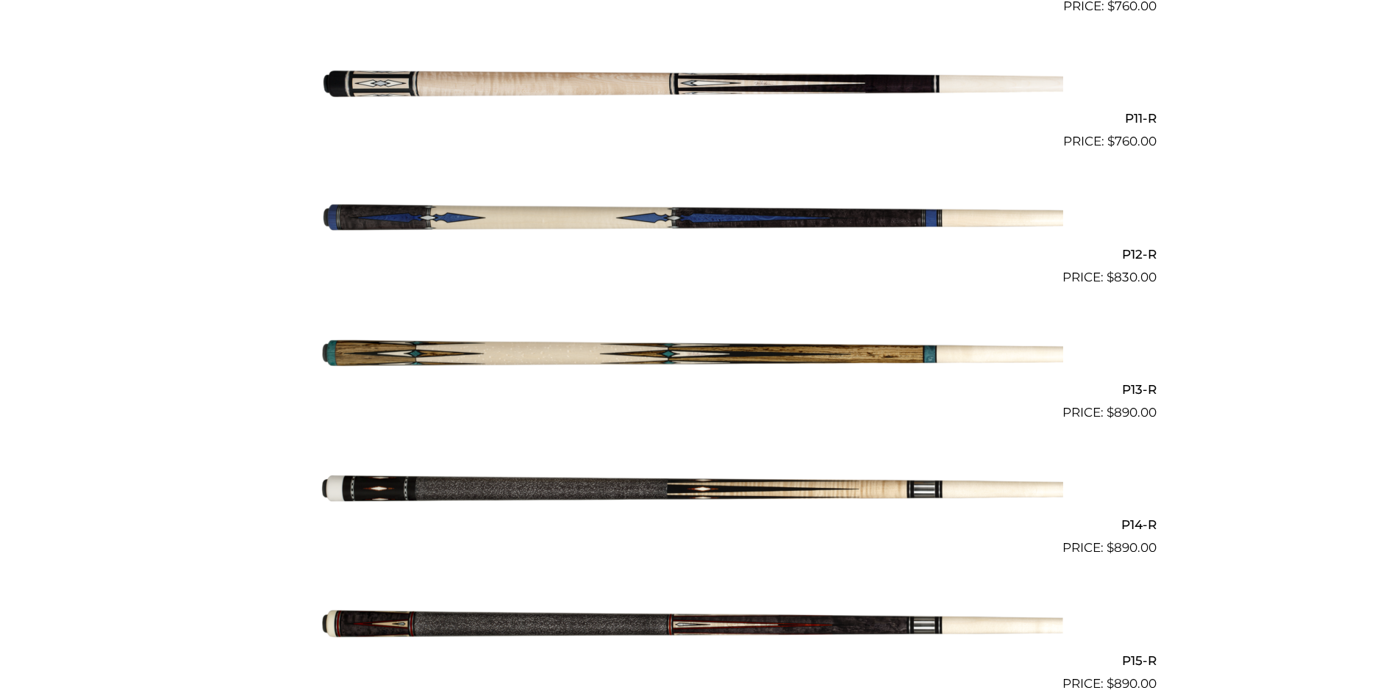
click at [895, 211] on img at bounding box center [691, 218] width 742 height 123
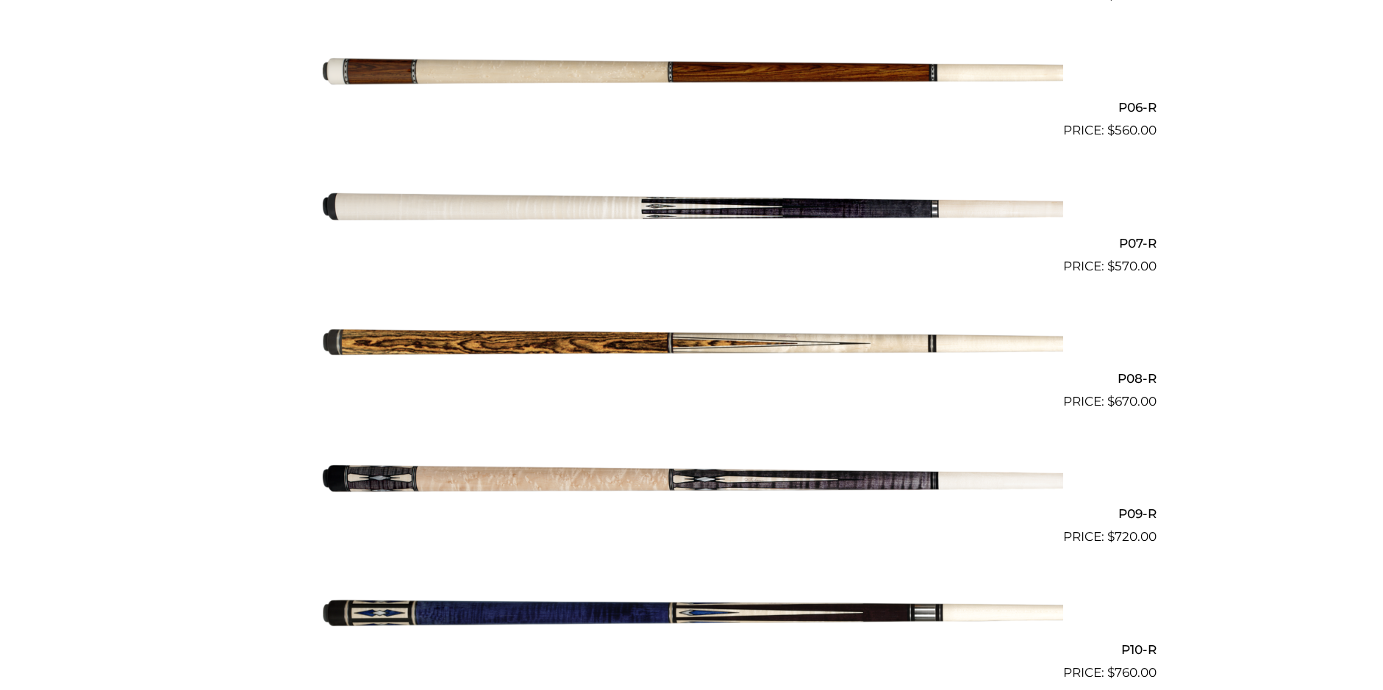
scroll to position [0, 0]
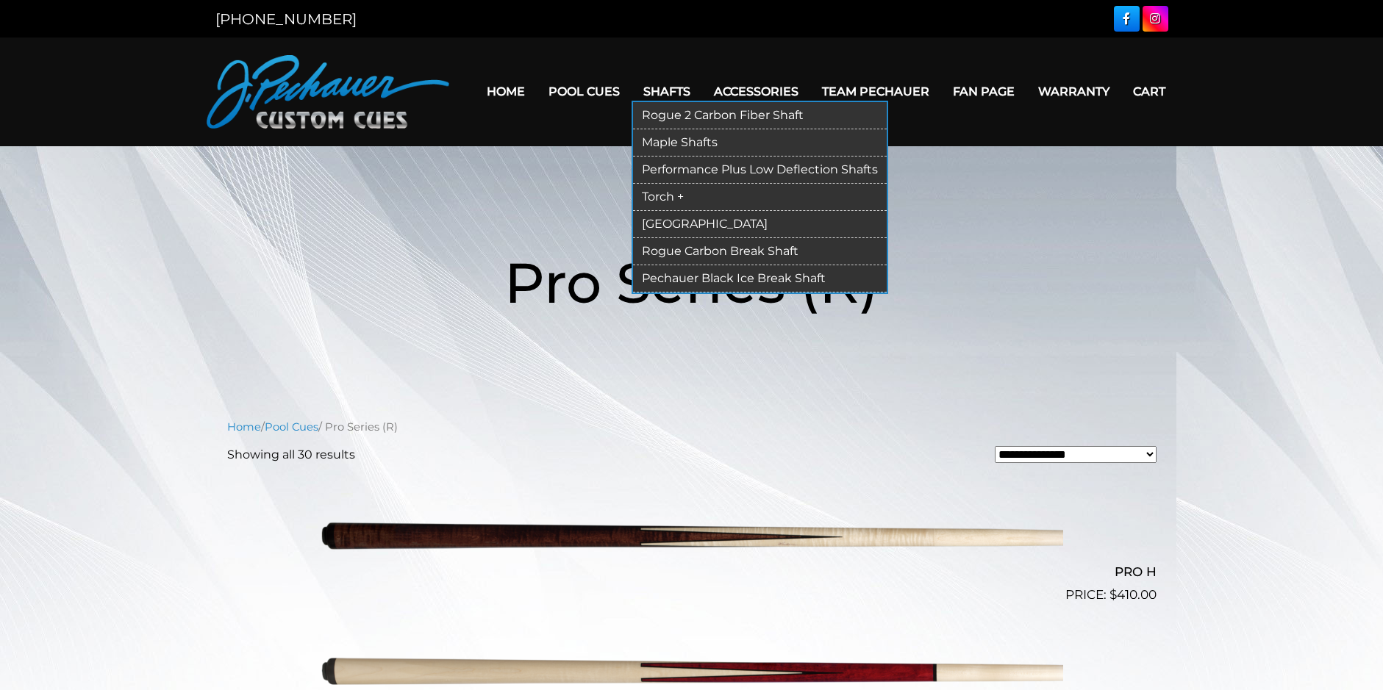
click at [697, 138] on link "Maple Shafts" at bounding box center [760, 142] width 254 height 27
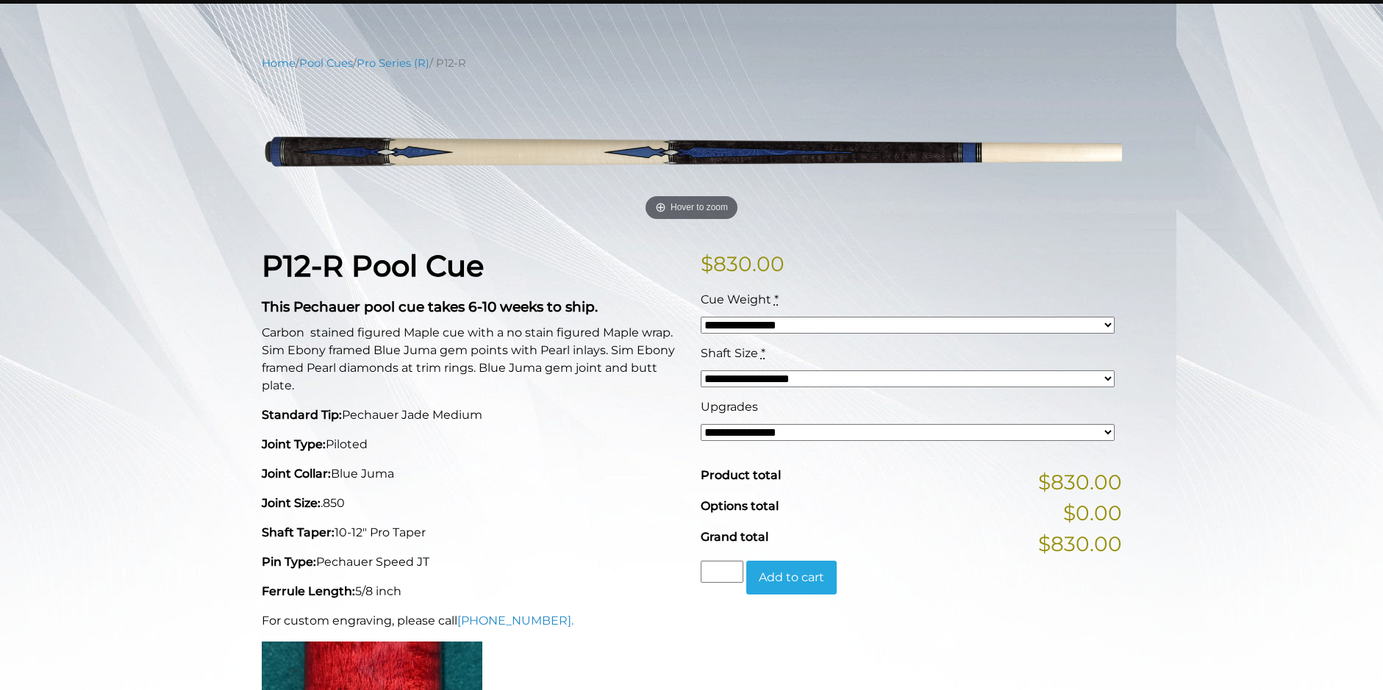
scroll to position [147, 0]
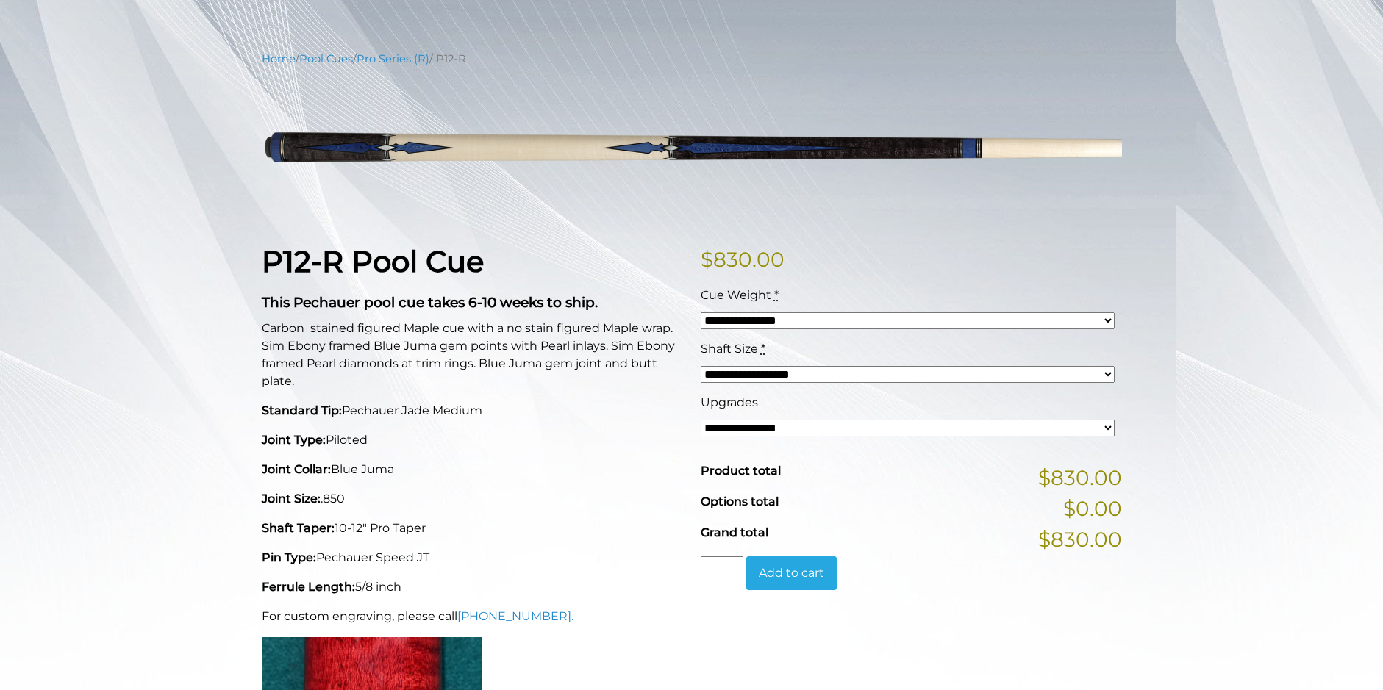
click at [1008, 329] on select "**********" at bounding box center [907, 320] width 414 height 17
click at [1003, 323] on select "**********" at bounding box center [907, 320] width 414 height 17
click at [1002, 327] on select "**********" at bounding box center [907, 320] width 414 height 17
select select "*****"
click at [700, 312] on select "**********" at bounding box center [907, 320] width 414 height 17
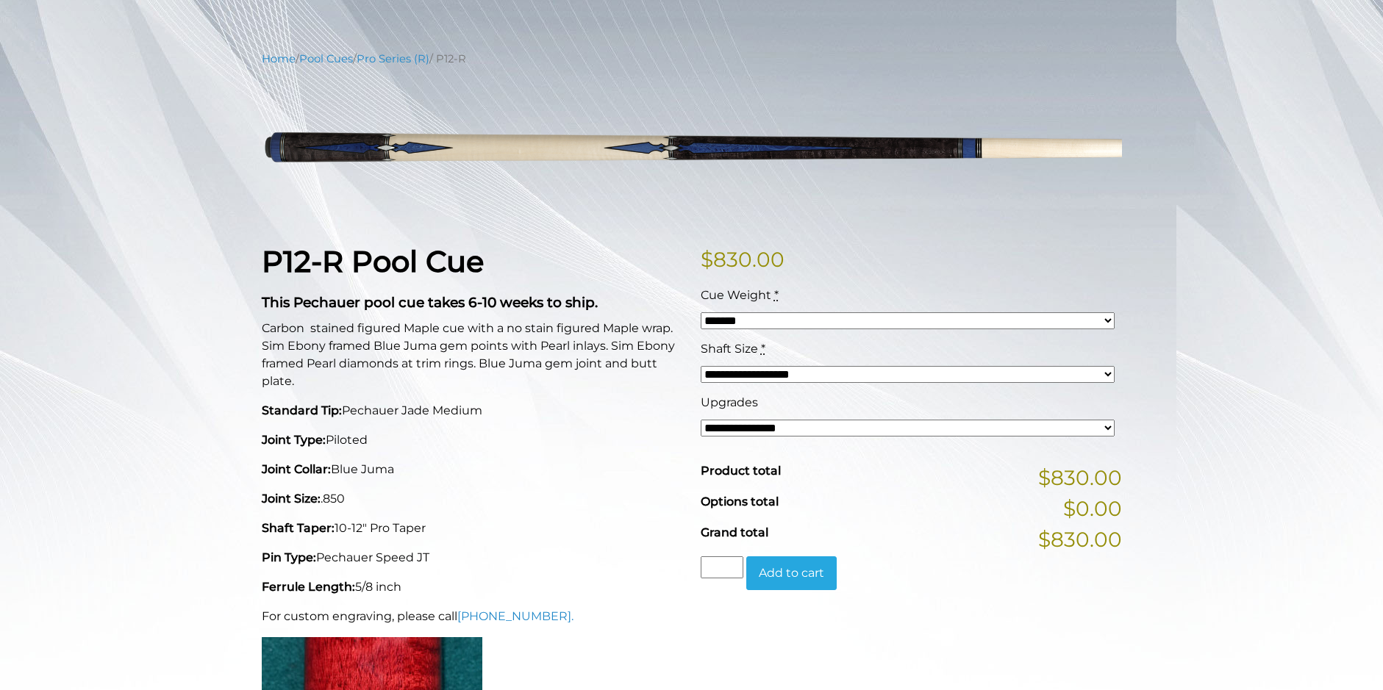
click at [953, 433] on select "**********" at bounding box center [907, 428] width 414 height 17
select select "*****"
click at [700, 420] on select "**********" at bounding box center [907, 428] width 414 height 17
click at [970, 427] on select "**********" at bounding box center [907, 428] width 414 height 17
select select "*****"
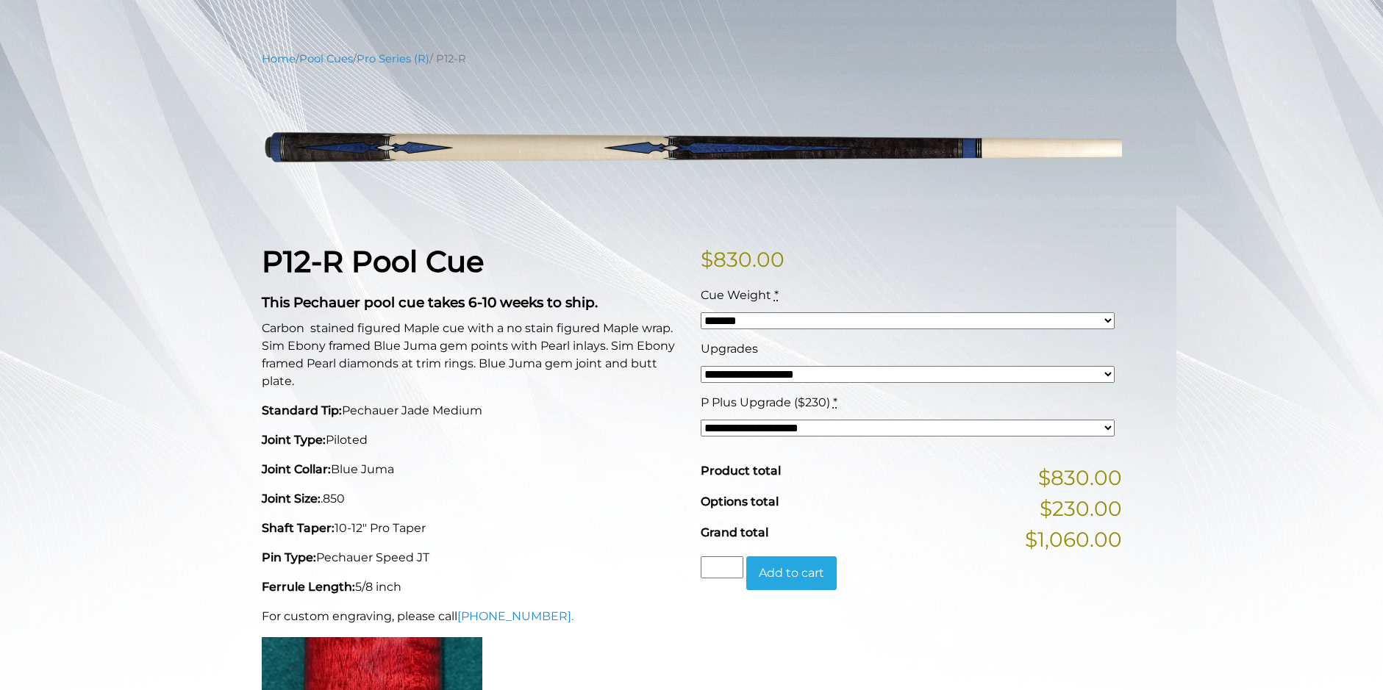
click at [700, 420] on select "**********" at bounding box center [907, 428] width 414 height 17
click at [949, 378] on select "**********" at bounding box center [907, 374] width 414 height 17
click at [700, 366] on select "**********" at bounding box center [907, 374] width 414 height 17
click at [922, 374] on select "**********" at bounding box center [907, 374] width 414 height 17
click at [700, 366] on select "**********" at bounding box center [907, 374] width 414 height 17
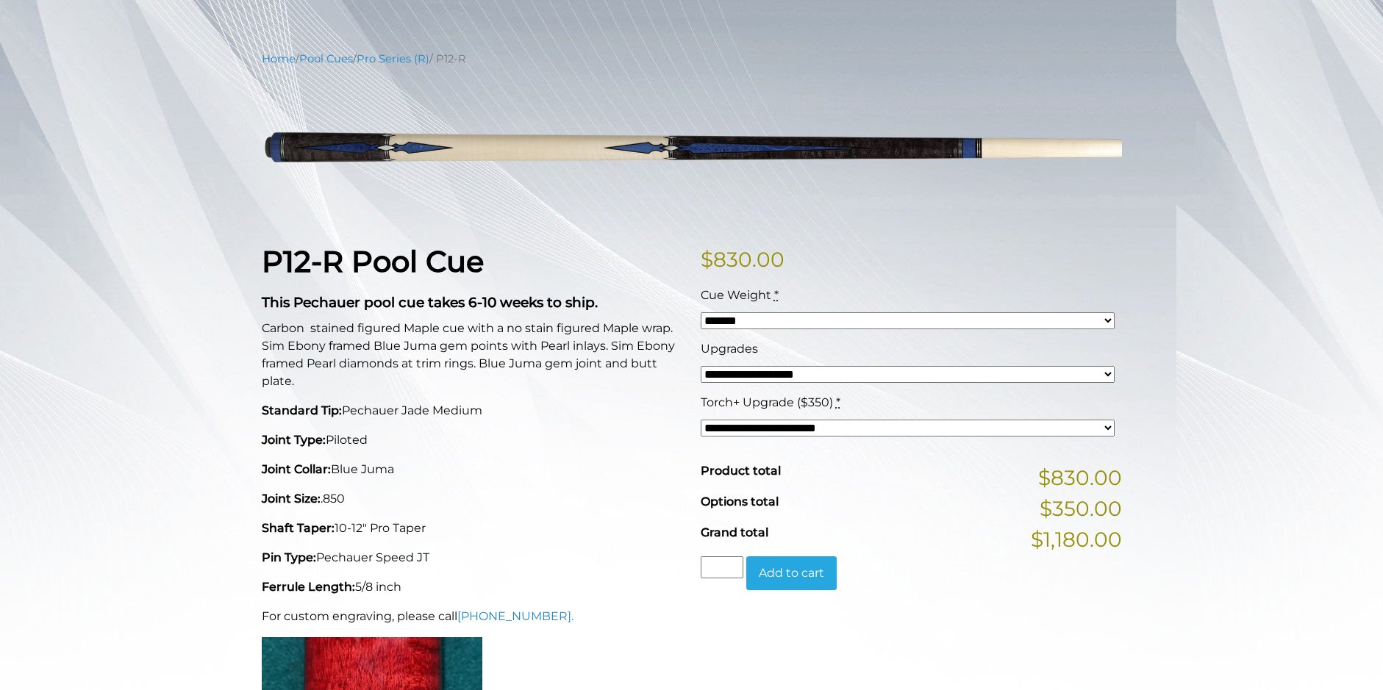
click at [912, 373] on select "**********" at bounding box center [907, 374] width 414 height 17
click at [700, 366] on select "**********" at bounding box center [907, 374] width 414 height 17
click at [934, 375] on select "**********" at bounding box center [907, 374] width 414 height 17
select select "*****"
click at [700, 366] on select "**********" at bounding box center [907, 374] width 414 height 17
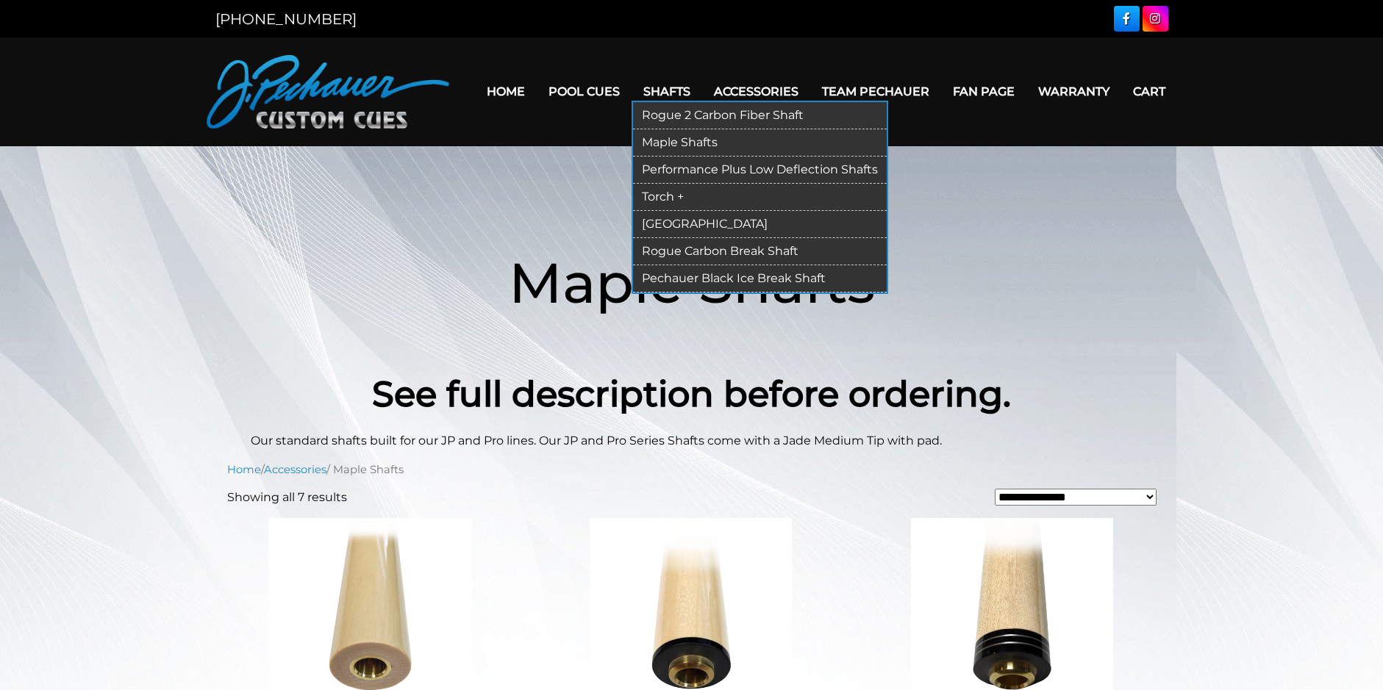
click at [698, 166] on link "Performance Plus Low Deflection Shafts" at bounding box center [760, 170] width 254 height 27
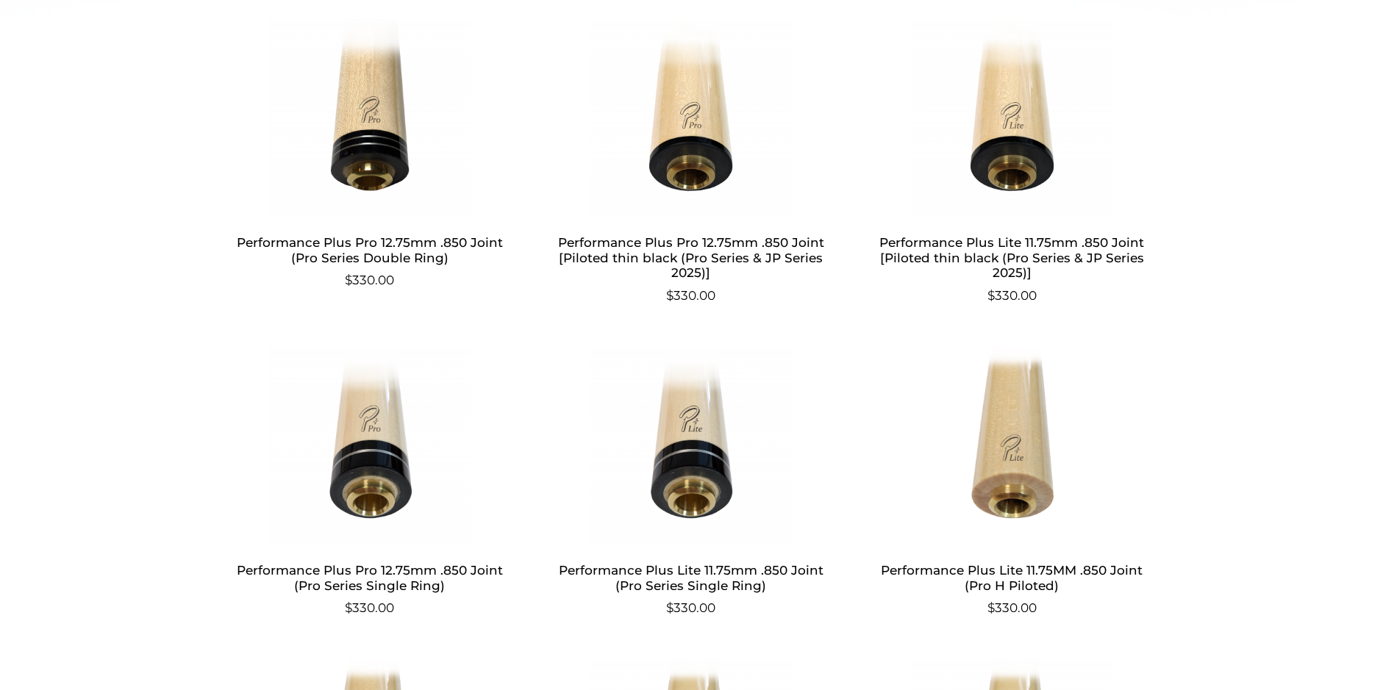
scroll to position [810, 0]
